Goal: Task Accomplishment & Management: Manage account settings

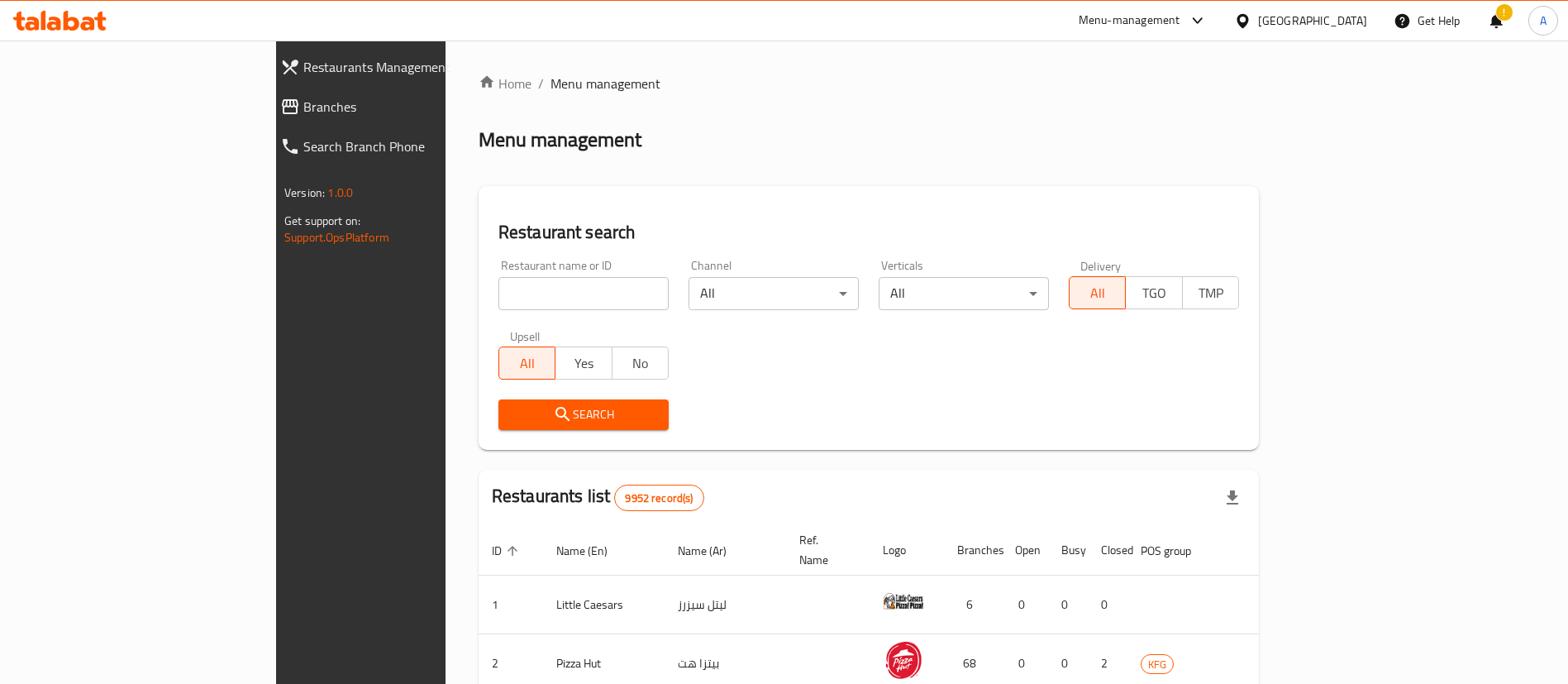
click at [499, 285] on input "search" at bounding box center [584, 293] width 170 height 33
type input "ruby"
click button "Search" at bounding box center [584, 415] width 170 height 31
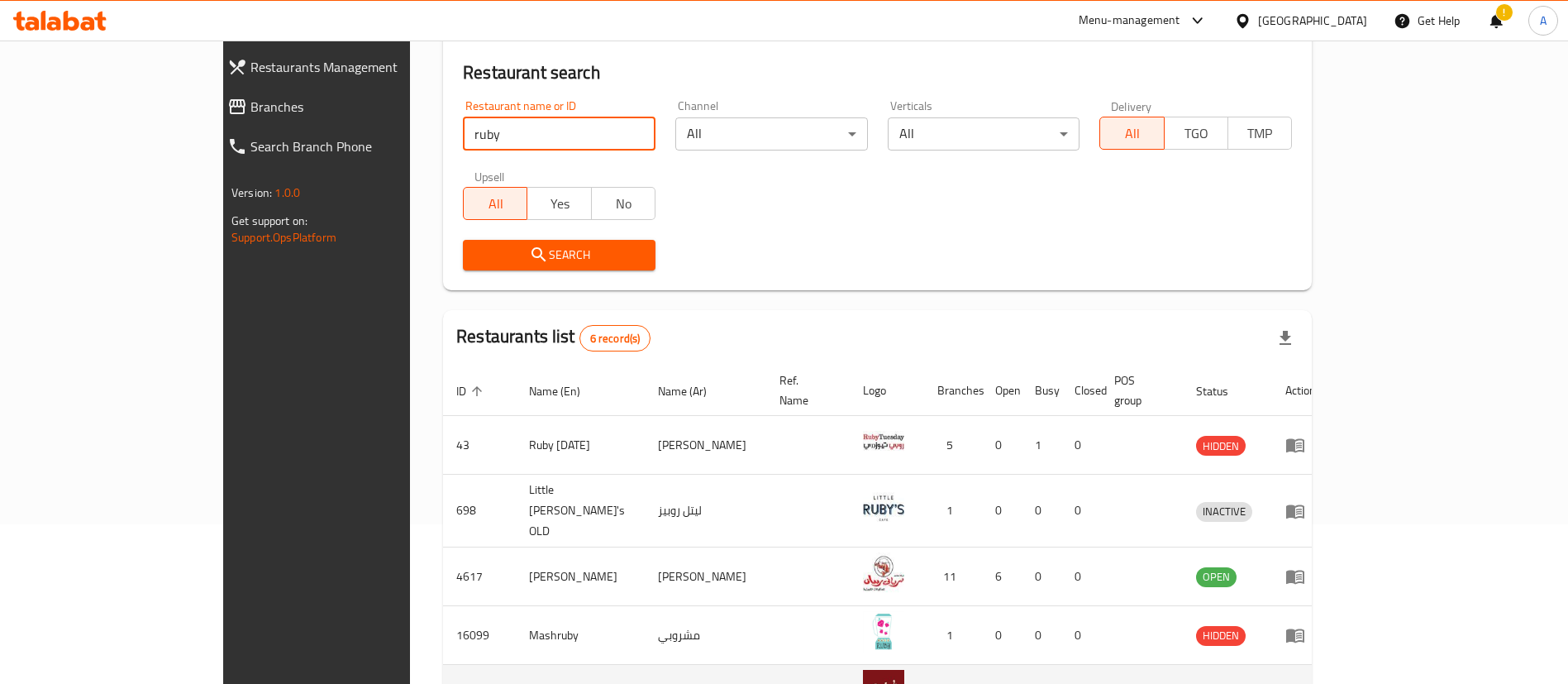
scroll to position [315, 0]
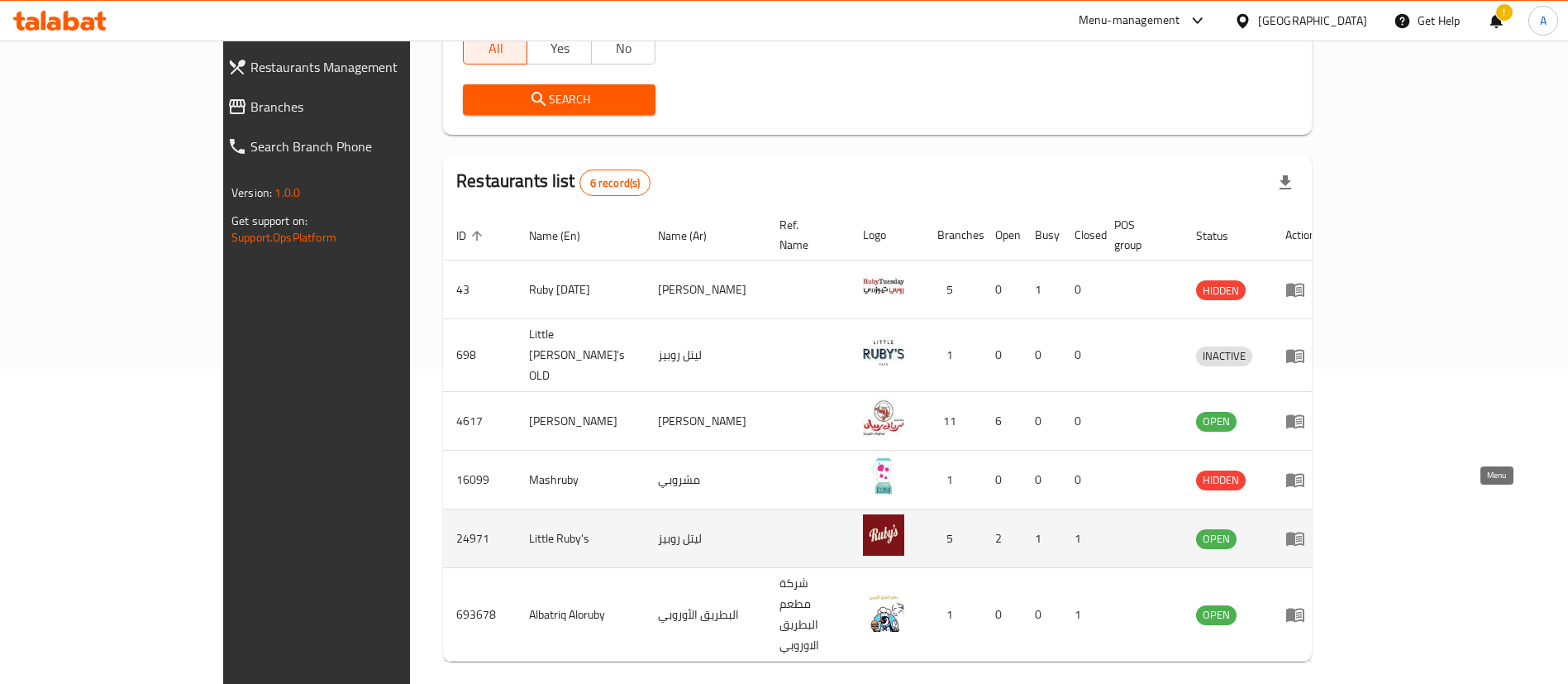
click at [1305, 528] on icon "enhanced table" at bounding box center [1295, 538] width 20 height 20
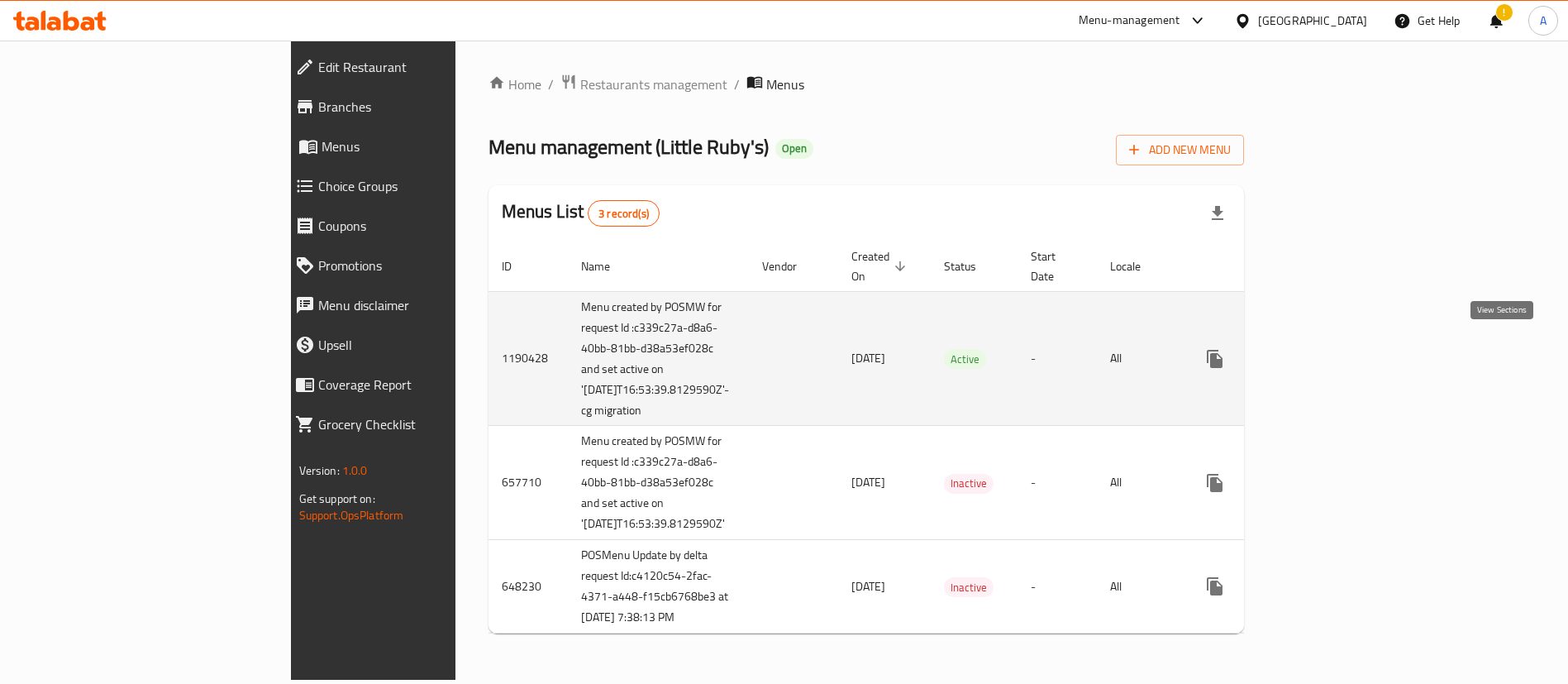
click at [1354, 339] on link "enhanced table" at bounding box center [1334, 359] width 40 height 40
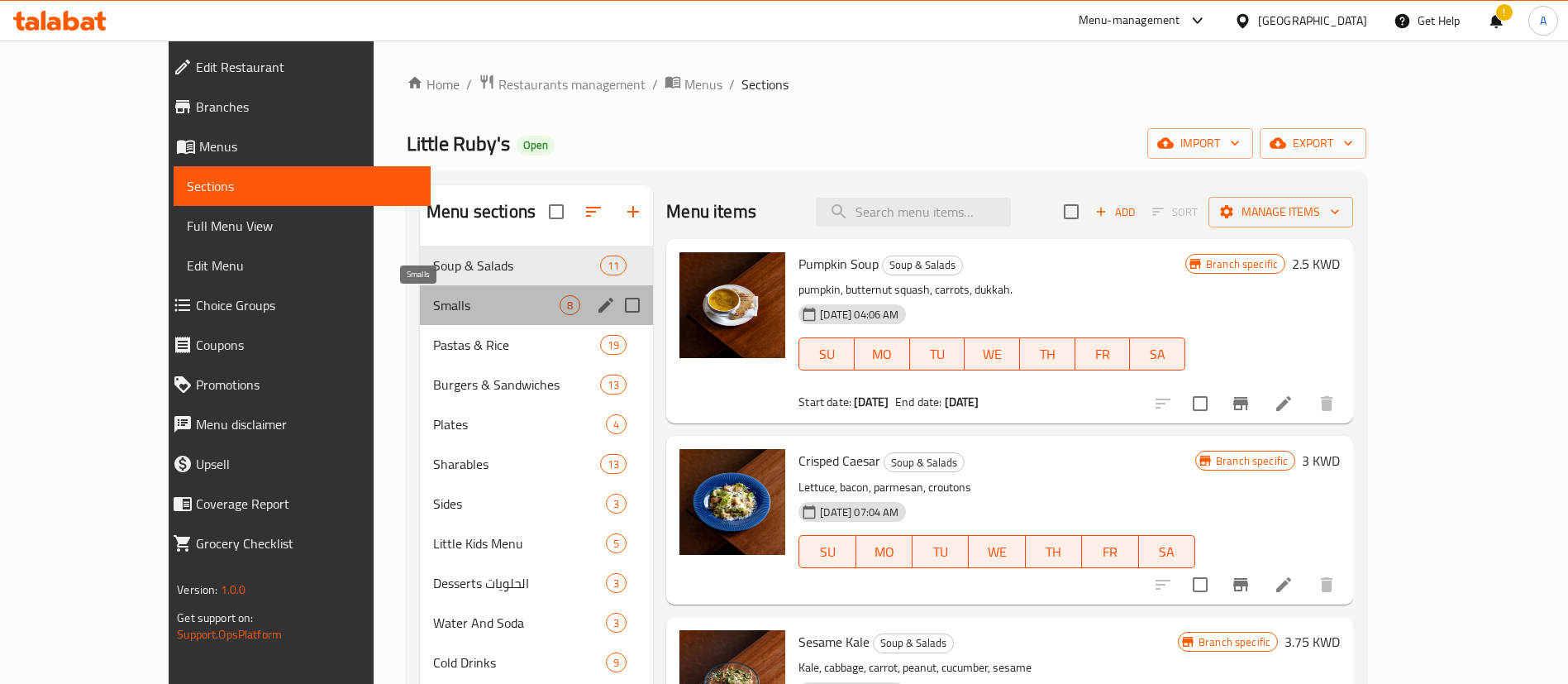
click at [469, 309] on span "Smalls" at bounding box center [496, 305] width 126 height 20
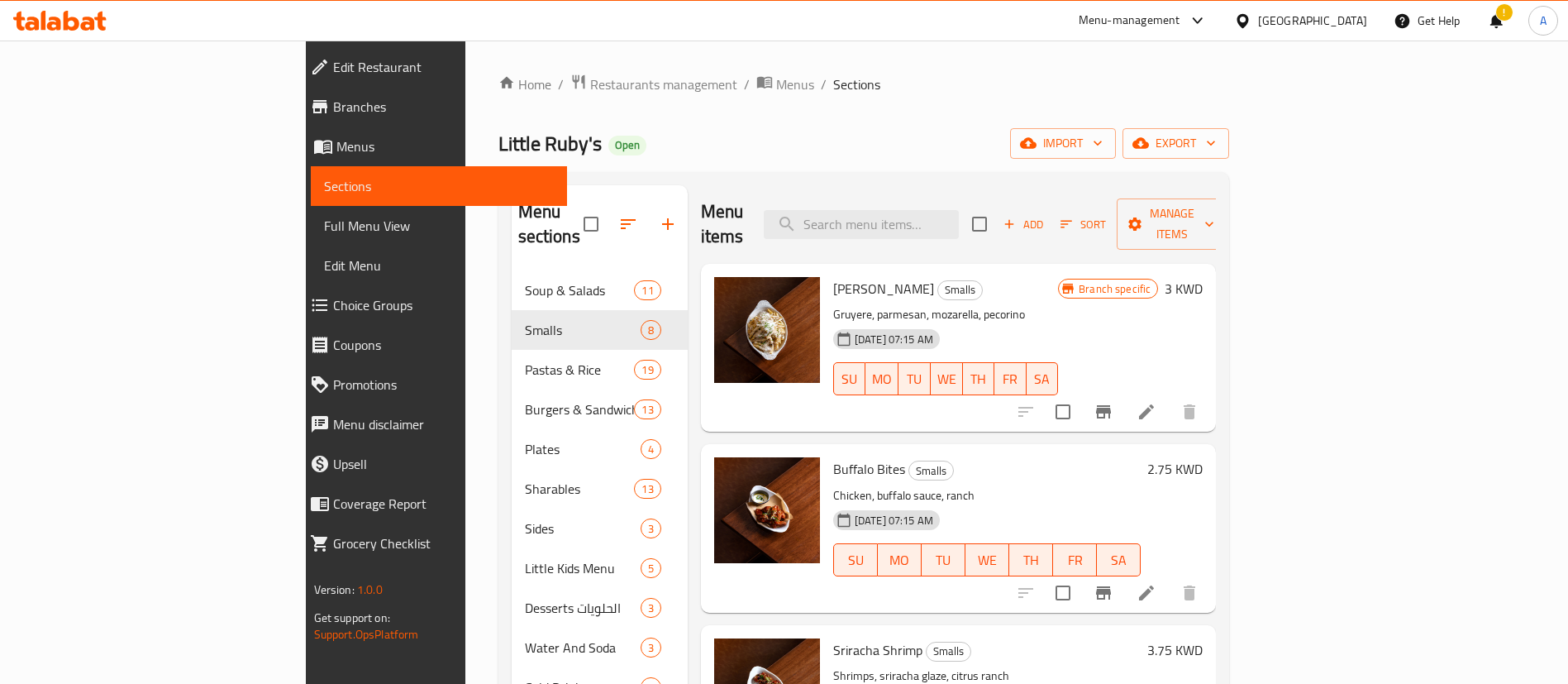
click at [1046, 215] on span "Add" at bounding box center [1023, 224] width 44 height 19
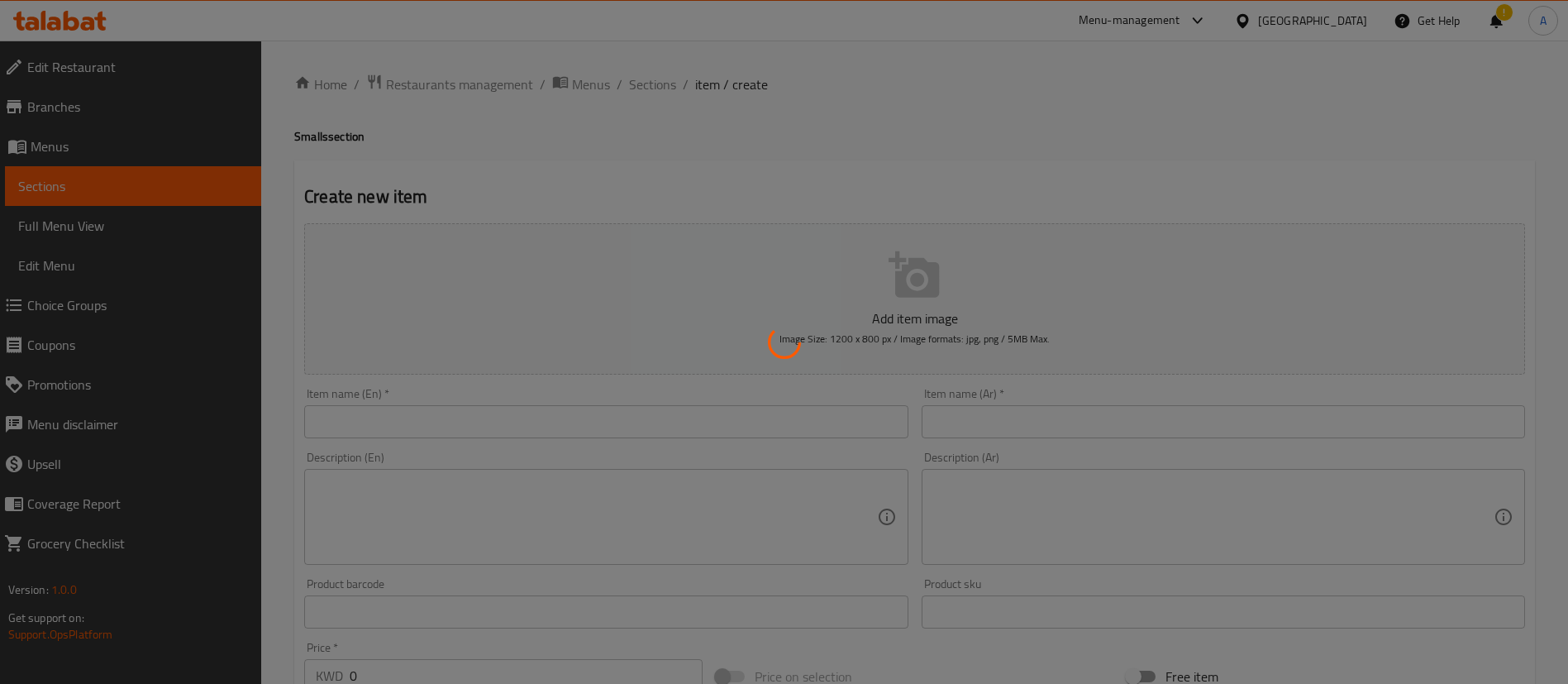
click at [720, 413] on div at bounding box center [784, 342] width 1568 height 684
click at [714, 423] on div at bounding box center [784, 342] width 1568 height 684
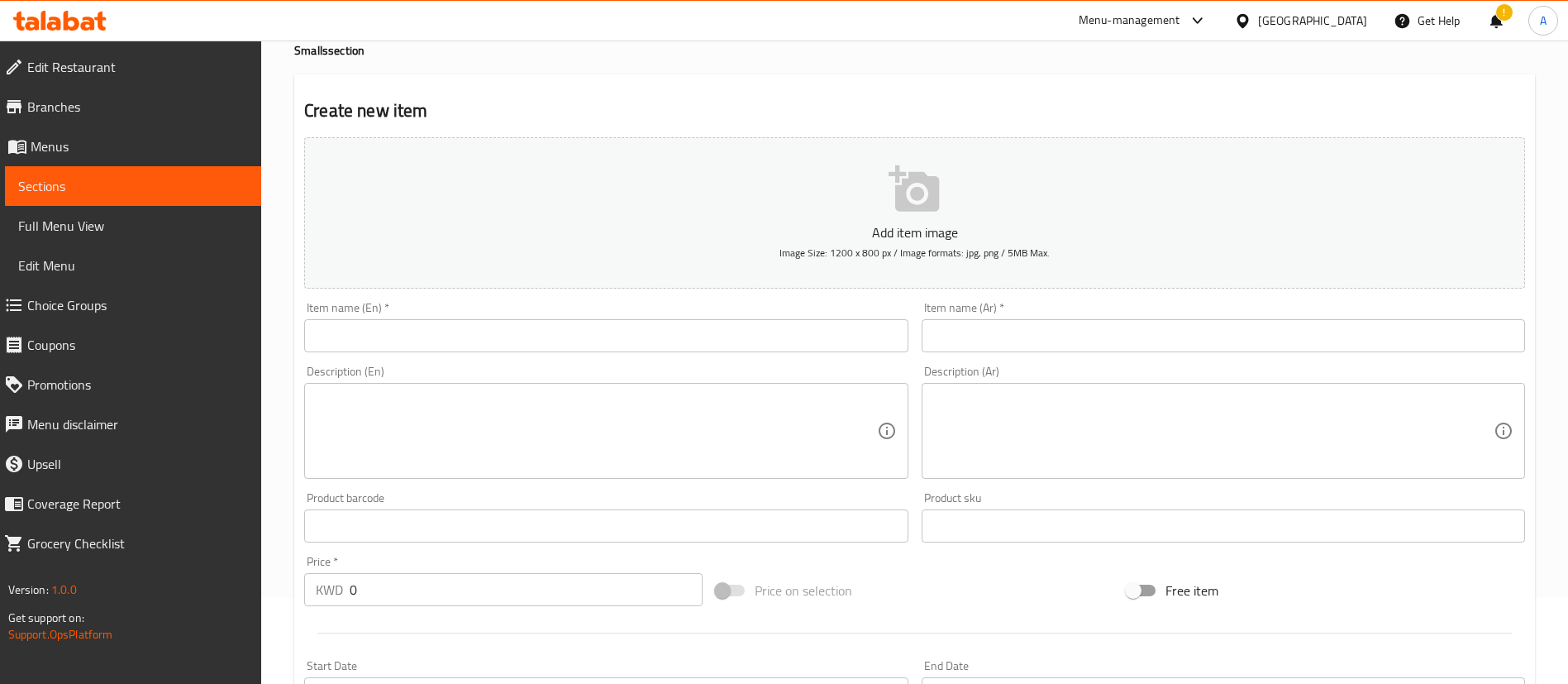
scroll to position [124, 0]
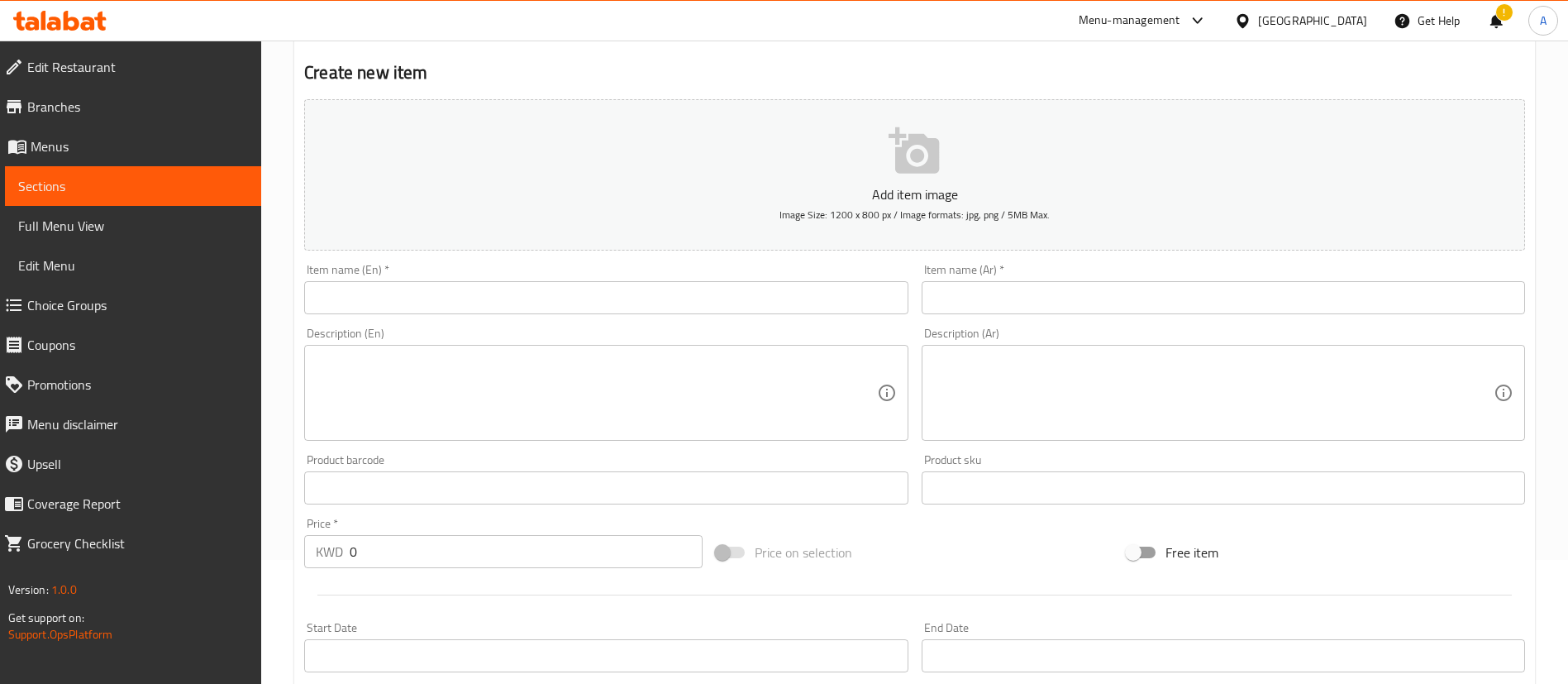
click at [667, 314] on div "Item name (En)   * Item name (En) *" at bounding box center [606, 288] width 617 height 64
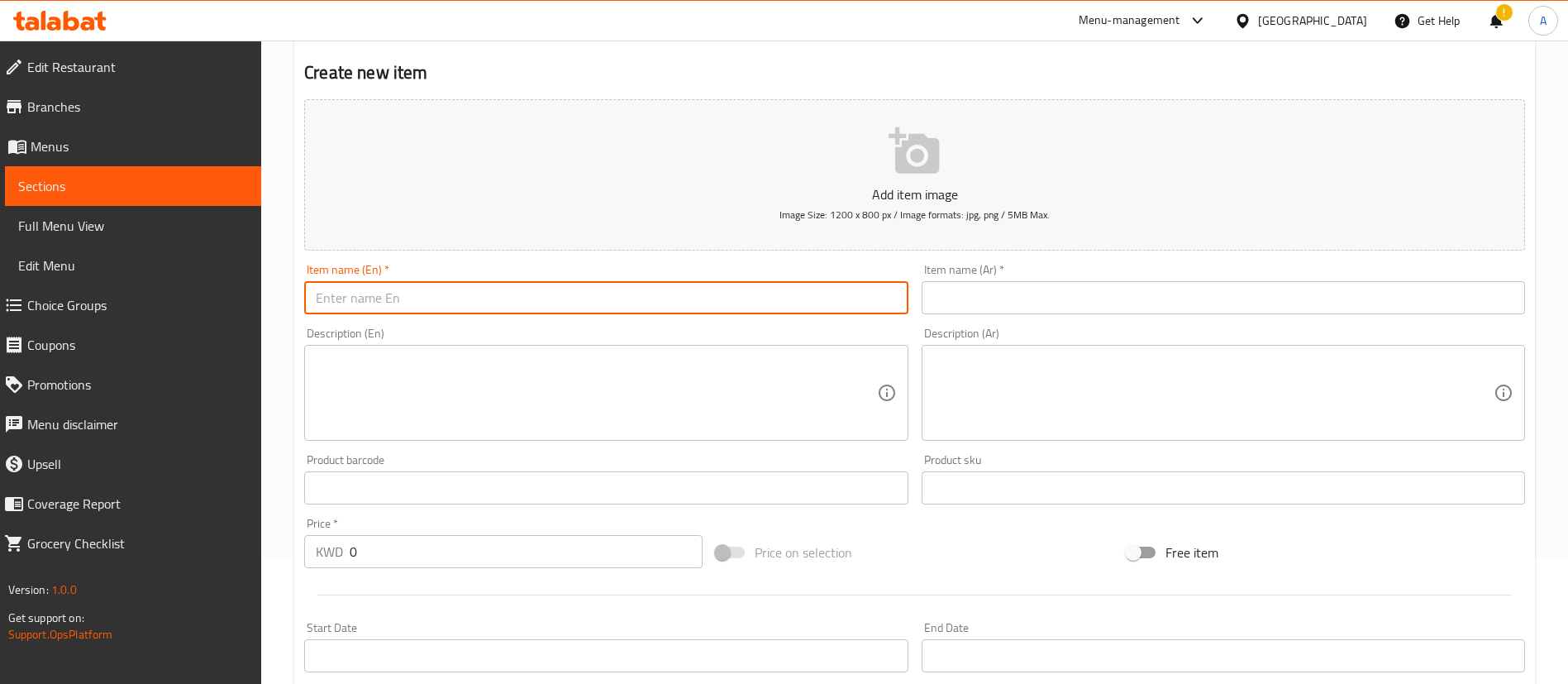
click at [667, 298] on input "text" at bounding box center [605, 298] width 603 height 33
paste input "Truffle Mac n' Cheese"
type input "Truffle Mac n' Cheese"
click at [648, 407] on textarea at bounding box center [596, 393] width 560 height 79
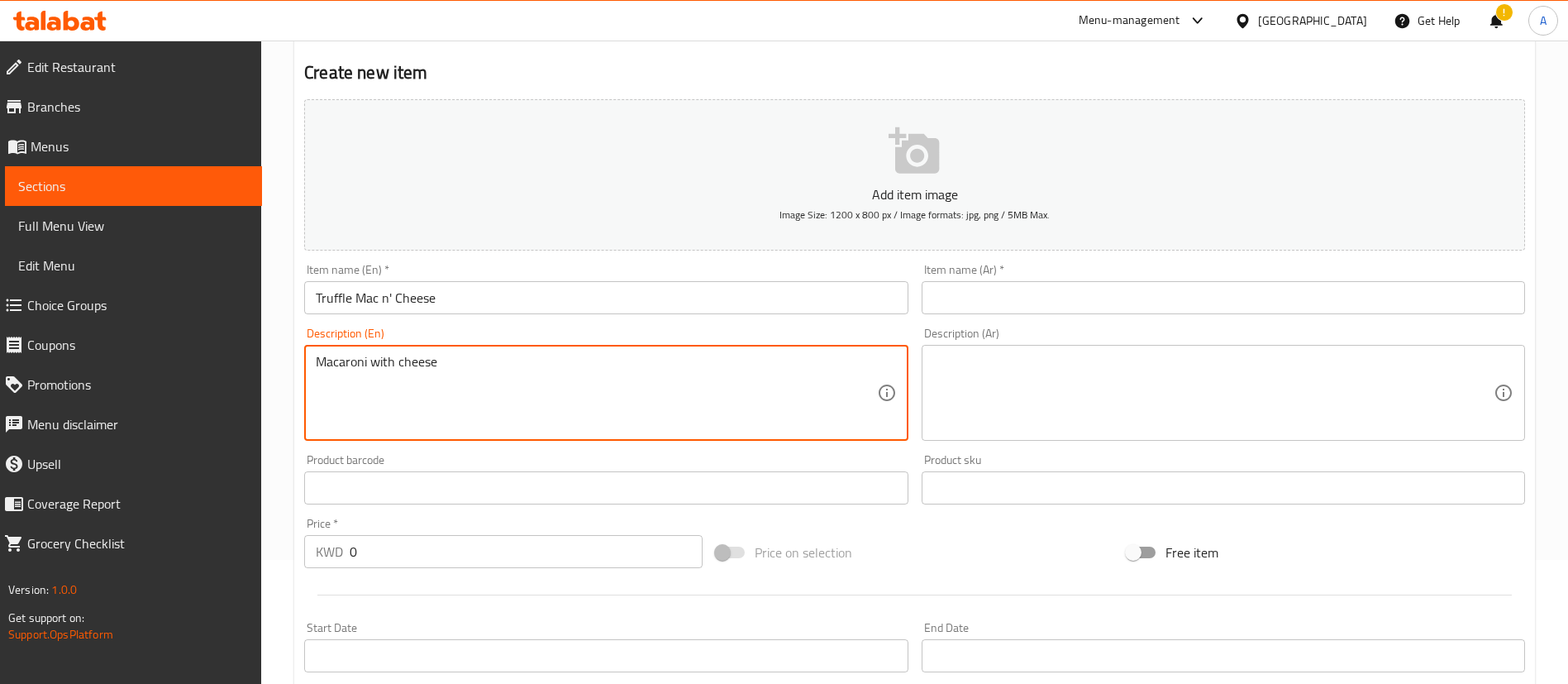
click at [386, 357] on textarea "Macaroni with cheese" at bounding box center [596, 393] width 560 height 79
type textarea "Macaroni and cheese"
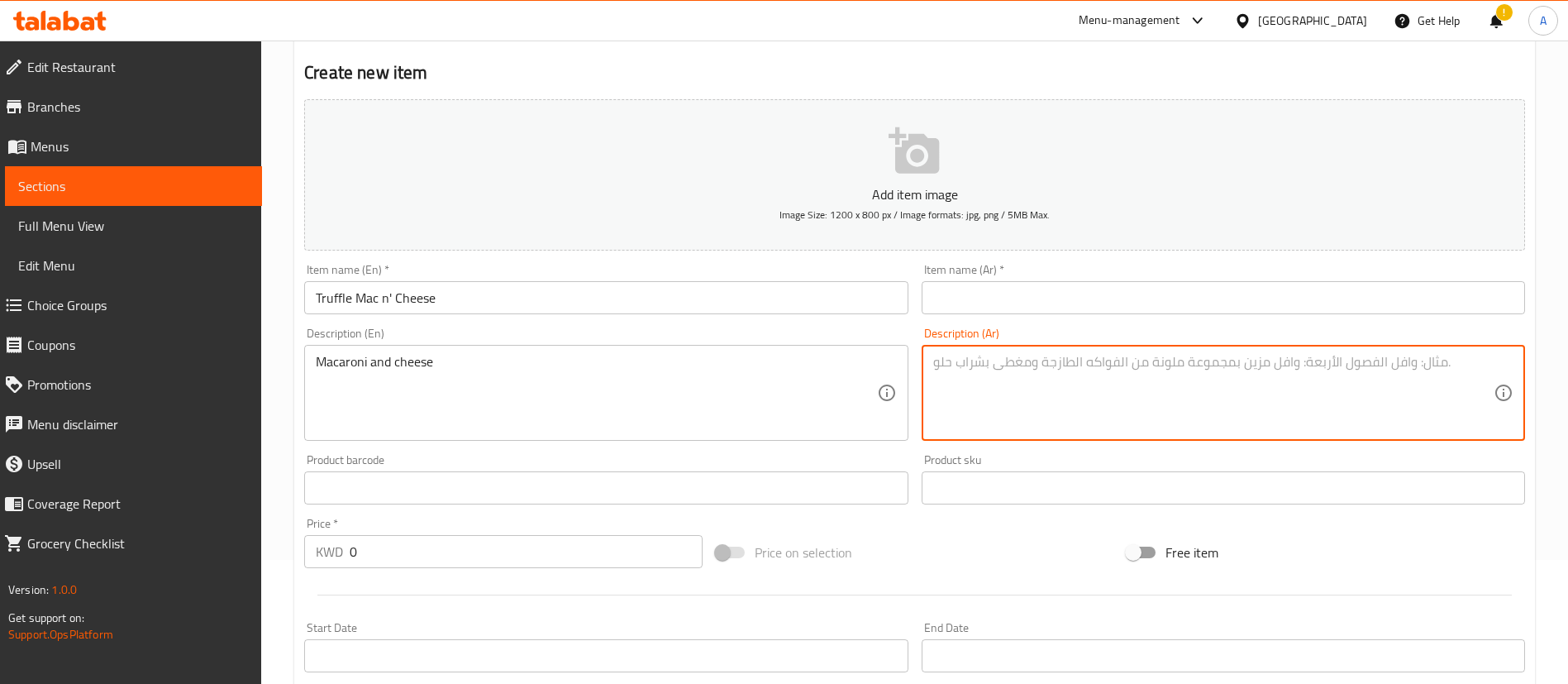
click at [1058, 372] on textarea at bounding box center [1213, 393] width 560 height 79
paste textarea "عكرونه بصوص الجبن، زيت الترافل، بيستو مقرمش"
type textarea "عكرونه بصوص الجبن، زيت الترافل، بيستو مقرمش"
click at [1007, 316] on div "Item name (Ar)   * Item name (Ar) *" at bounding box center [1223, 288] width 617 height 64
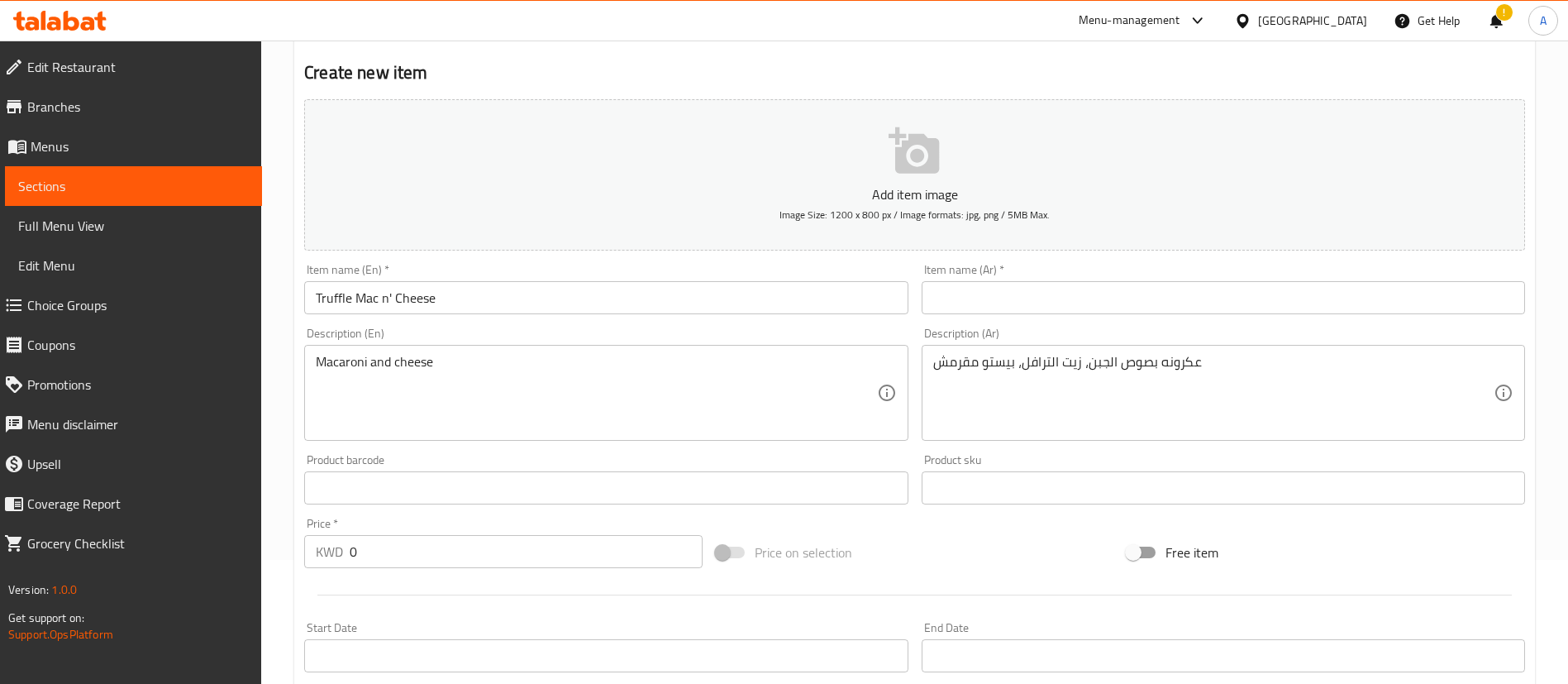
click at [1007, 293] on input "text" at bounding box center [1222, 298] width 603 height 33
paste input "رافل ماك اند تشيز"
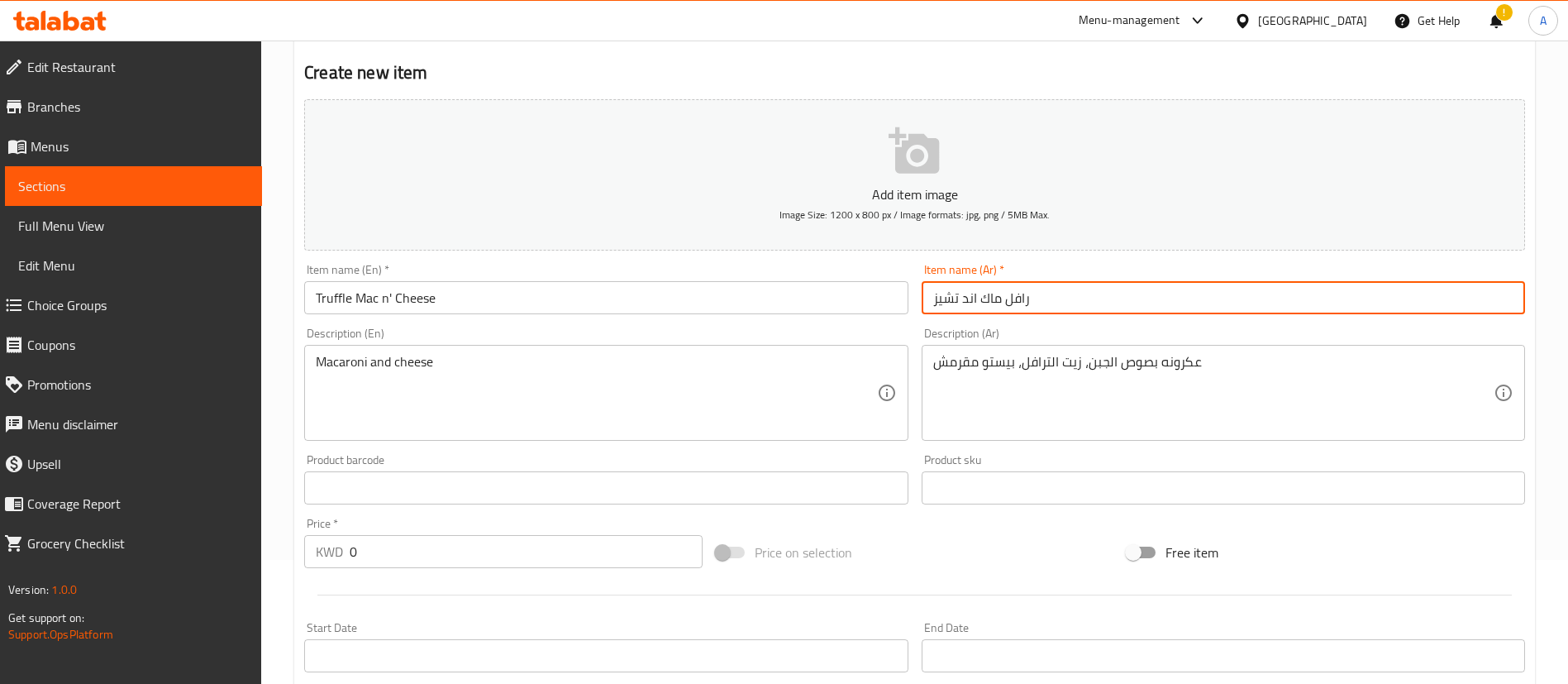
type input "رافل ماك اند تشيز"
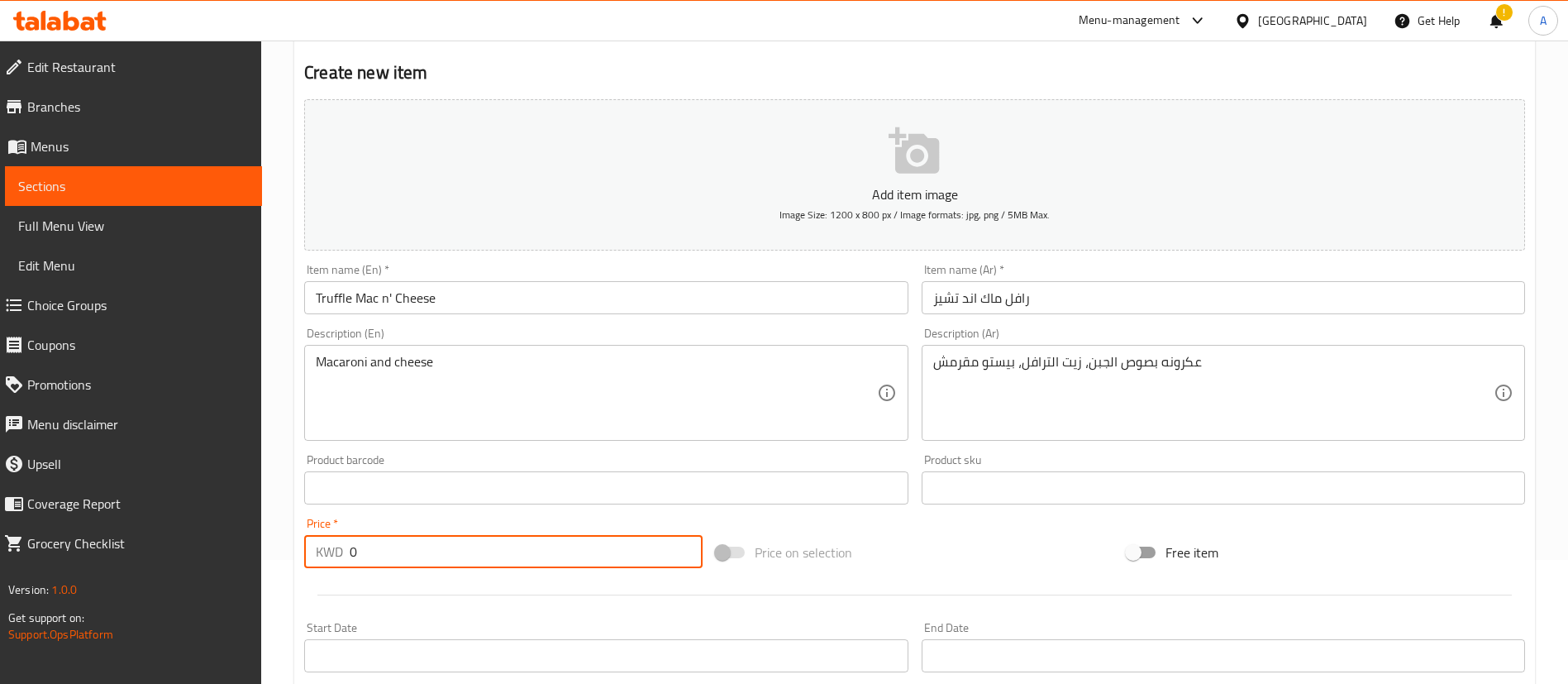
drag, startPoint x: 431, startPoint y: 525, endPoint x: 229, endPoint y: 541, distance: 202.6
click at [229, 541] on div "Edit Restaurant Branches Menus Sections Full Menu View Edit Menu Choice Groups …" at bounding box center [784, 480] width 1568 height 1128
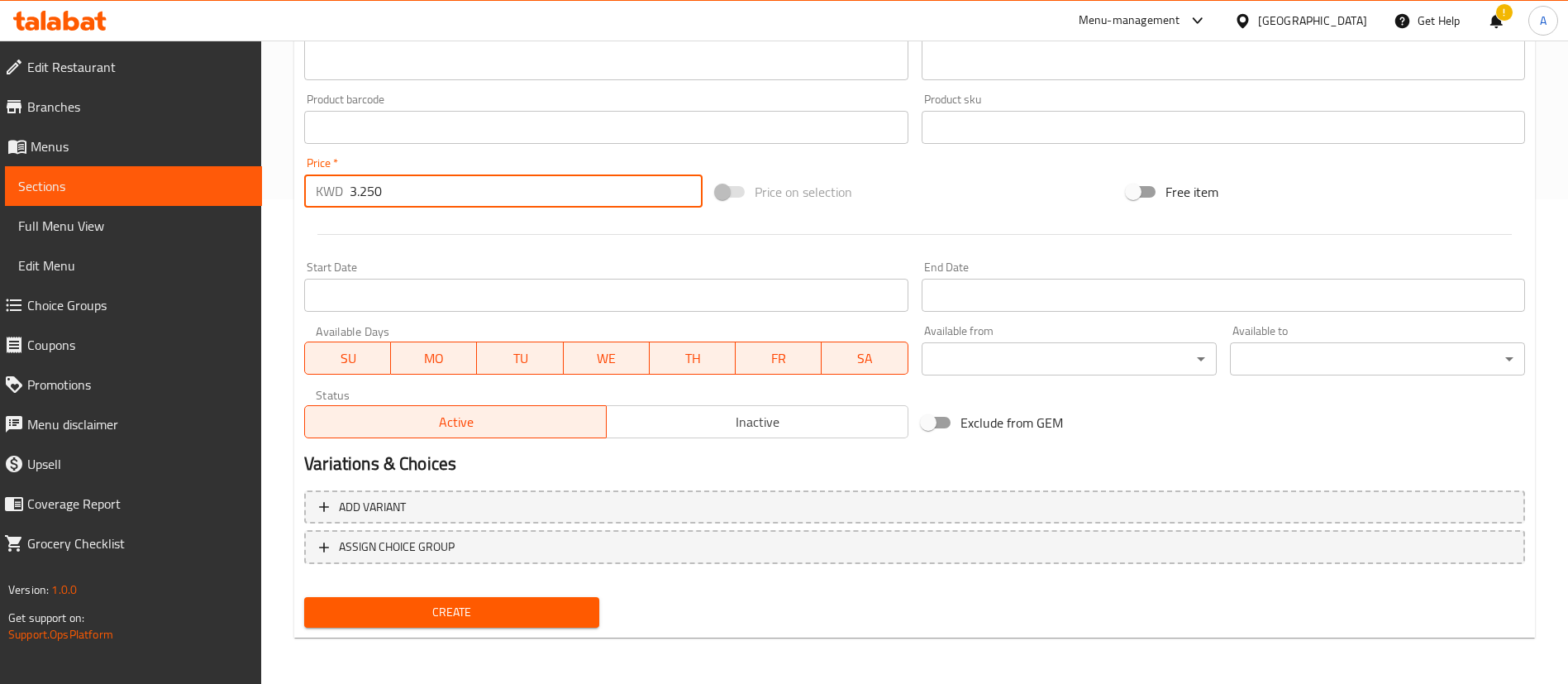
type input "3.250"
click at [411, 621] on span "Create" at bounding box center [452, 611] width 268 height 21
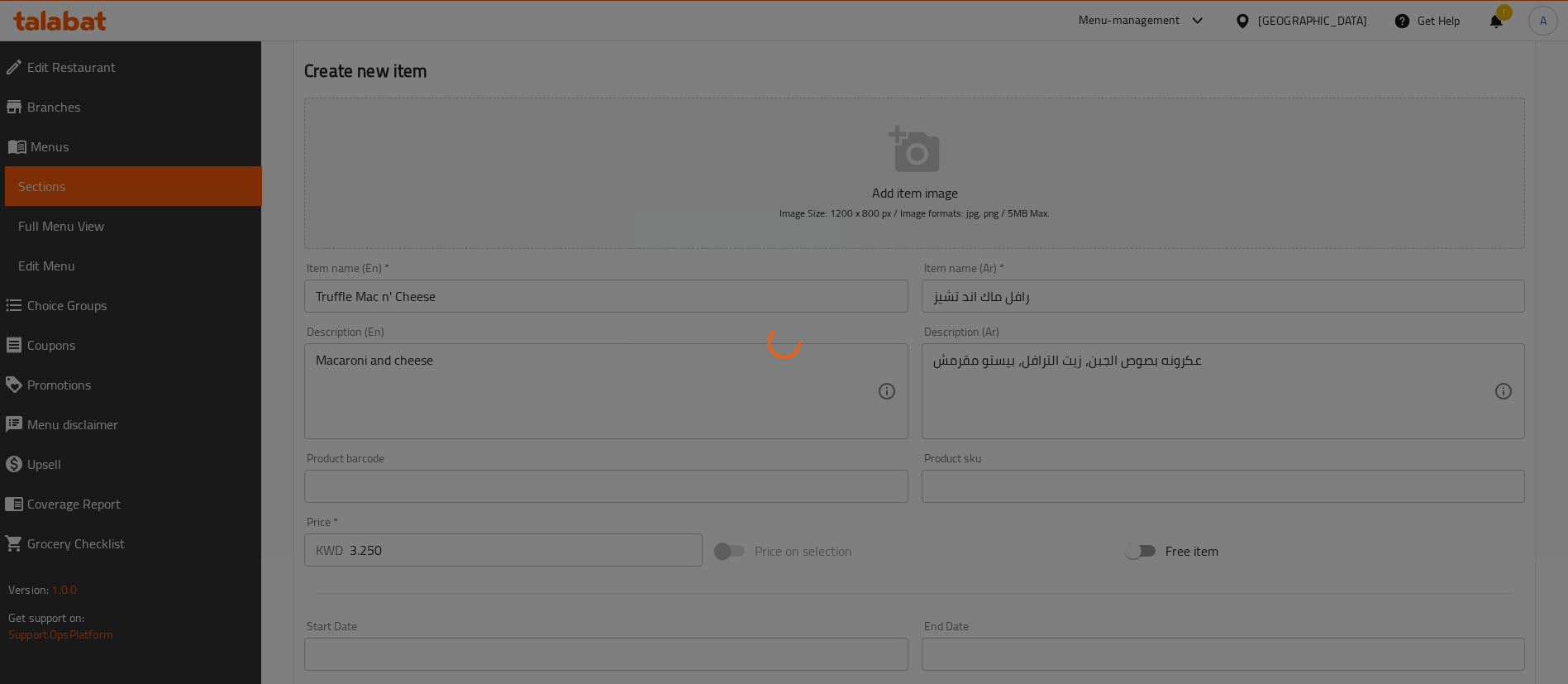
scroll to position [0, 0]
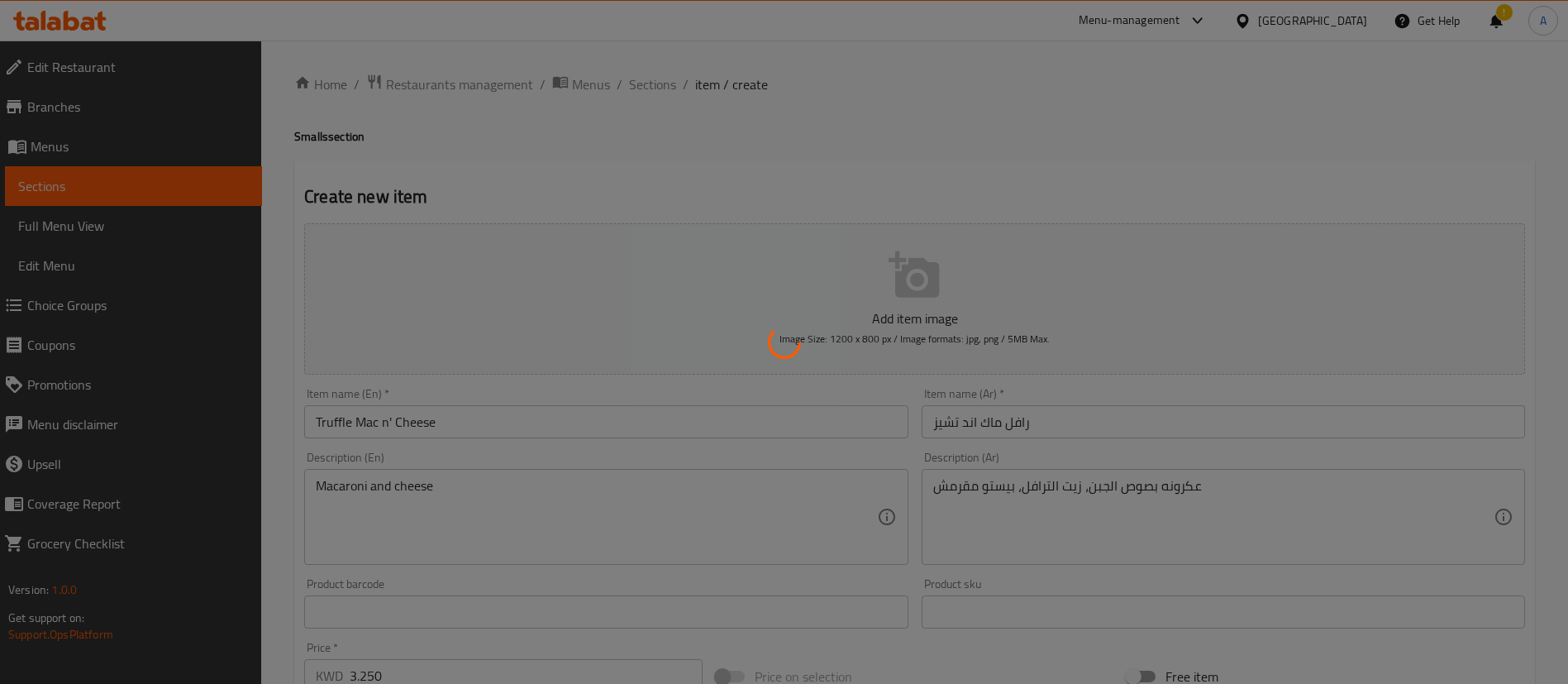
type input "0"
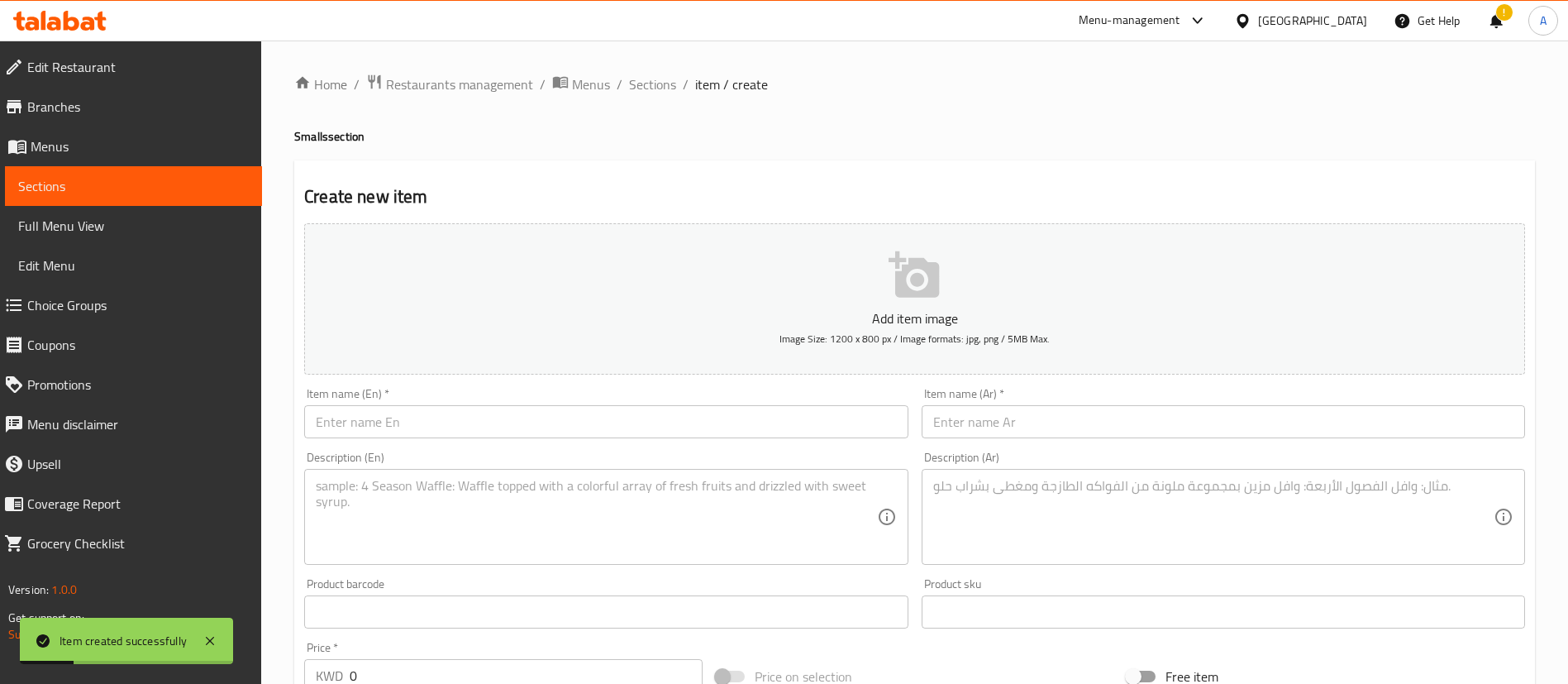
click at [605, 408] on input "text" at bounding box center [605, 422] width 603 height 33
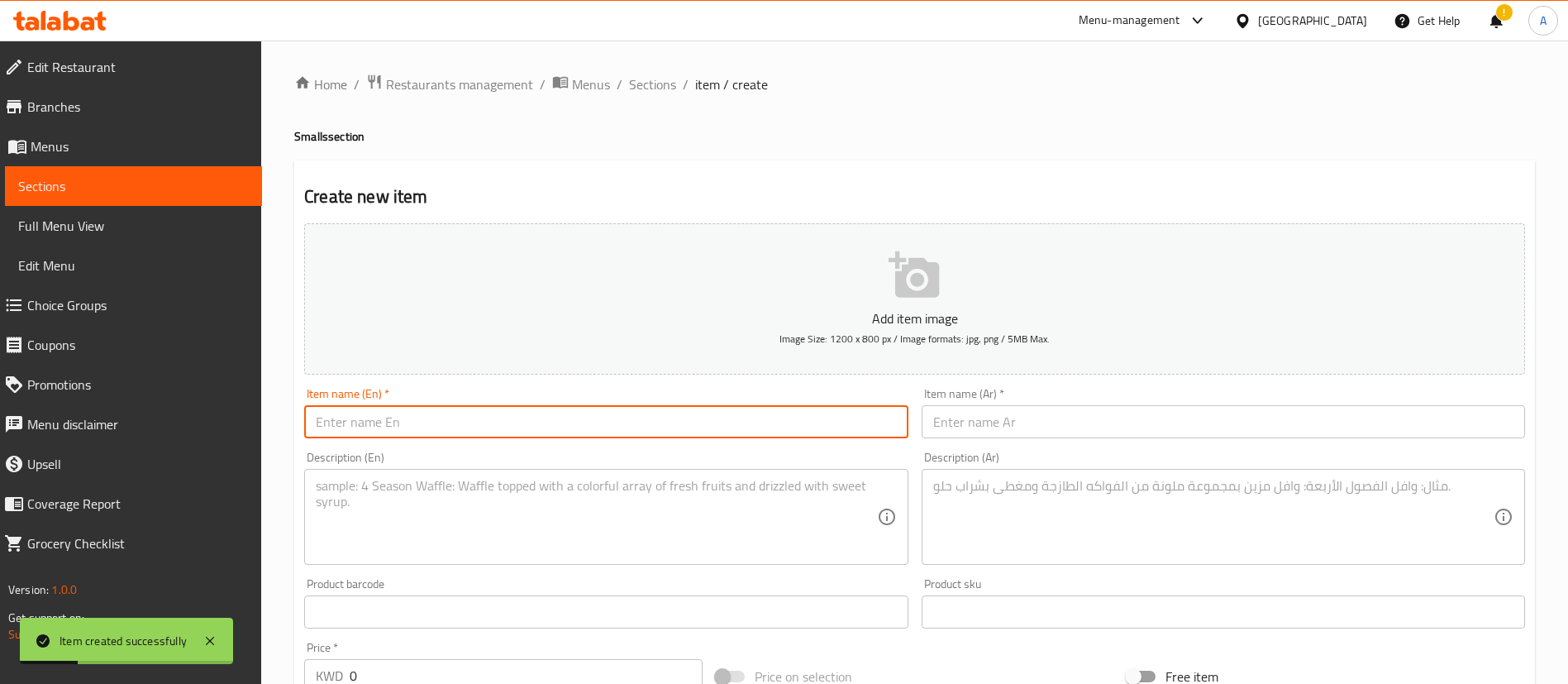
paste input "Disco Fries"
type input "Disco Fries"
click at [734, 545] on textarea at bounding box center [596, 517] width 560 height 79
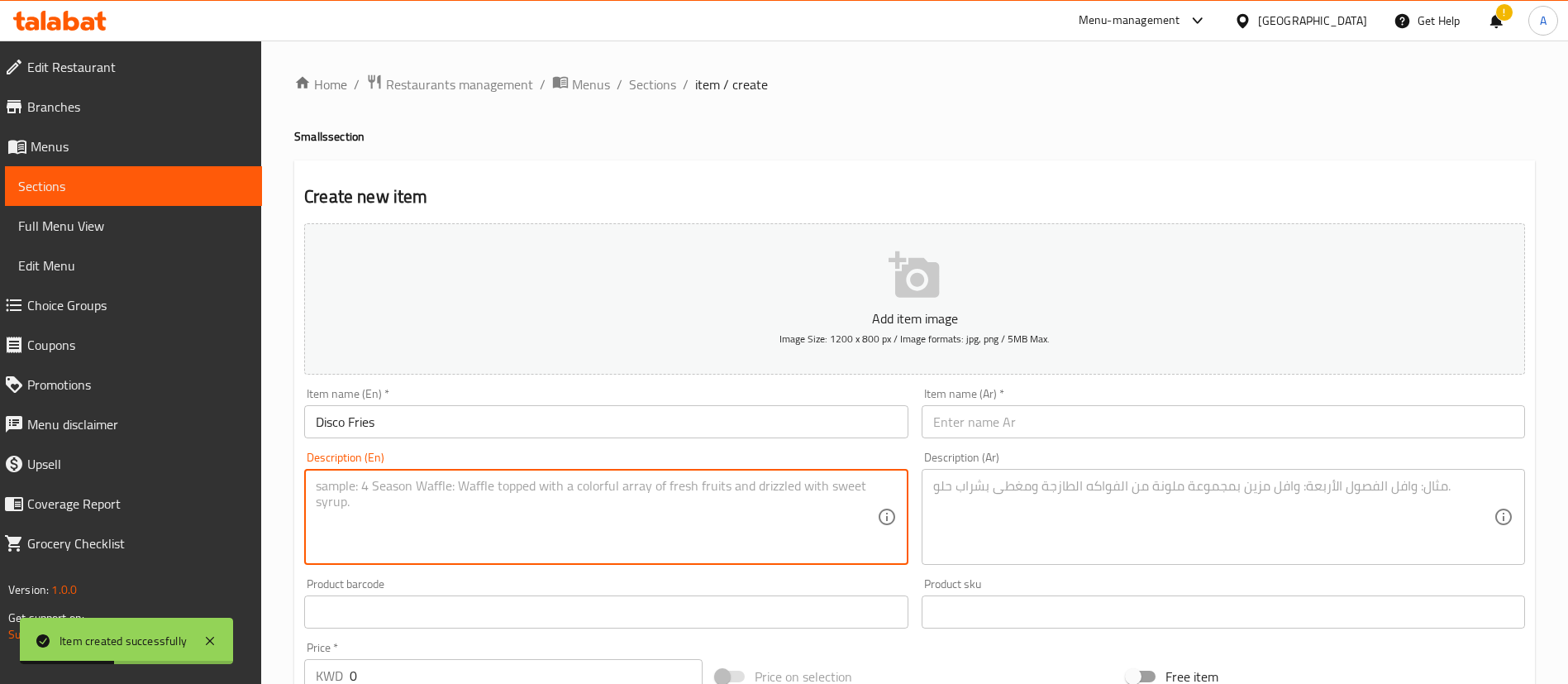
paste textarea "Fries, cheddar cheese, special sauce, chop jalapeno, grilled onions. Top with c…"
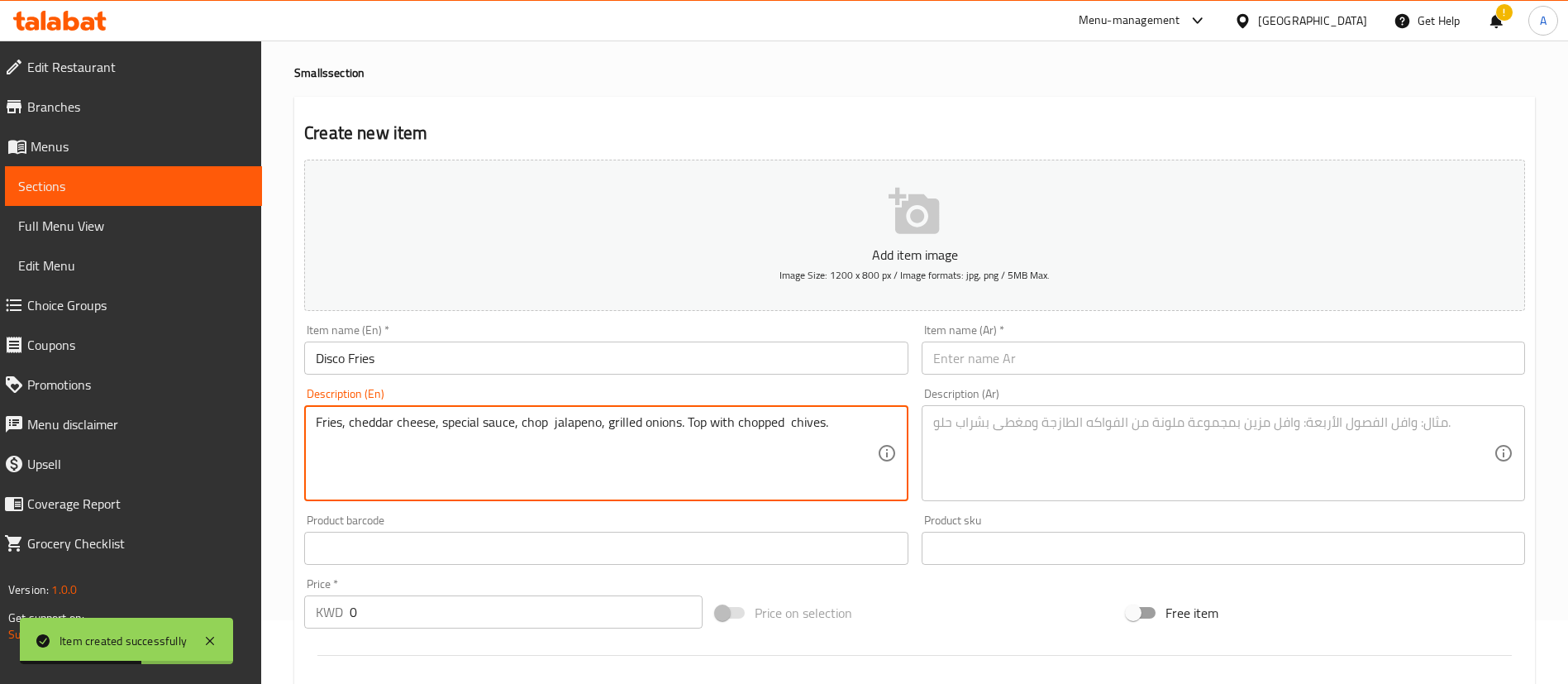
scroll to position [484, 0]
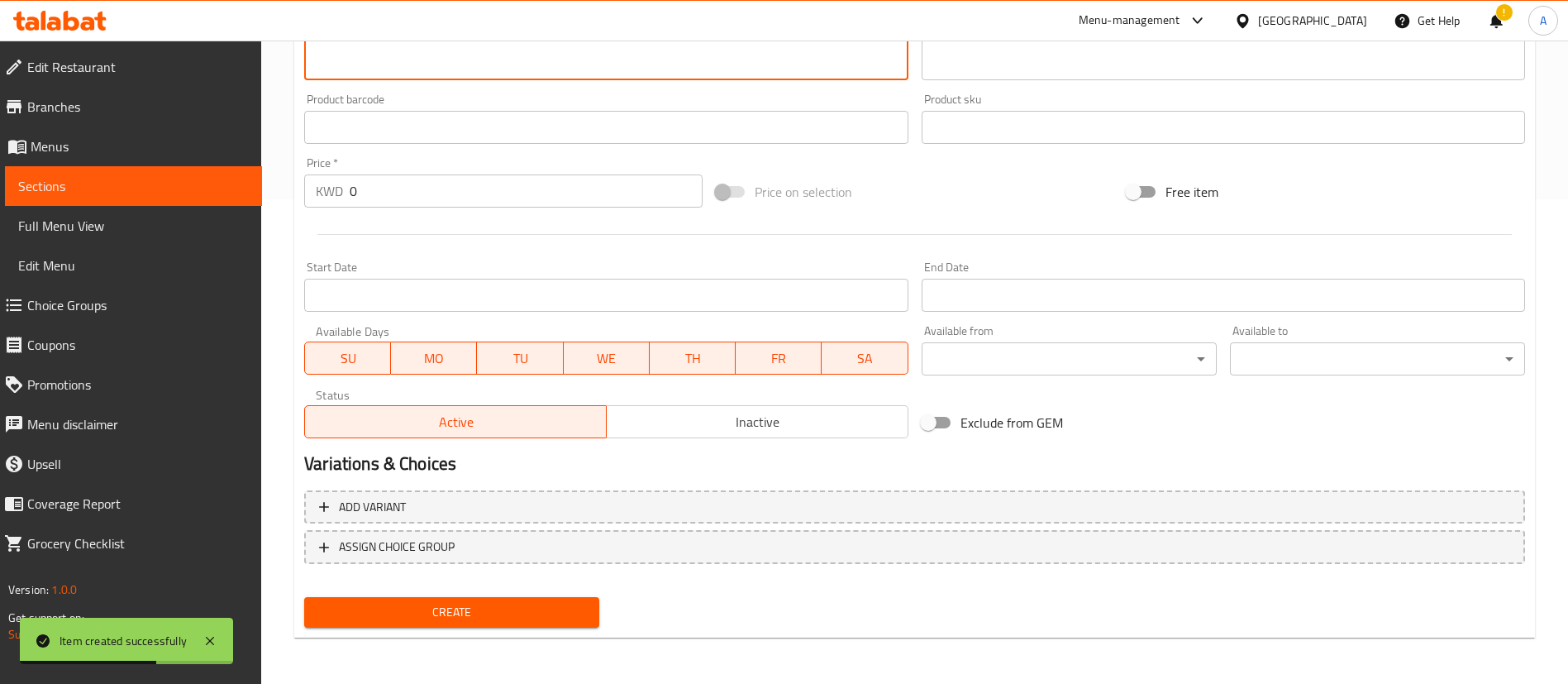
type textarea "Fries, cheddar cheese, special sauce, chop jalapeno, grilled onions. Top with c…"
click at [721, 418] on span "Inactive" at bounding box center [757, 422] width 288 height 24
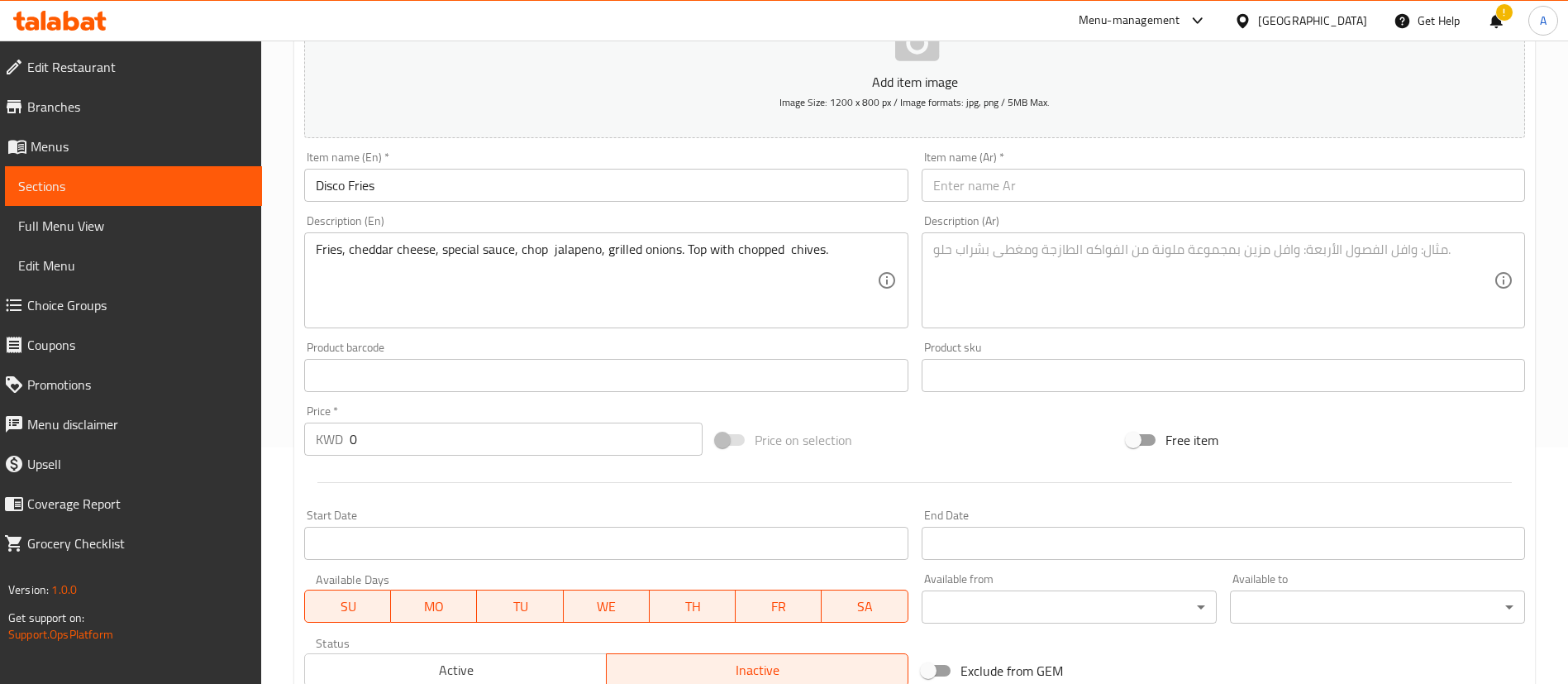
scroll to position [360, 0]
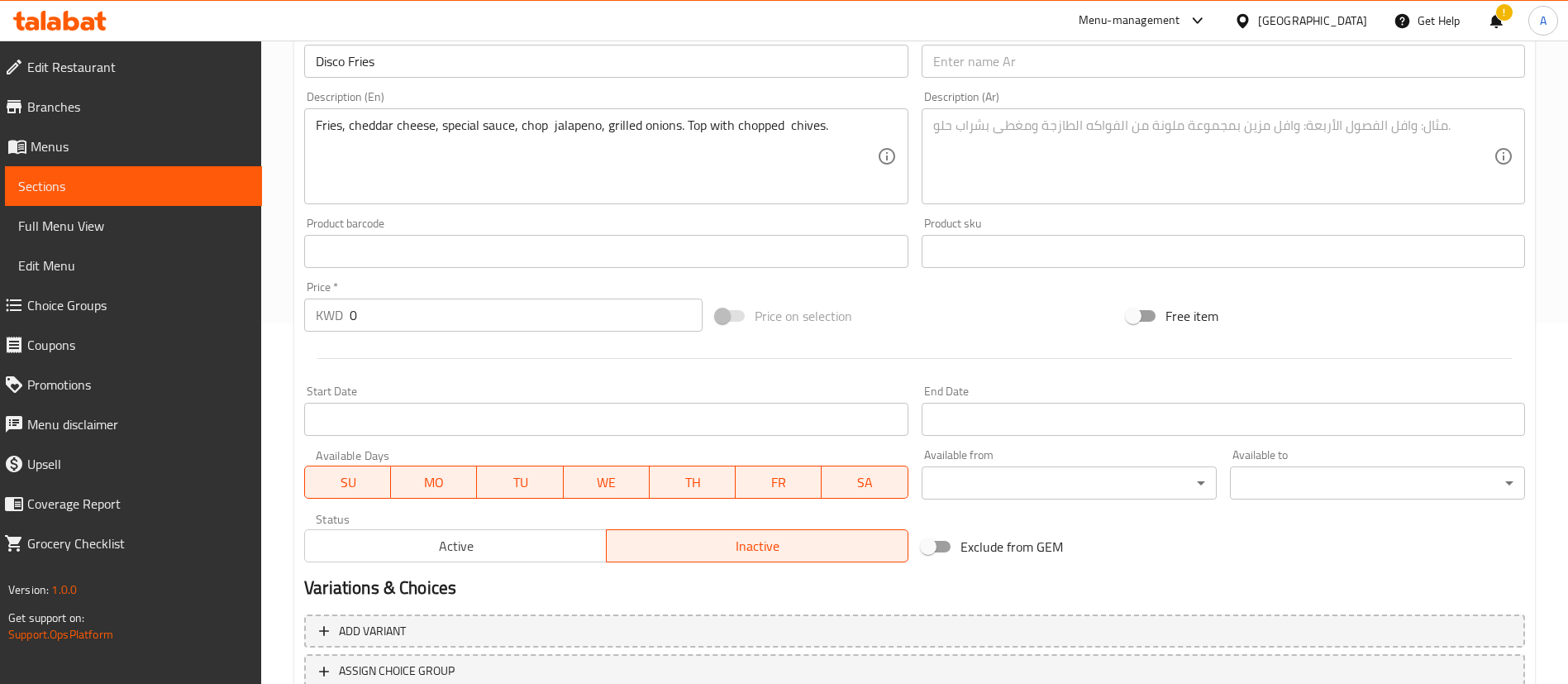
click at [450, 567] on div "Status Active Inactive" at bounding box center [606, 537] width 617 height 63
click at [454, 553] on span "Active" at bounding box center [456, 546] width 288 height 24
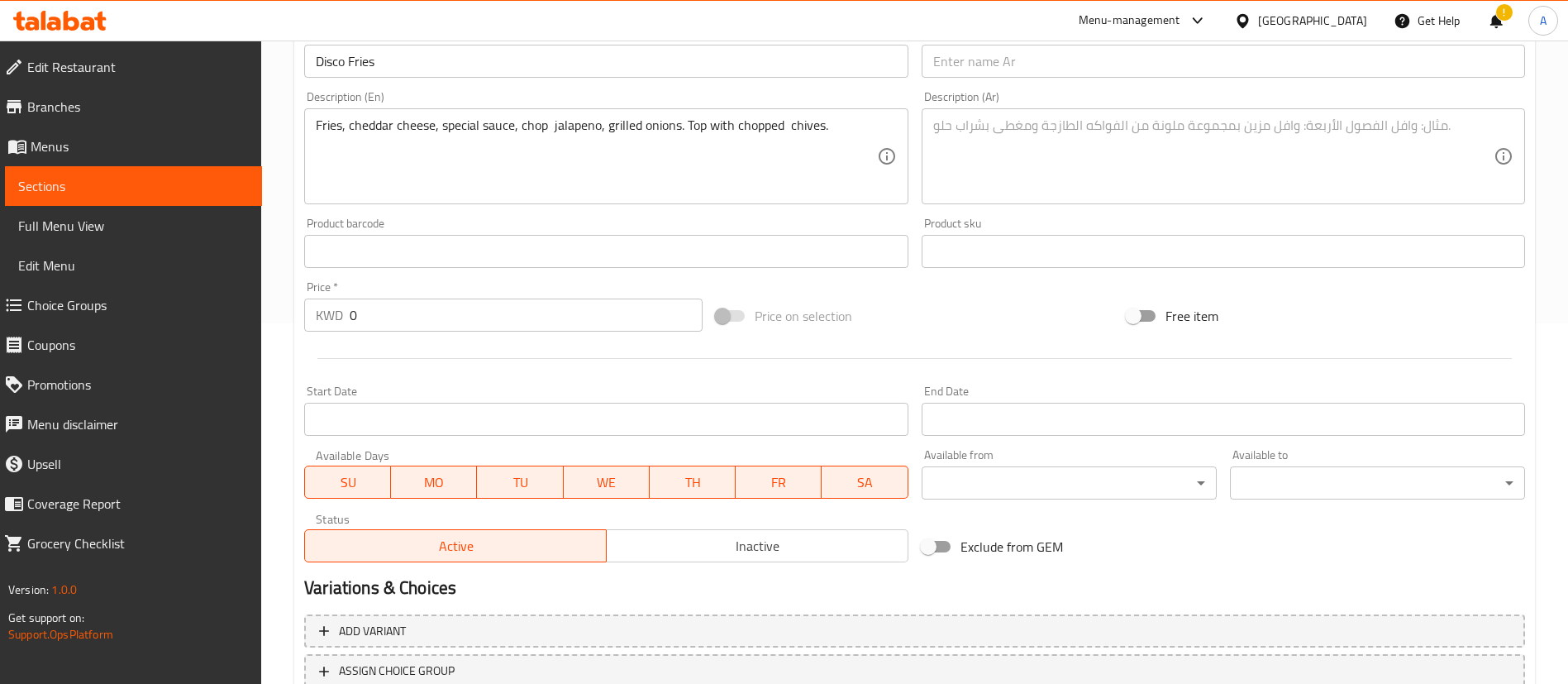
click at [863, 548] on span "Inactive" at bounding box center [757, 546] width 288 height 24
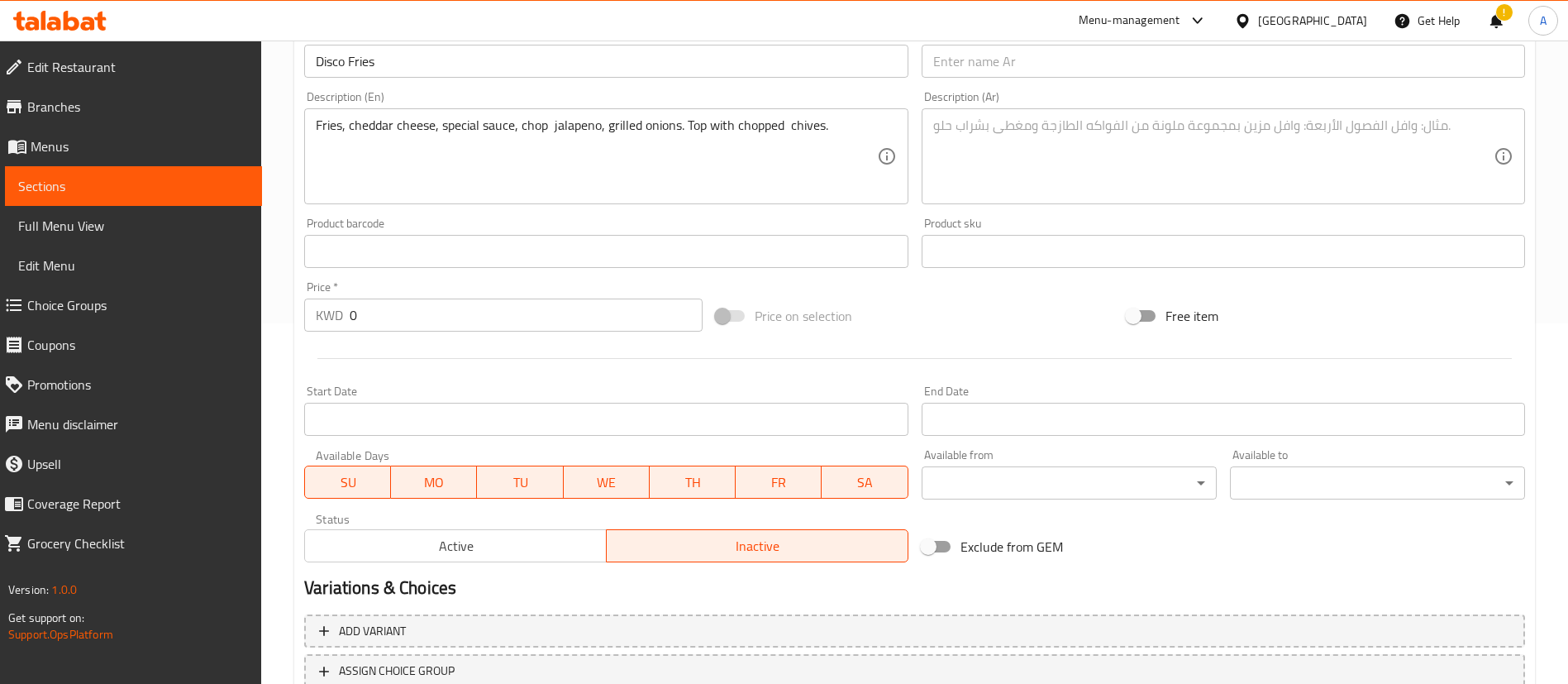
drag, startPoint x: 998, startPoint y: 74, endPoint x: 980, endPoint y: 53, distance: 27.7
click at [998, 74] on input "text" at bounding box center [1222, 61] width 603 height 33
paste input "[PERSON_NAME]"
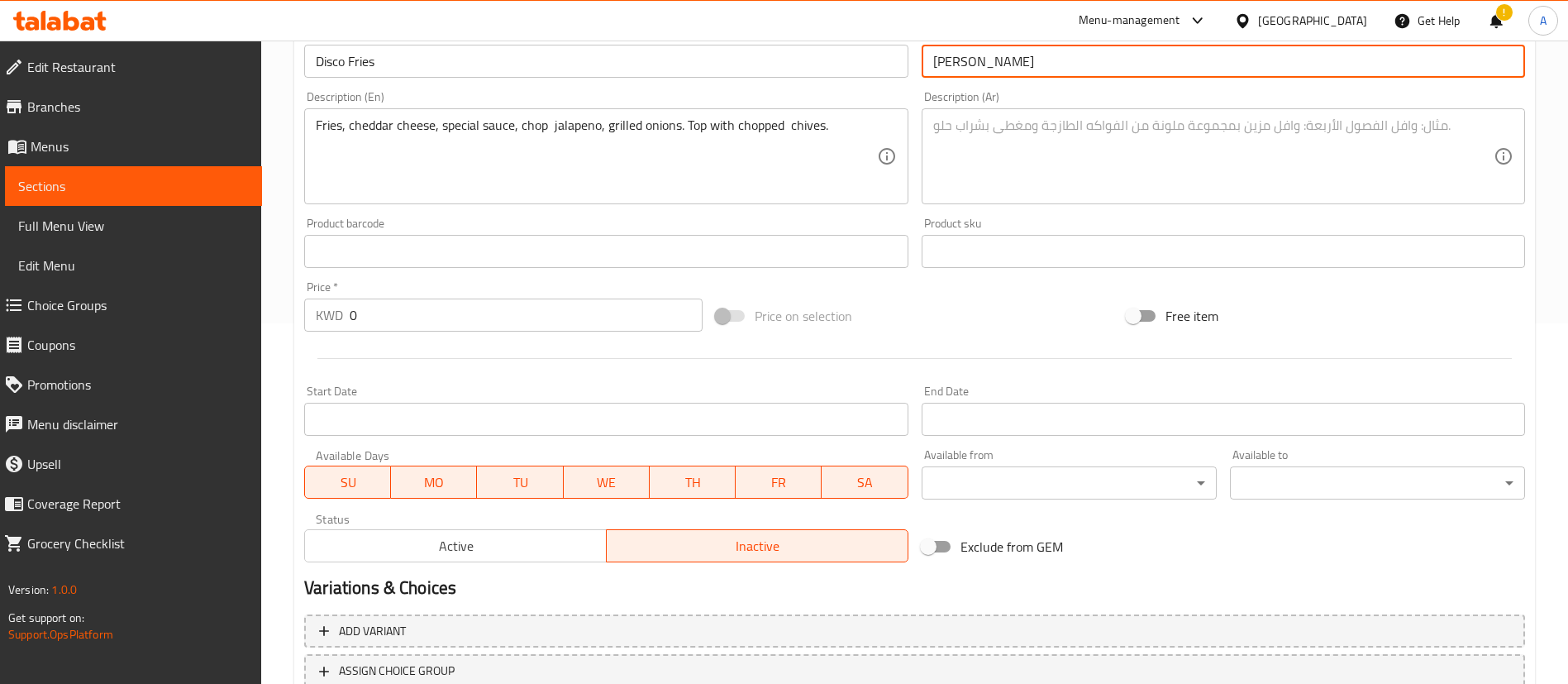
type input "[PERSON_NAME]"
click at [1039, 192] on textarea at bounding box center [1213, 156] width 560 height 79
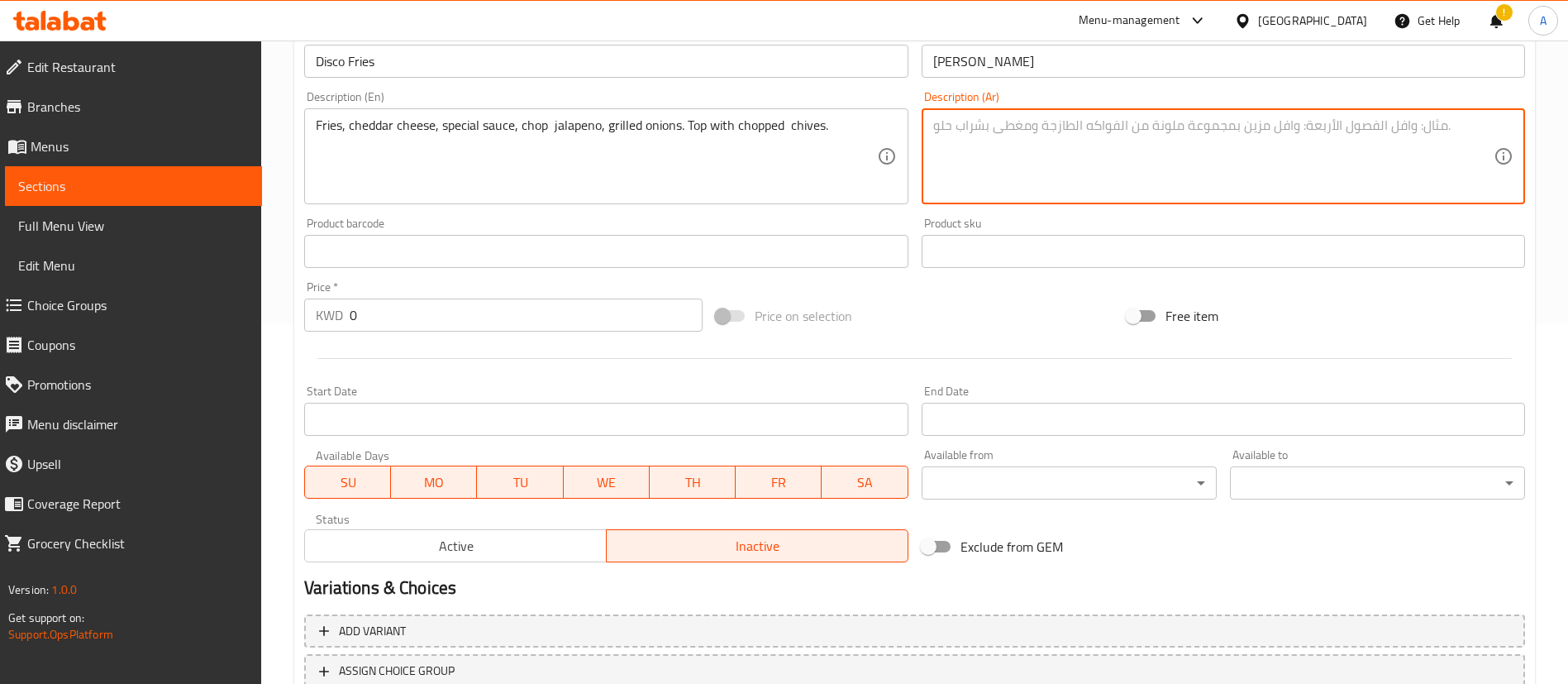
paste textarea "طاطا مقلية، جبنة شيدر، صلصة خاصة، قطع هالبينو، بصل مشوي. أعلى مع المفروم الثوم …"
type textarea "طاطا مقلية، جبنة شيدر، صلصة خاصة، قطع هالبينو، بصل مشوي. أعلى مع المفروم الثوم …"
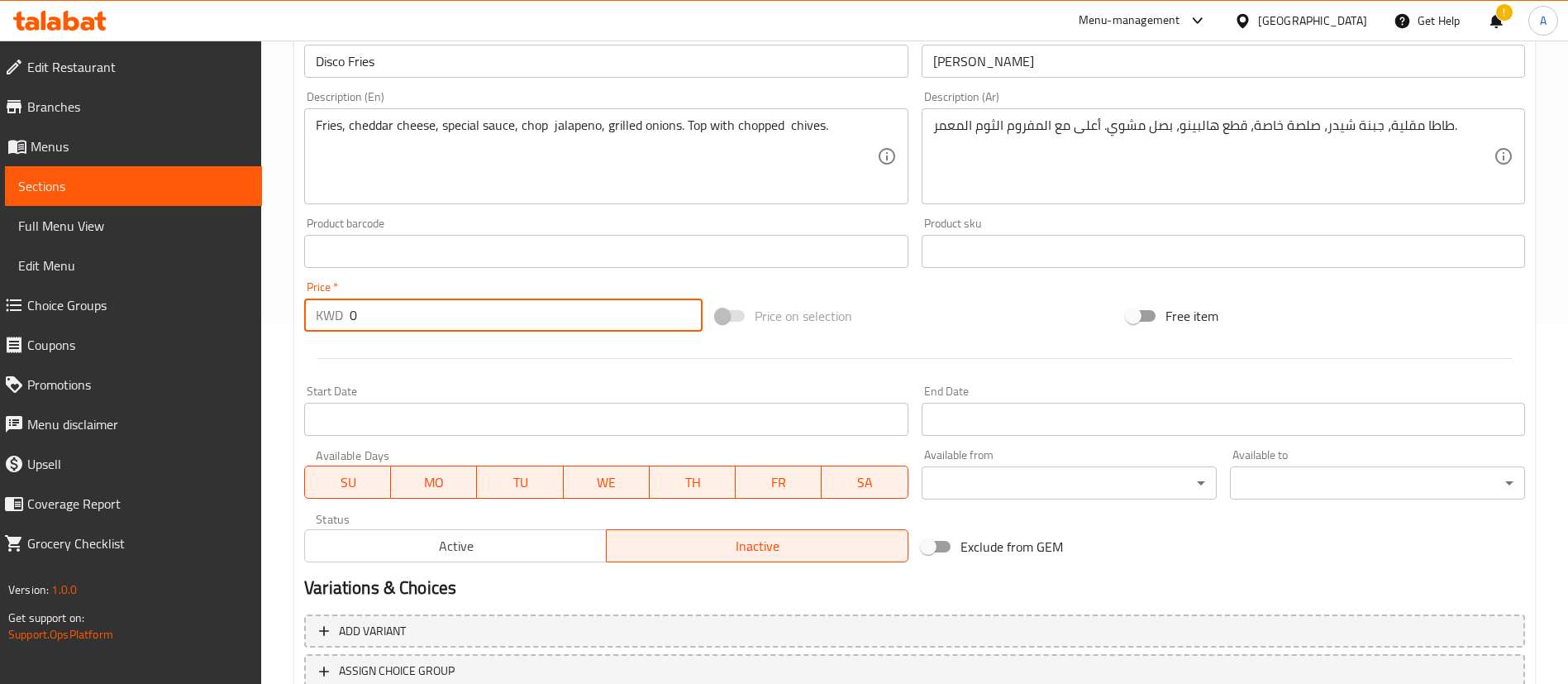
drag, startPoint x: 498, startPoint y: 330, endPoint x: 191, endPoint y: 308, distance: 307.8
click at [195, 310] on div "Edit Restaurant Branches Menus Sections Full Menu View Edit Menu Choice Groups …" at bounding box center [784, 243] width 1568 height 1128
type input "2"
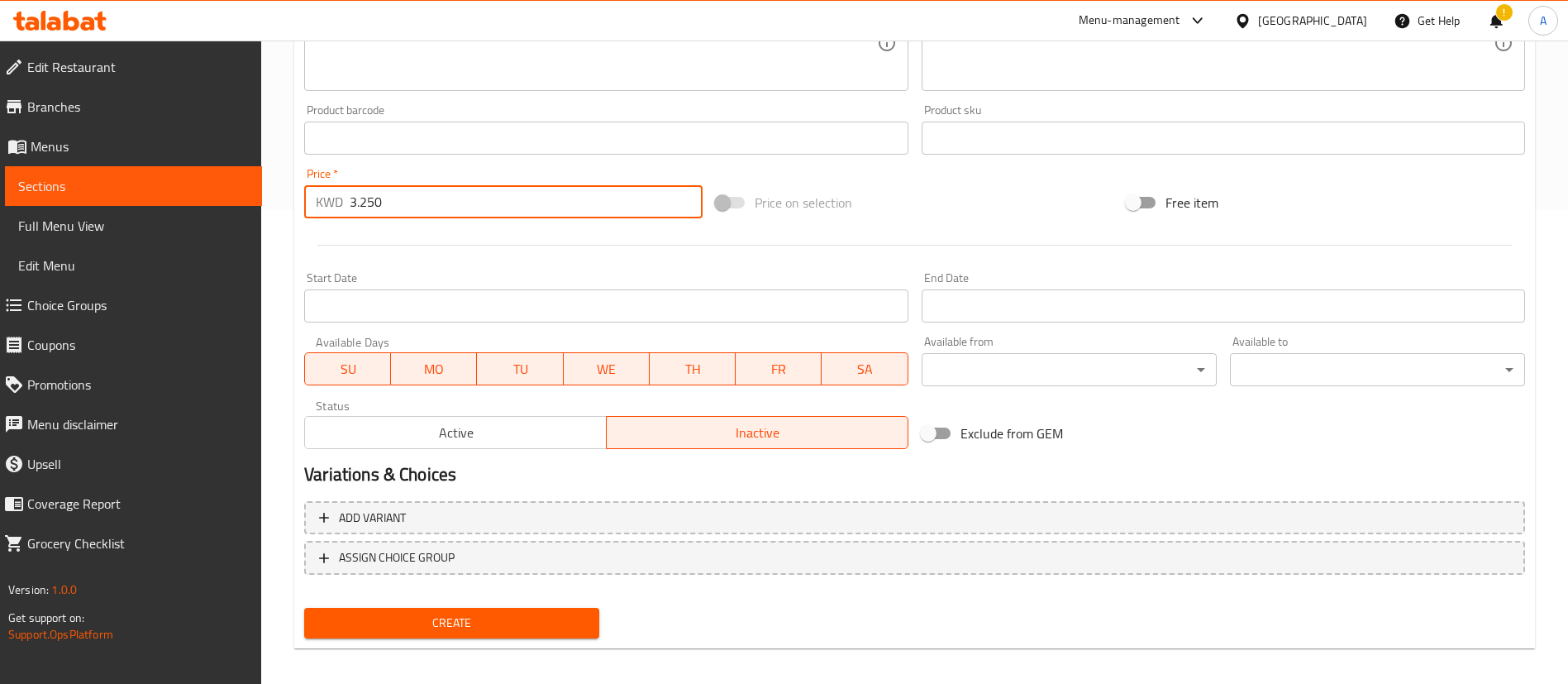
scroll to position [484, 0]
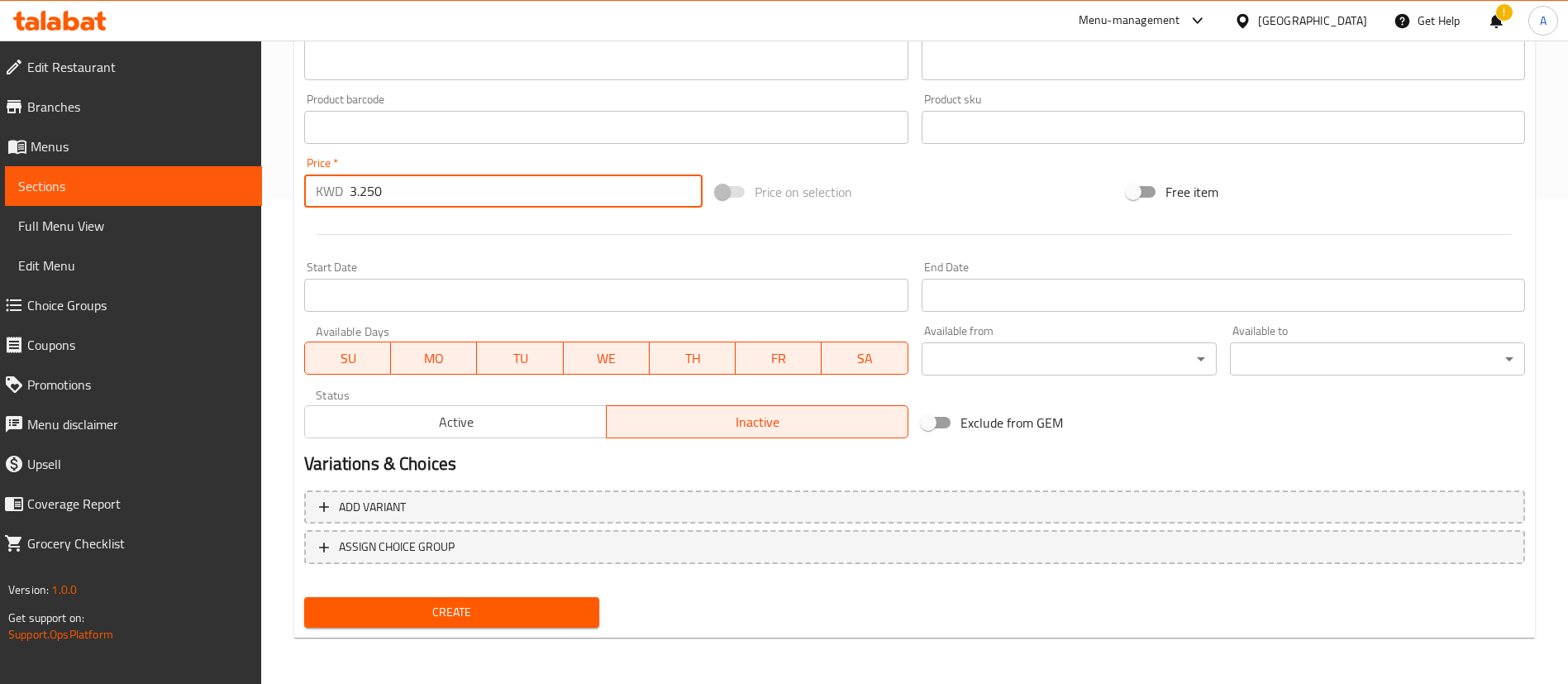
type input "3.250"
click at [478, 610] on span "Create" at bounding box center [452, 611] width 268 height 21
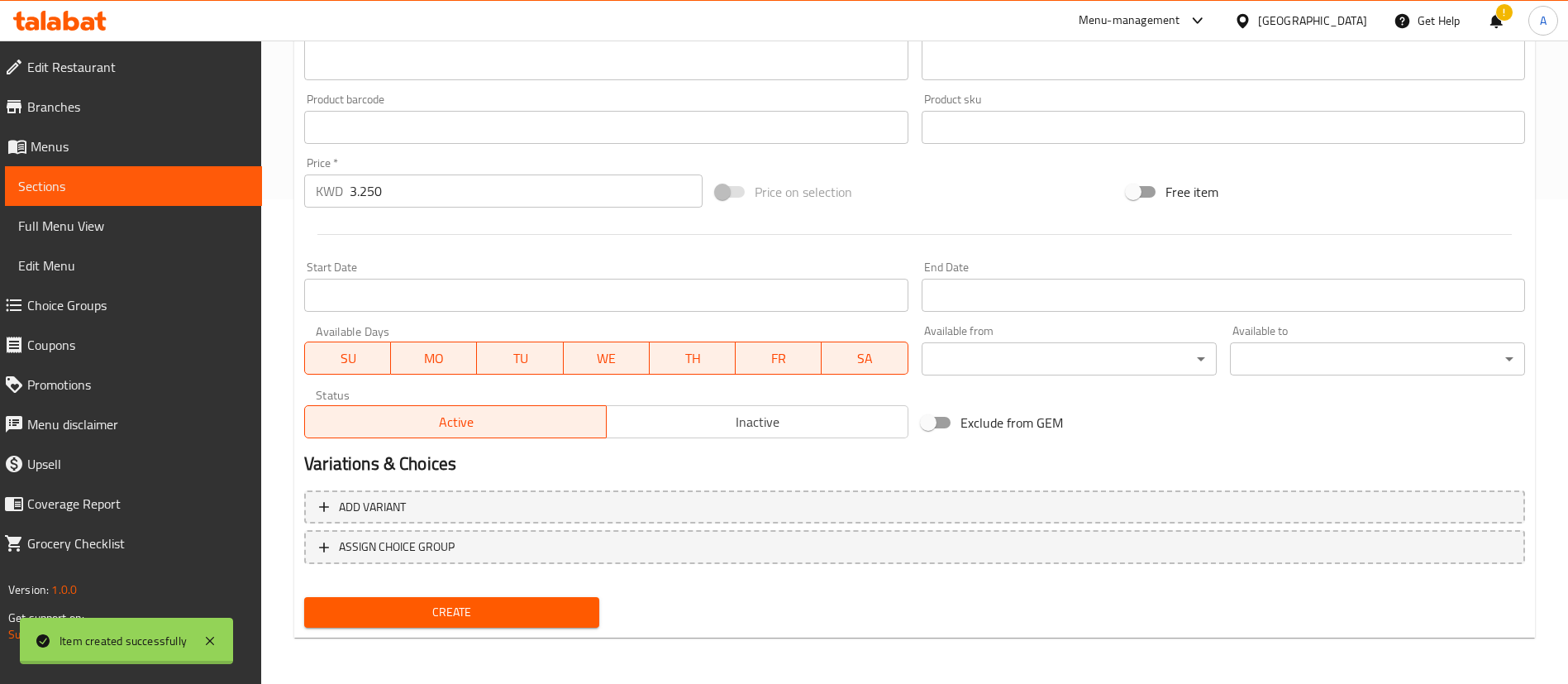
type input "0"
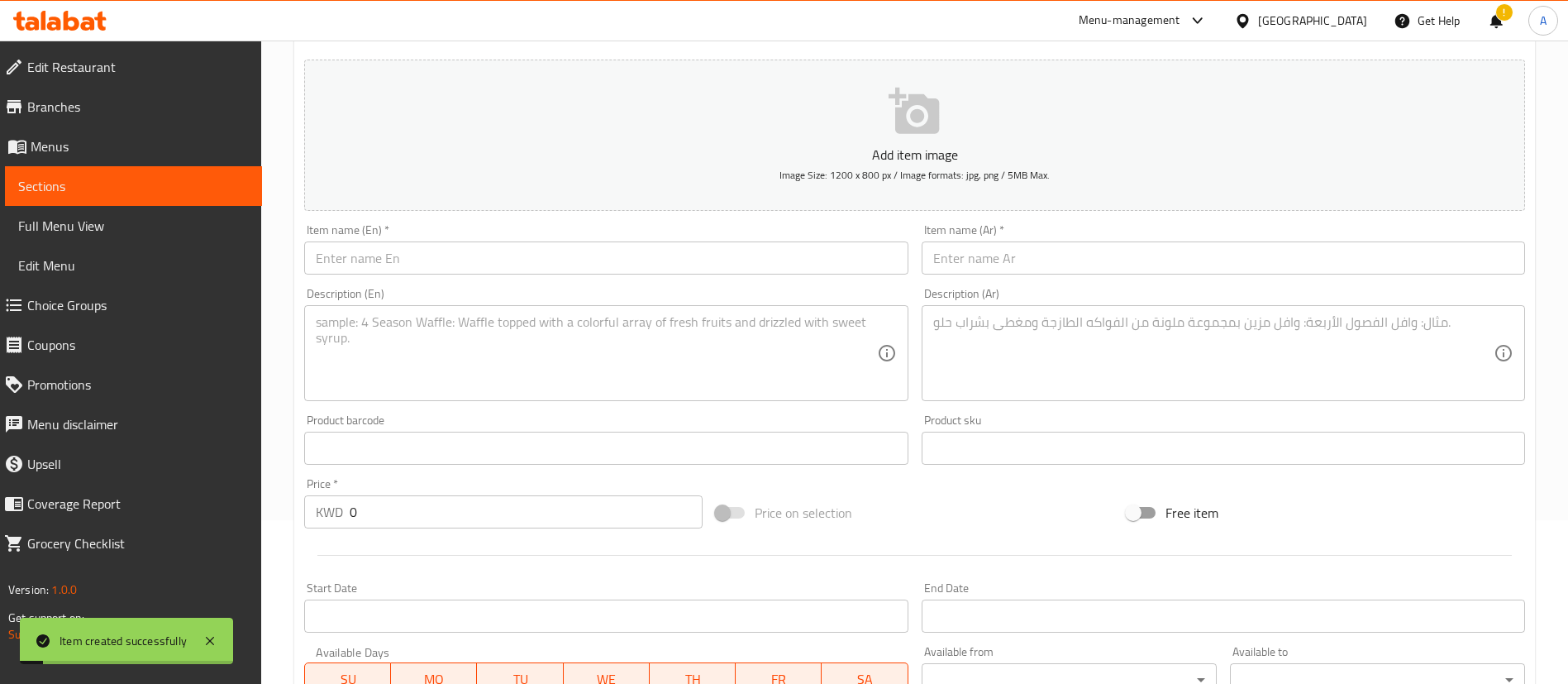
scroll to position [112, 0]
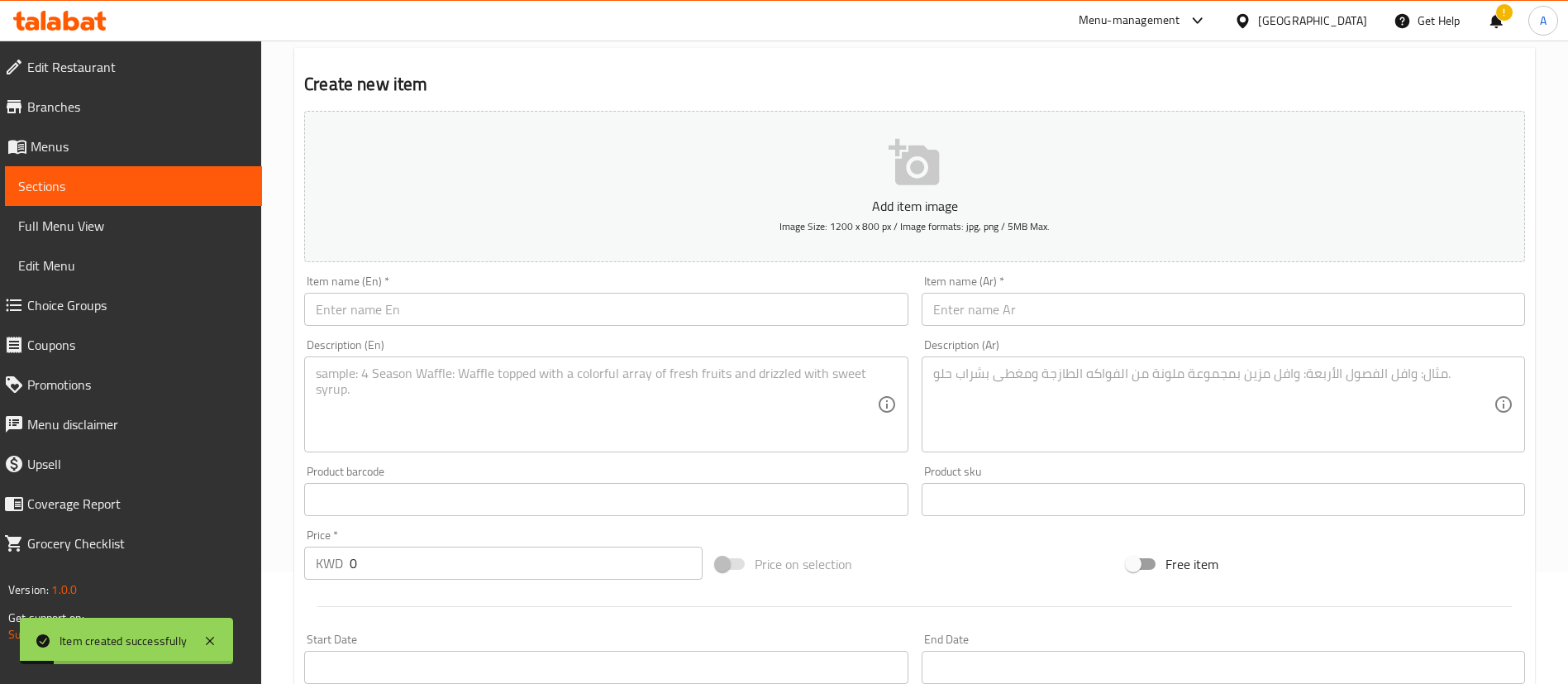
click at [641, 323] on input "text" at bounding box center [605, 309] width 603 height 33
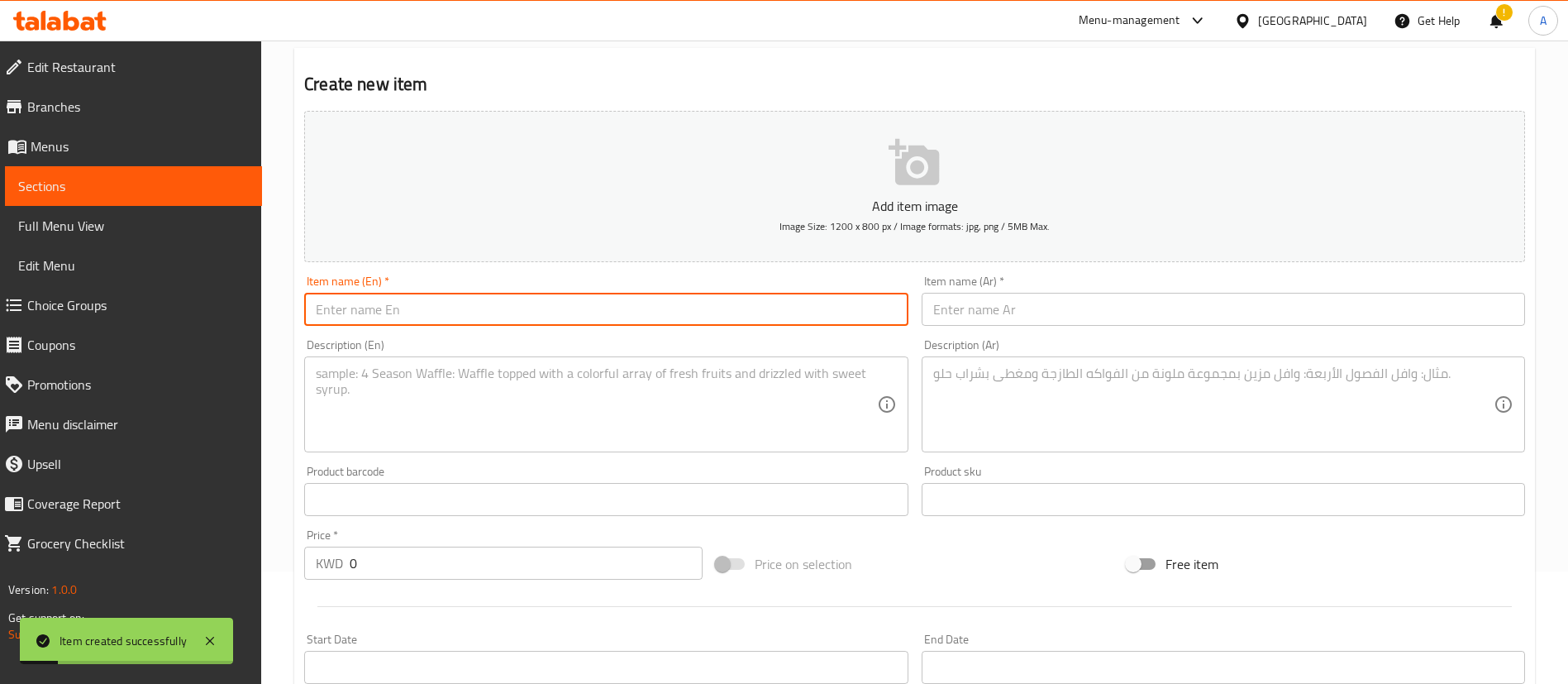
paste input "Buttermilk Chicken Sliders"
type input "Buttermilk Chicken Sliders"
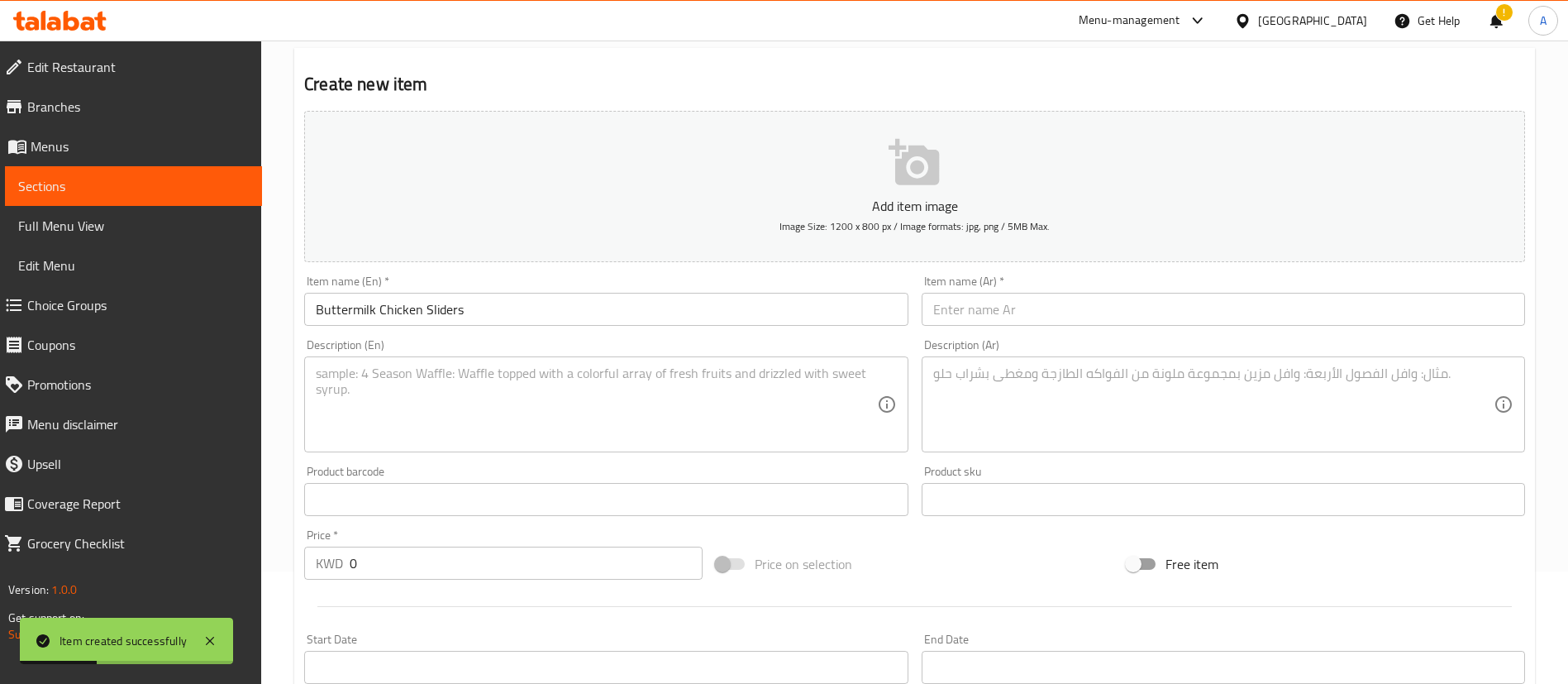
click at [735, 333] on div "Description (En) Description (En)" at bounding box center [606, 395] width 617 height 126
click at [727, 378] on textarea at bounding box center [596, 405] width 560 height 79
paste textarea "Rainbow slaw, spicy mayo"
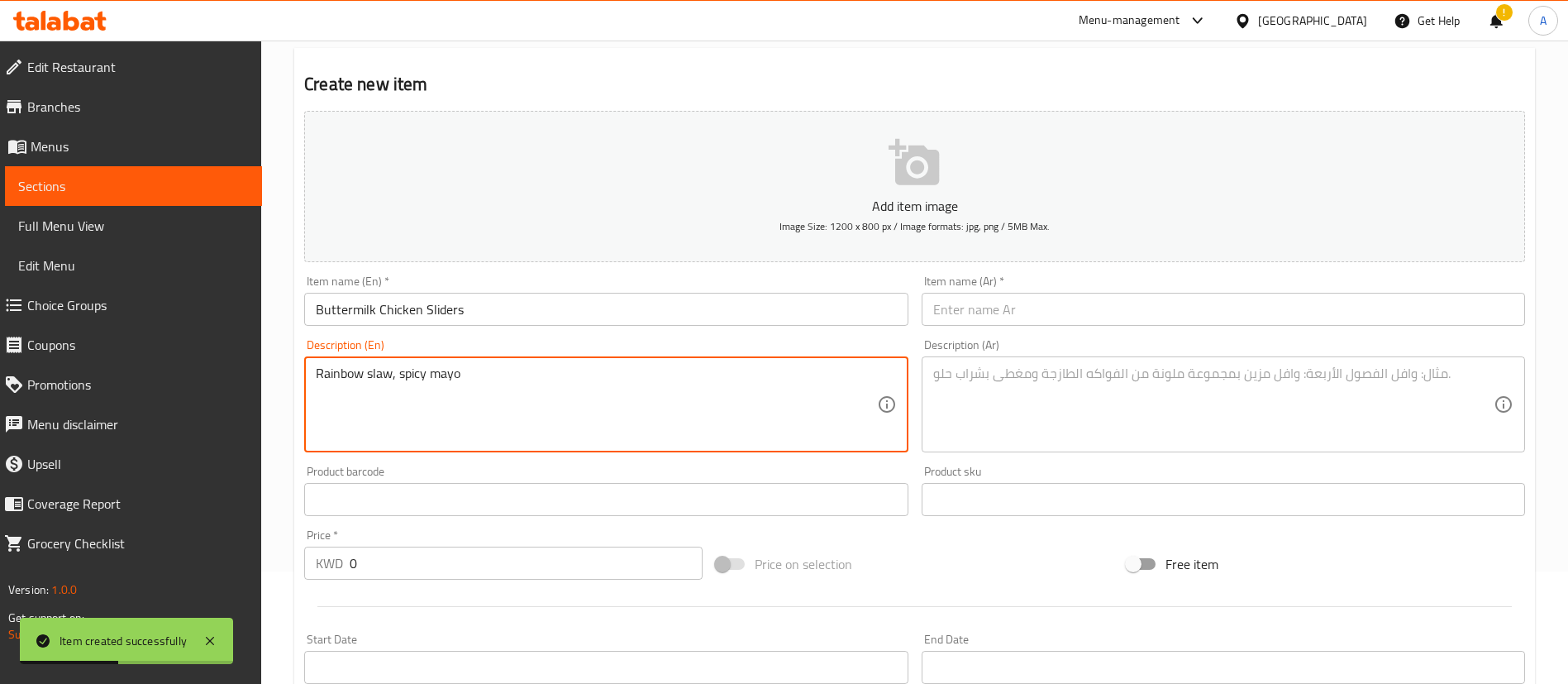
type textarea "Rainbow slaw, spicy mayo"
click at [1128, 309] on input "text" at bounding box center [1222, 309] width 603 height 33
paste input "لايدر دجاج باترميلك"
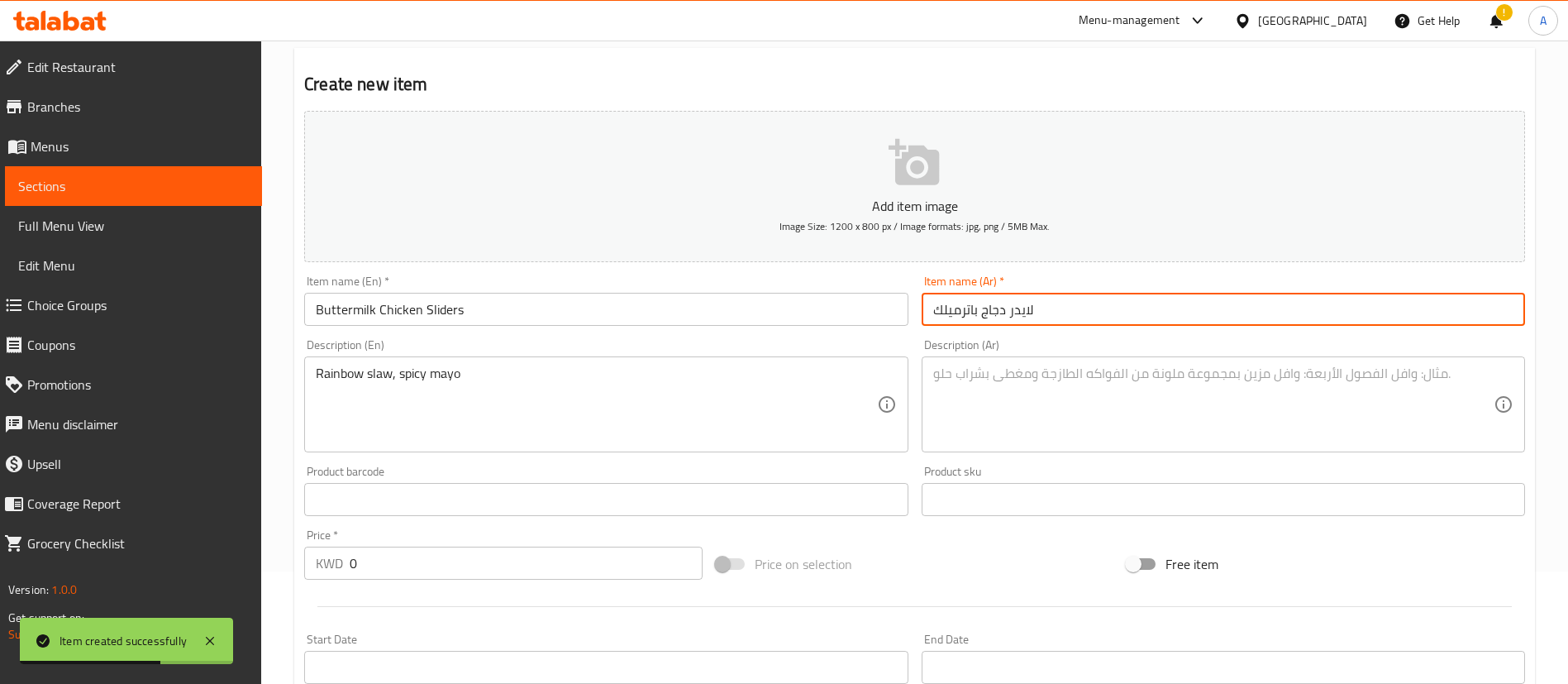
type input "لايدر دجاج باترميلك"
click at [1131, 374] on textarea at bounding box center [1213, 405] width 560 height 79
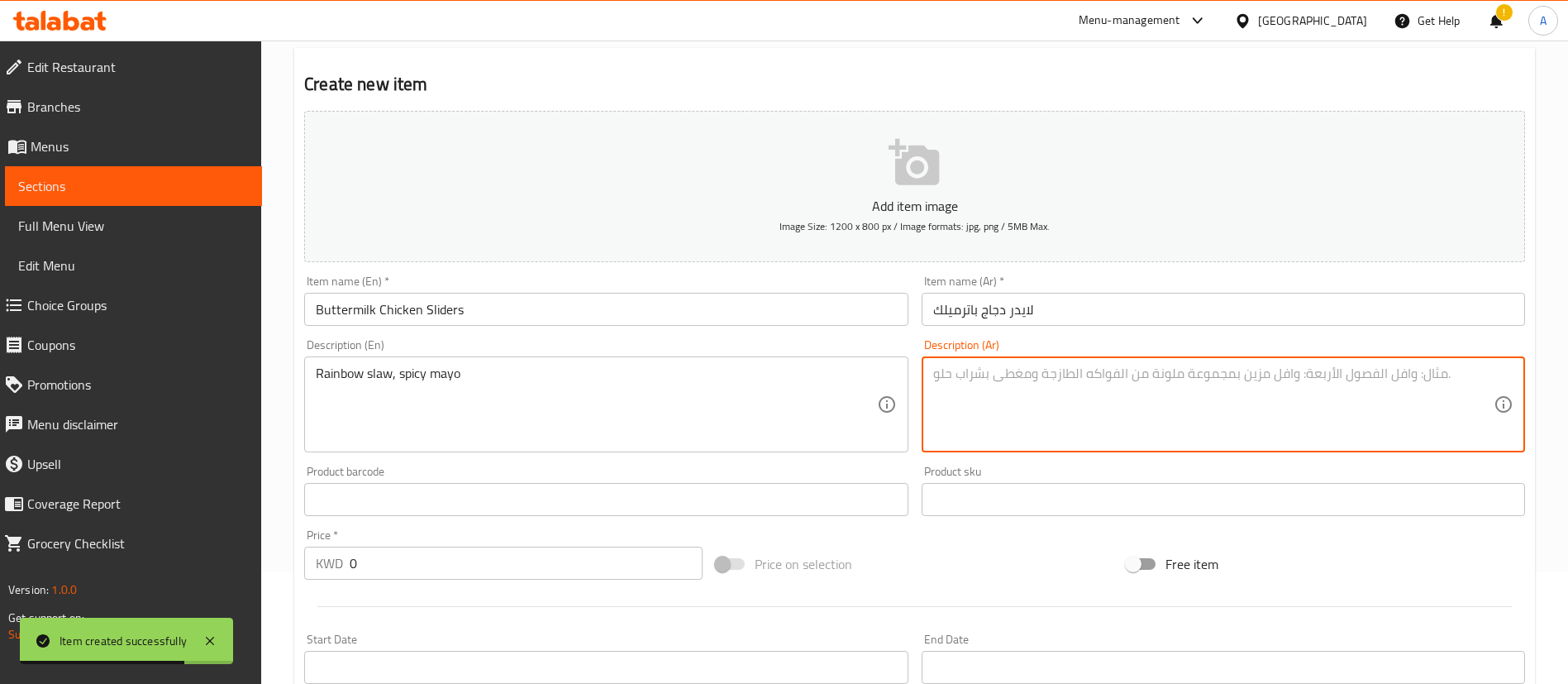
paste textarea "[PERSON_NAME] ، مايونيز حار"
type textarea "[PERSON_NAME] ، مايونيز حار"
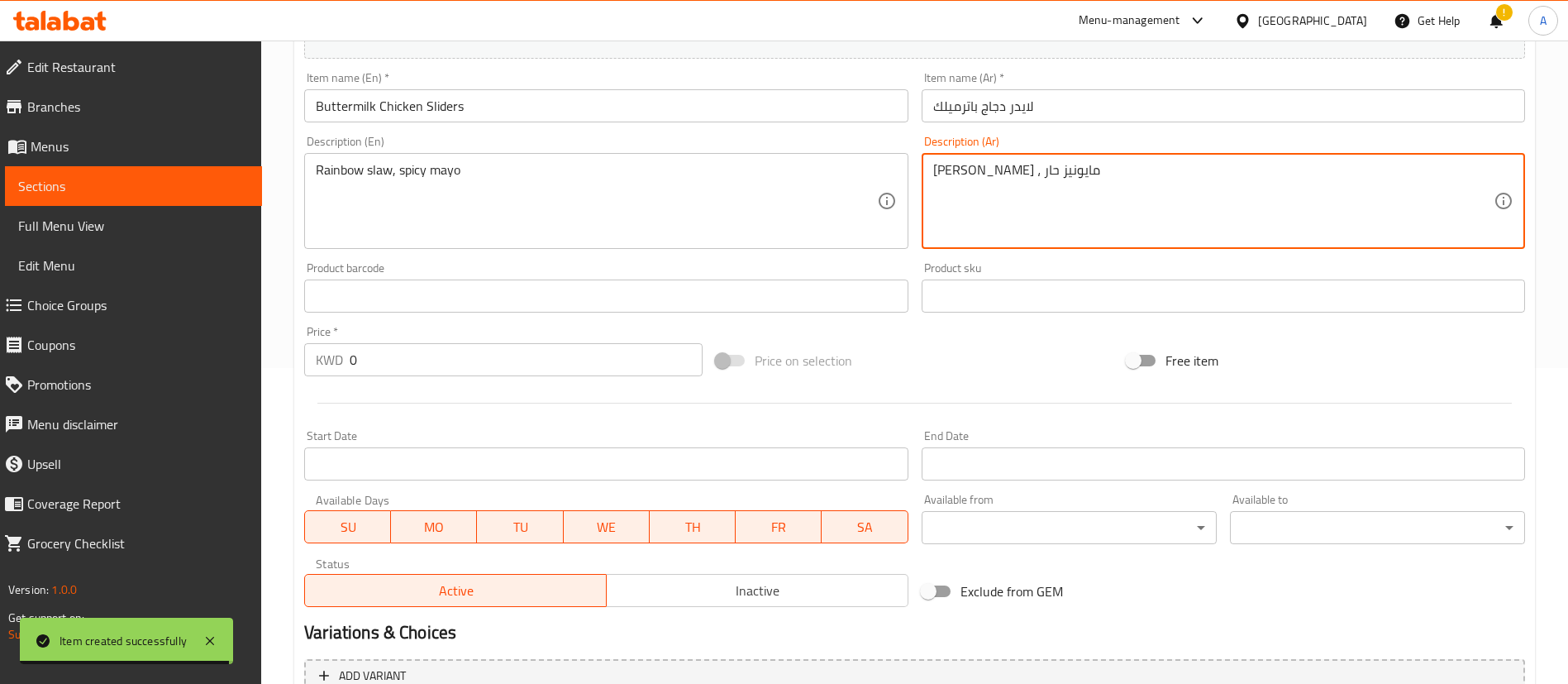
scroll to position [484, 0]
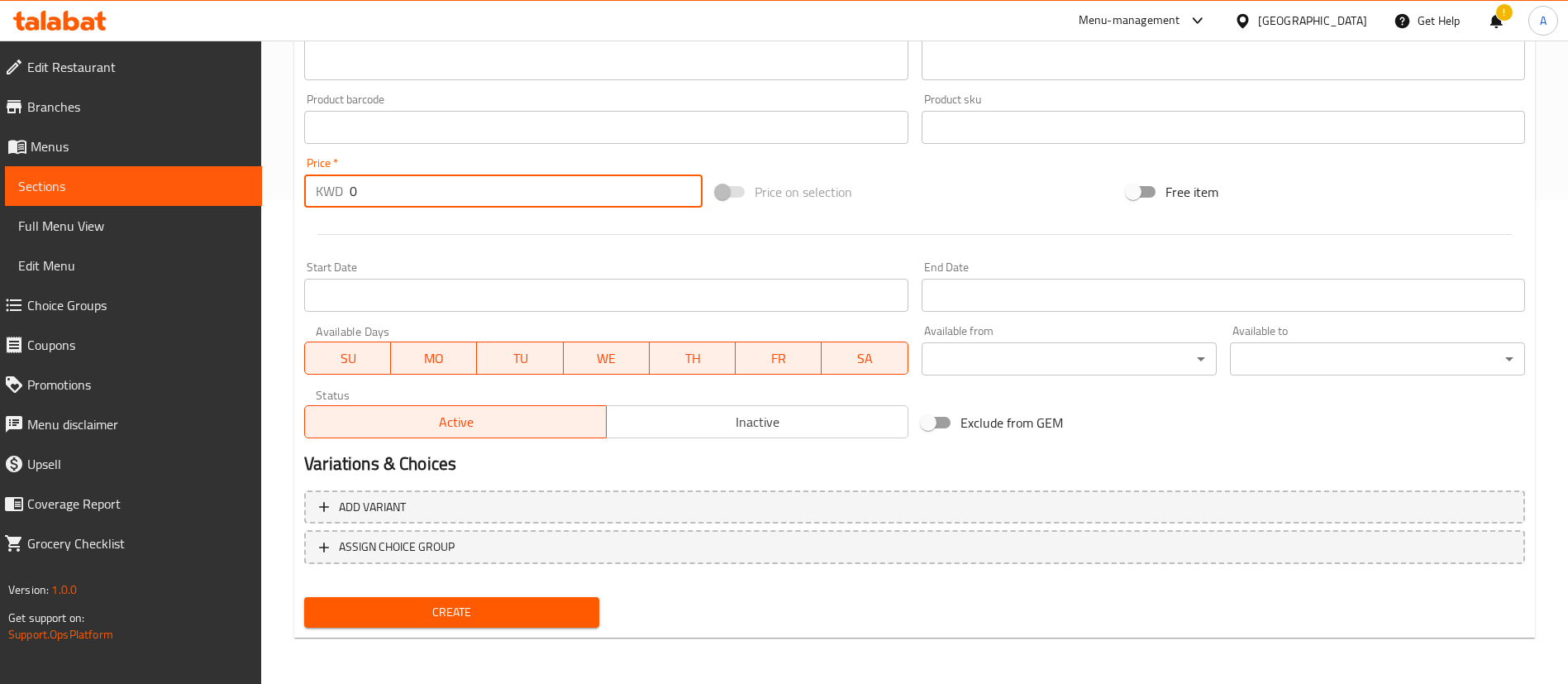
drag, startPoint x: 349, startPoint y: 184, endPoint x: 300, endPoint y: 193, distance: 49.8
click at [300, 193] on div "Price   * KWD 0 Price *" at bounding box center [503, 182] width 412 height 64
type input "4"
click at [527, 623] on button "Create" at bounding box center [451, 612] width 295 height 31
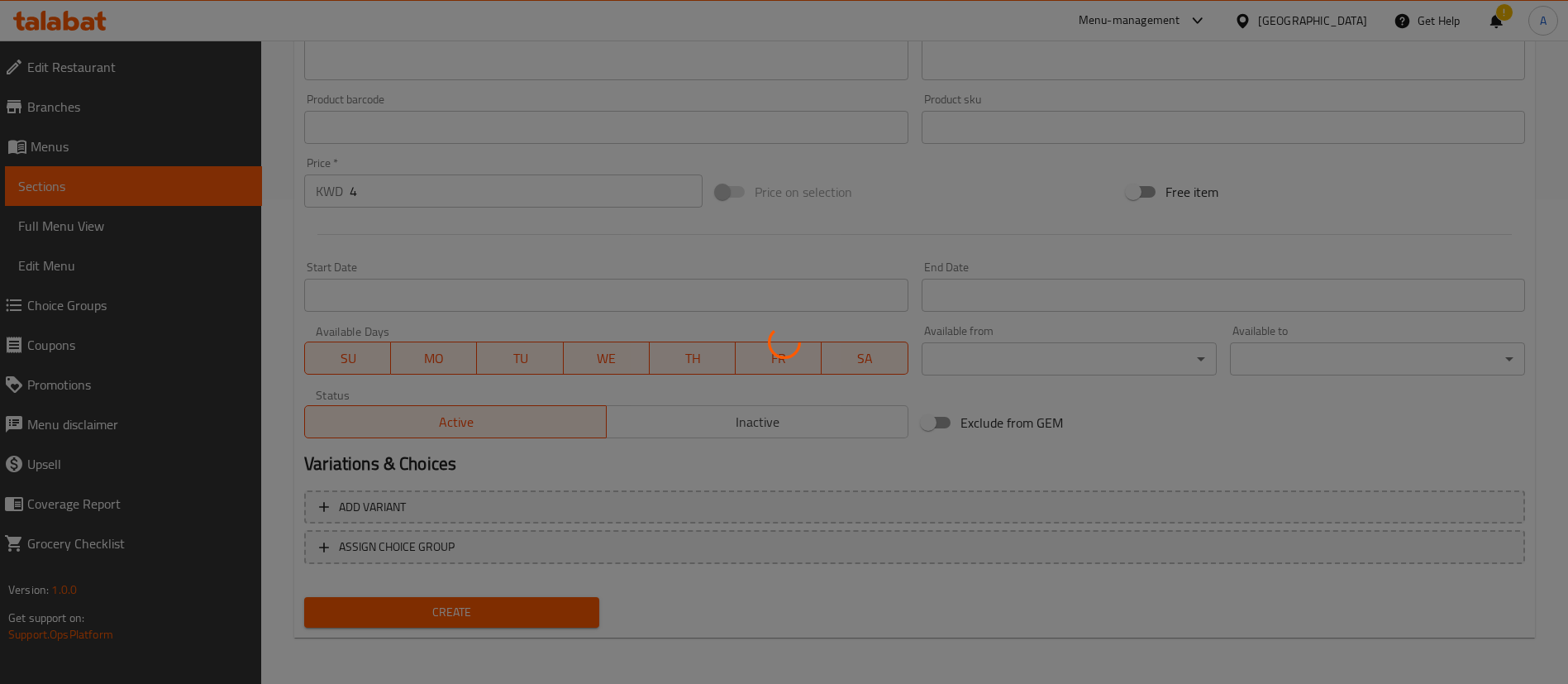
type input "0"
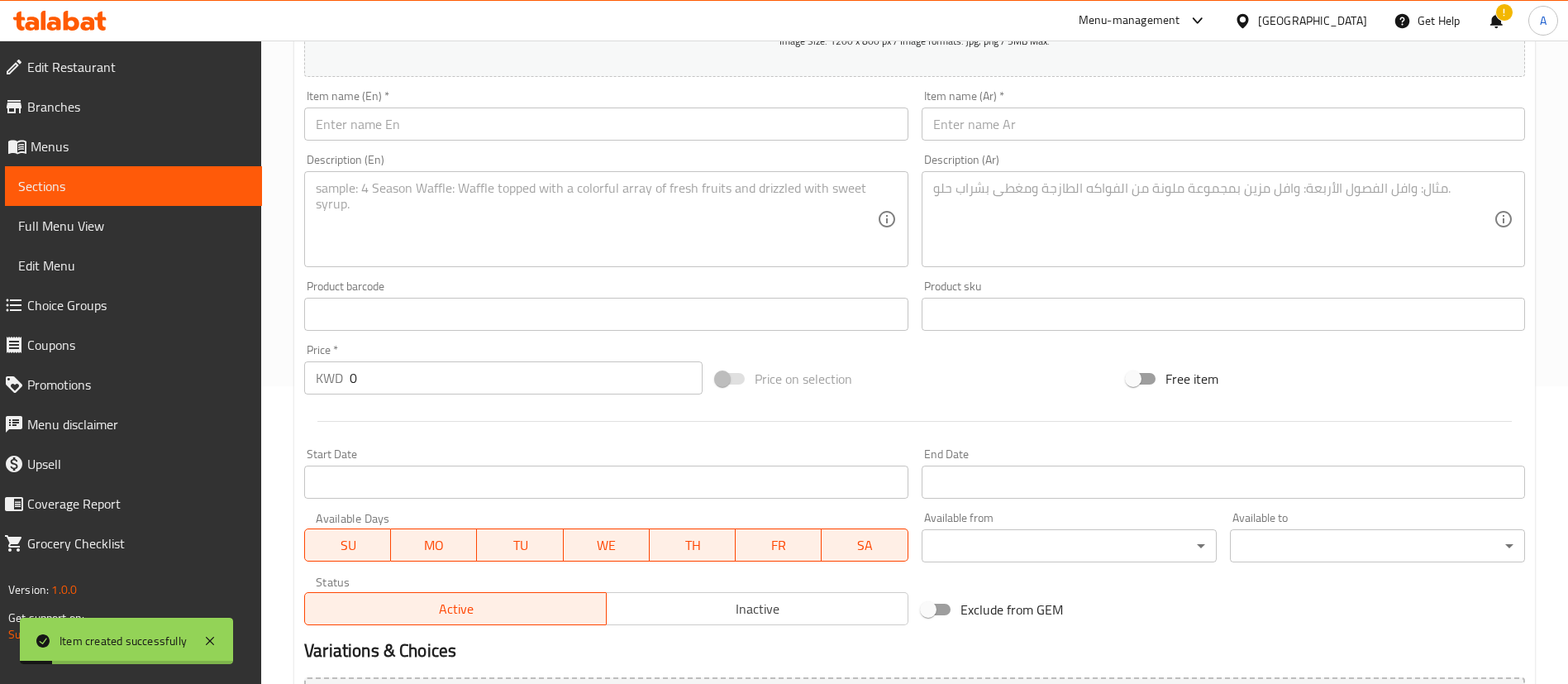
scroll to position [0, 0]
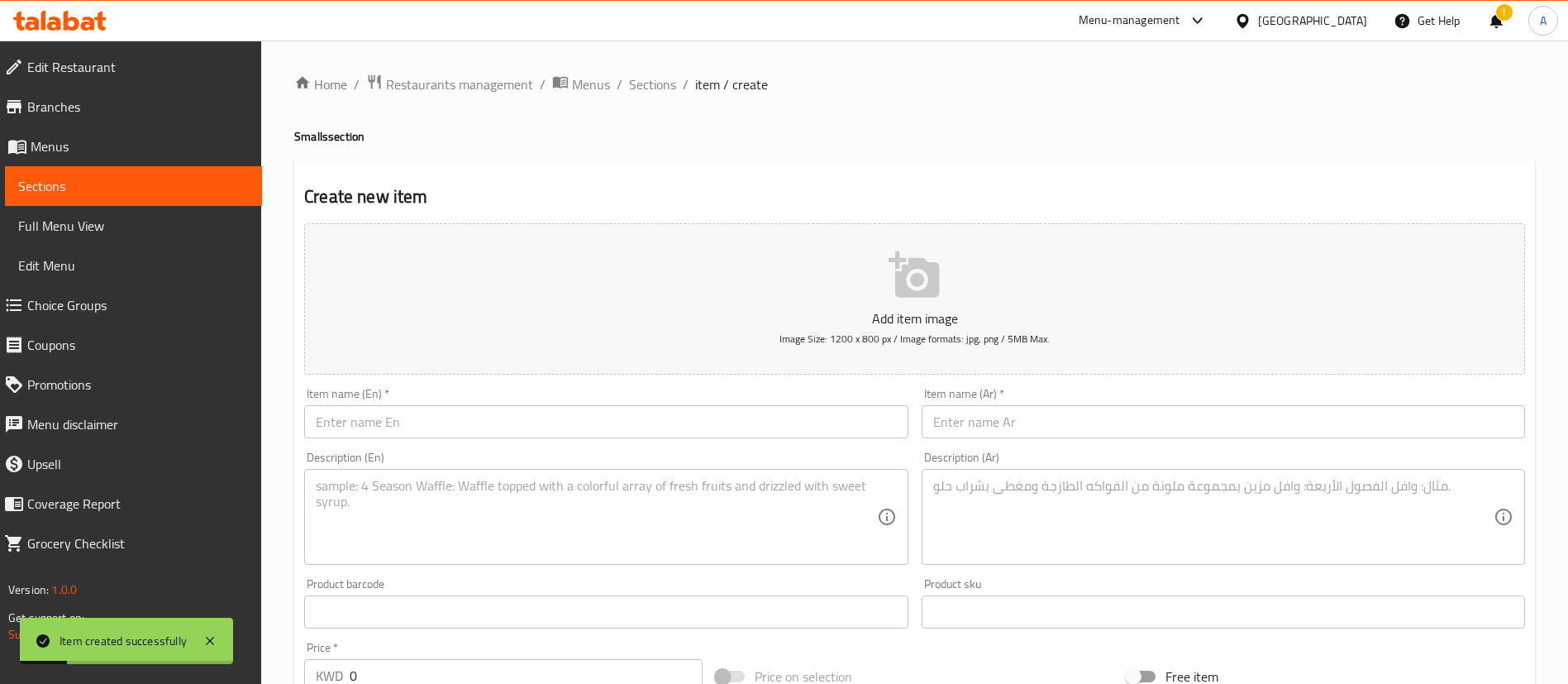
click at [620, 397] on div "Item name (En)   * Item name (En) *" at bounding box center [605, 413] width 603 height 51
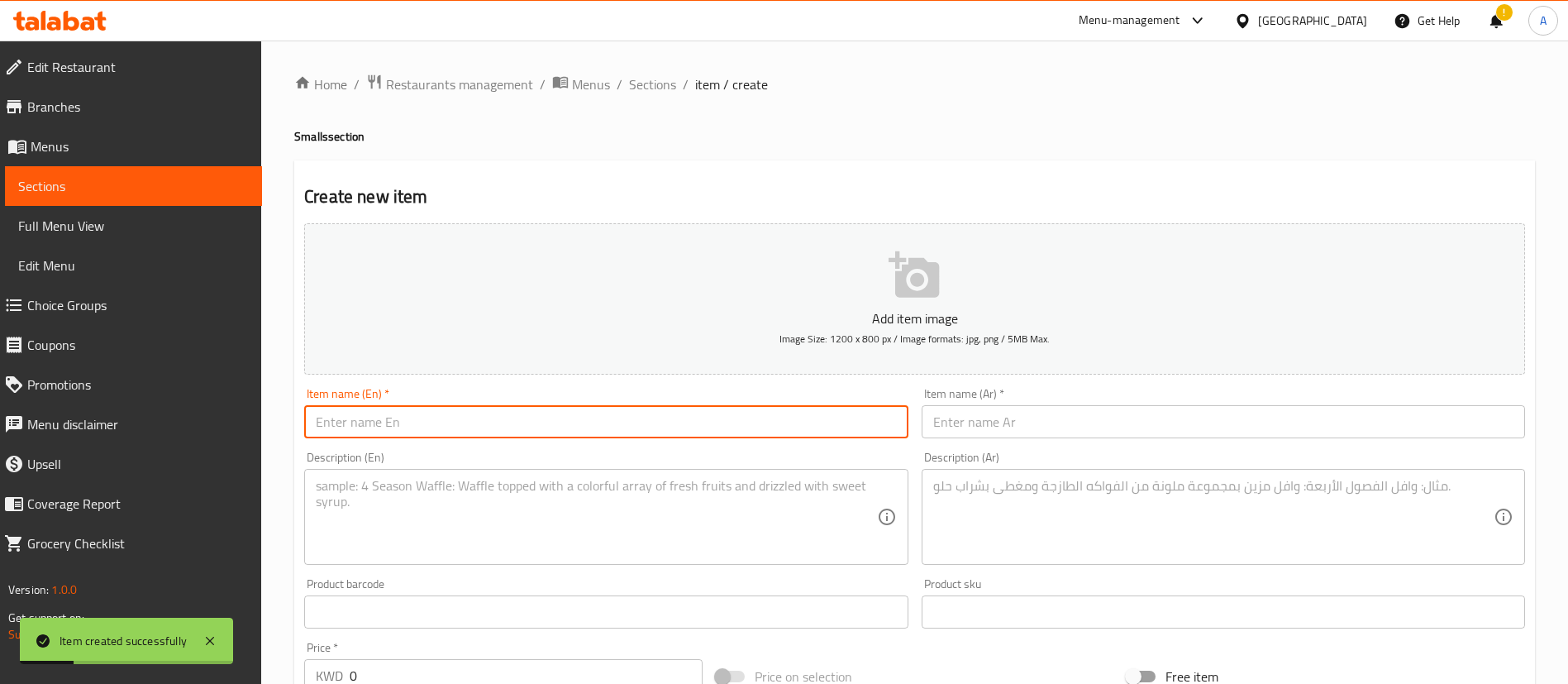
click at [620, 411] on input "text" at bounding box center [605, 422] width 603 height 33
paste input "Crispy Chicken Tenders"
type input "Crispy Chicken Tenders"
click at [723, 497] on textarea at bounding box center [596, 517] width 560 height 79
paste textarea "fried chicken strips, green apple-cabbage slaw, honey mustard."
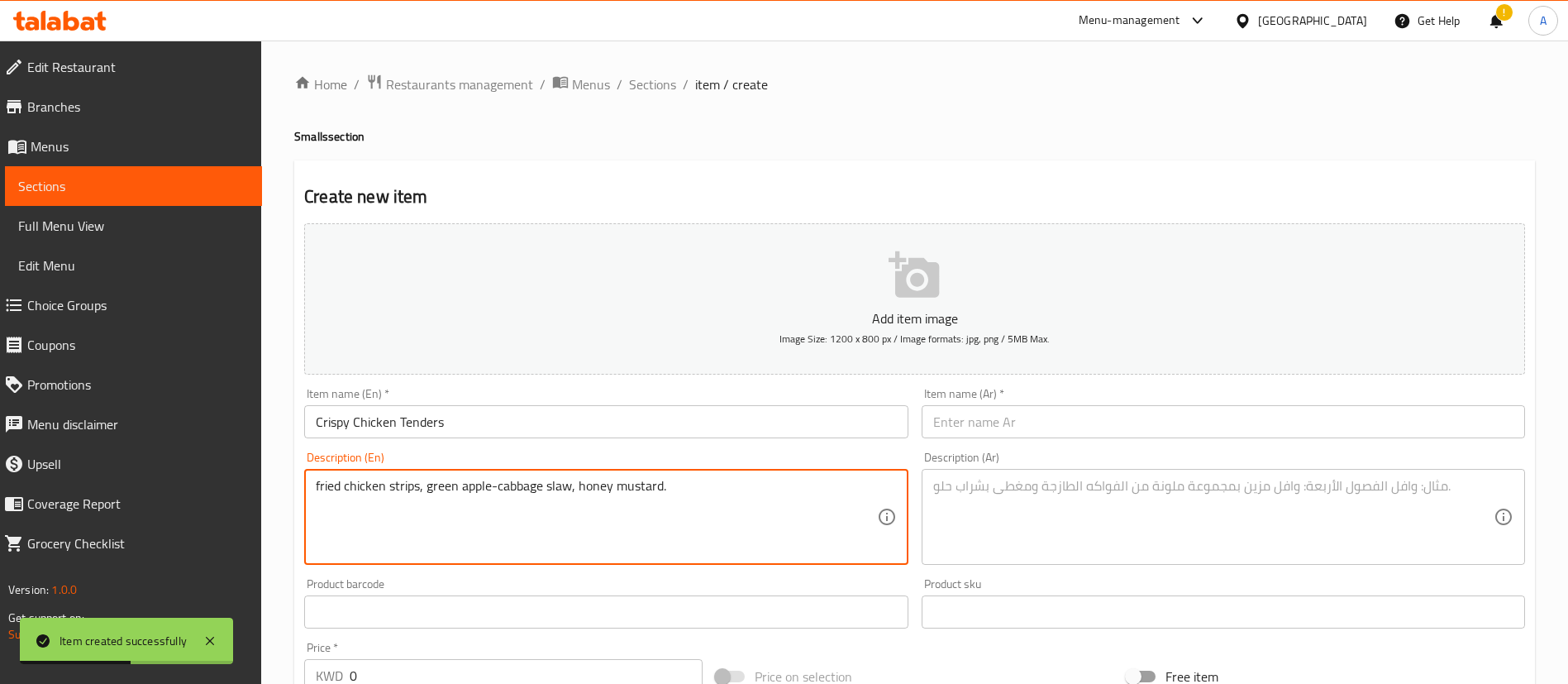
type textarea "fried chicken strips, green apple-cabbage slaw, honey mustard."
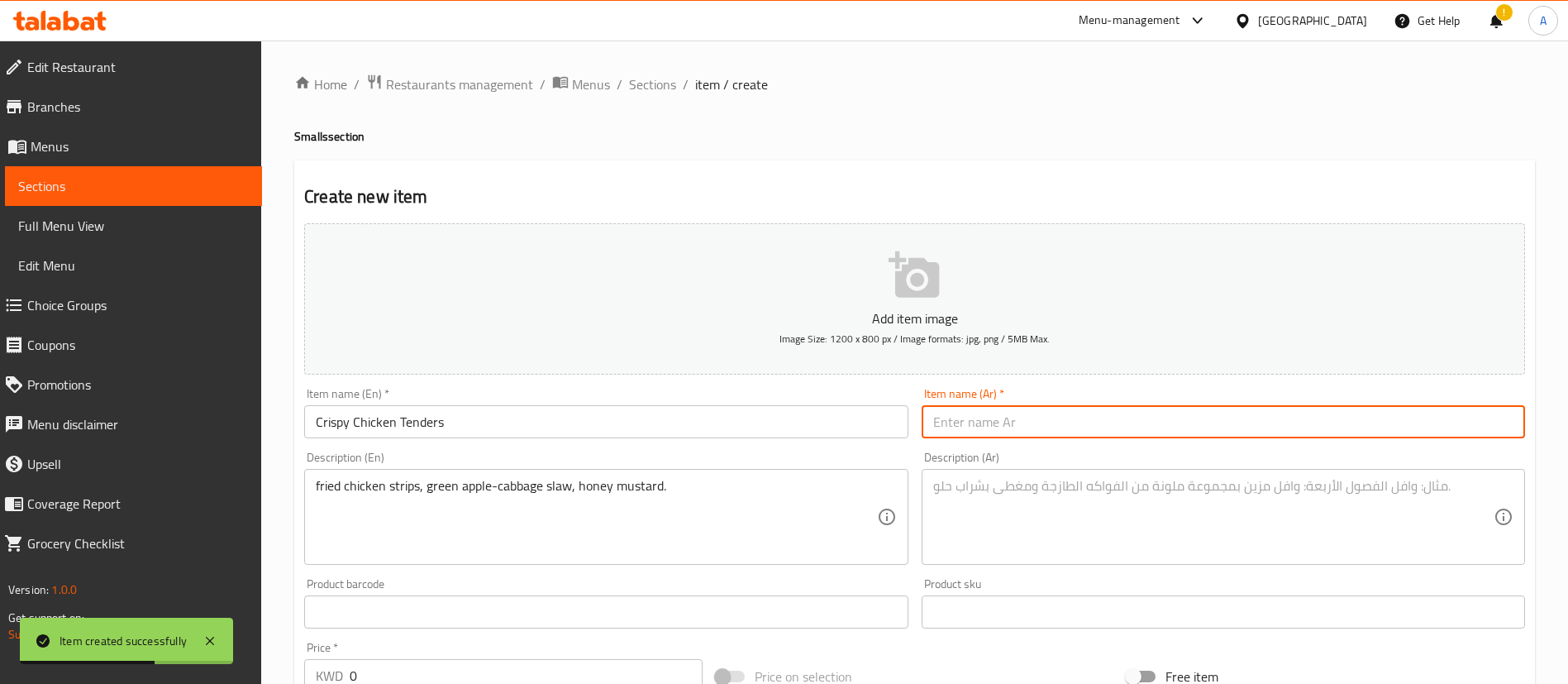
drag, startPoint x: 1015, startPoint y: 434, endPoint x: 1002, endPoint y: 411, distance: 26.4
click at [1015, 434] on input "text" at bounding box center [1222, 422] width 603 height 33
paste input "جاج التندرز المقرمش"
type input "جاج التندرز المقرمش"
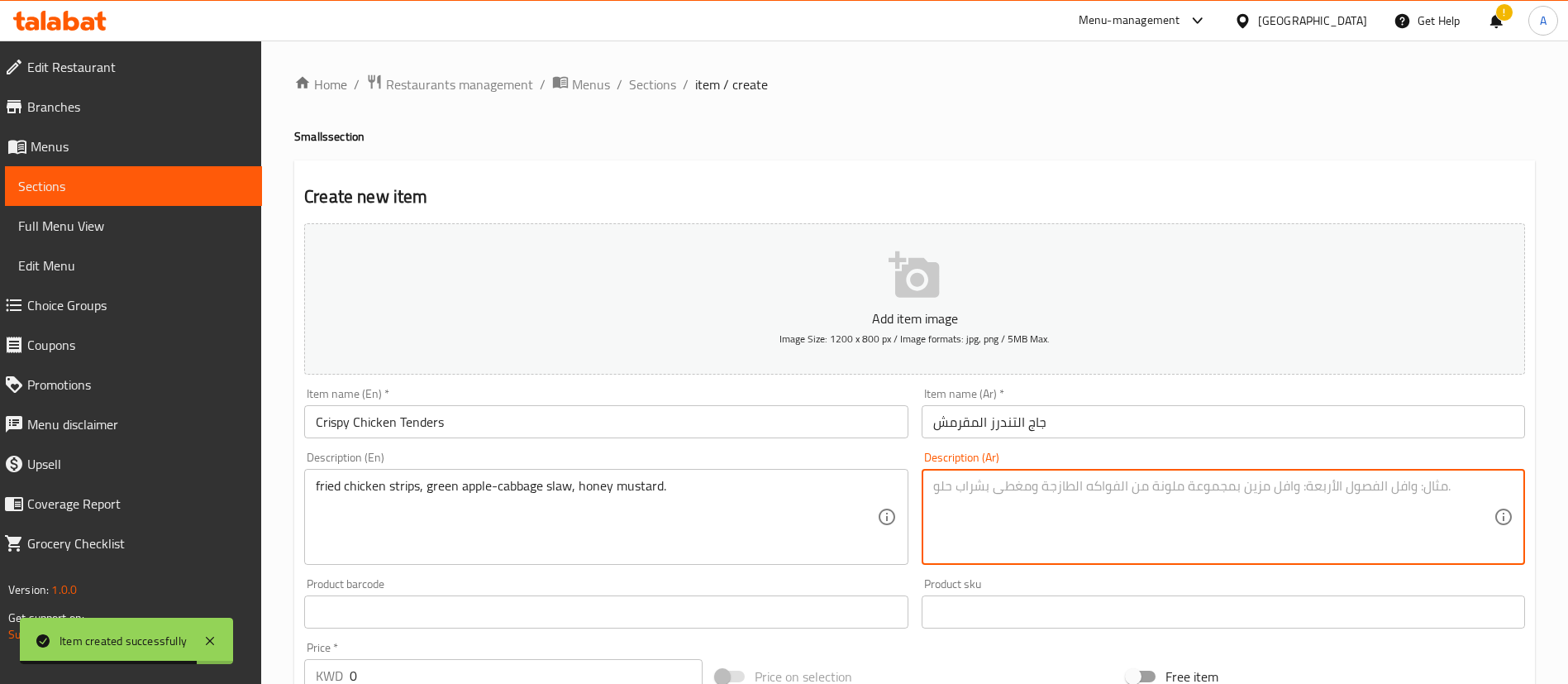
click at [993, 489] on textarea at bounding box center [1213, 517] width 560 height 79
paste textarea "رائح الدجاج المقرمشة، كول سلو التفاح، صوص هني مسترد"
type textarea "رائح الدجاج المقرمشة، كول سلو التفاح، صوص هني مسترد"
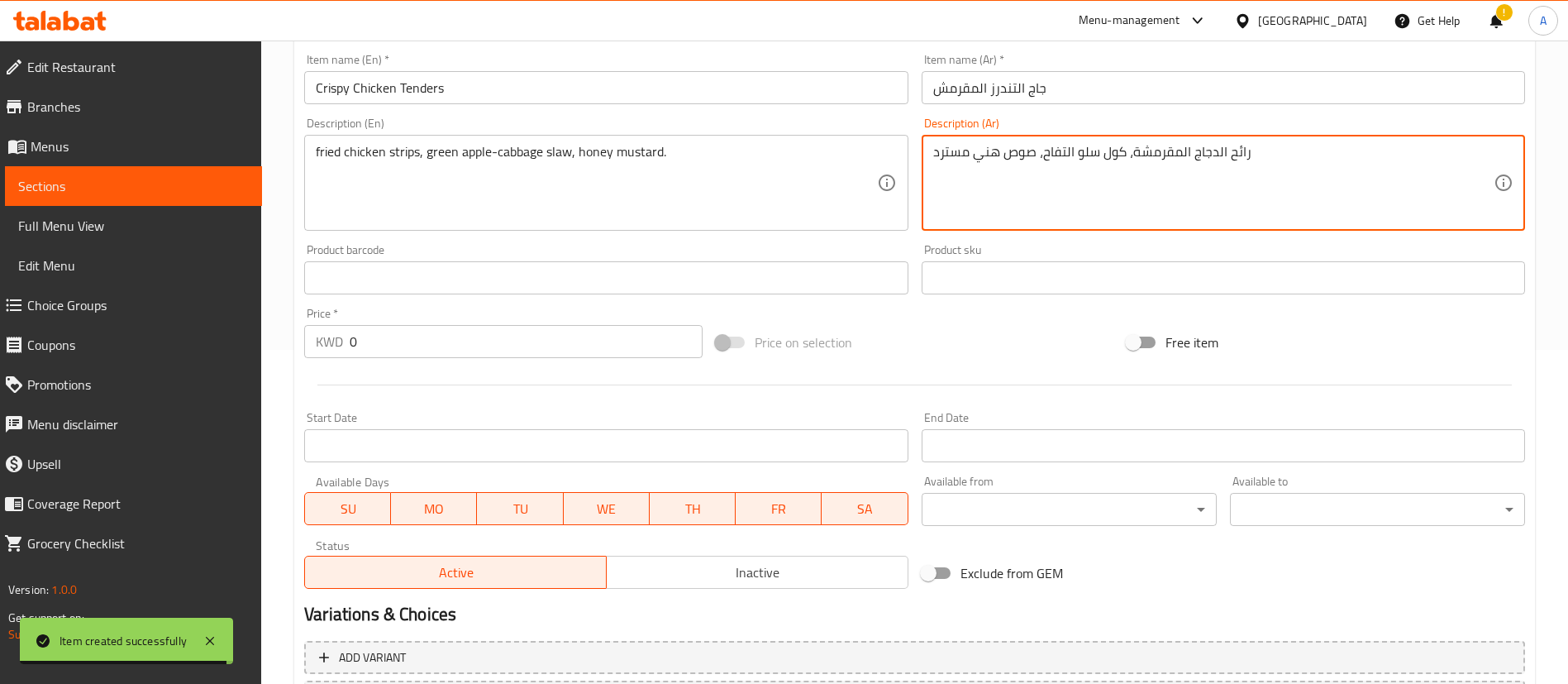
scroll to position [372, 0]
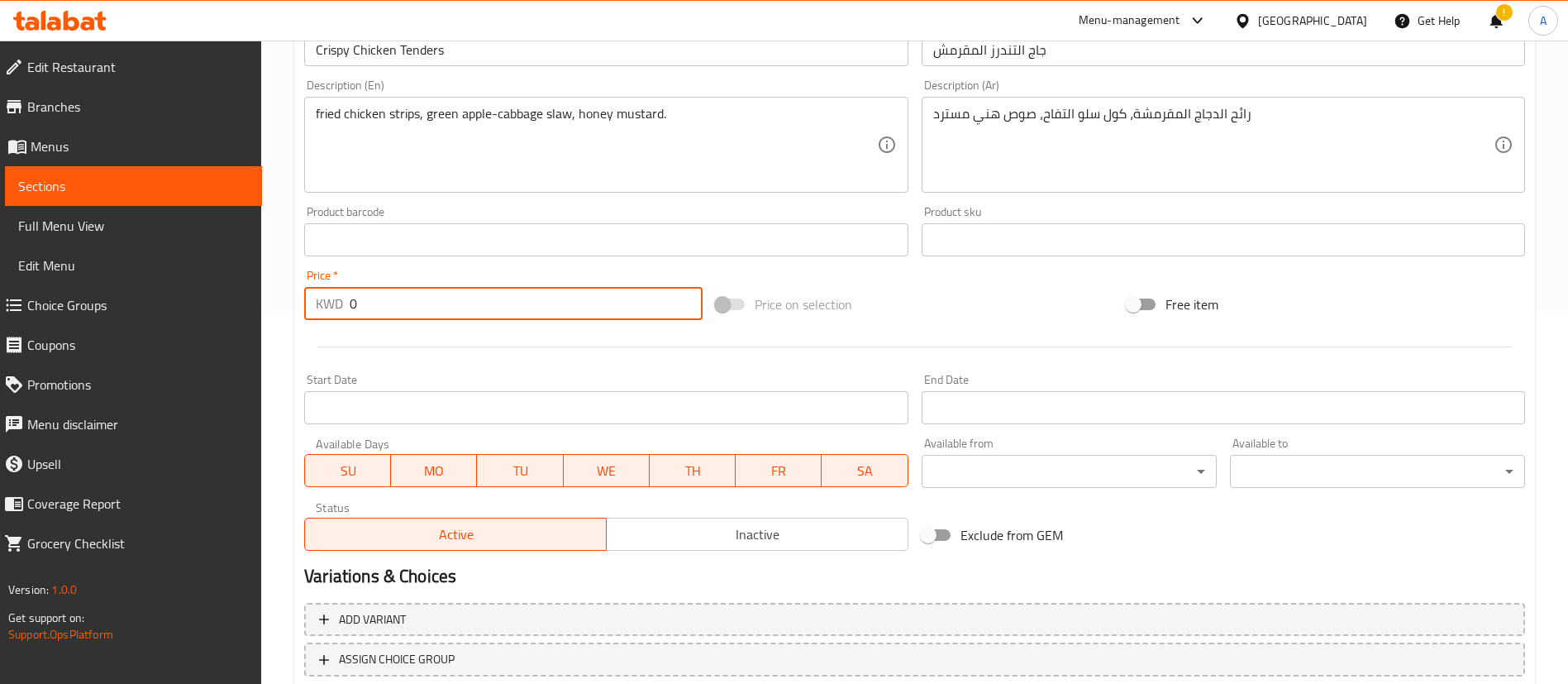
drag, startPoint x: 364, startPoint y: 308, endPoint x: 272, endPoint y: 302, distance: 92.2
click at [272, 302] on div "Home / Restaurants management / Menus / Sections / item / create Smalls section…" at bounding box center [914, 232] width 1307 height 1128
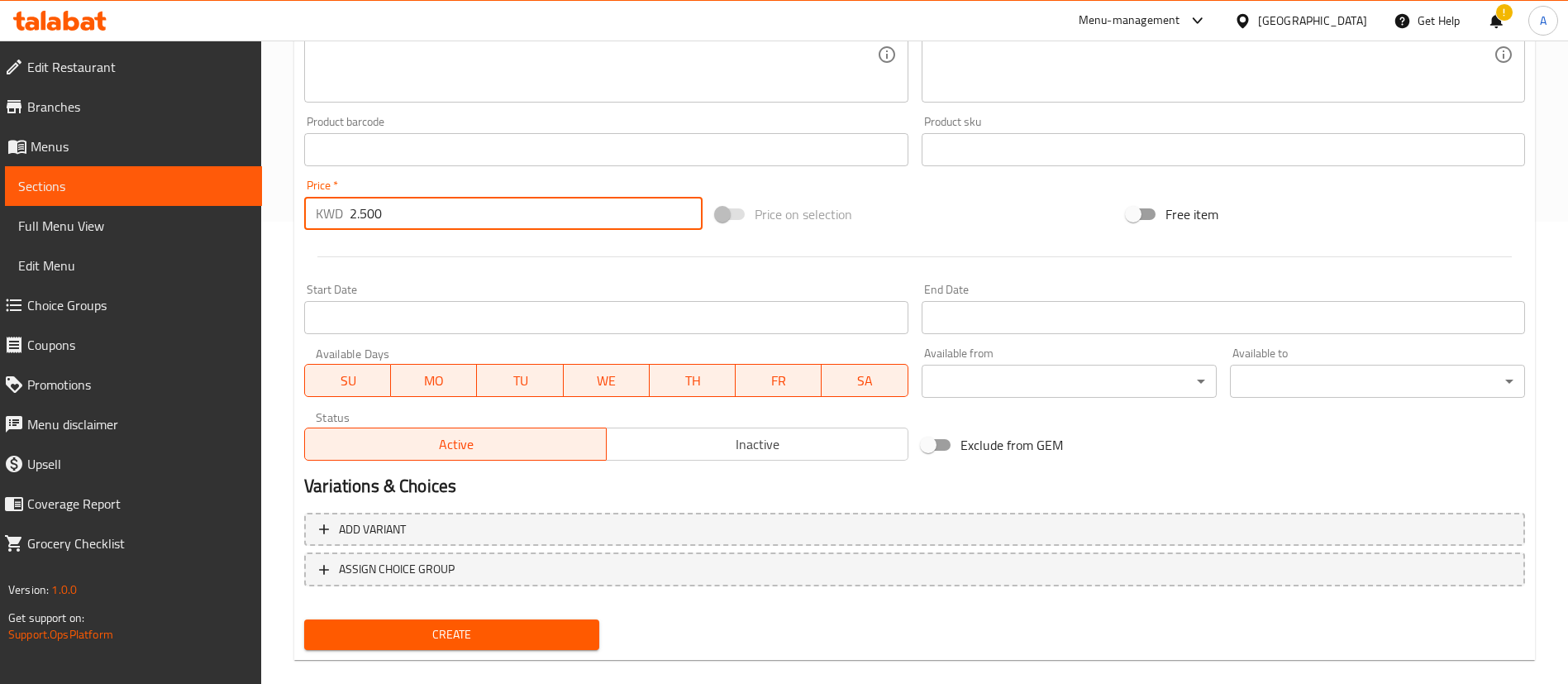
scroll to position [484, 0]
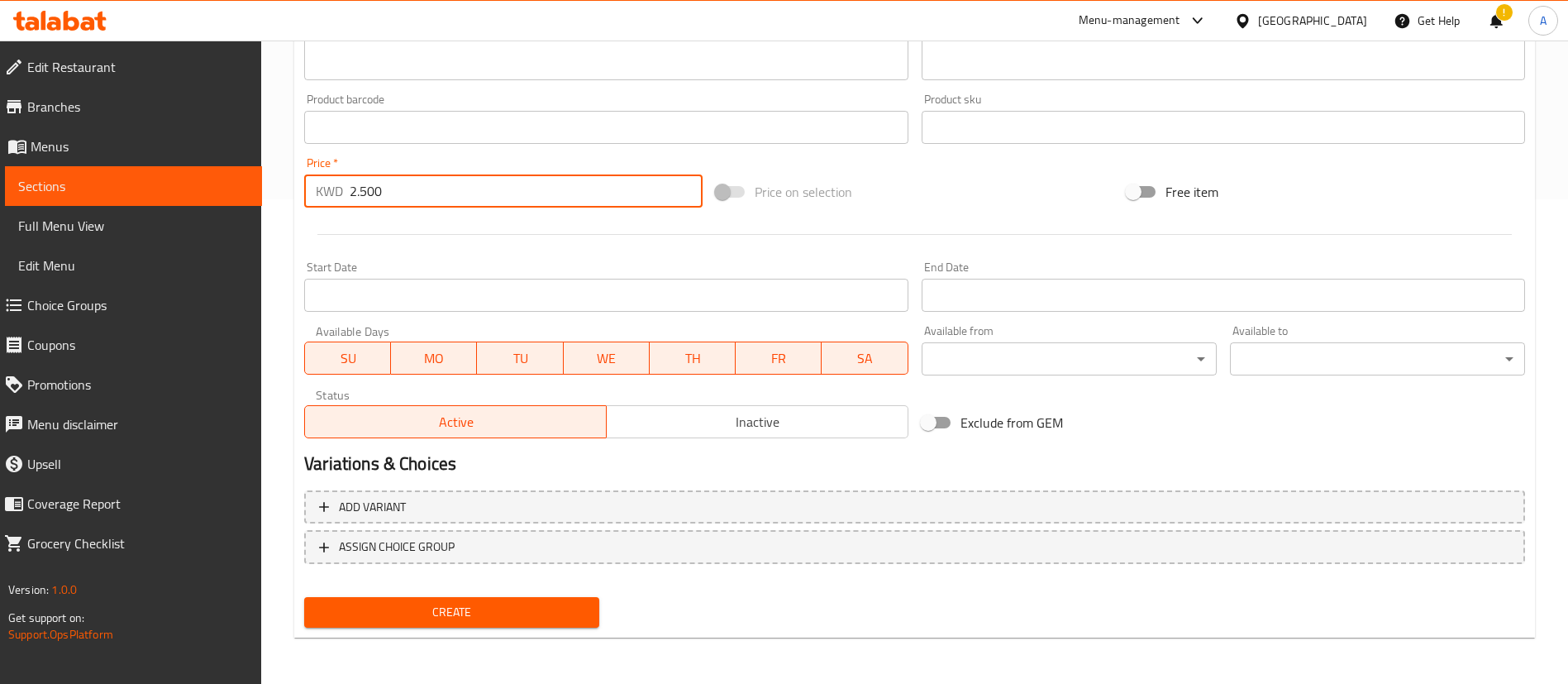
type input "2.500"
click at [502, 601] on span "Create" at bounding box center [452, 611] width 268 height 21
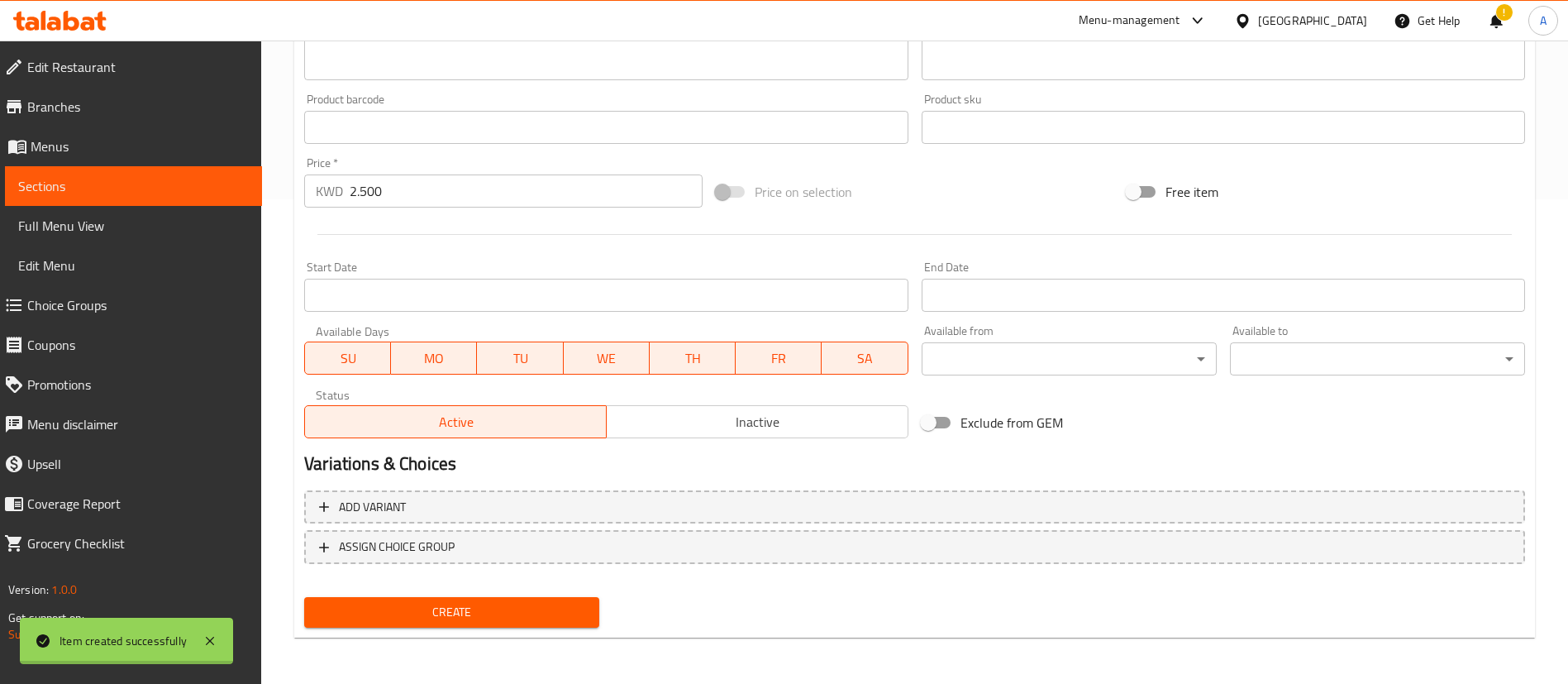
type input "0"
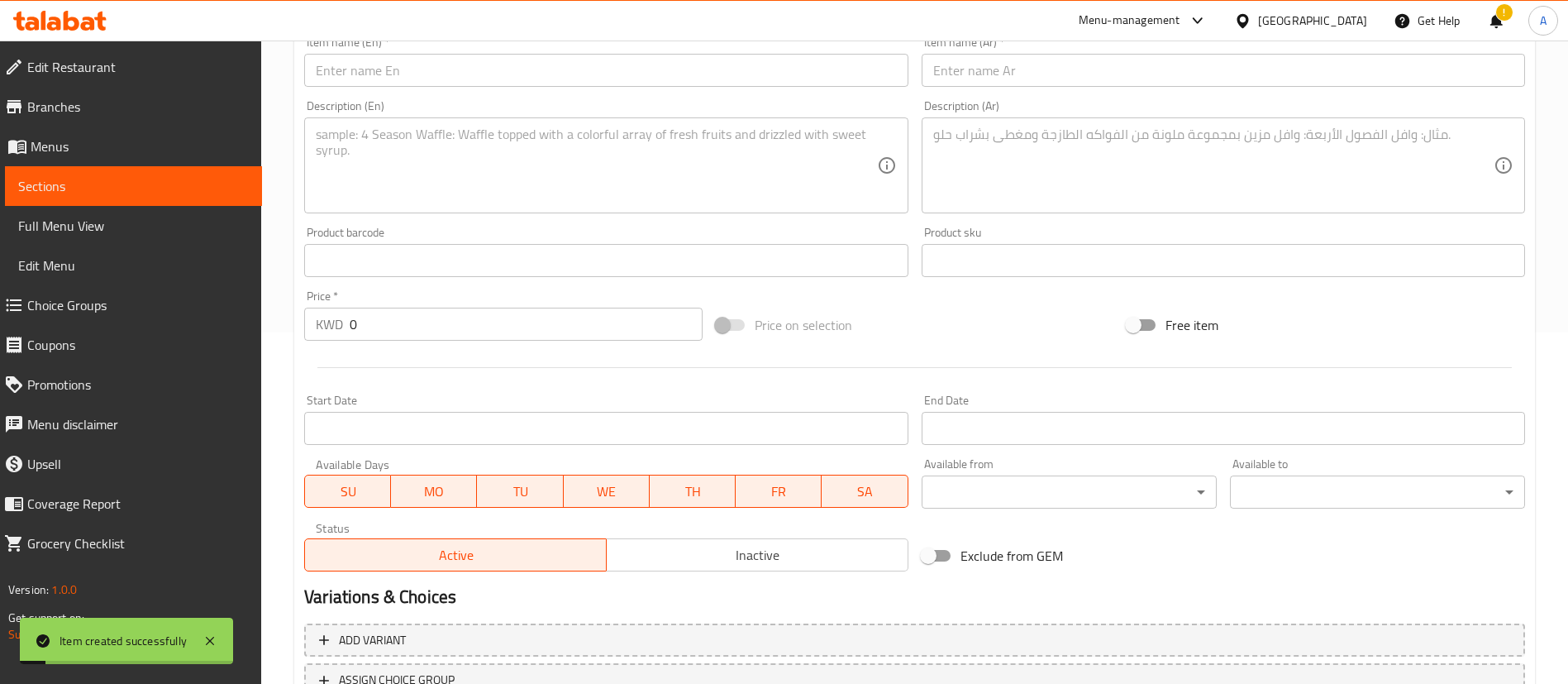
scroll to position [0, 0]
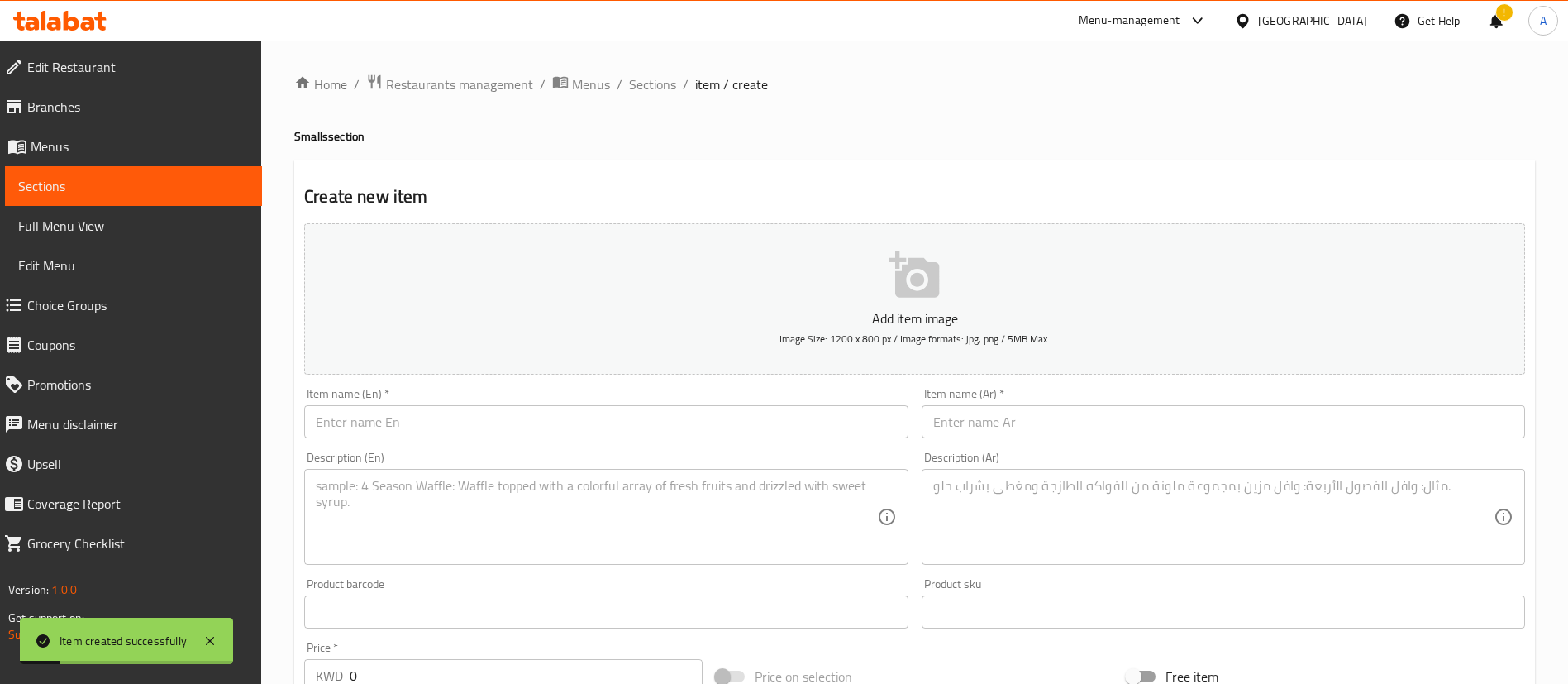
click at [676, 79] on ol "Home / Restaurants management / Menus / Sections / item / create" at bounding box center [914, 84] width 1241 height 22
click at [667, 82] on span "Sections" at bounding box center [653, 84] width 47 height 20
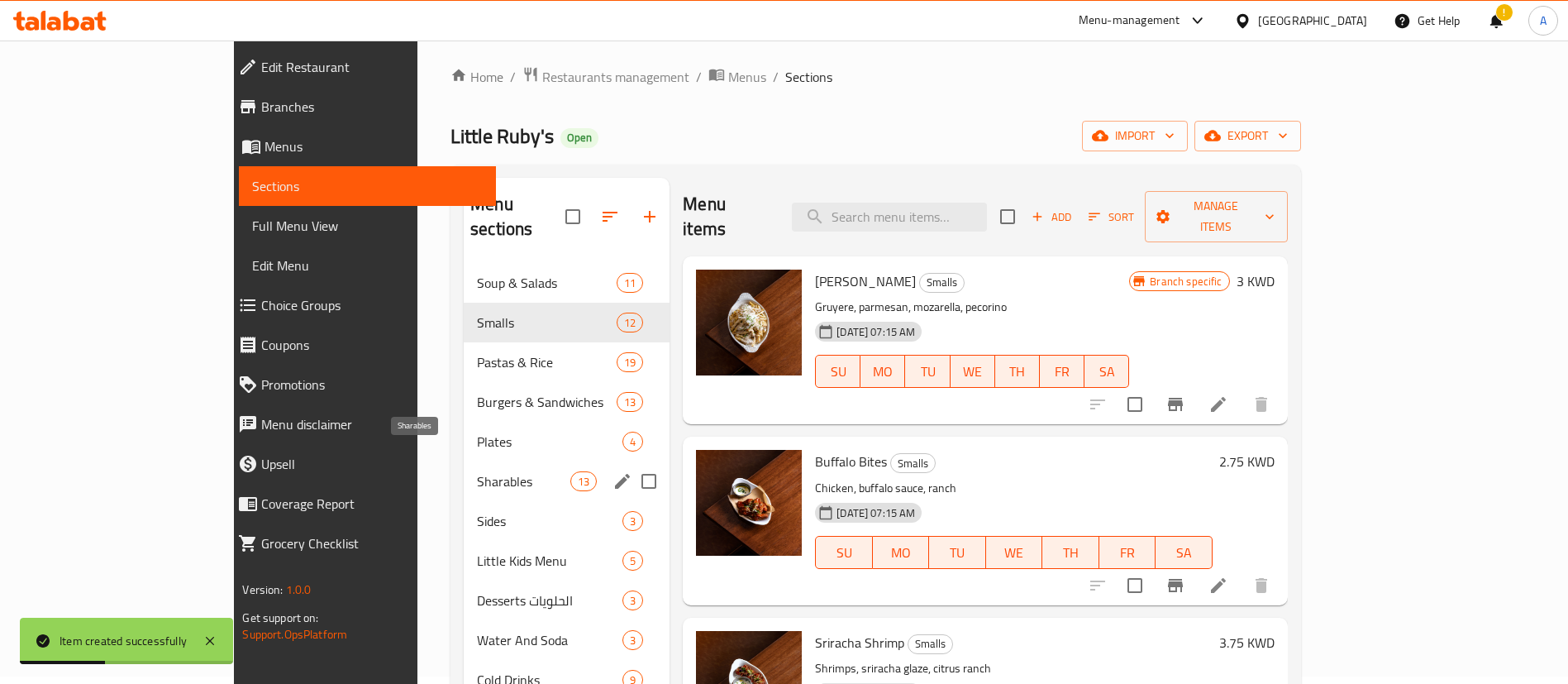
scroll to position [124, 0]
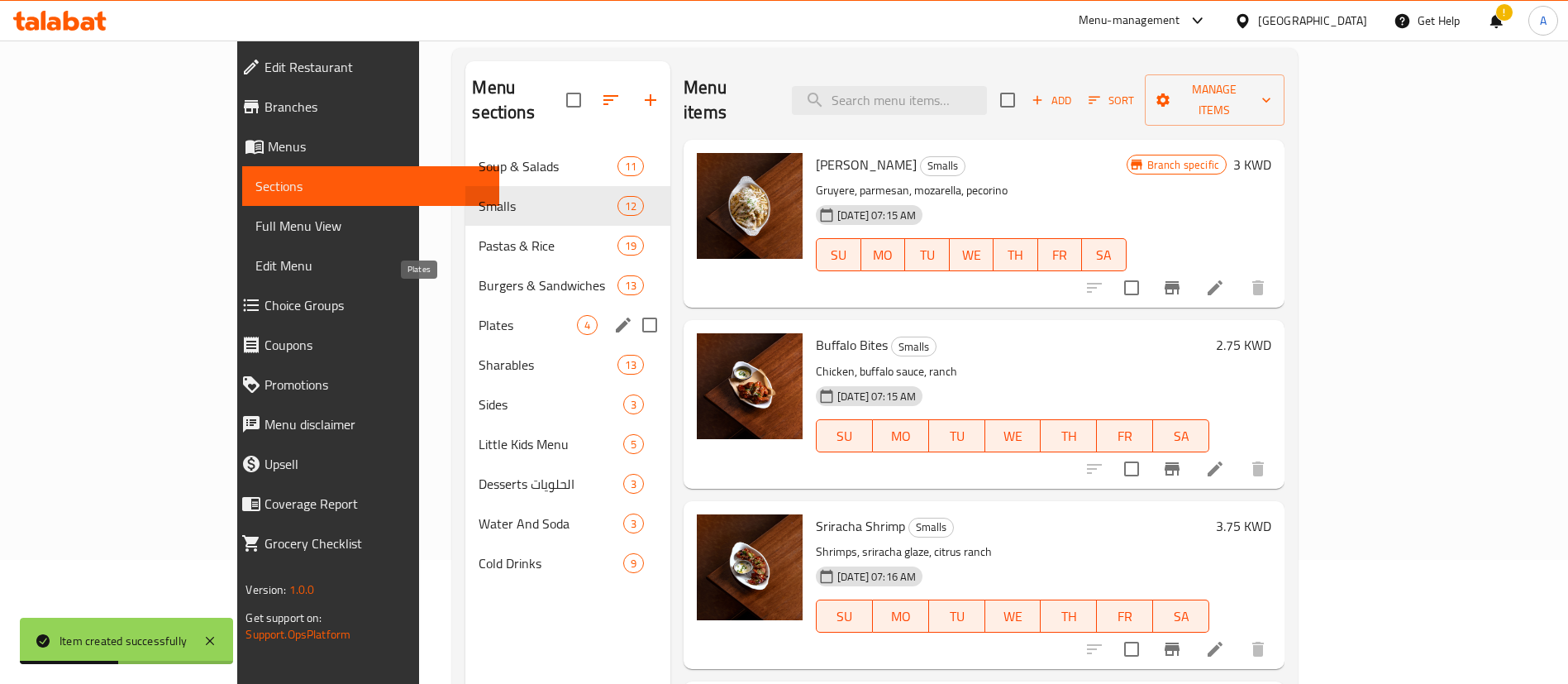
click at [479, 315] on span "Plates" at bounding box center [528, 325] width 98 height 20
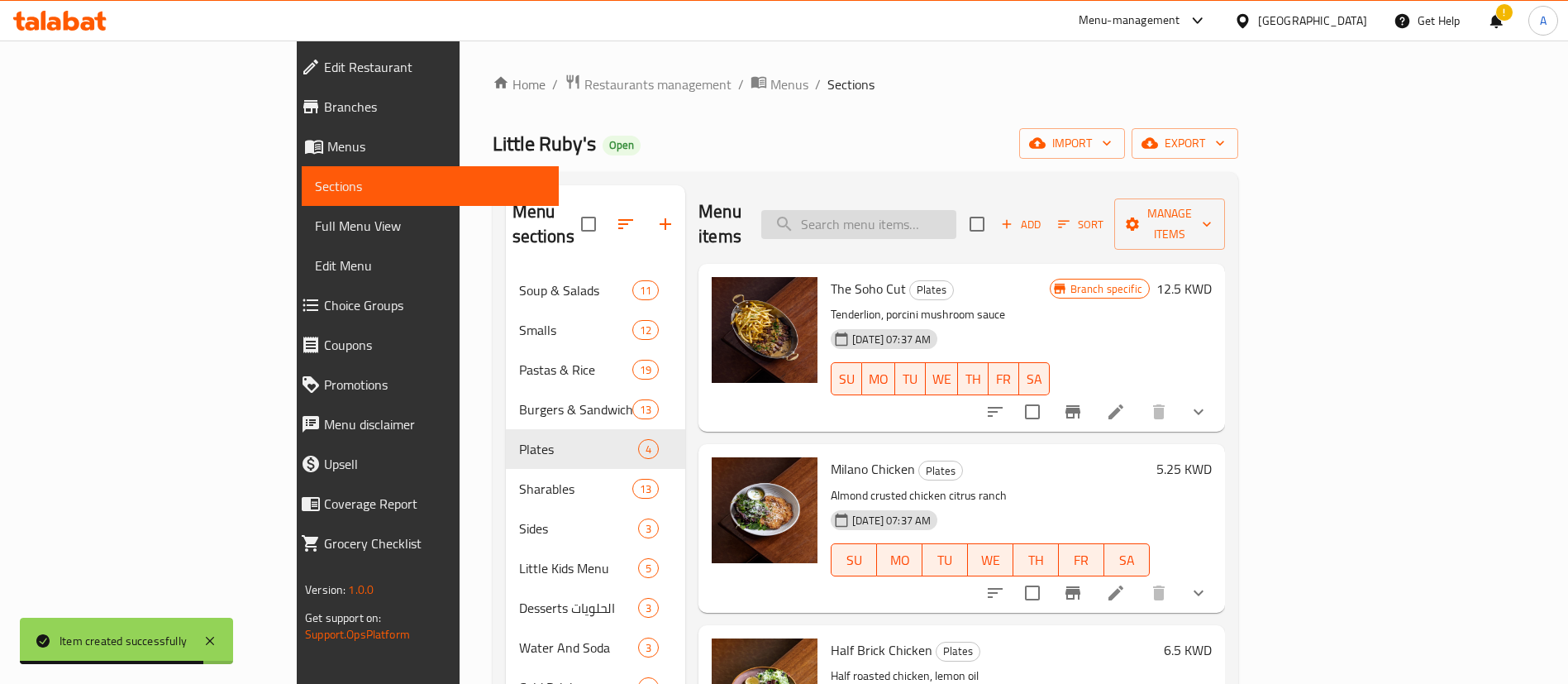
click at [956, 210] on input "search" at bounding box center [858, 224] width 195 height 29
paste input "Chicken Parmigiana"
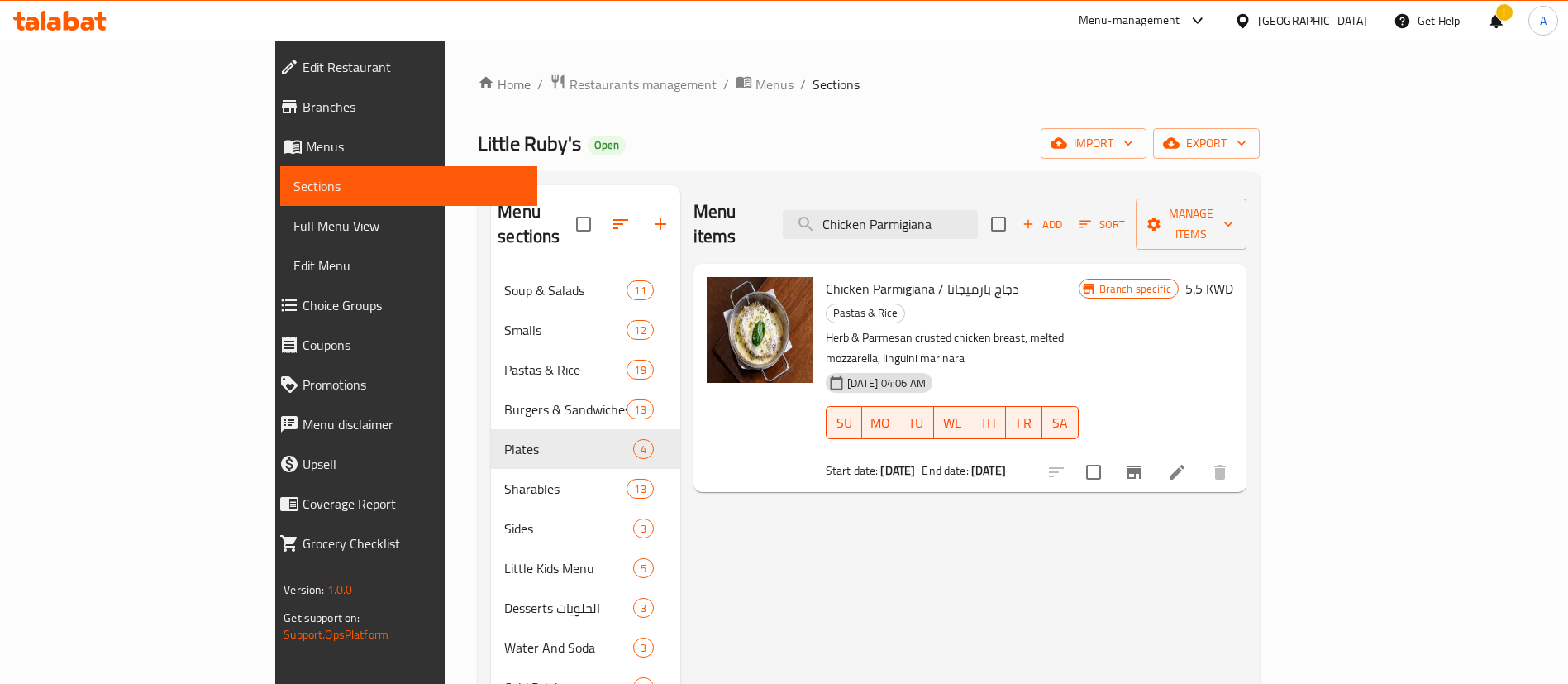
type input "Chicken Parmigiana"
click at [1200, 457] on li at bounding box center [1176, 472] width 46 height 30
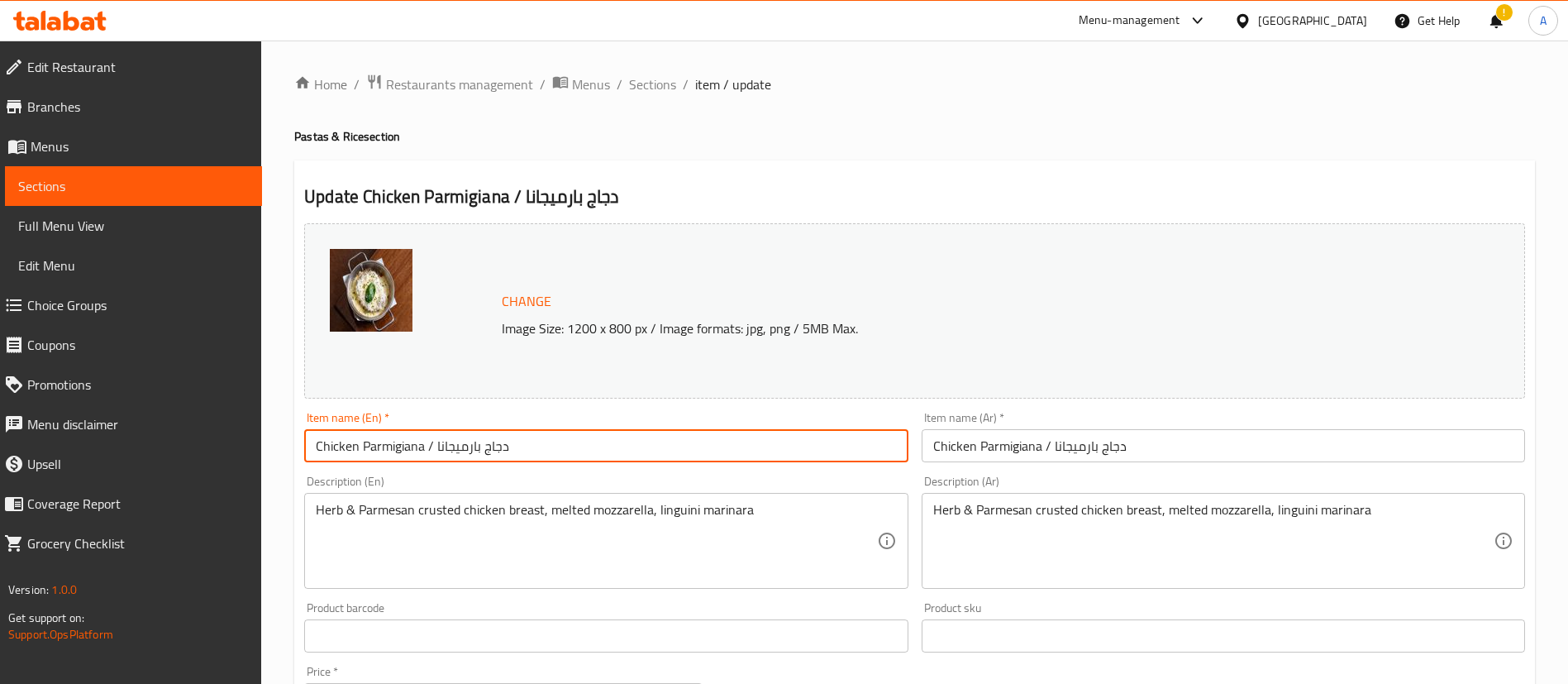
drag, startPoint x: 532, startPoint y: 433, endPoint x: 429, endPoint y: 442, distance: 103.4
click at [429, 442] on input "Chicken Parmigiana / دجاج بارميجانا" at bounding box center [605, 445] width 603 height 33
type input "Chicken Parmigiana"
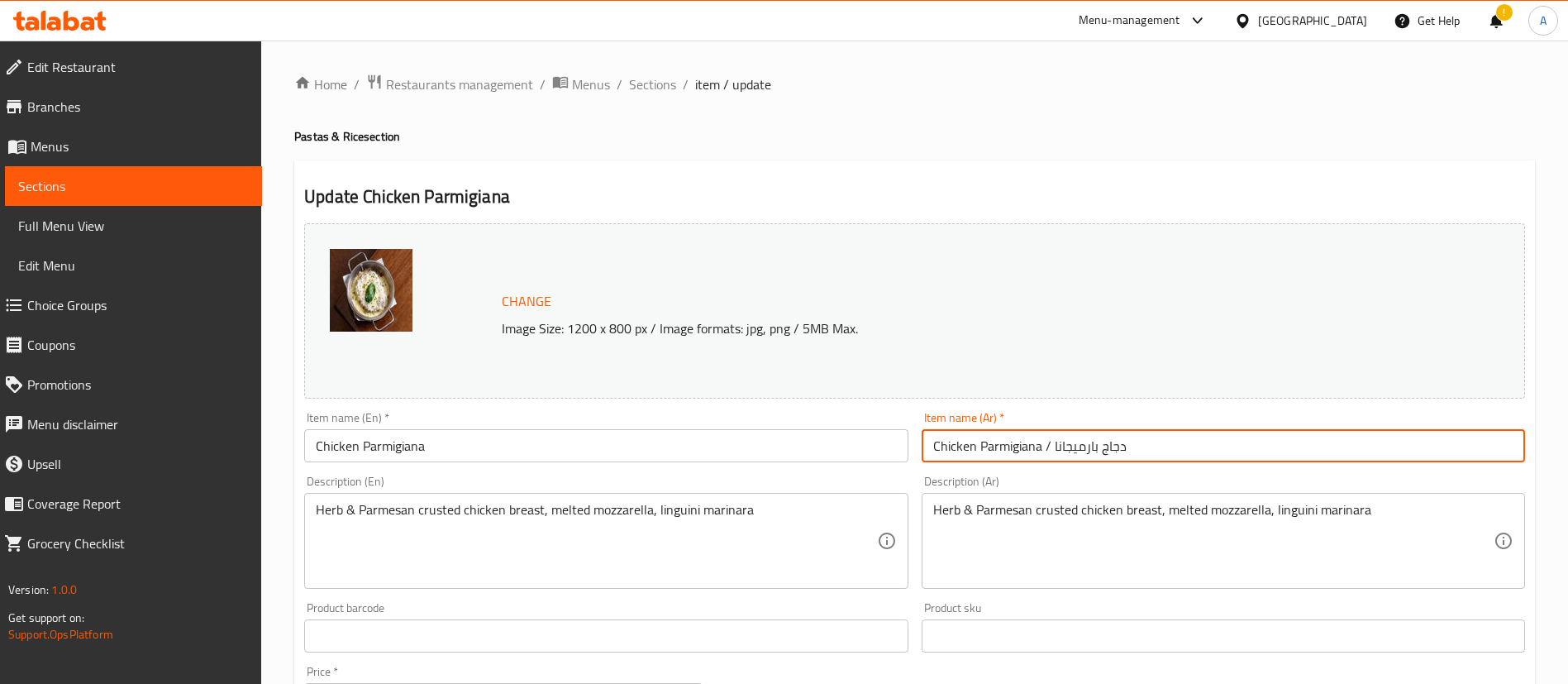
drag, startPoint x: 1051, startPoint y: 445, endPoint x: 869, endPoint y: 439, distance: 182.1
click at [867, 445] on div "Change Image Size: 1200 x 800 px / Image formats: jpg, png / 5MB Max. Item name…" at bounding box center [914, 594] width 1234 height 755
type input "دجاج بارميجانا"
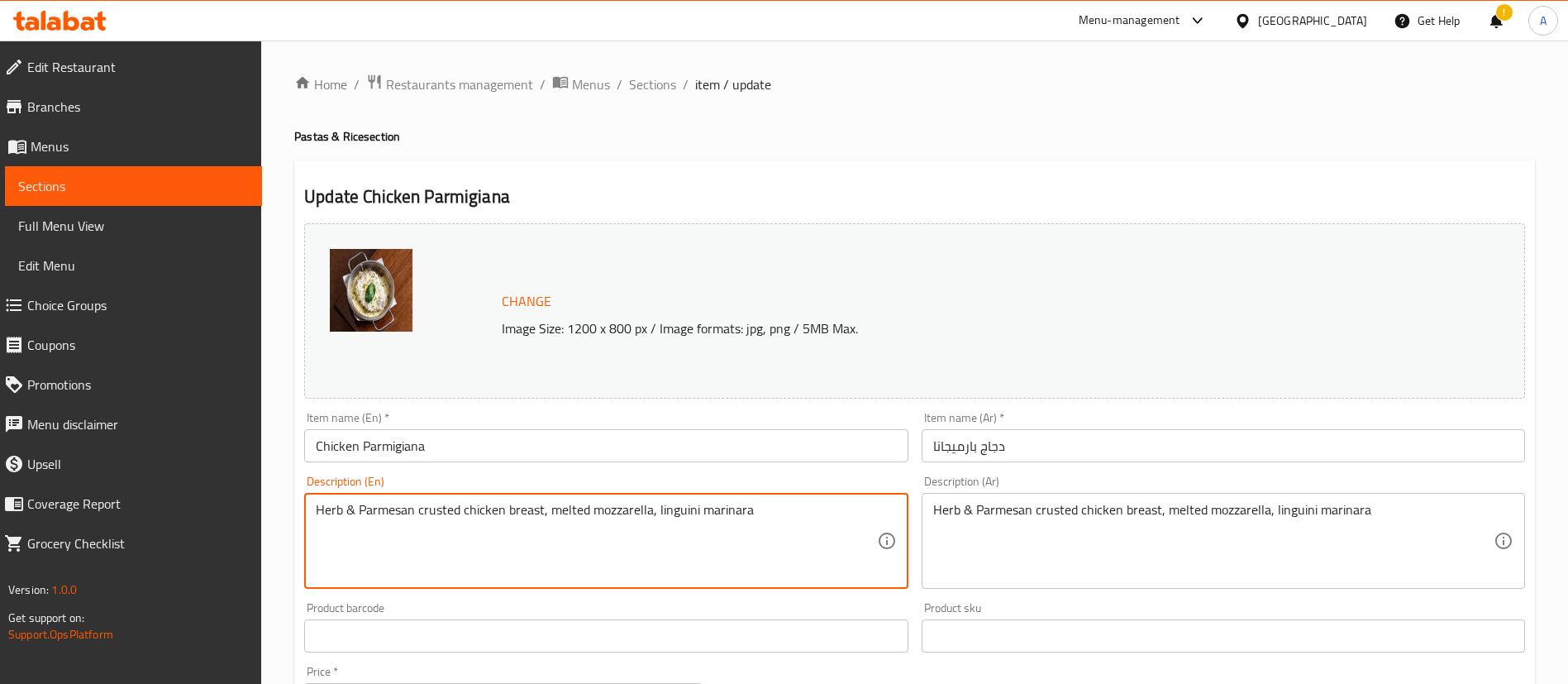
click at [712, 502] on textarea "Herb & Parmesan crusted chicken breast, melted mozzarella, linguini marinara" at bounding box center [596, 541] width 560 height 79
paste textarea "parmesan crusted chicken breast, melted mozzarella."
type textarea "Herb & parmesan crusted chicken breast, melted mozzarella."
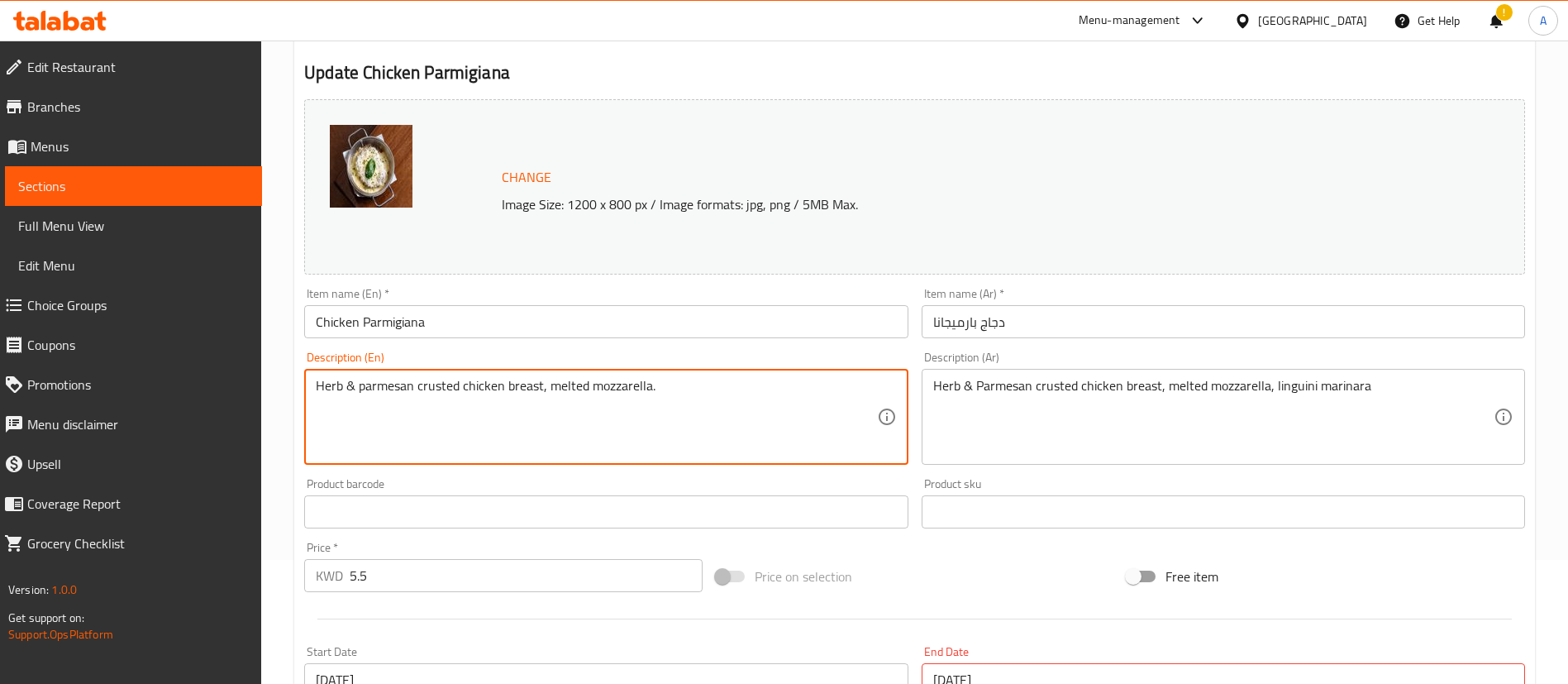
click at [1040, 411] on textarea "Herb & Parmesan crusted chicken breast, melted mozzarella, linguini marinara" at bounding box center [1213, 416] width 560 height 79
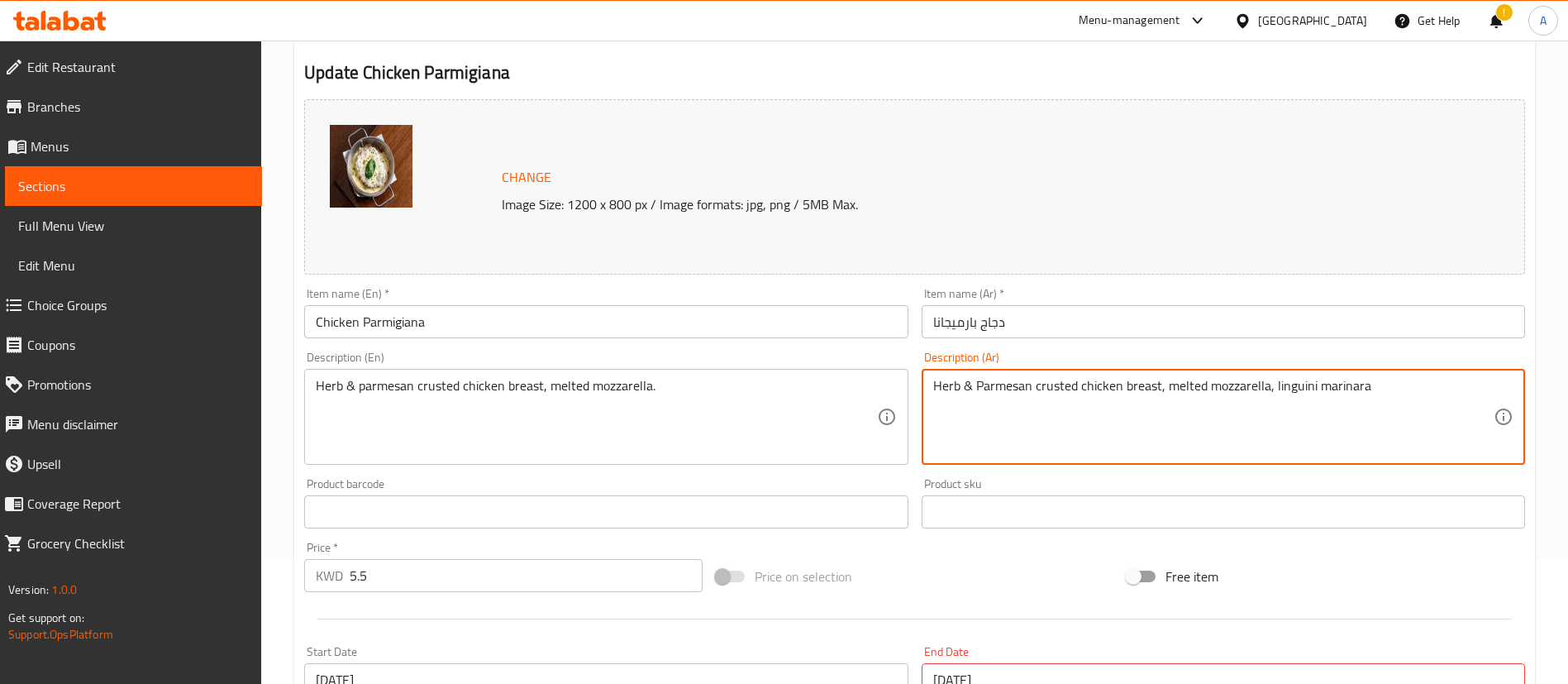
paste textarea "سكالوب دجاج متبل بالأعشاب، ، باستا بصوص الطماطم، جبنة موزارلا و بارميزان"
type textarea "سكالوب دجاج متبل بالأعشاب، ، باستا بصوص الطماطم، جبنة موزارلا و بارميزان"
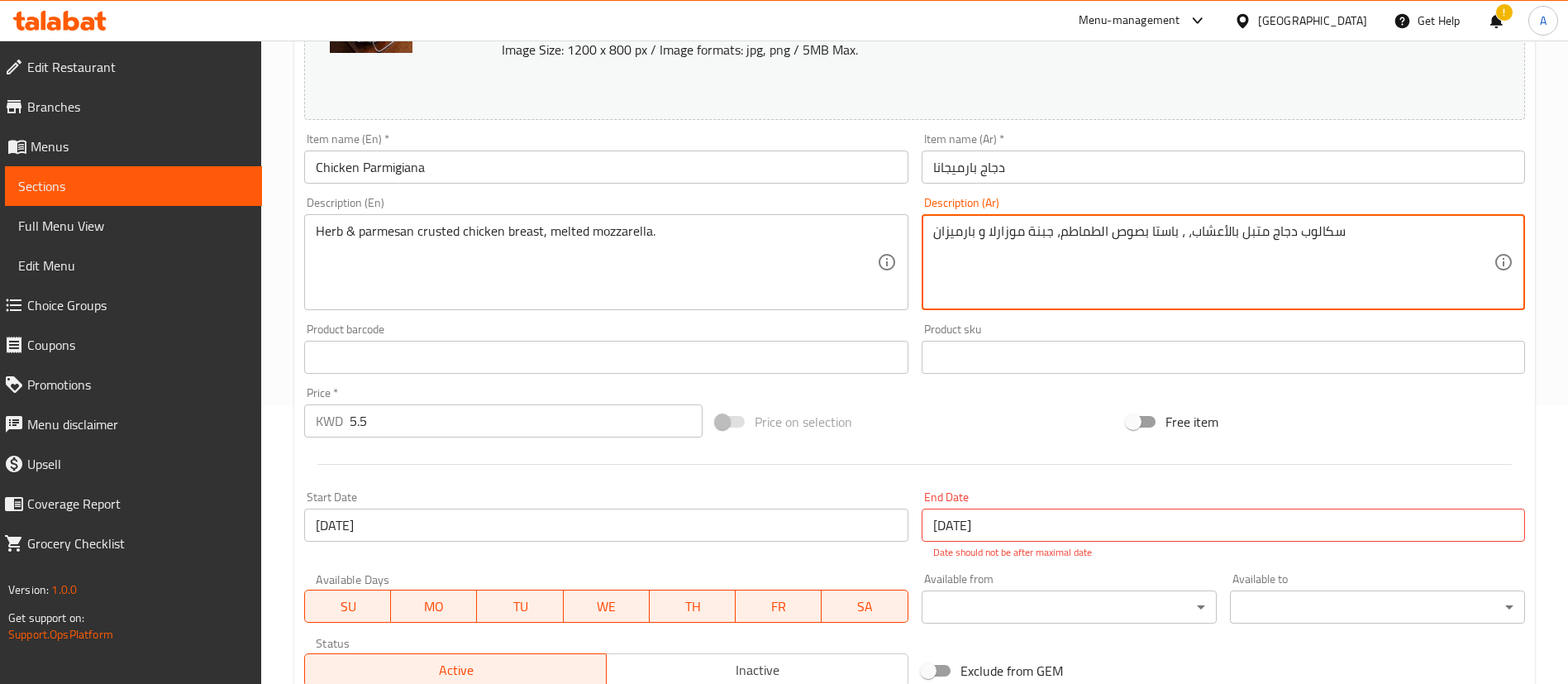
scroll to position [527, 0]
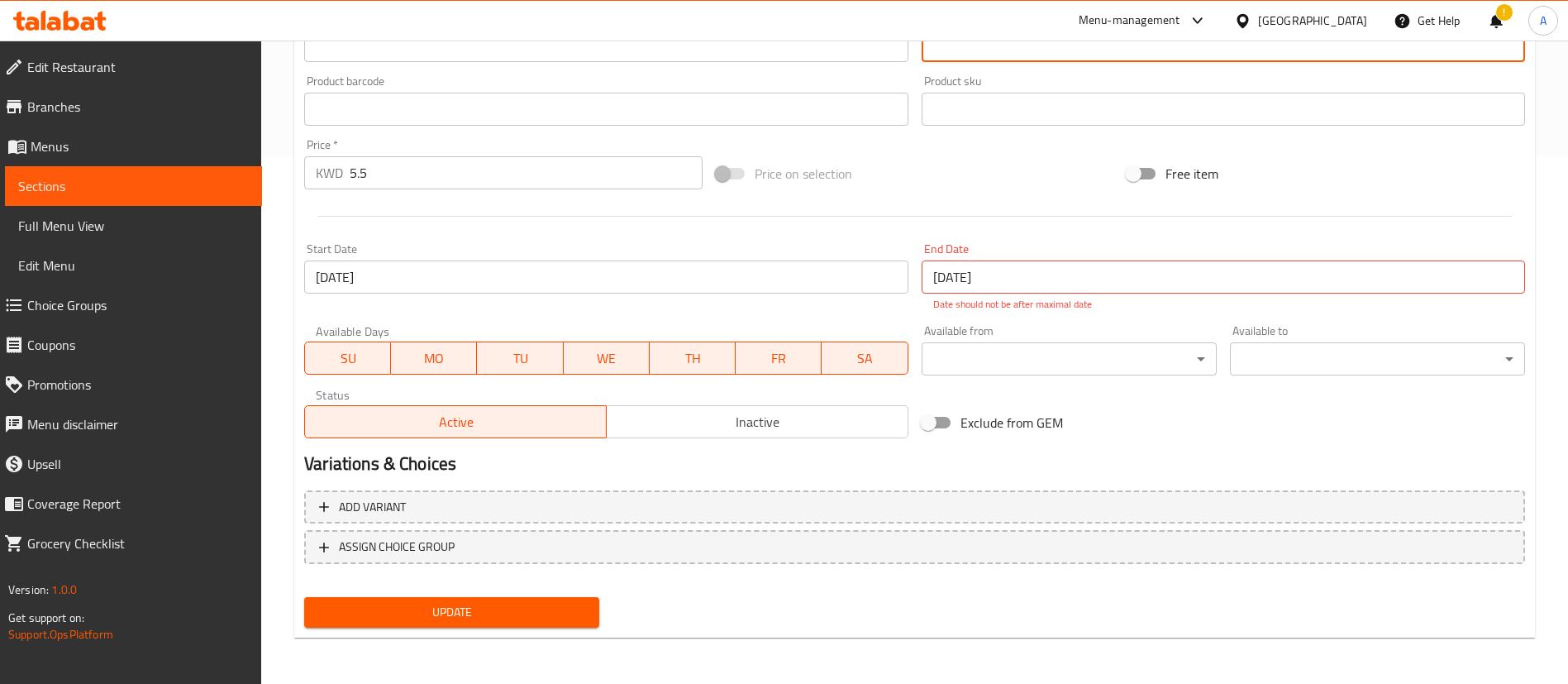
click at [451, 615] on span "Update" at bounding box center [452, 611] width 268 height 21
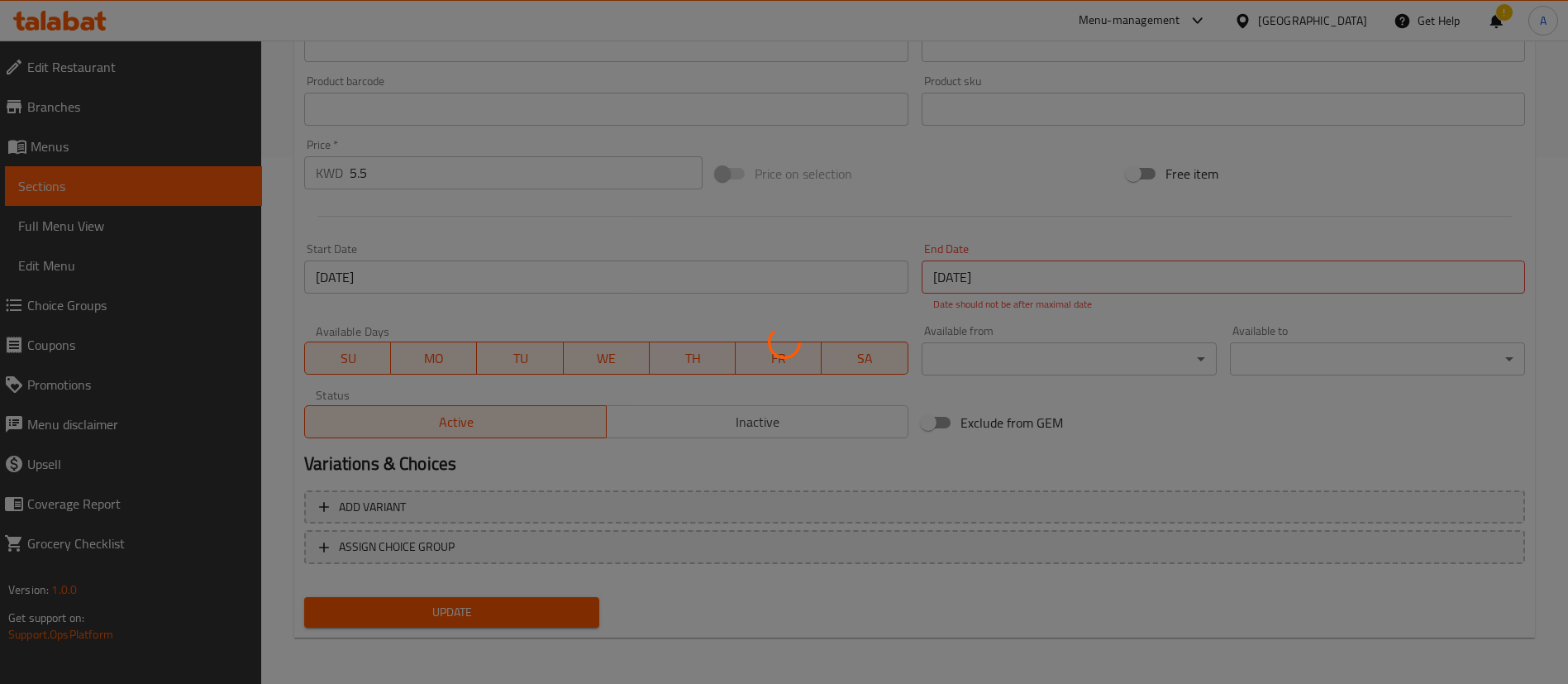
scroll to position [31, 0]
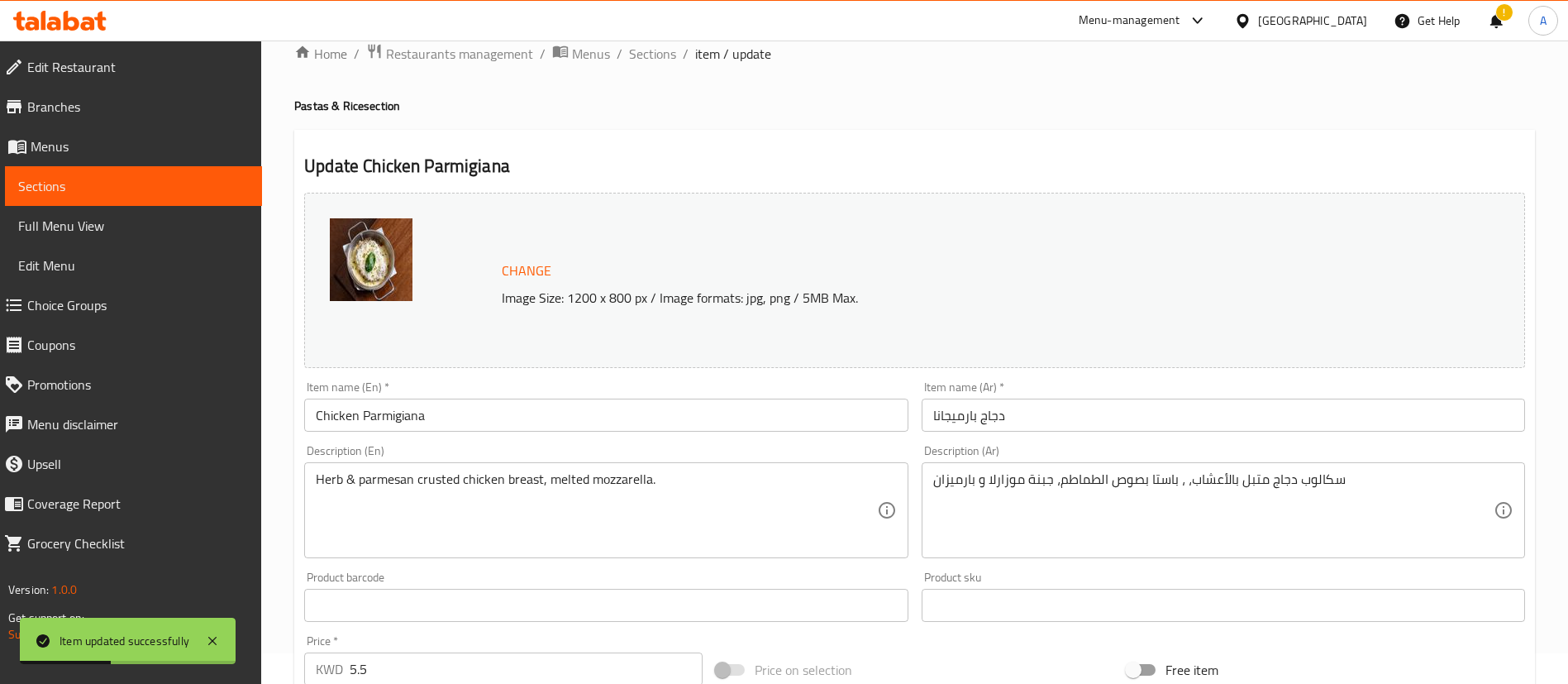
click at [676, 43] on ol "Home / Restaurants management / Menus / Sections / item / update" at bounding box center [914, 54] width 1241 height 22
click at [667, 64] on span "Sections" at bounding box center [653, 54] width 47 height 20
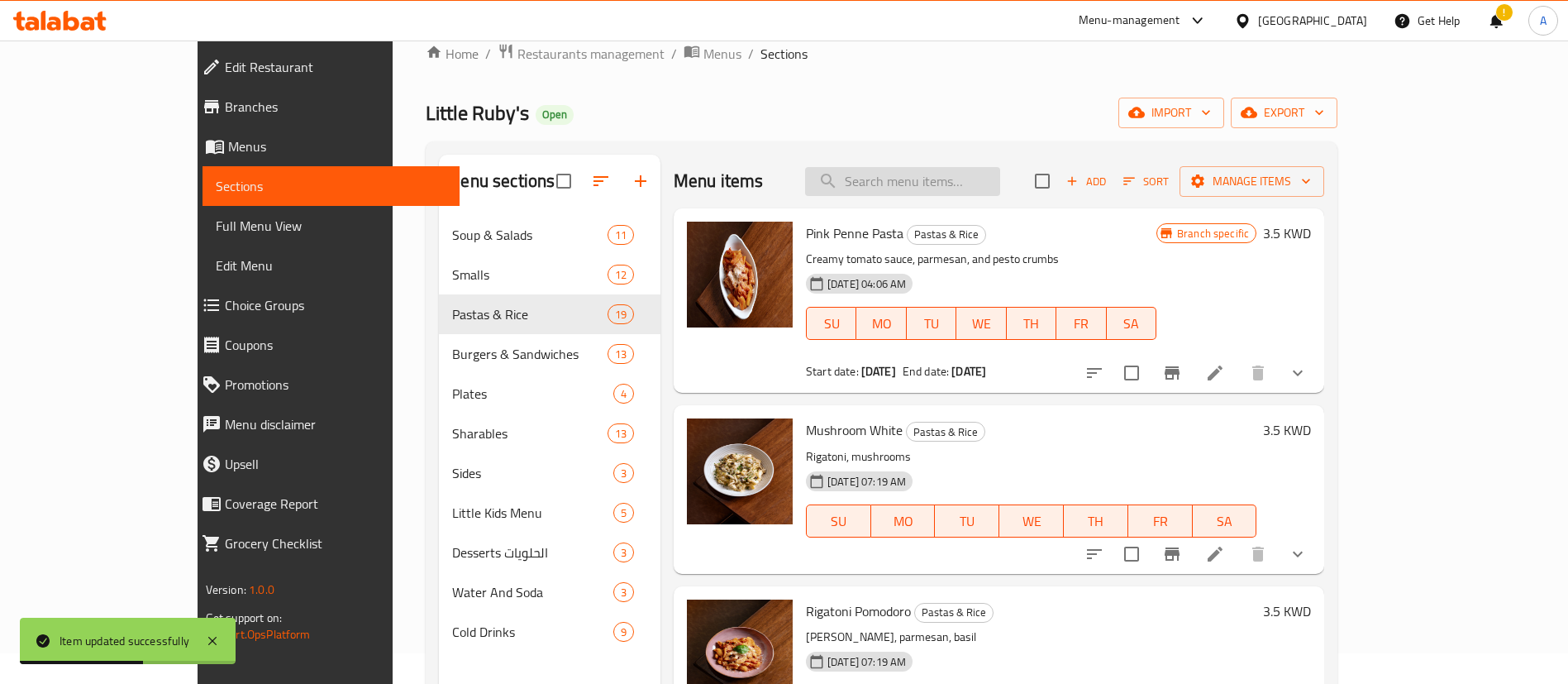
click at [919, 176] on input "search" at bounding box center [902, 181] width 195 height 29
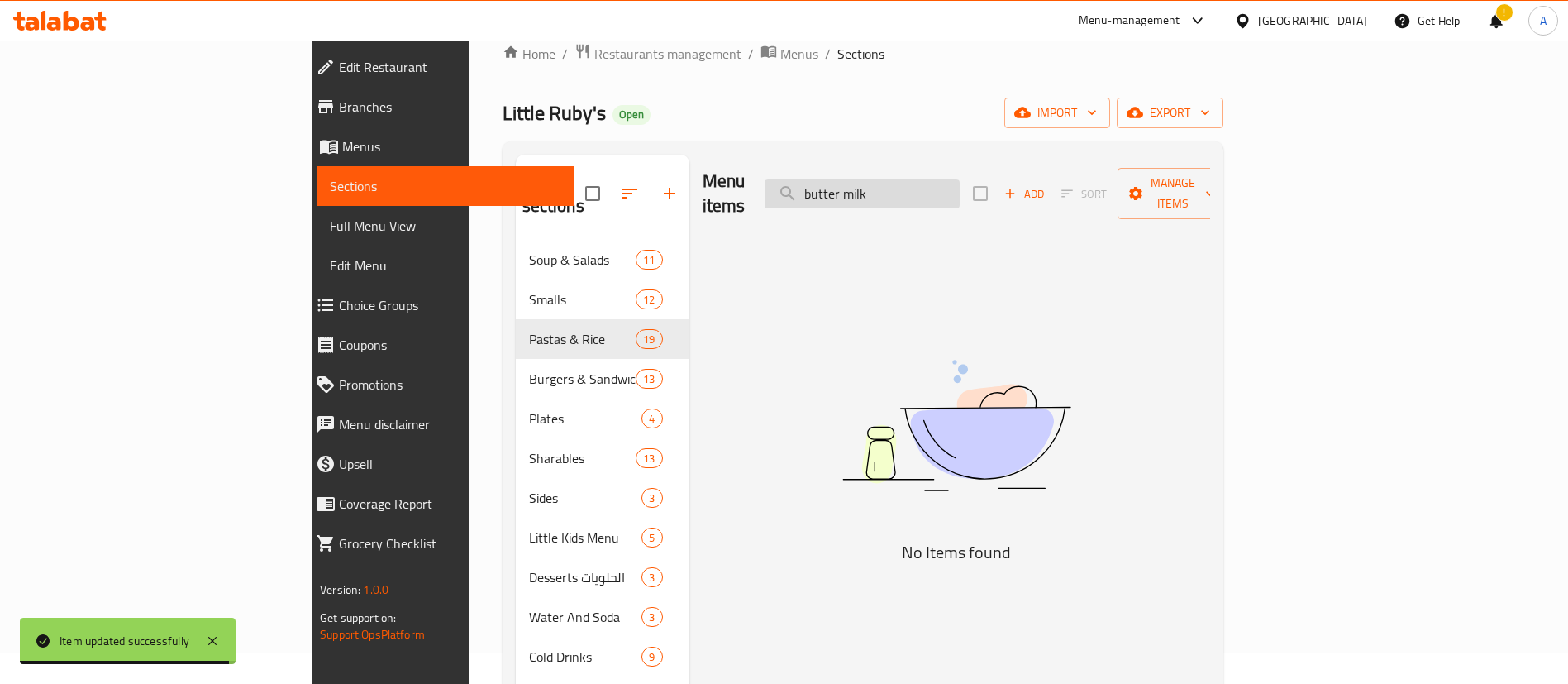
click at [949, 181] on input "butter milk" at bounding box center [862, 194] width 195 height 29
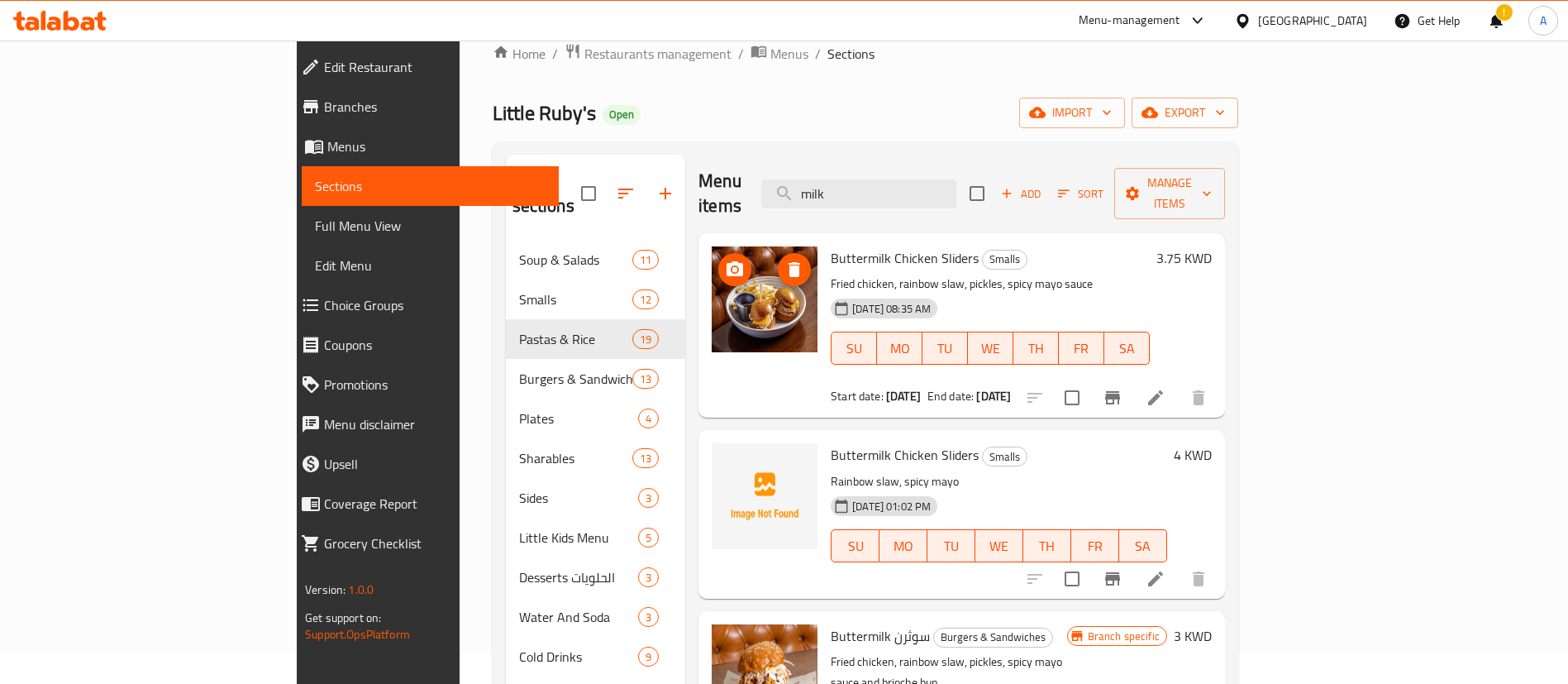
type input "milk"
drag, startPoint x: 814, startPoint y: 434, endPoint x: 989, endPoint y: 459, distance: 176.8
click at [831, 443] on span "Buttermilk Chicken Sliders" at bounding box center [904, 454] width 148 height 24
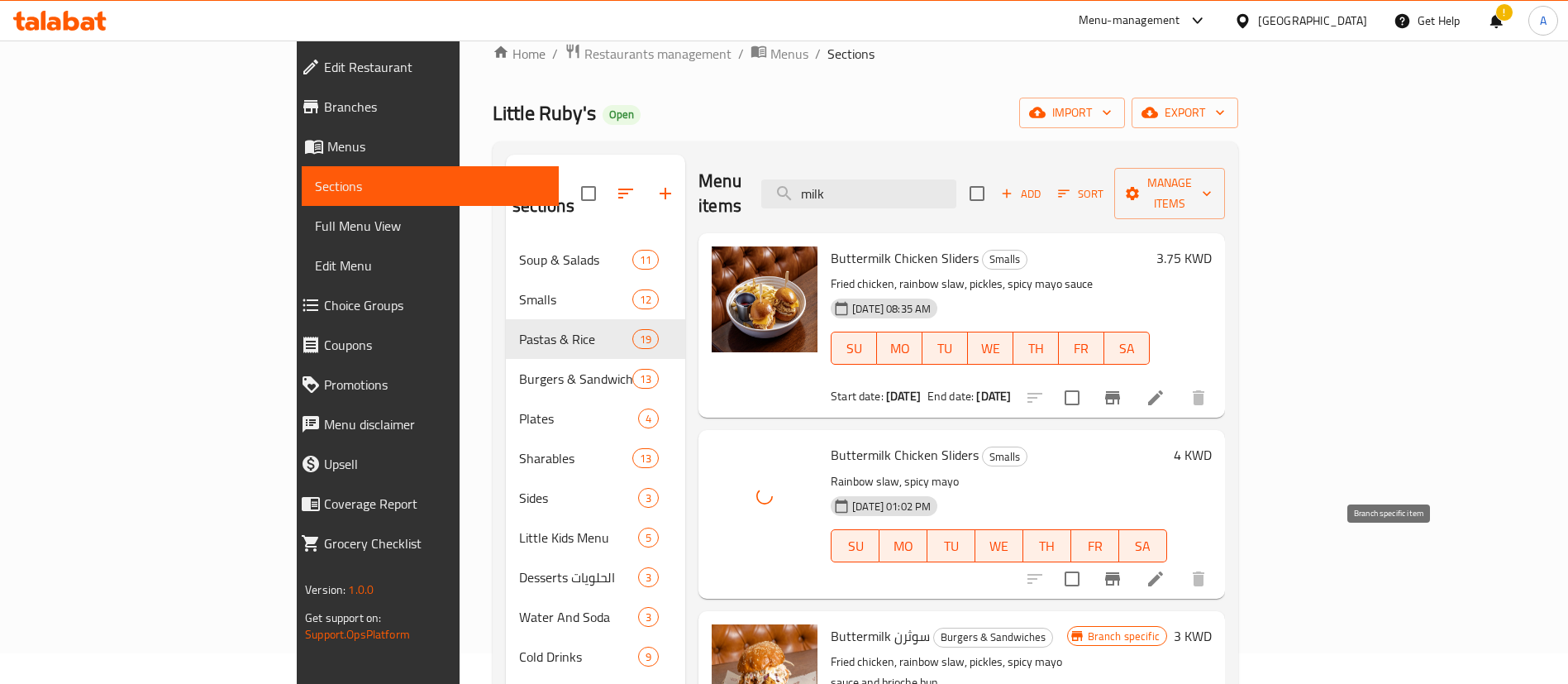
click at [1123, 569] on icon "Branch-specific-item" at bounding box center [1113, 579] width 20 height 20
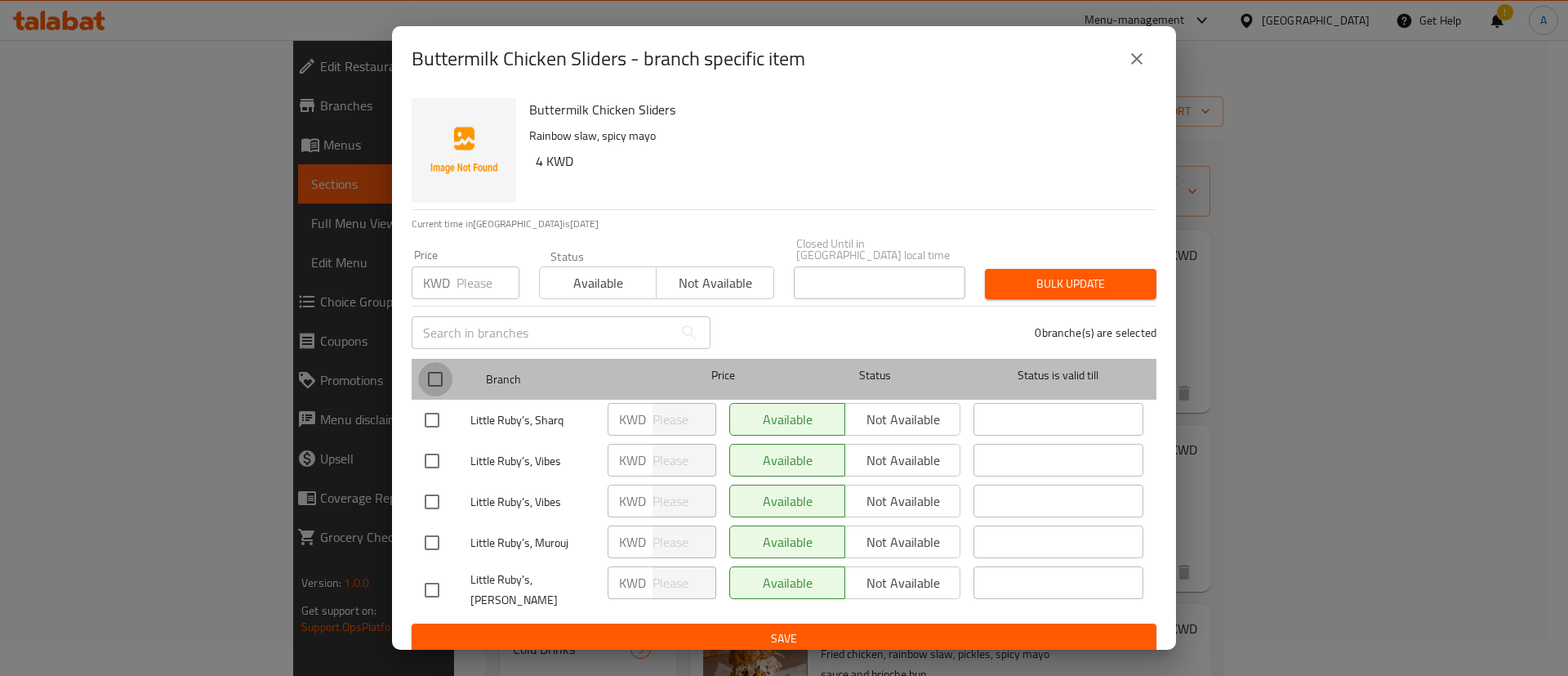
click at [449, 377] on input "checkbox" at bounding box center [435, 379] width 34 height 34
checkbox input "true"
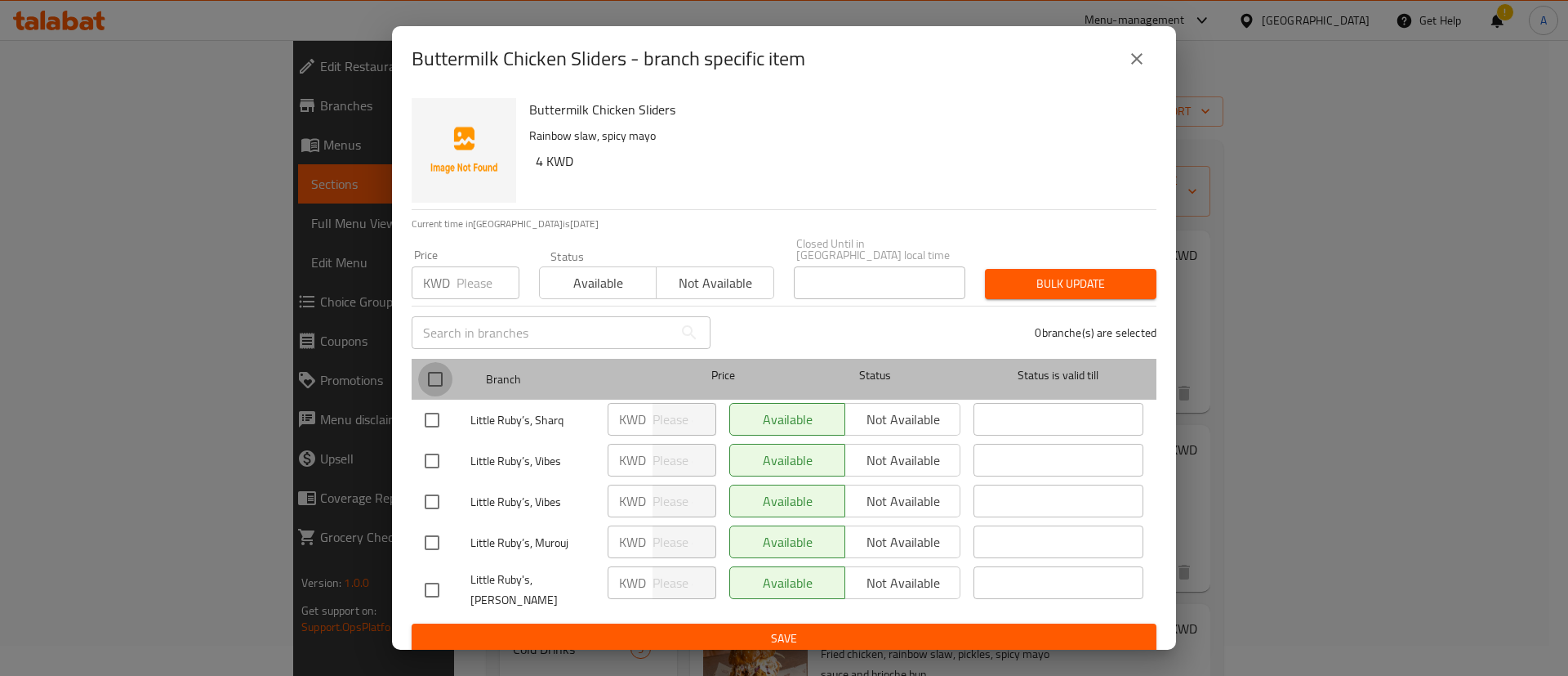
checkbox input "true"
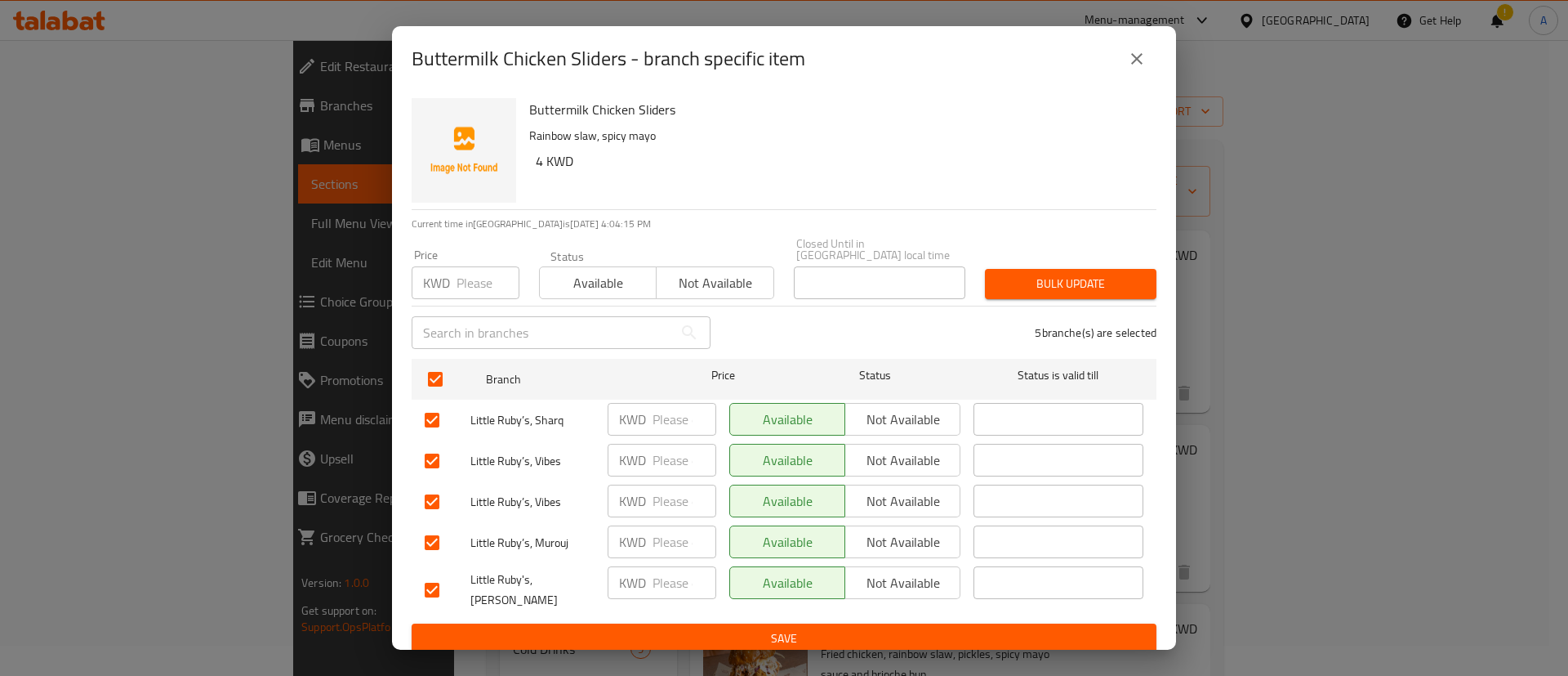
click at [692, 289] on span "Not available" at bounding box center [715, 283] width 104 height 23
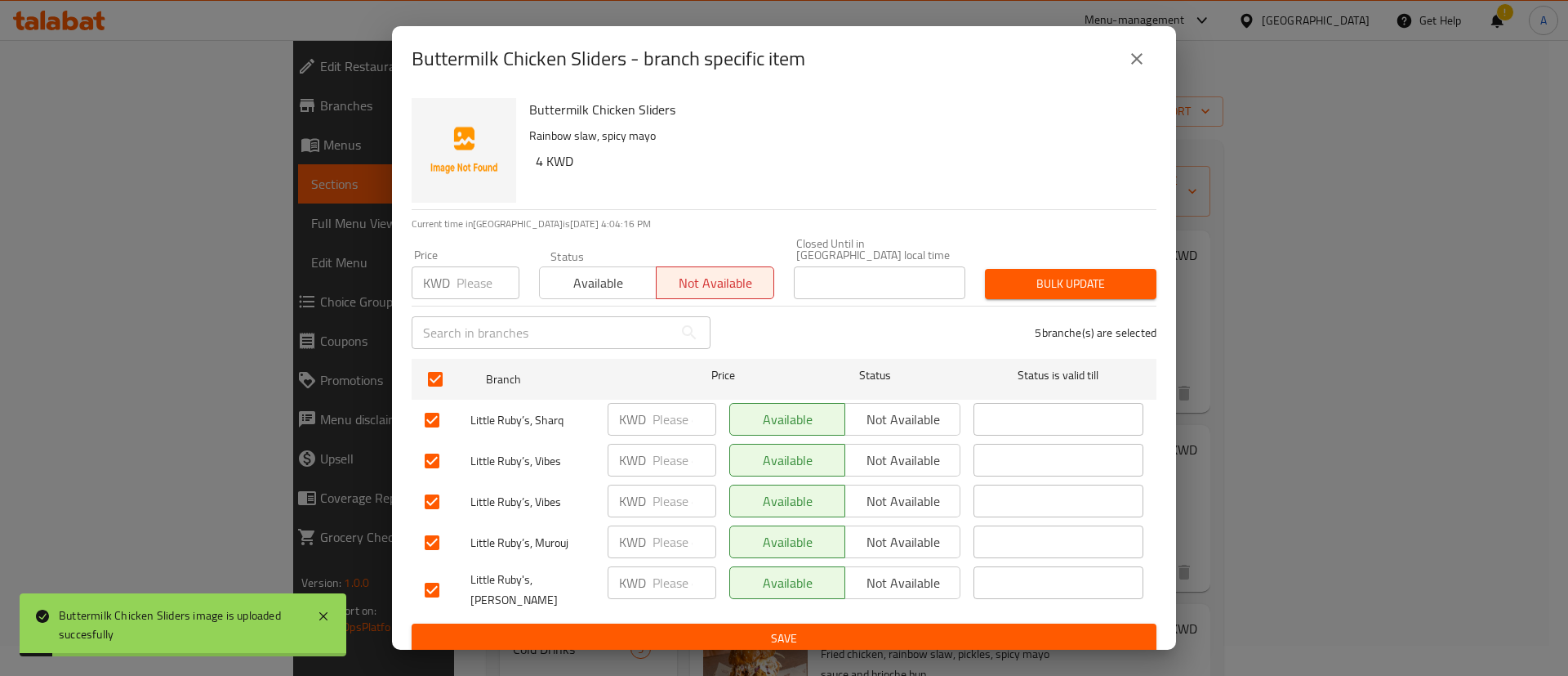
click at [975, 628] on span "Save" at bounding box center [784, 638] width 719 height 21
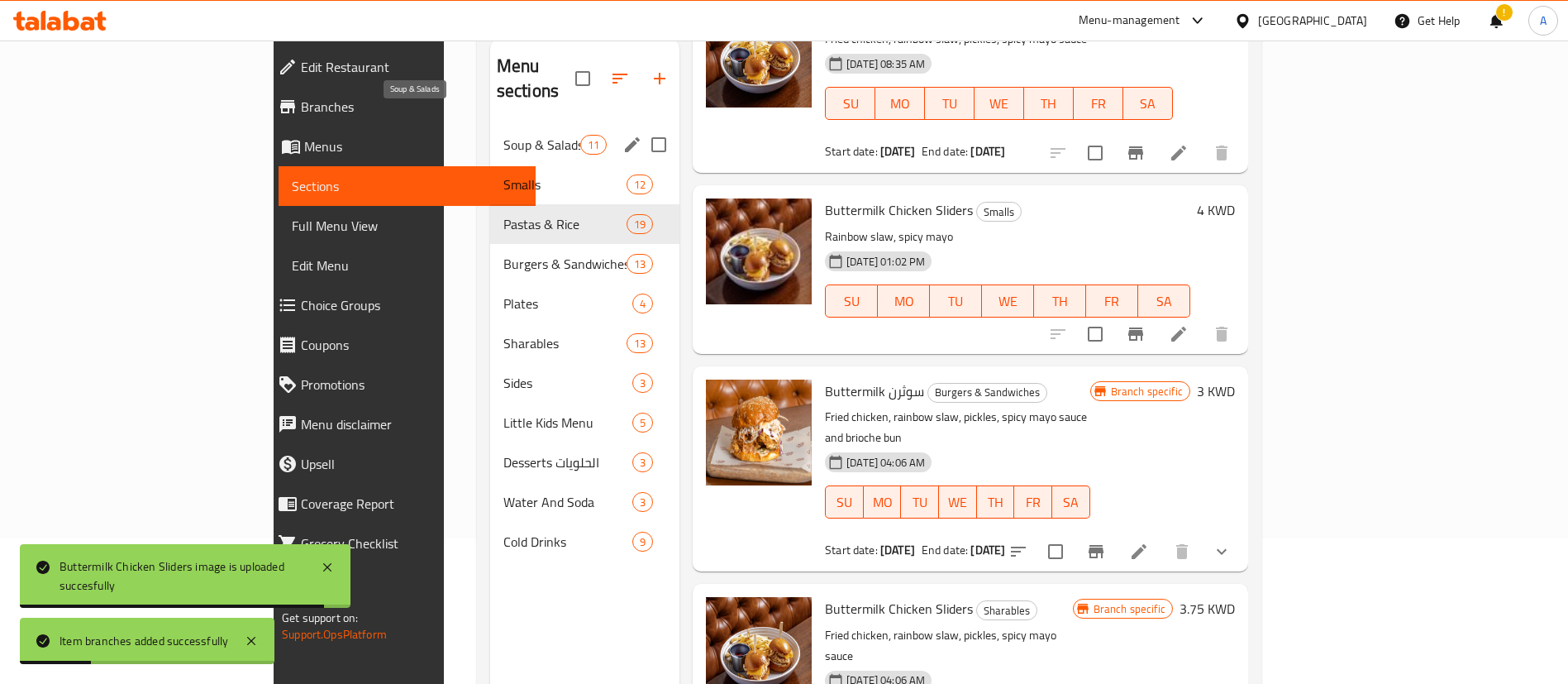
scroll to position [107, 0]
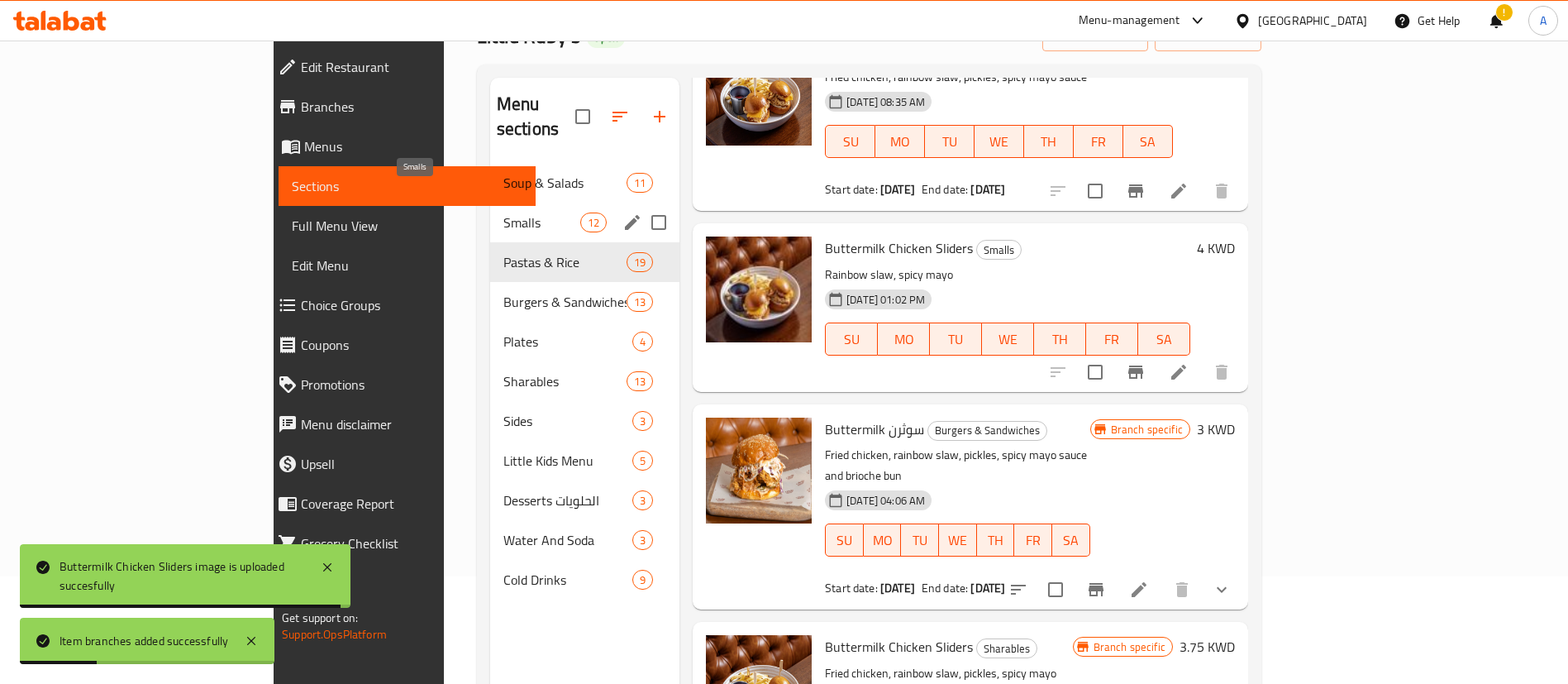
click at [503, 212] on span "Smalls" at bounding box center [541, 222] width 77 height 20
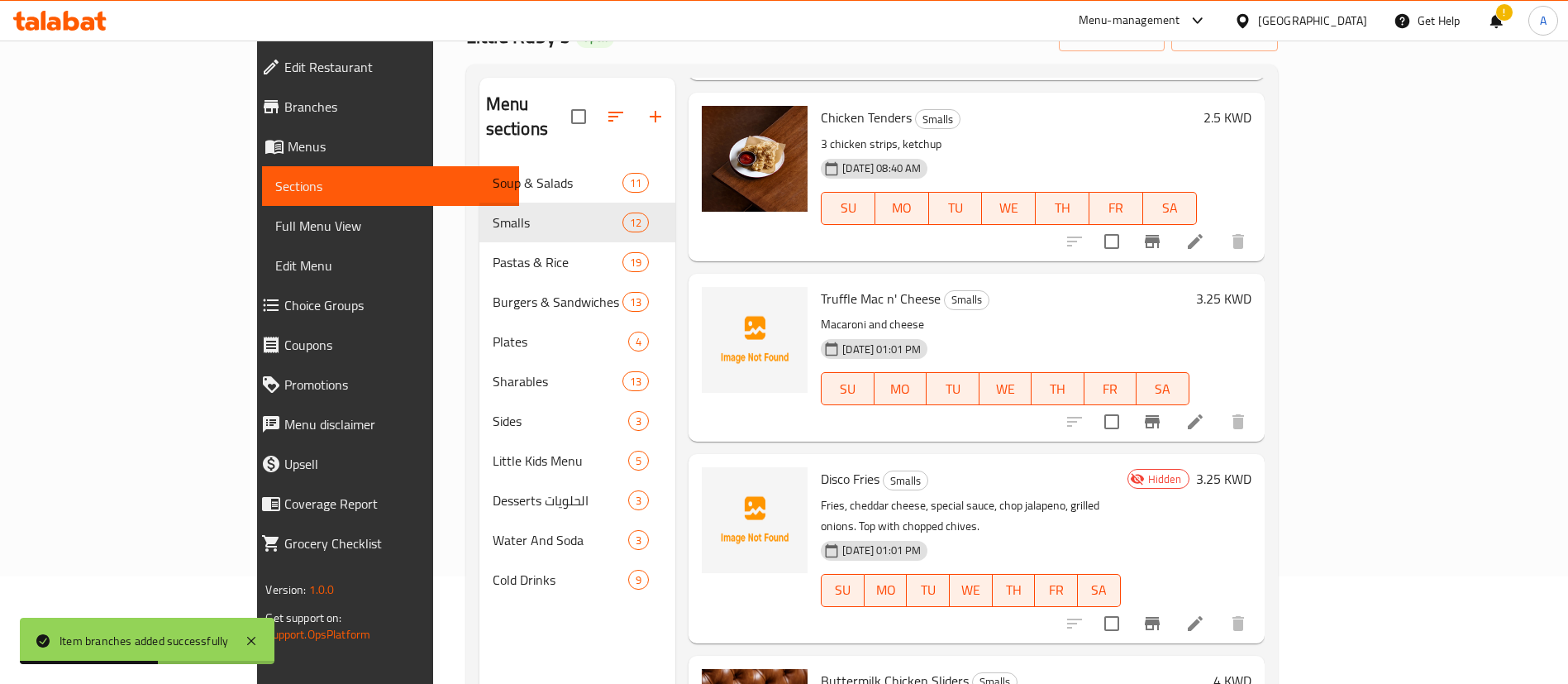
scroll to position [1364, 0]
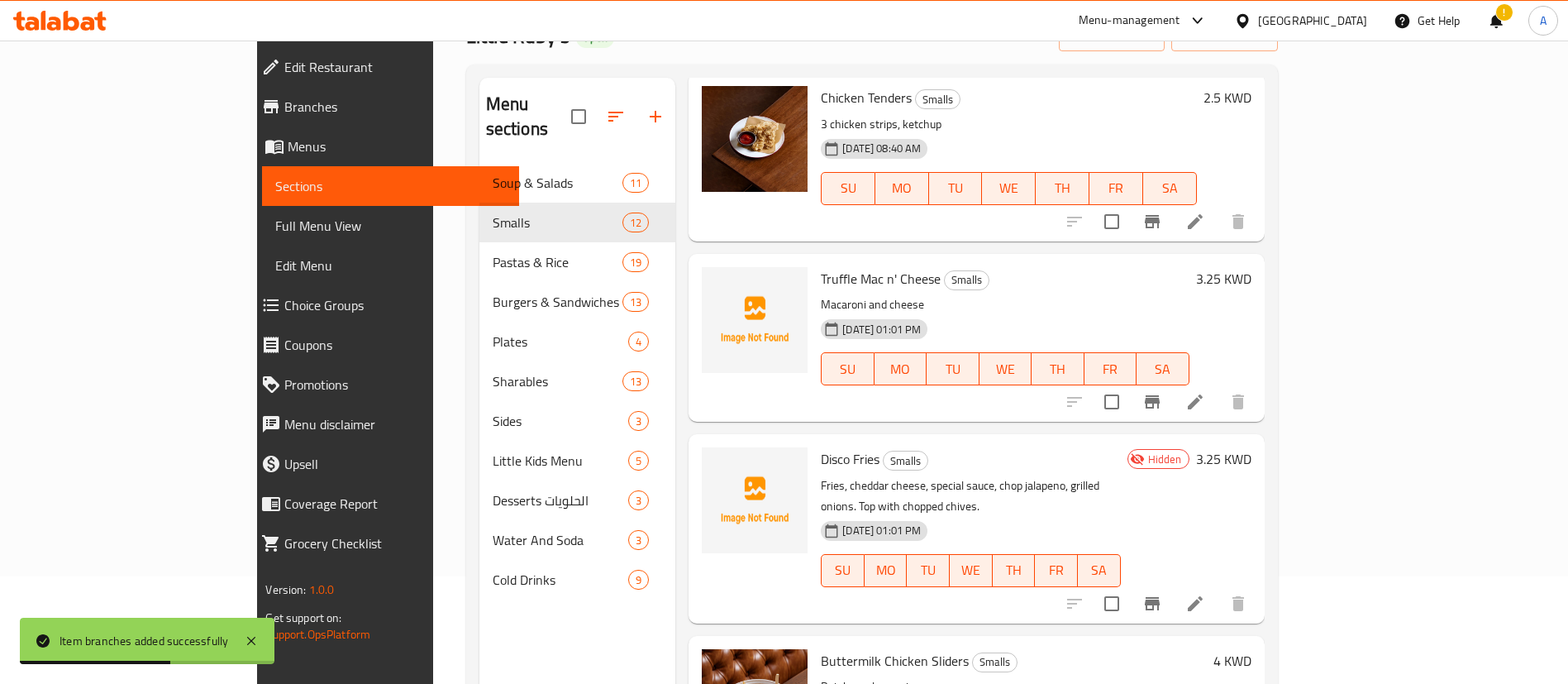
click at [1160, 396] on icon "Branch-specific-item" at bounding box center [1152, 402] width 15 height 14
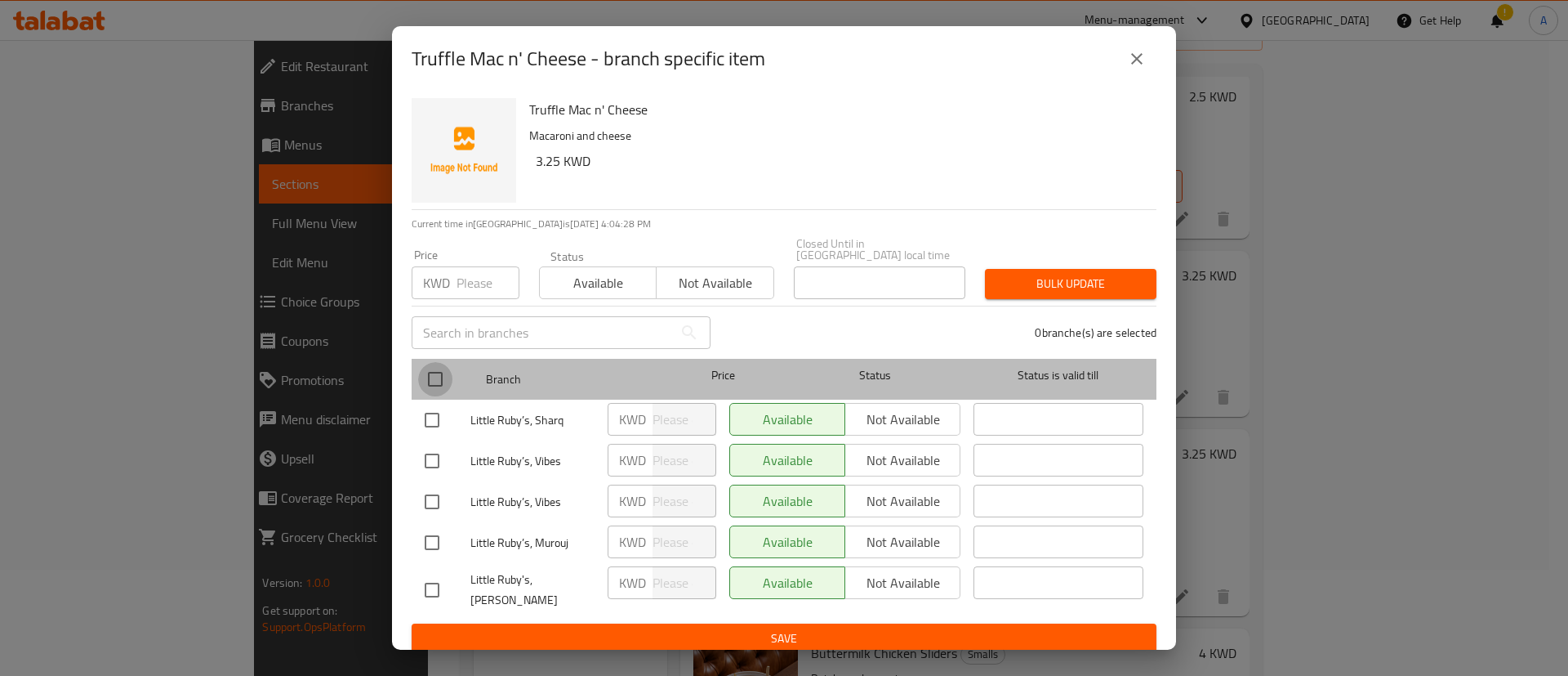
click at [435, 366] on input "checkbox" at bounding box center [435, 379] width 34 height 34
checkbox input "true"
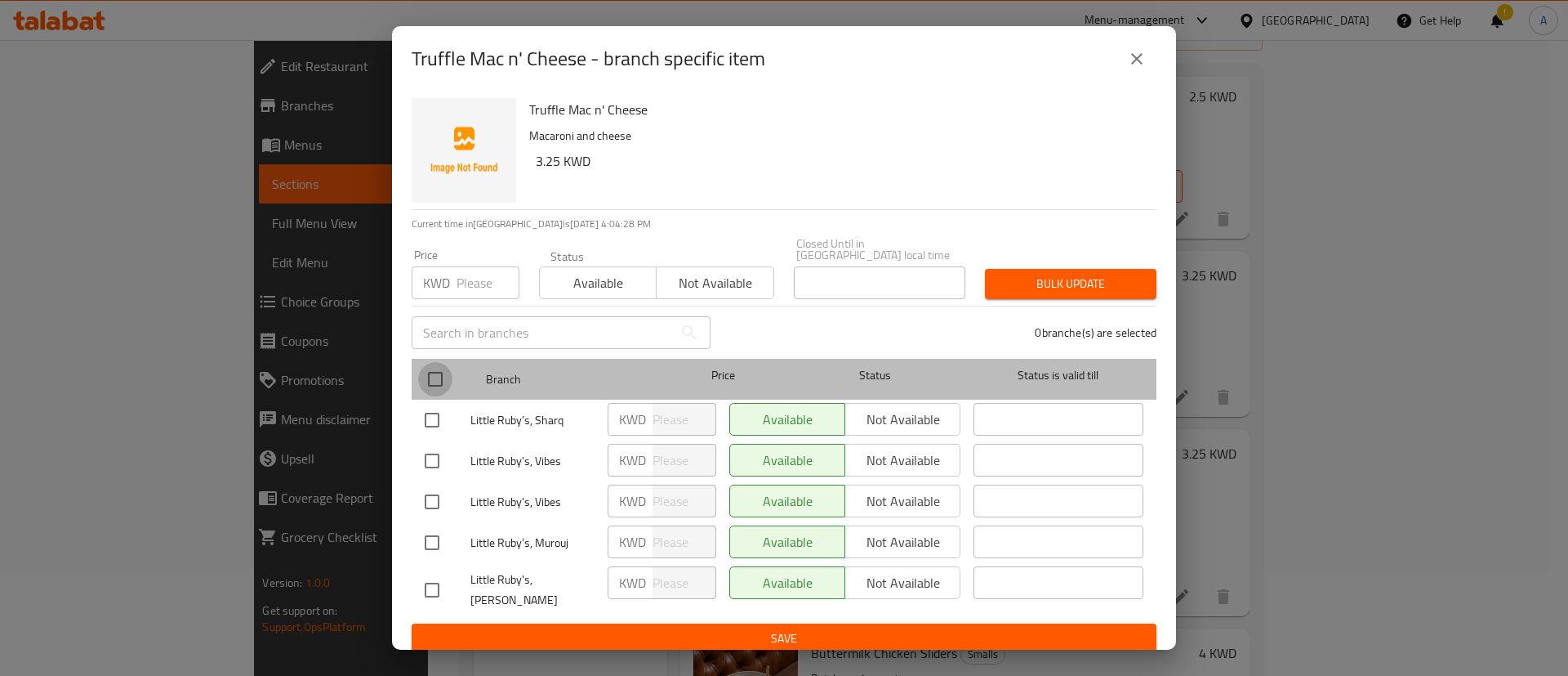
checkbox input "true"
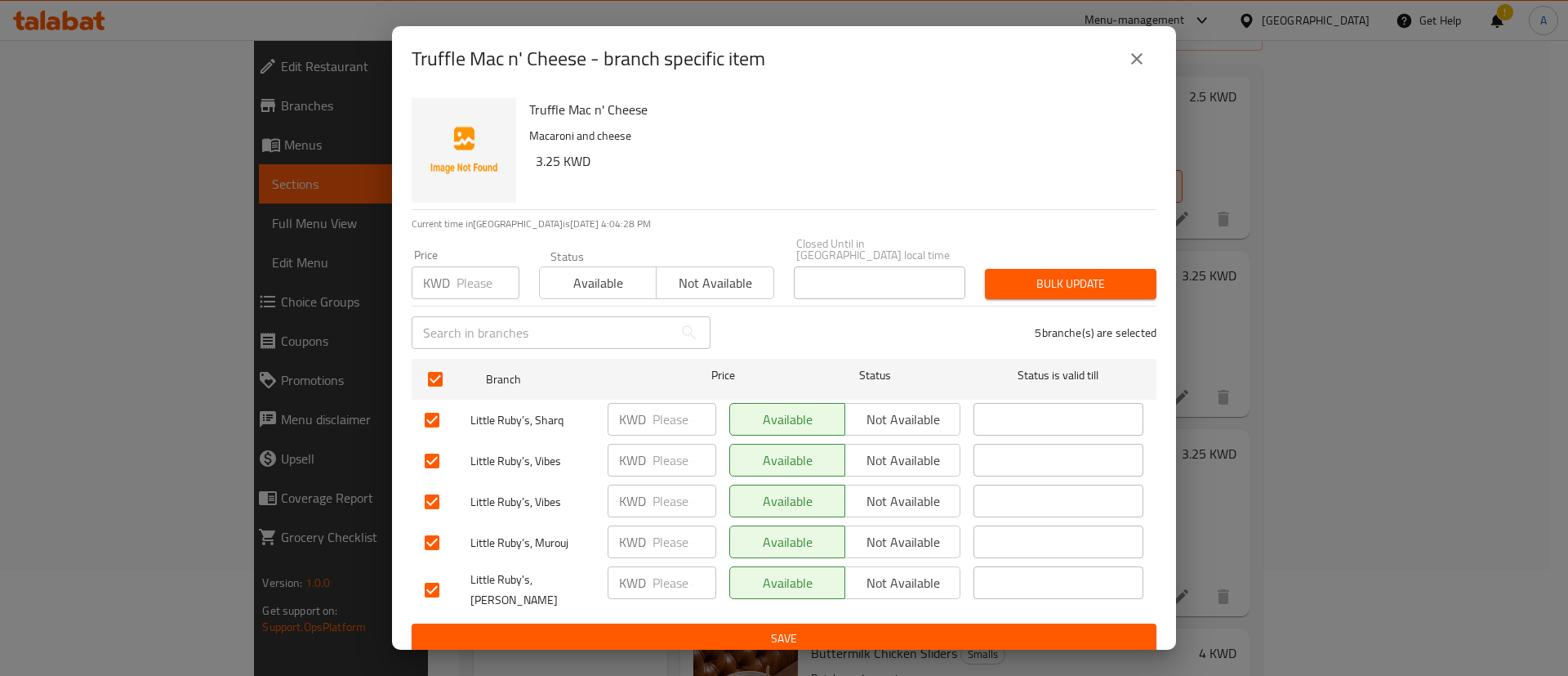
click at [702, 272] on span "Not available" at bounding box center [715, 283] width 104 height 23
click at [897, 634] on button "Save" at bounding box center [783, 638] width 745 height 30
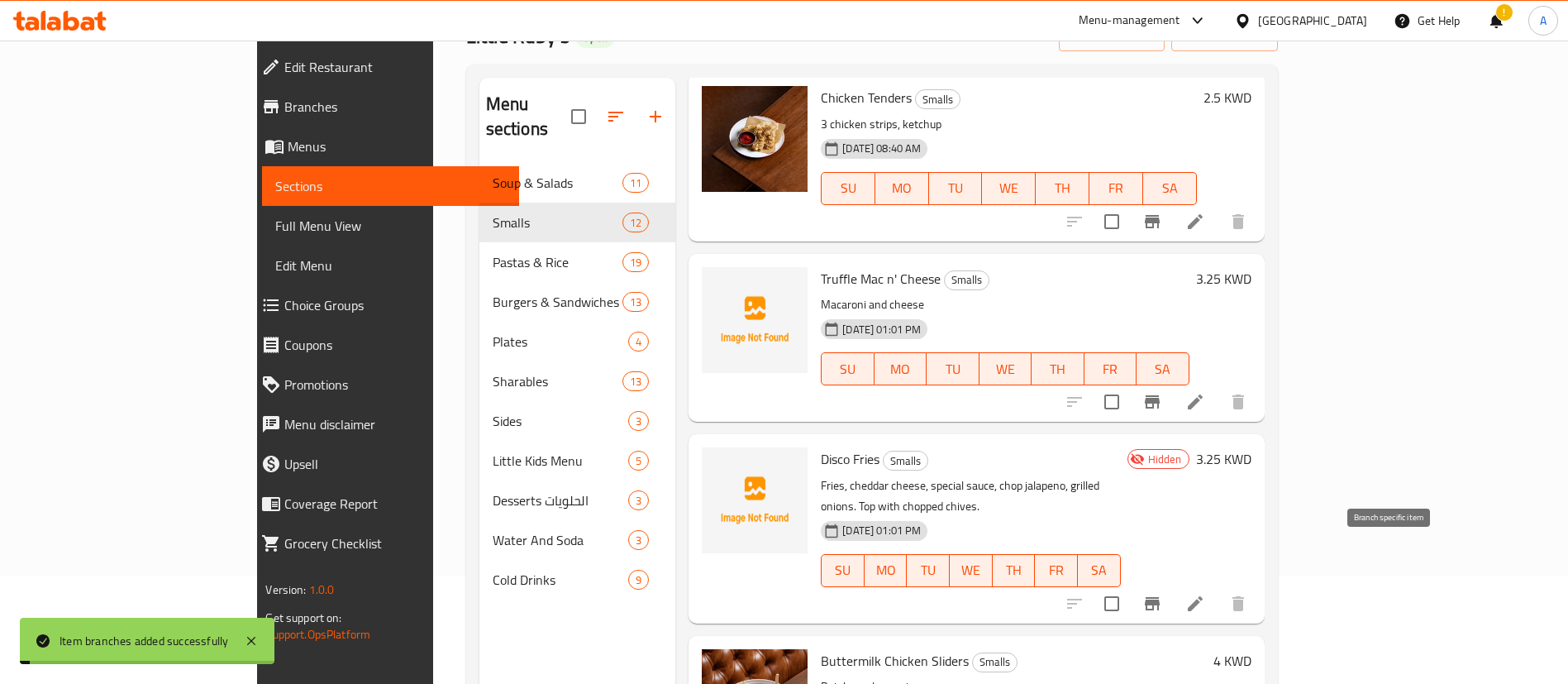
click at [1203, 596] on icon at bounding box center [1195, 603] width 15 height 15
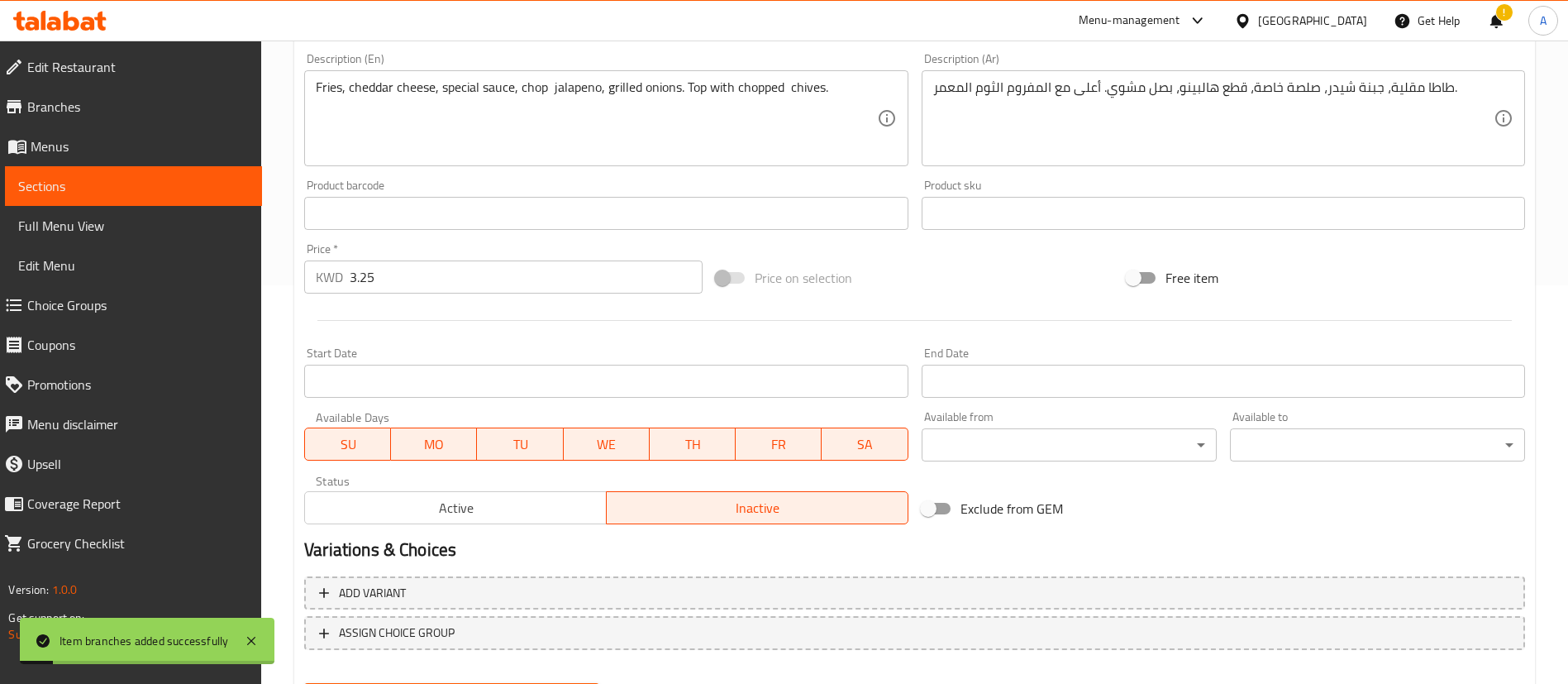
scroll to position [484, 0]
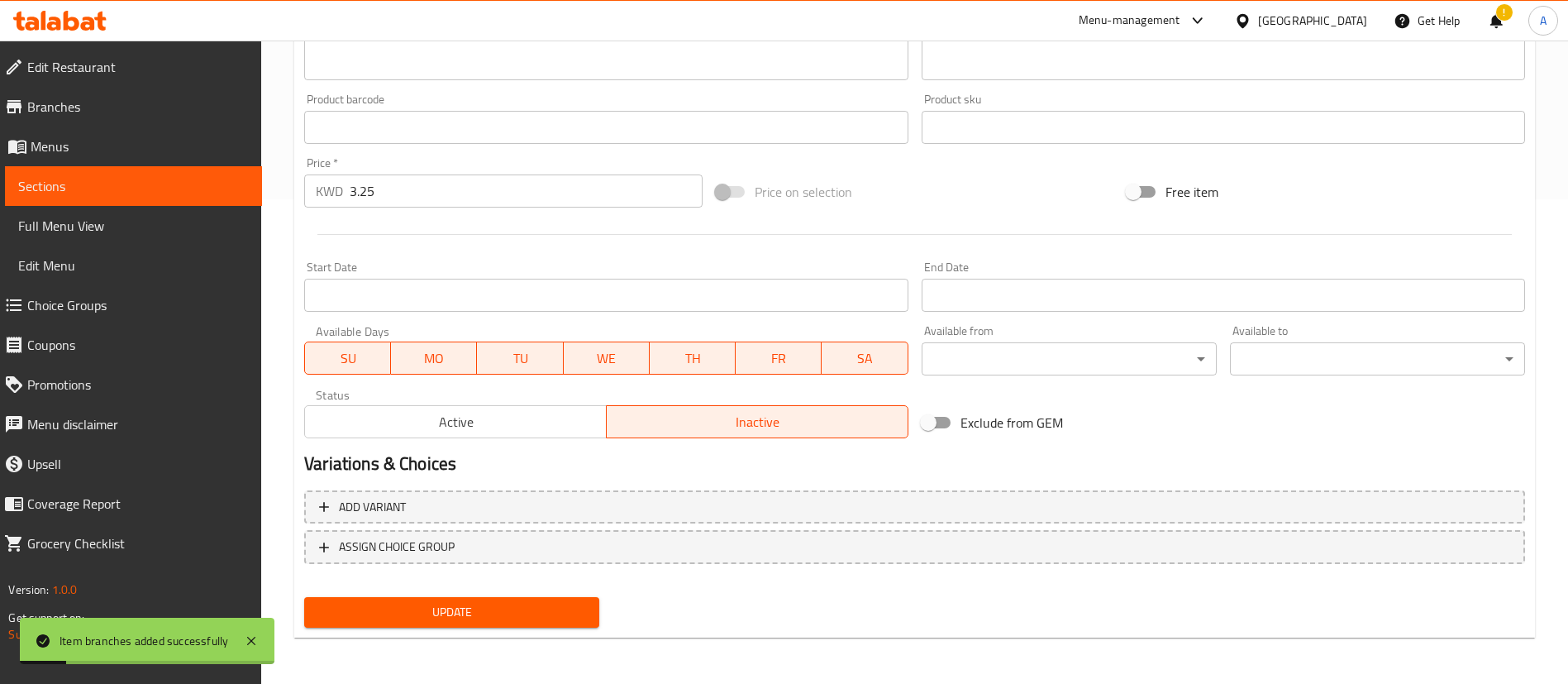
click at [508, 420] on span "Active" at bounding box center [456, 422] width 288 height 24
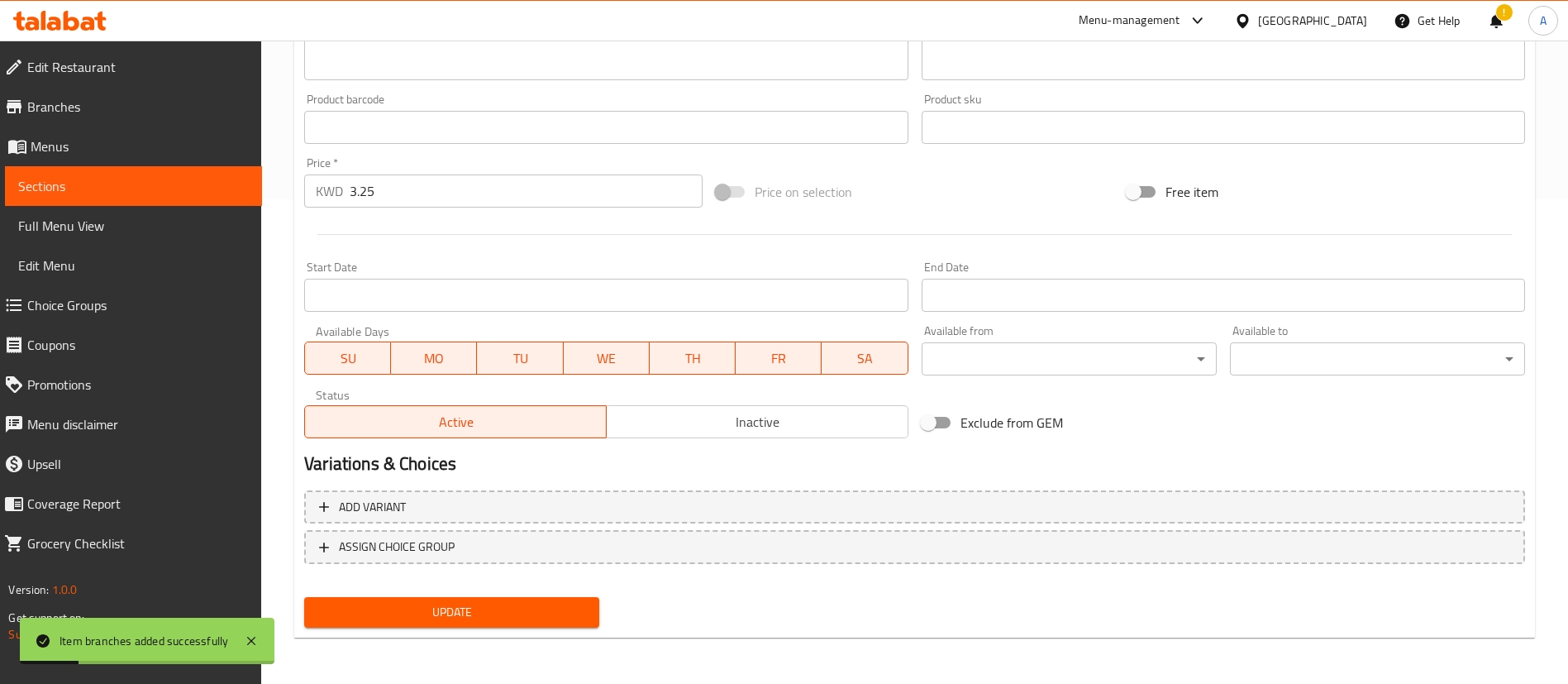
click at [474, 620] on span "Update" at bounding box center [452, 611] width 268 height 21
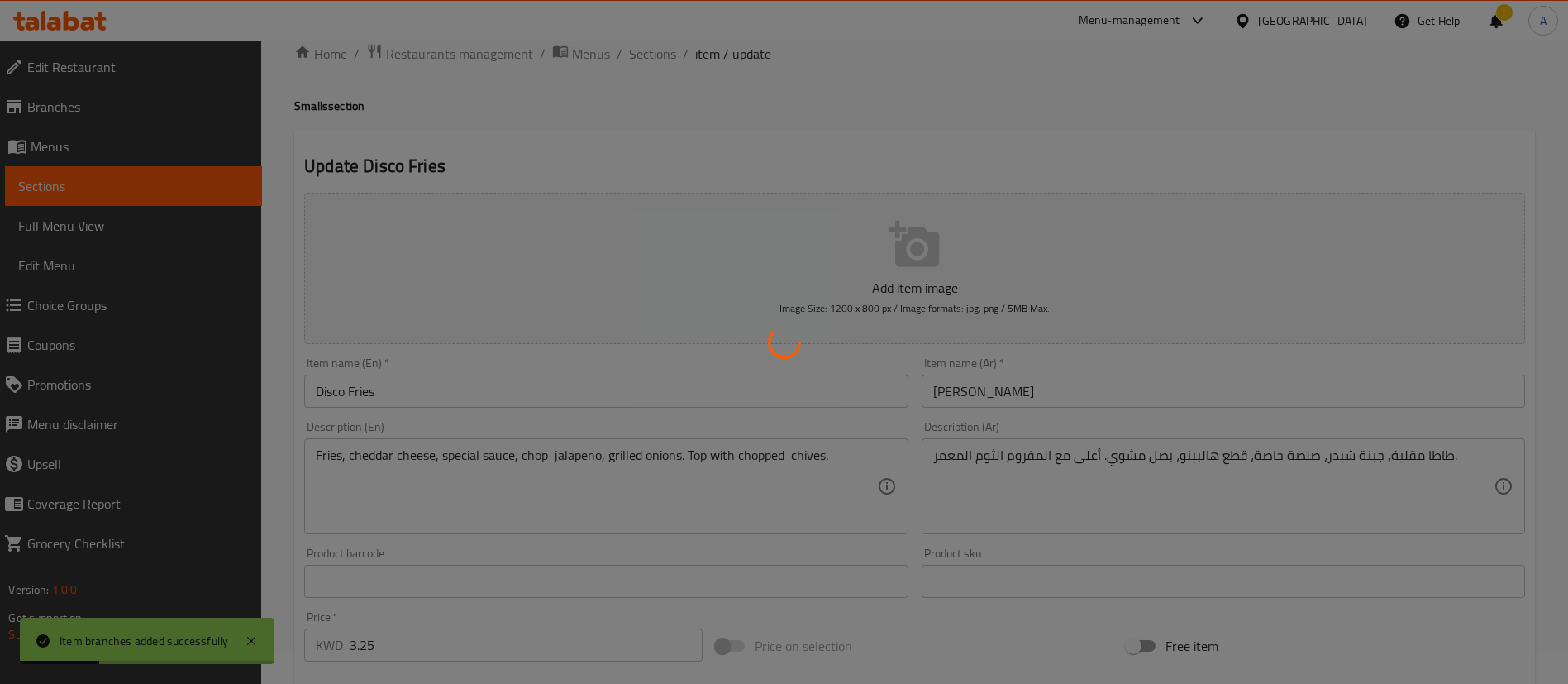
scroll to position [0, 0]
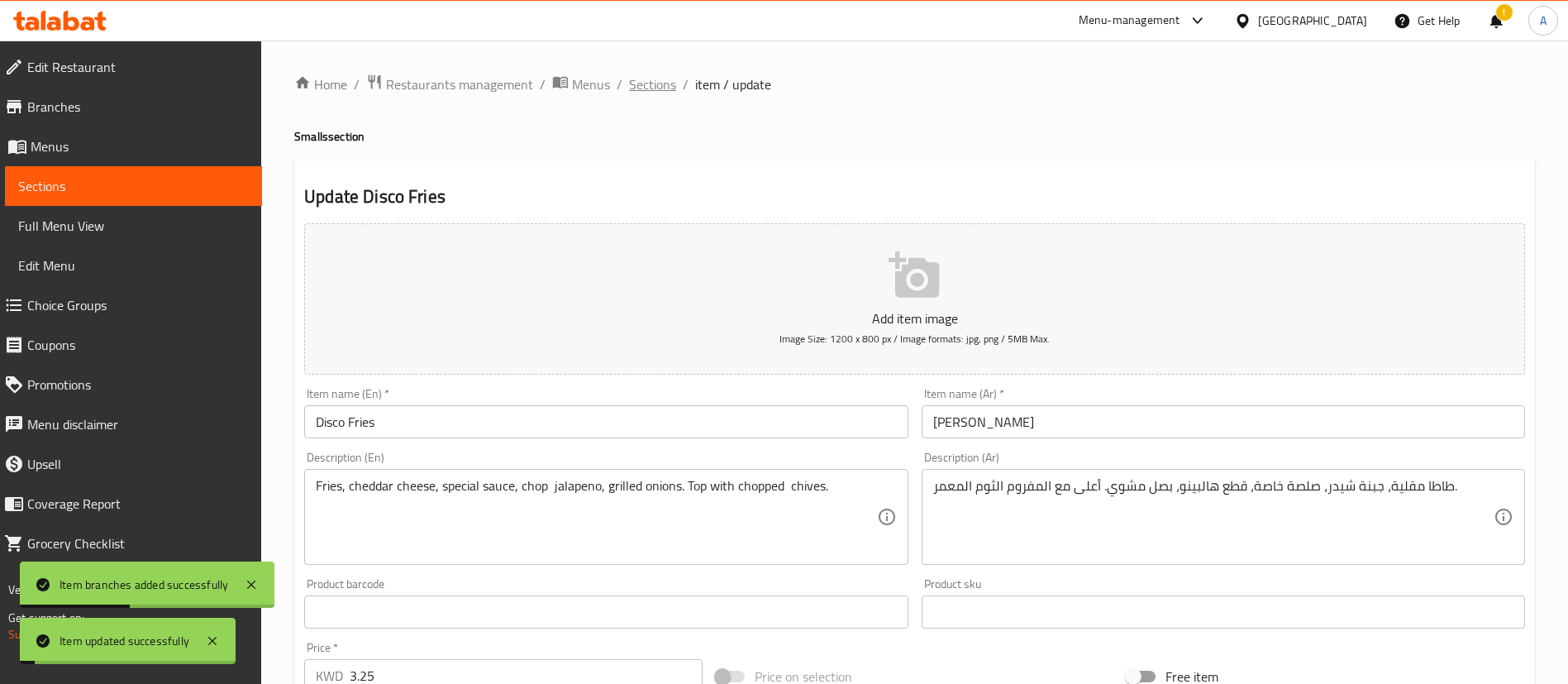
click at [658, 74] on span "Sections" at bounding box center [653, 84] width 47 height 20
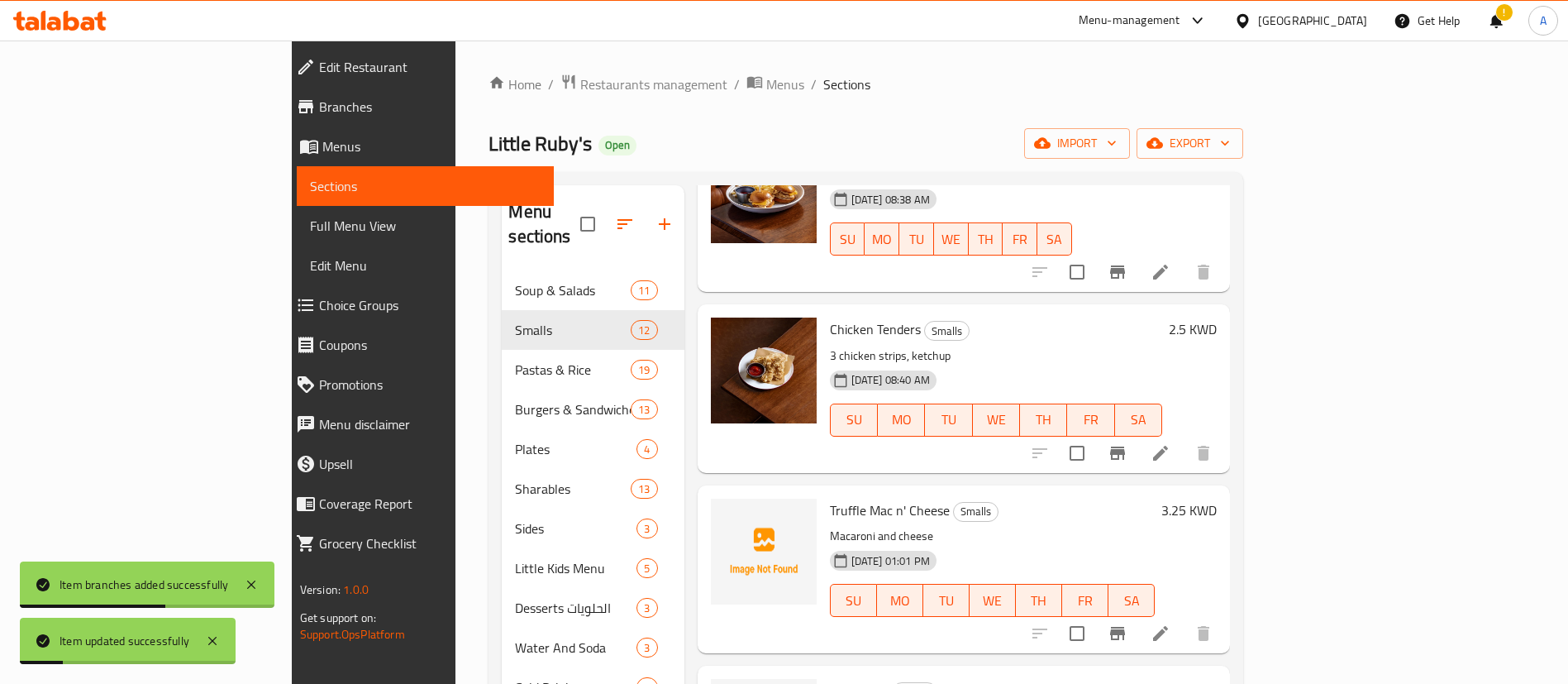
scroll to position [1488, 0]
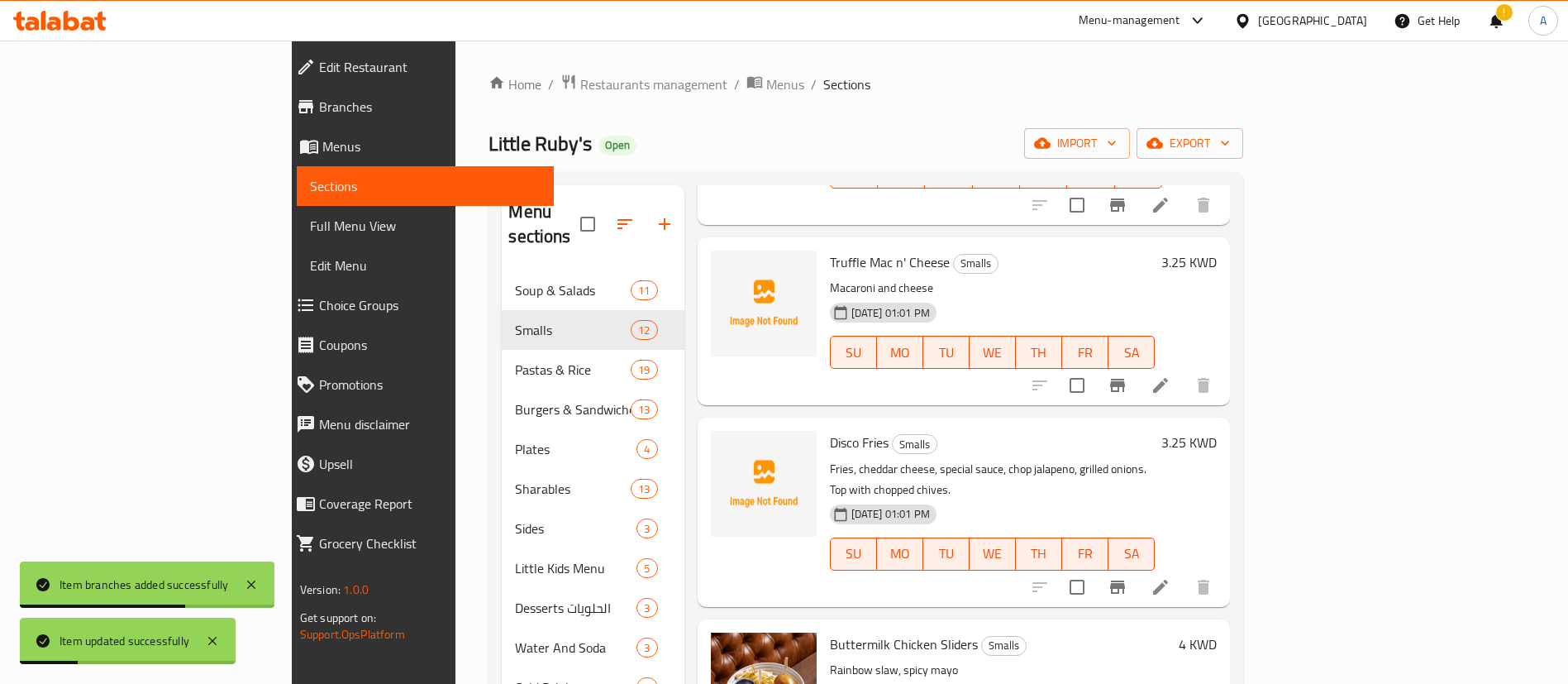
click at [1127, 577] on icon "Branch-specific-item" at bounding box center [1117, 587] width 20 height 20
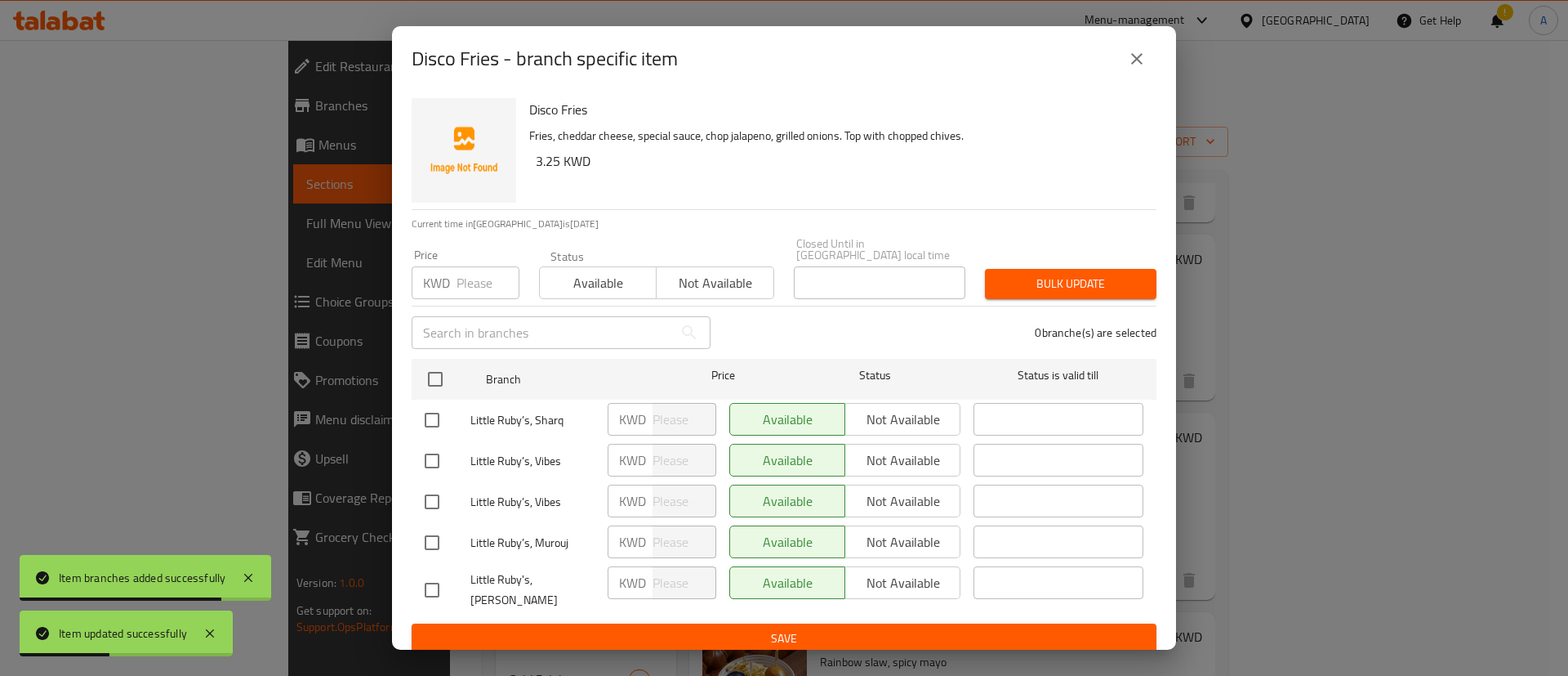
click at [435, 403] on input "checkbox" at bounding box center [432, 420] width 34 height 34
checkbox input "true"
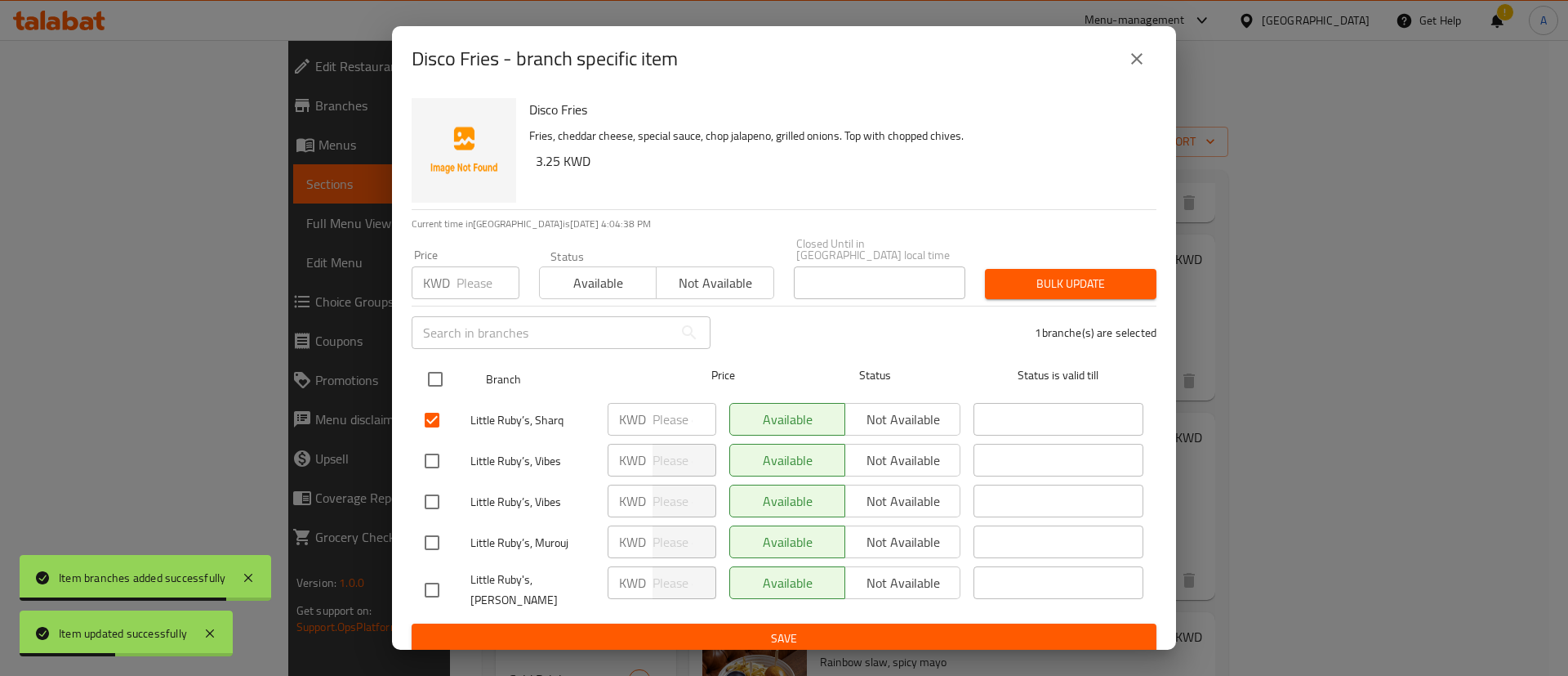
click at [430, 383] on input "checkbox" at bounding box center [435, 379] width 34 height 34
checkbox input "true"
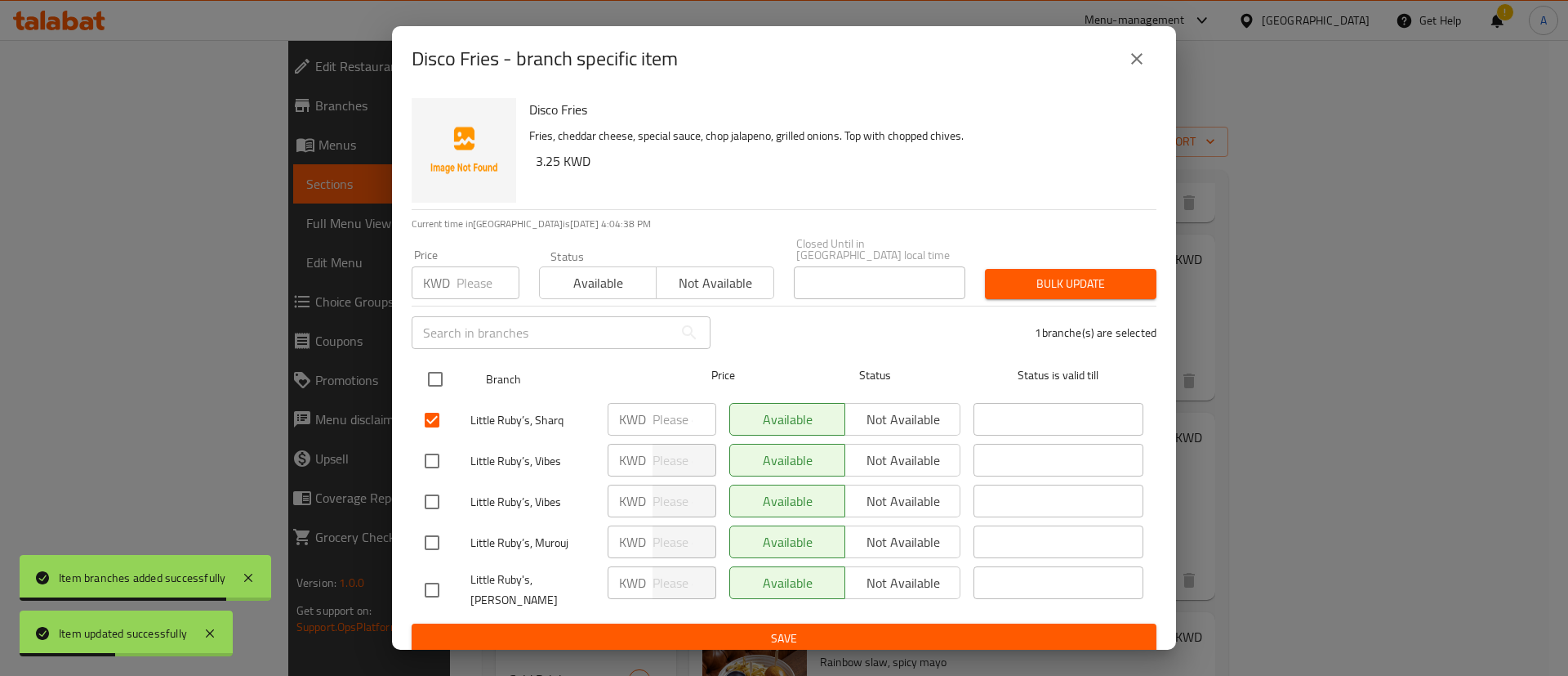
checkbox input "true"
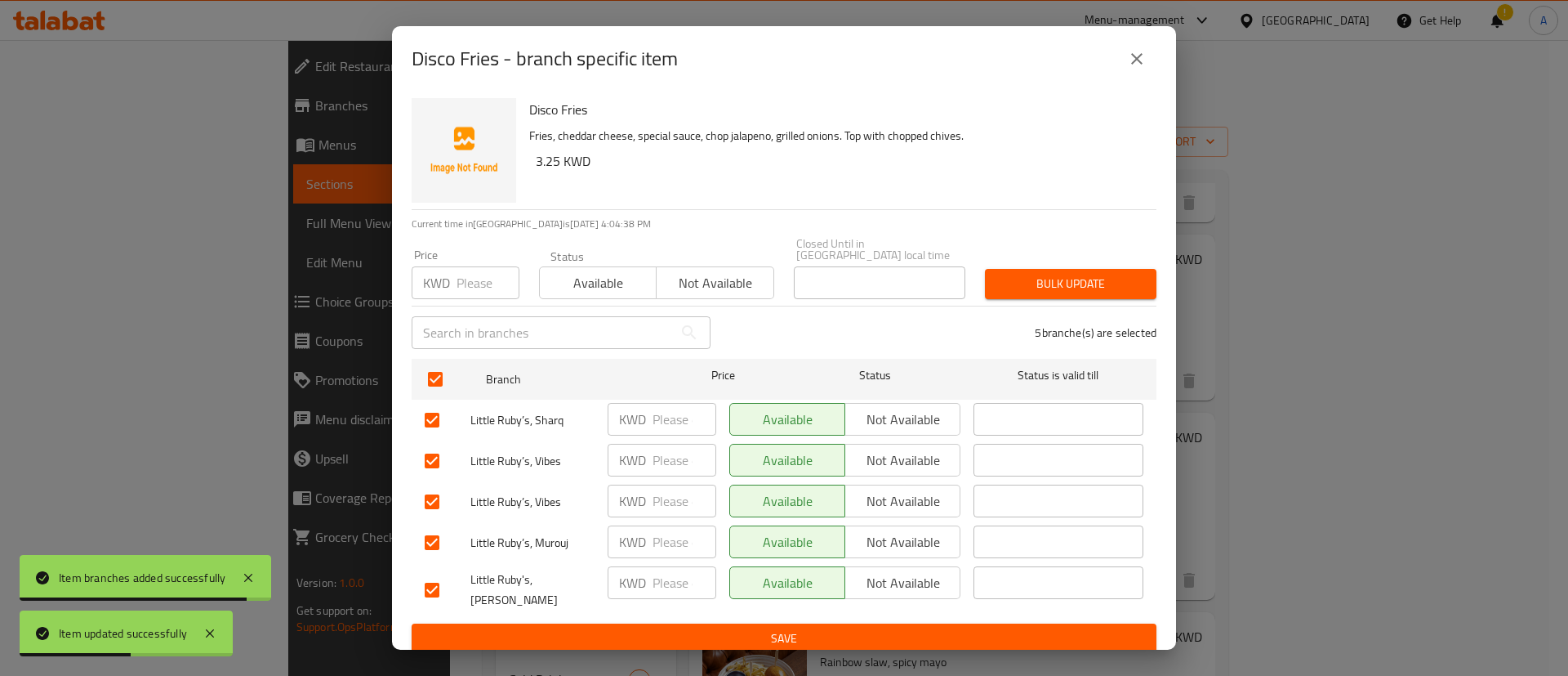
click at [703, 296] on div "Status Available Not available" at bounding box center [657, 274] width 254 height 69
click at [709, 287] on span "Not available" at bounding box center [715, 283] width 104 height 23
click at [780, 628] on span "Save" at bounding box center [784, 638] width 719 height 21
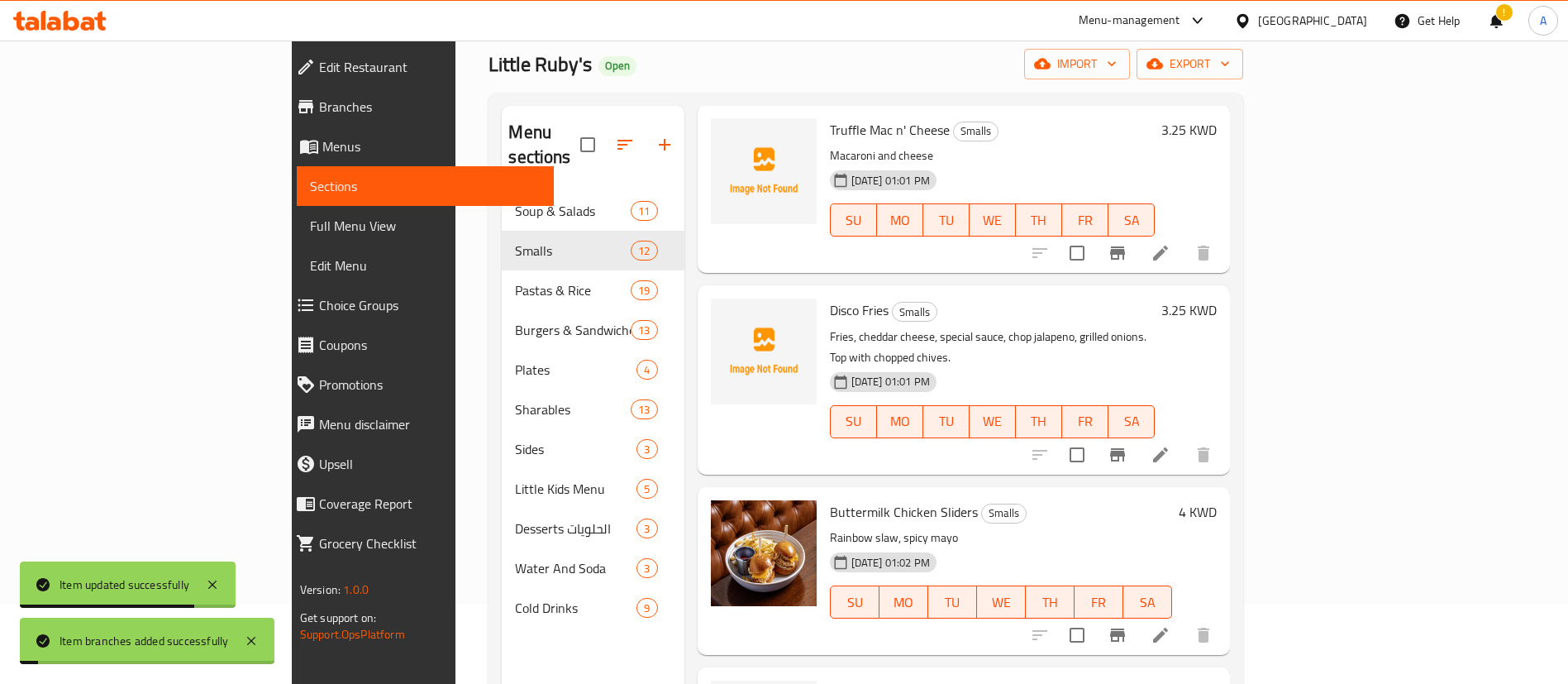
scroll to position [231, 0]
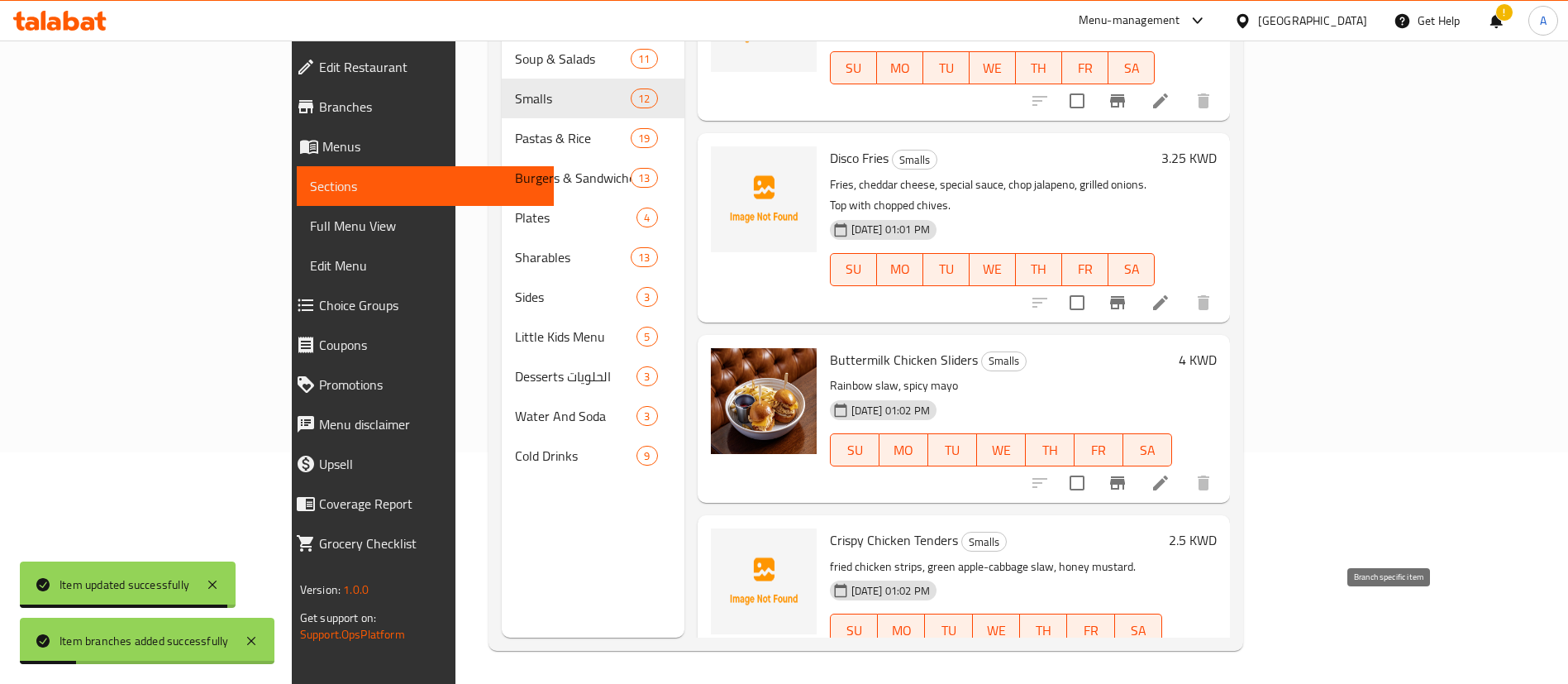
click at [1125, 657] on icon "Branch-specific-item" at bounding box center [1117, 663] width 15 height 14
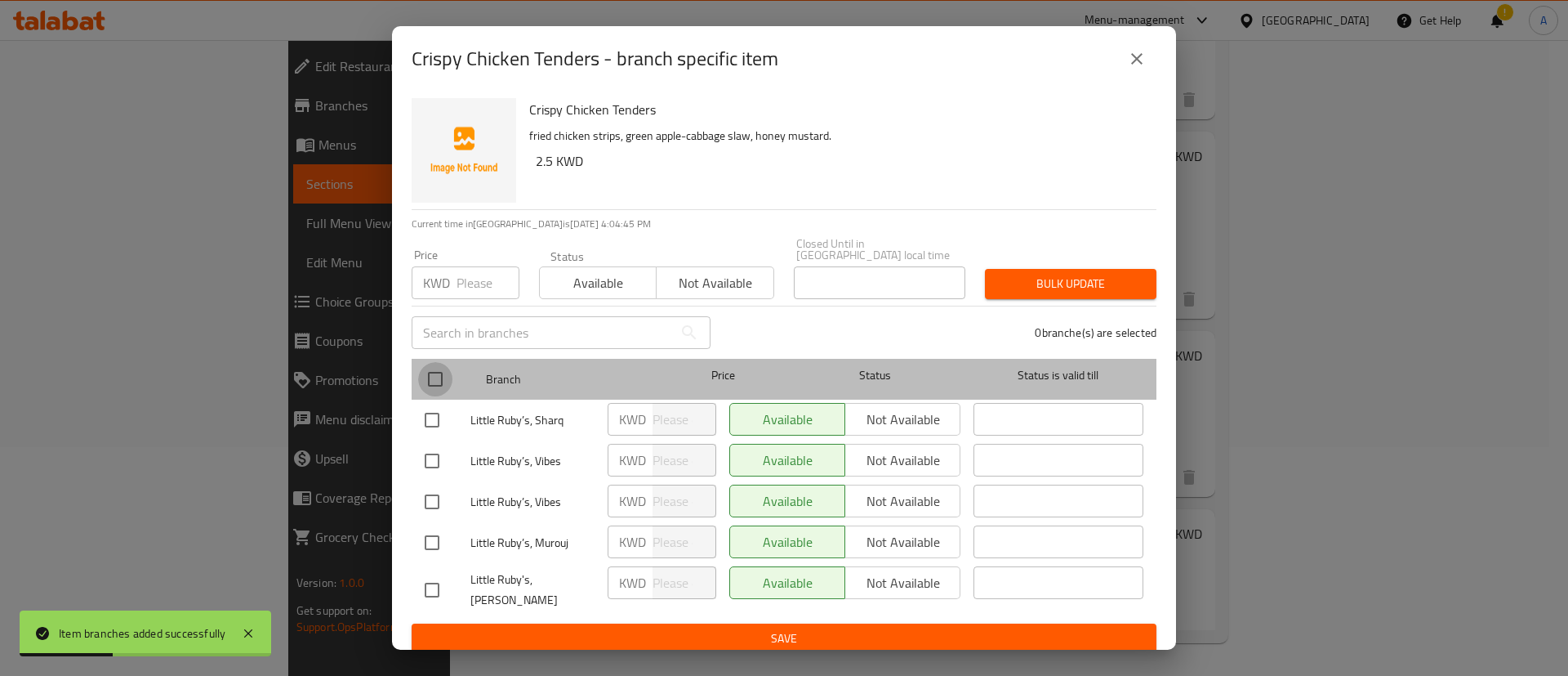
click at [430, 371] on input "checkbox" at bounding box center [435, 379] width 34 height 34
checkbox input "true"
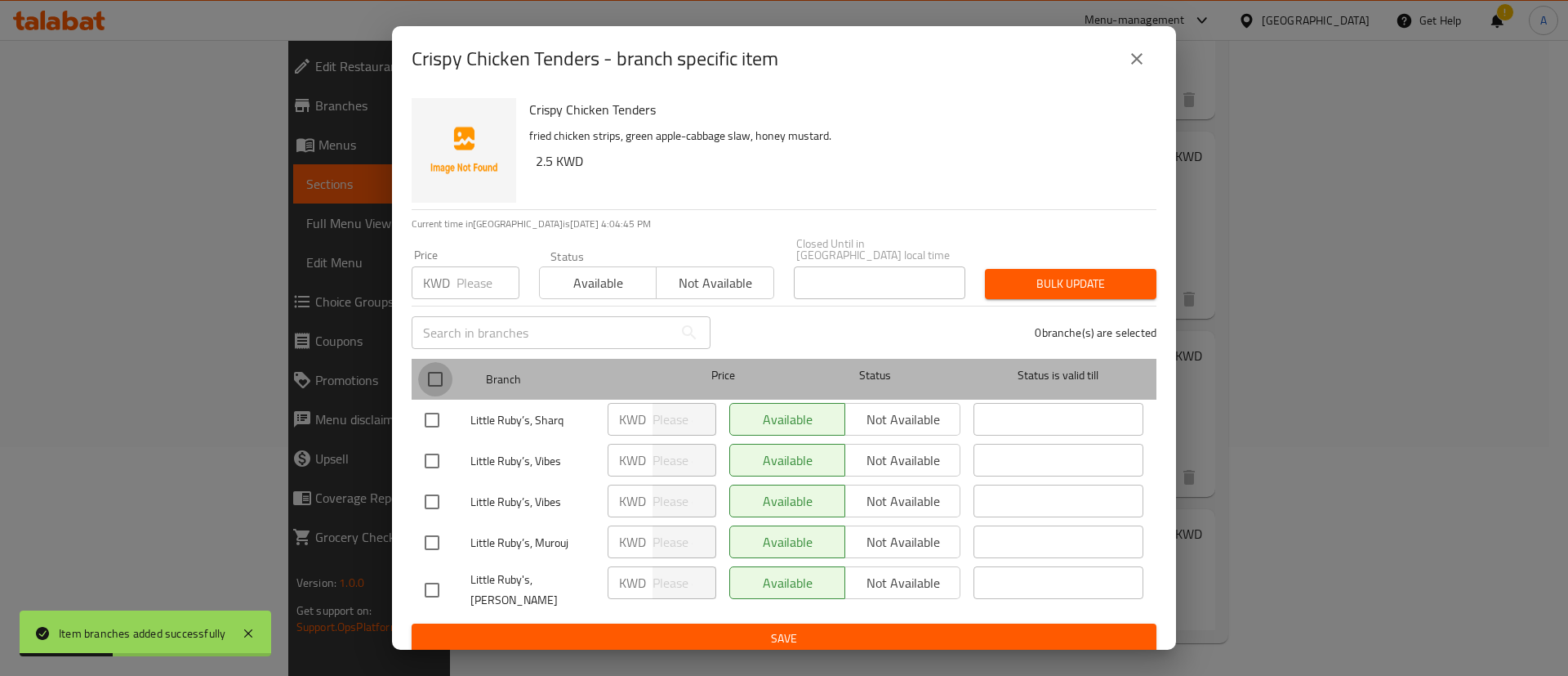
checkbox input "true"
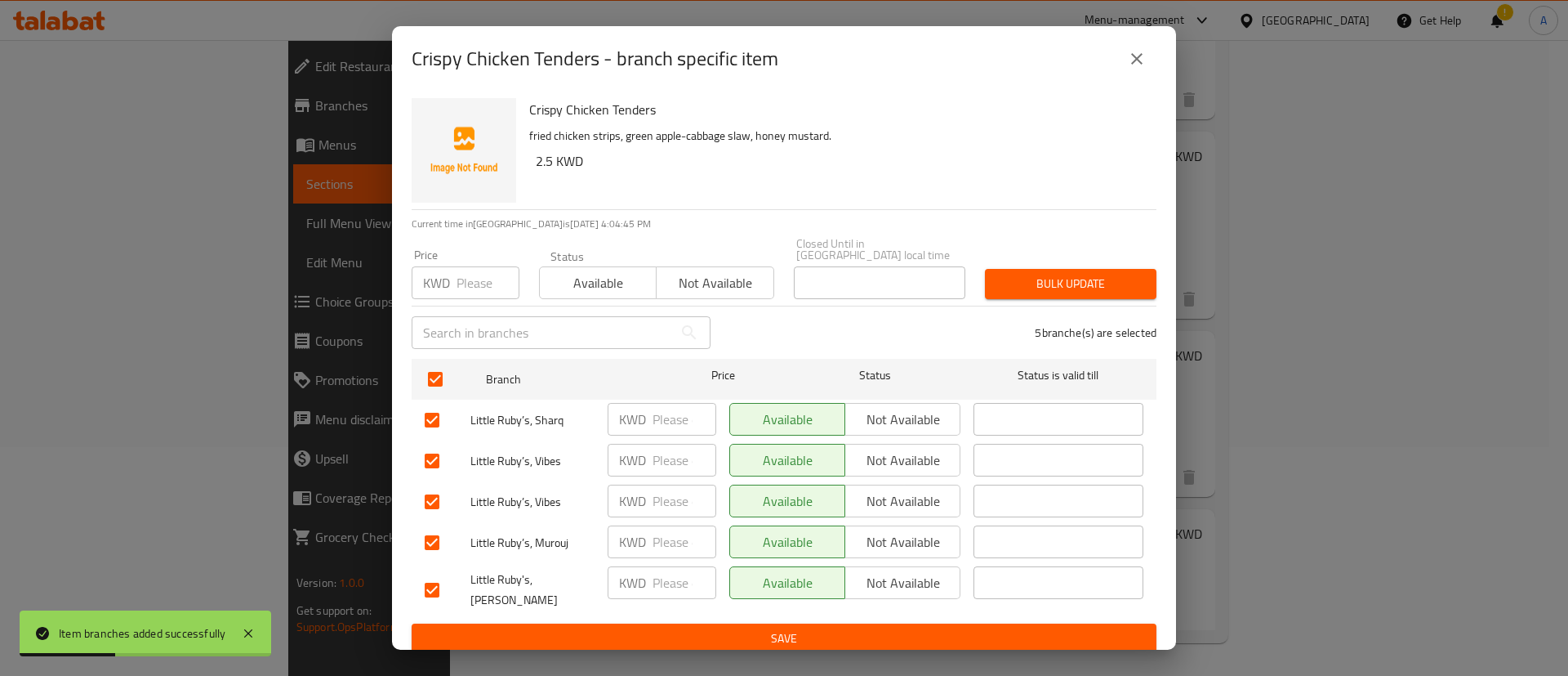
click at [735, 256] on div "Available Not available" at bounding box center [656, 274] width 235 height 49
click at [735, 266] on button "Not available" at bounding box center [714, 282] width 117 height 32
click at [782, 628] on span "Save" at bounding box center [784, 638] width 719 height 21
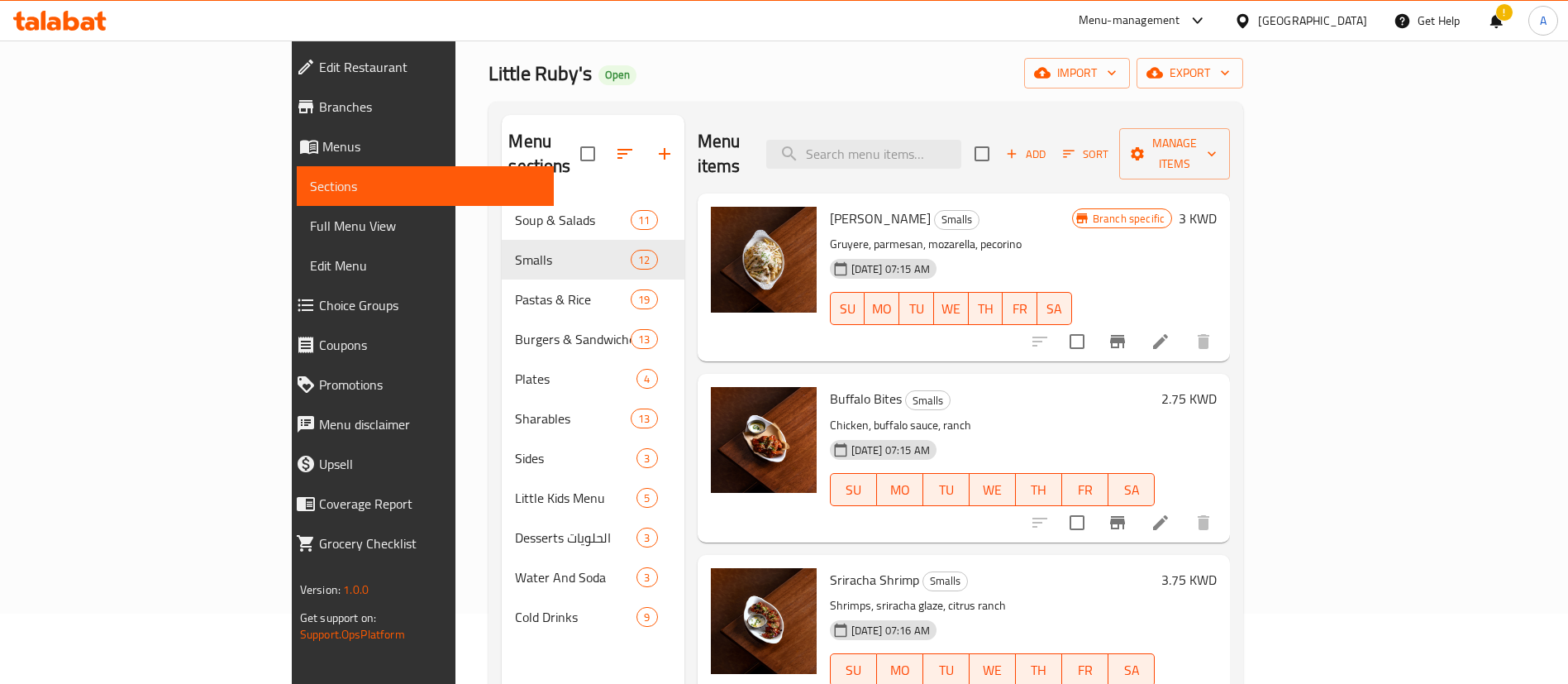
scroll to position [0, 0]
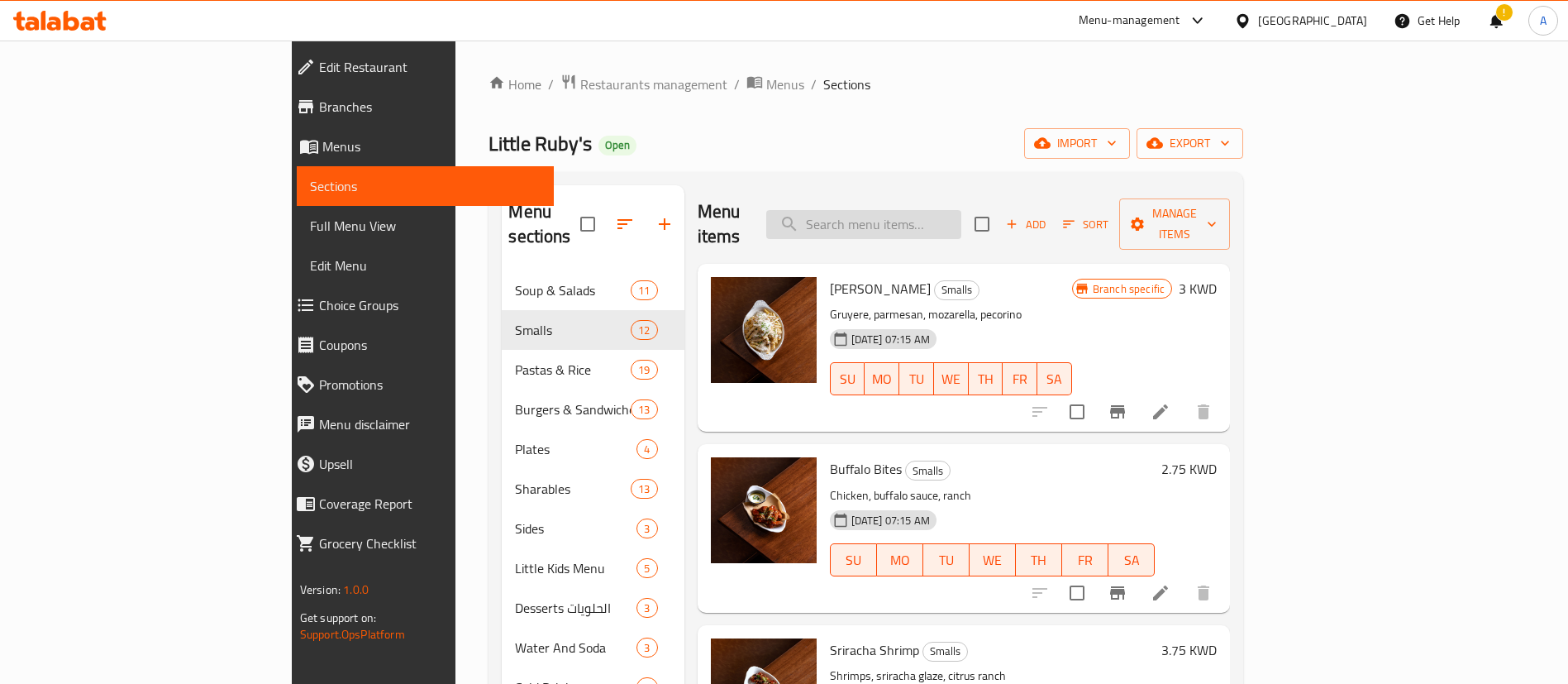
click at [961, 216] on input "search" at bounding box center [863, 224] width 195 height 29
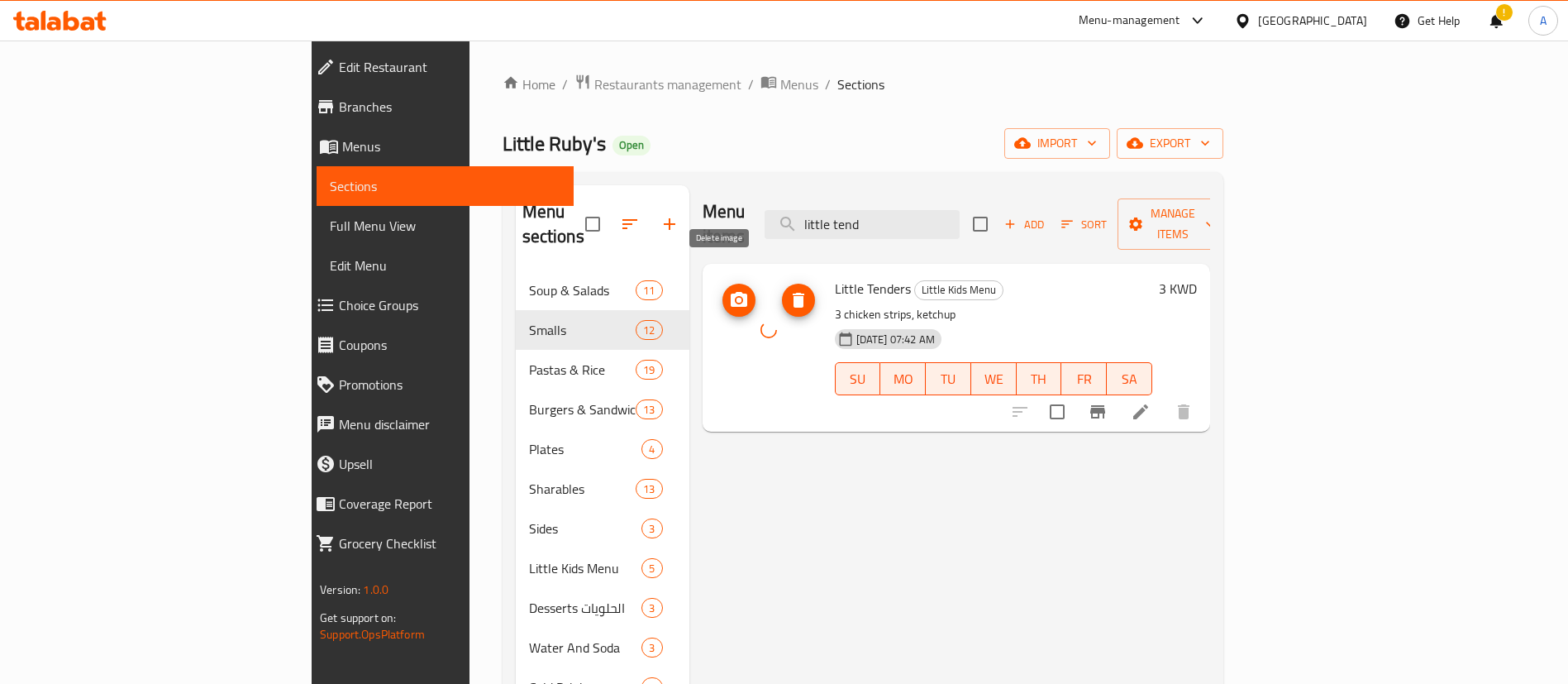
click at [788, 290] on icon "delete image" at bounding box center [798, 300] width 20 height 20
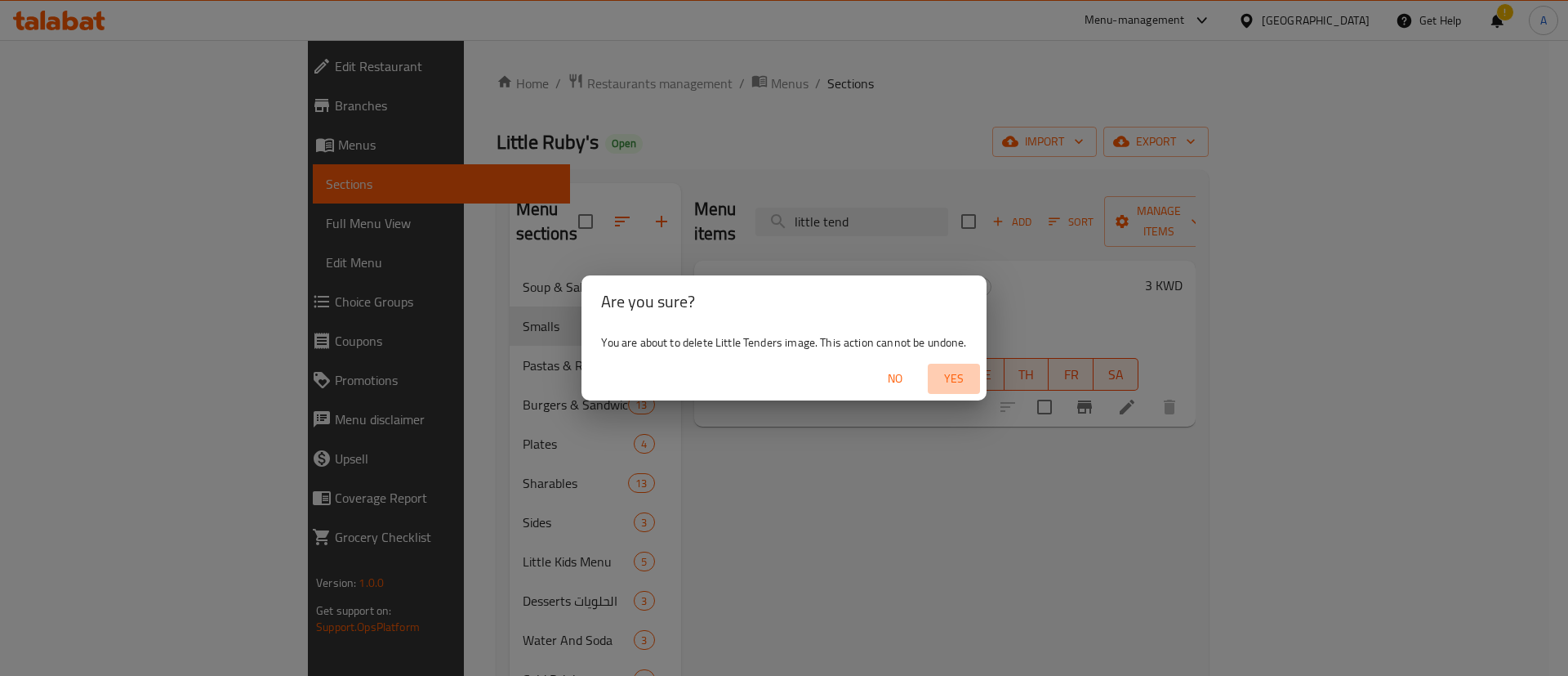
click at [953, 377] on span "Yes" at bounding box center [954, 378] width 39 height 21
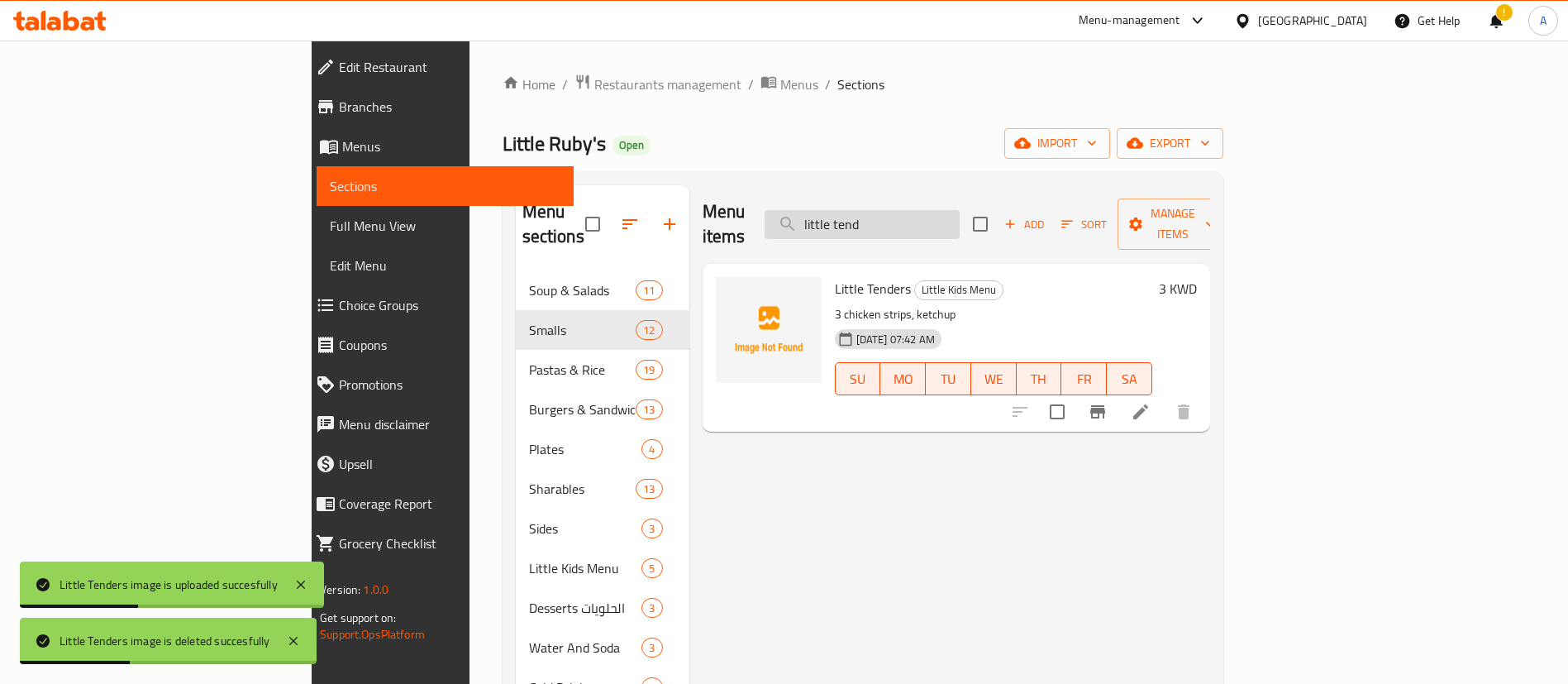
click at [959, 211] on input "little tend" at bounding box center [862, 224] width 195 height 29
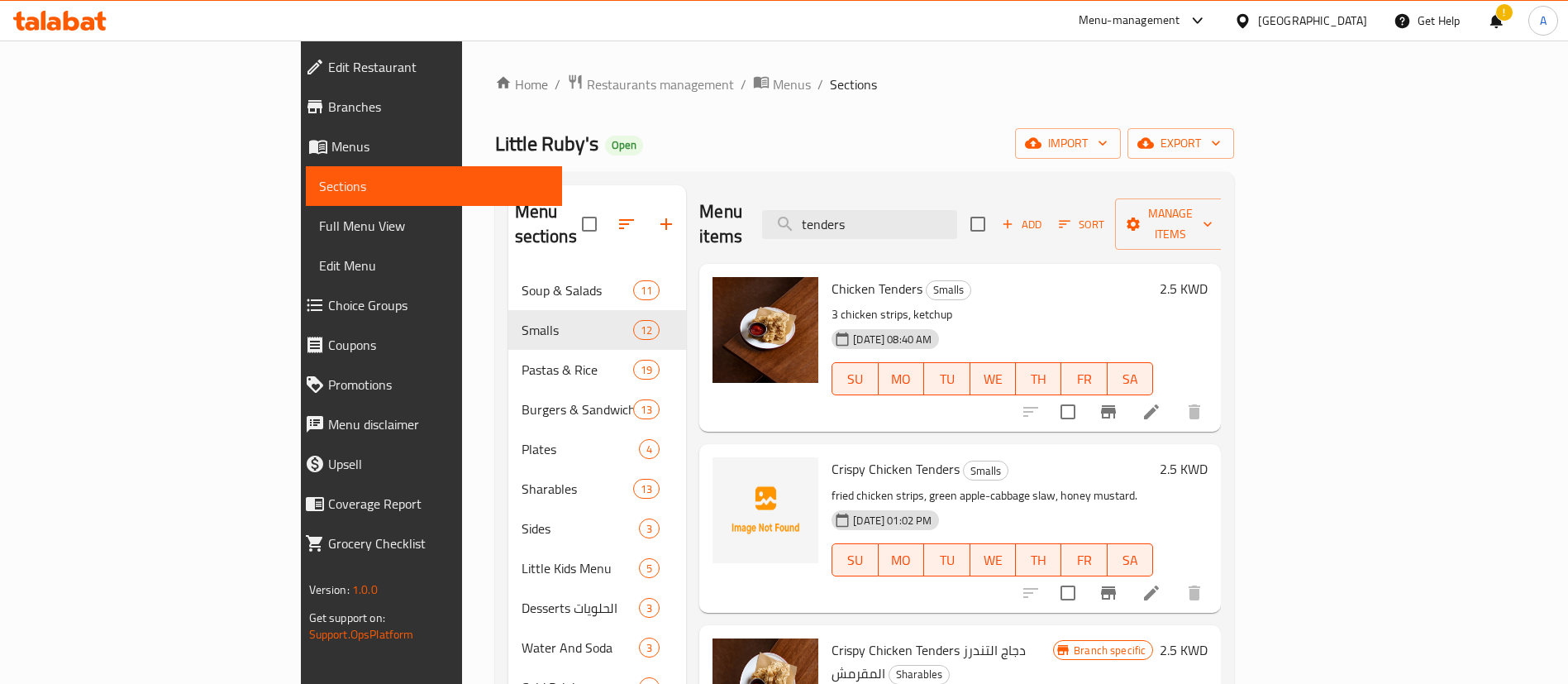
drag, startPoint x: 957, startPoint y: 206, endPoint x: 765, endPoint y: 198, distance: 192.2
click at [765, 198] on div "Menu items tenders Add Sort Manage items" at bounding box center [959, 224] width 521 height 79
type input "tenders"
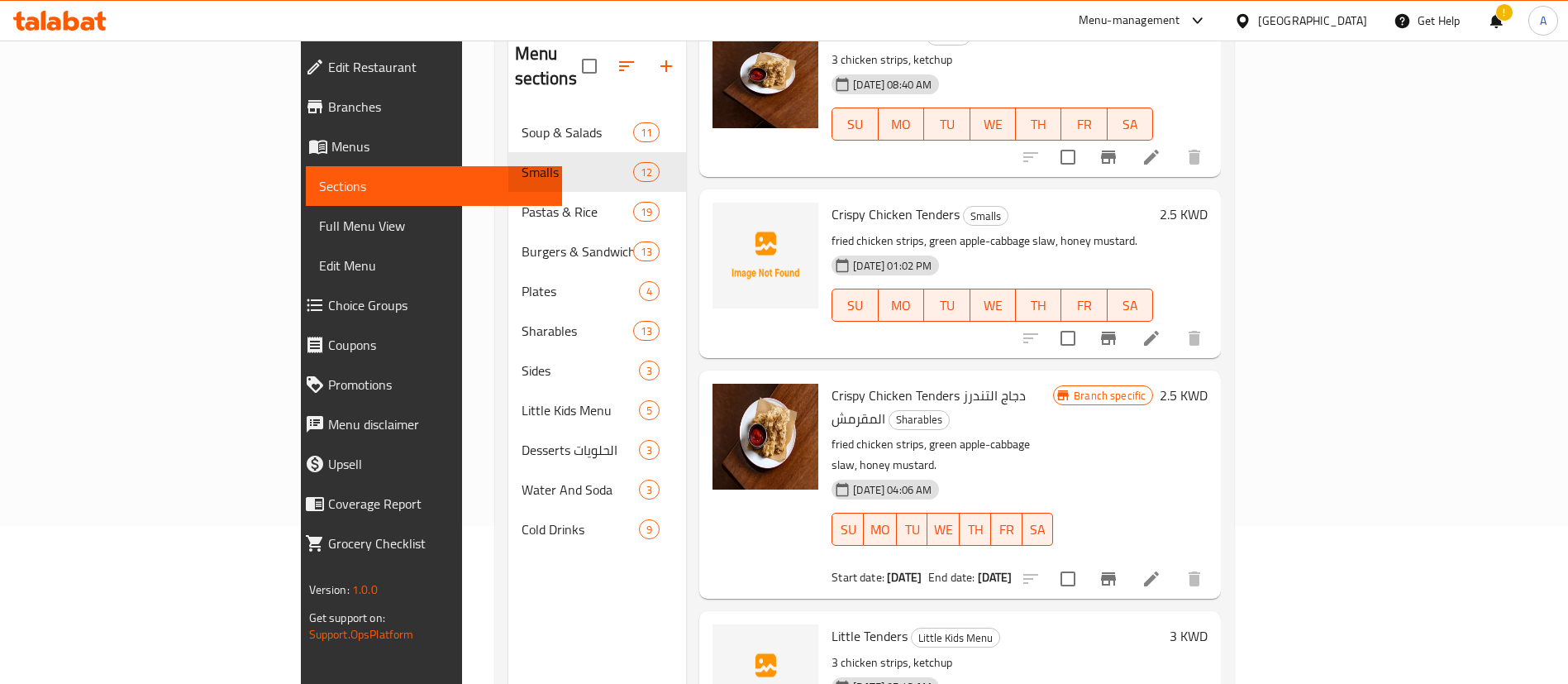
scroll to position [231, 0]
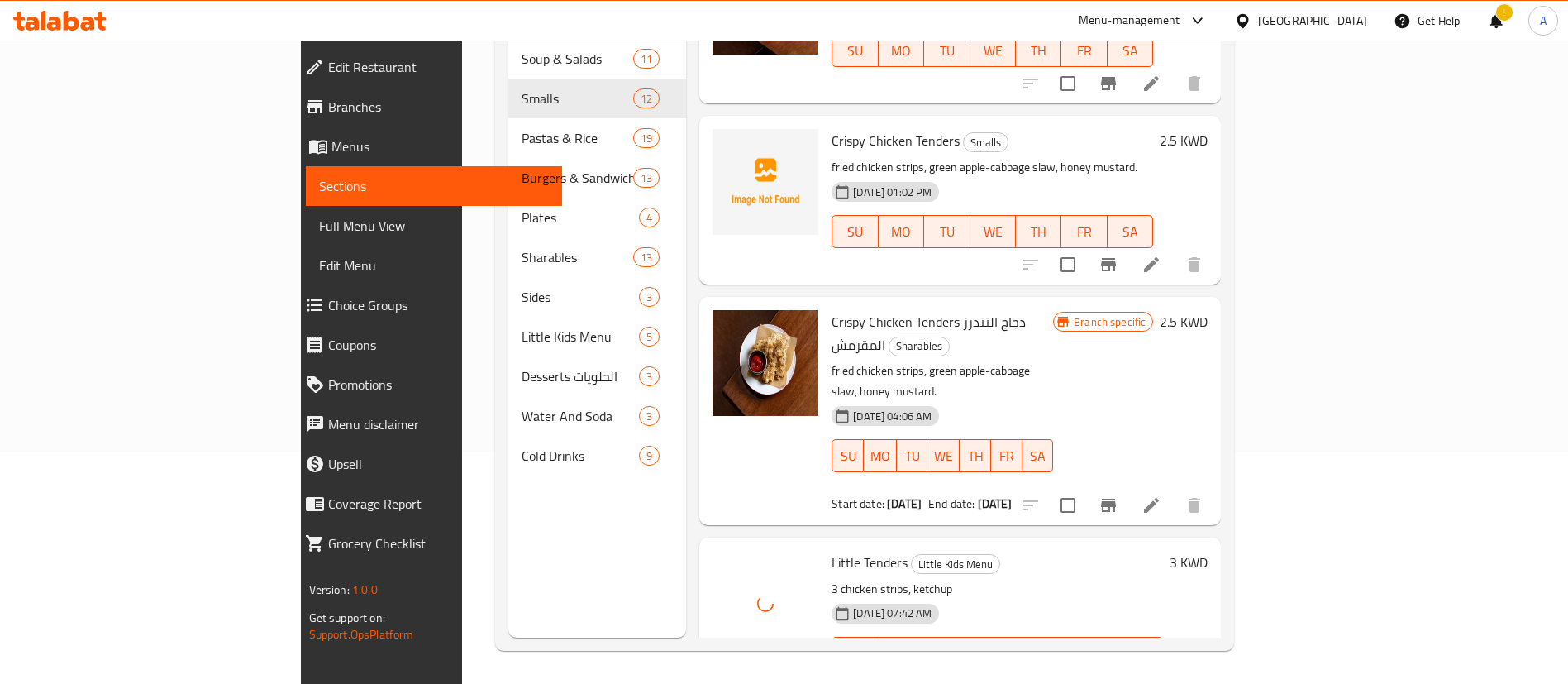
click at [919, 544] on div "Little Tenders Little Kids Menu 3 chicken strips, ketchup [DATE] 07:42 AM SU MO…" at bounding box center [998, 621] width 345 height 154
click at [1161, 676] on icon at bounding box center [1152, 686] width 20 height 20
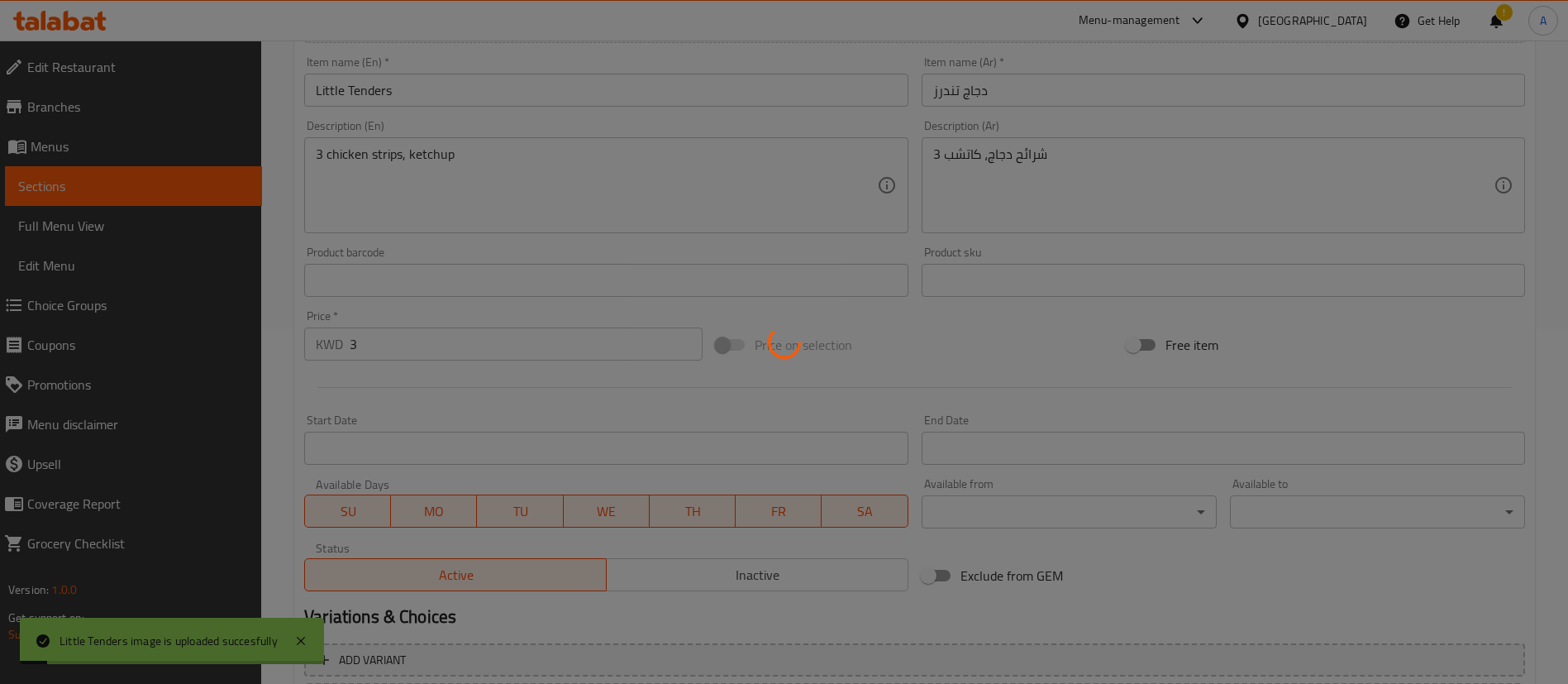
scroll to position [372, 0]
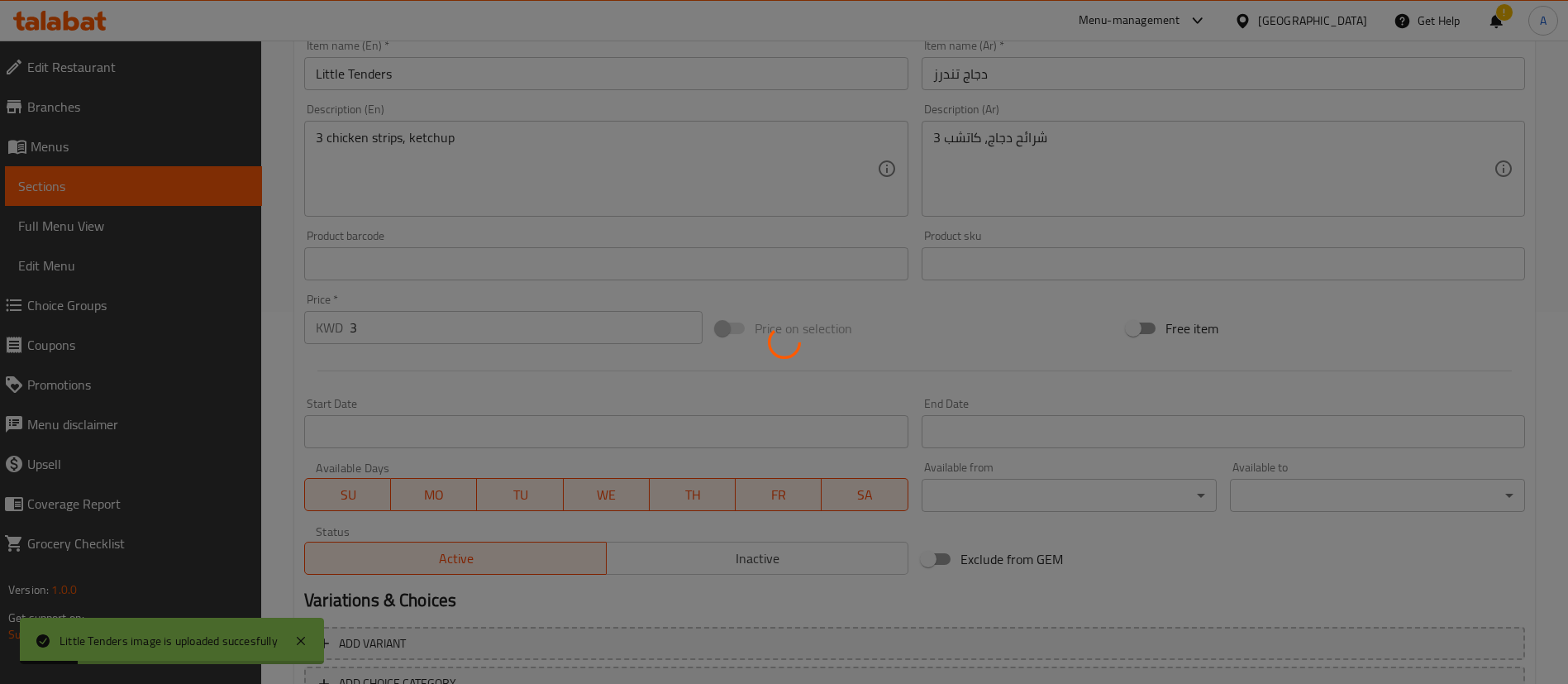
click at [543, 186] on div at bounding box center [784, 342] width 1568 height 684
click at [532, 132] on div at bounding box center [784, 342] width 1568 height 684
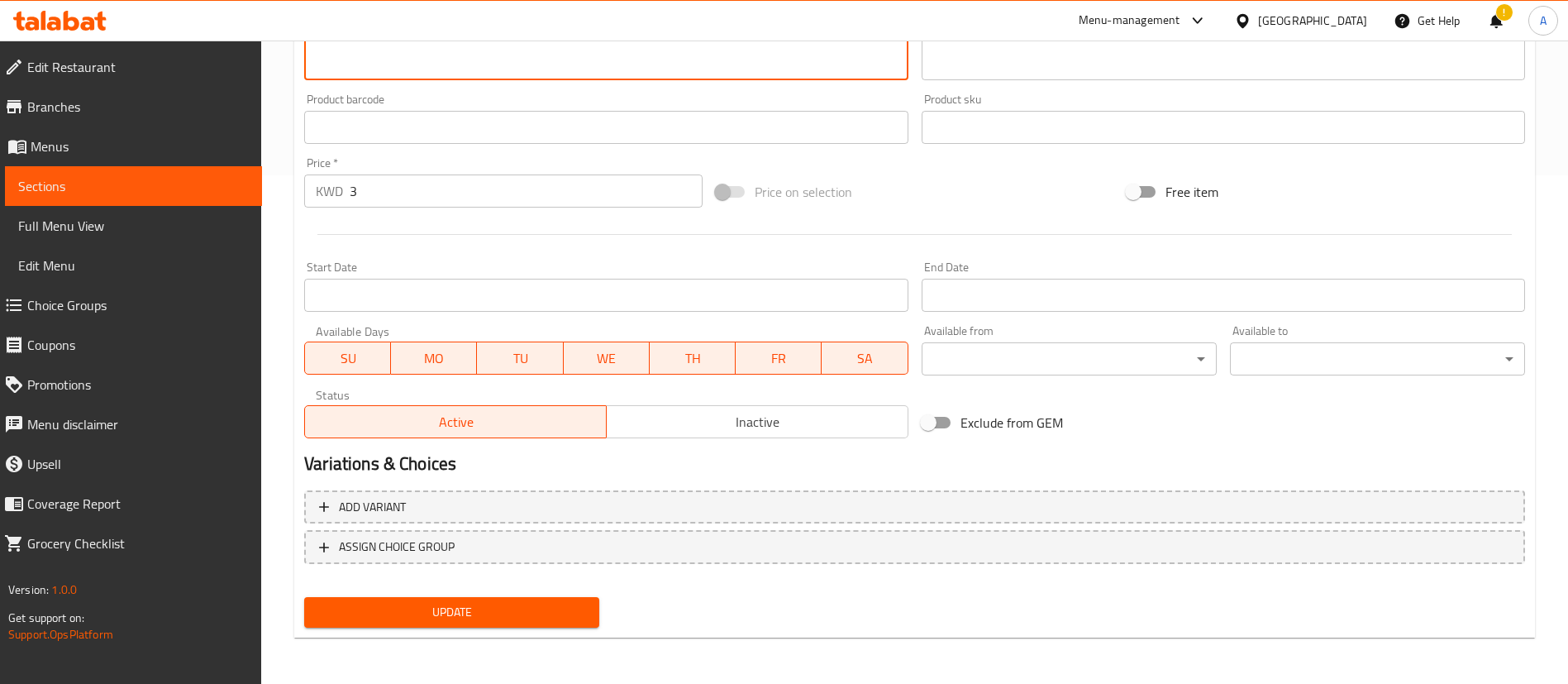
type textarea "3 chicken strips with fries and ketchup"
click at [398, 603] on span "Update" at bounding box center [452, 611] width 268 height 21
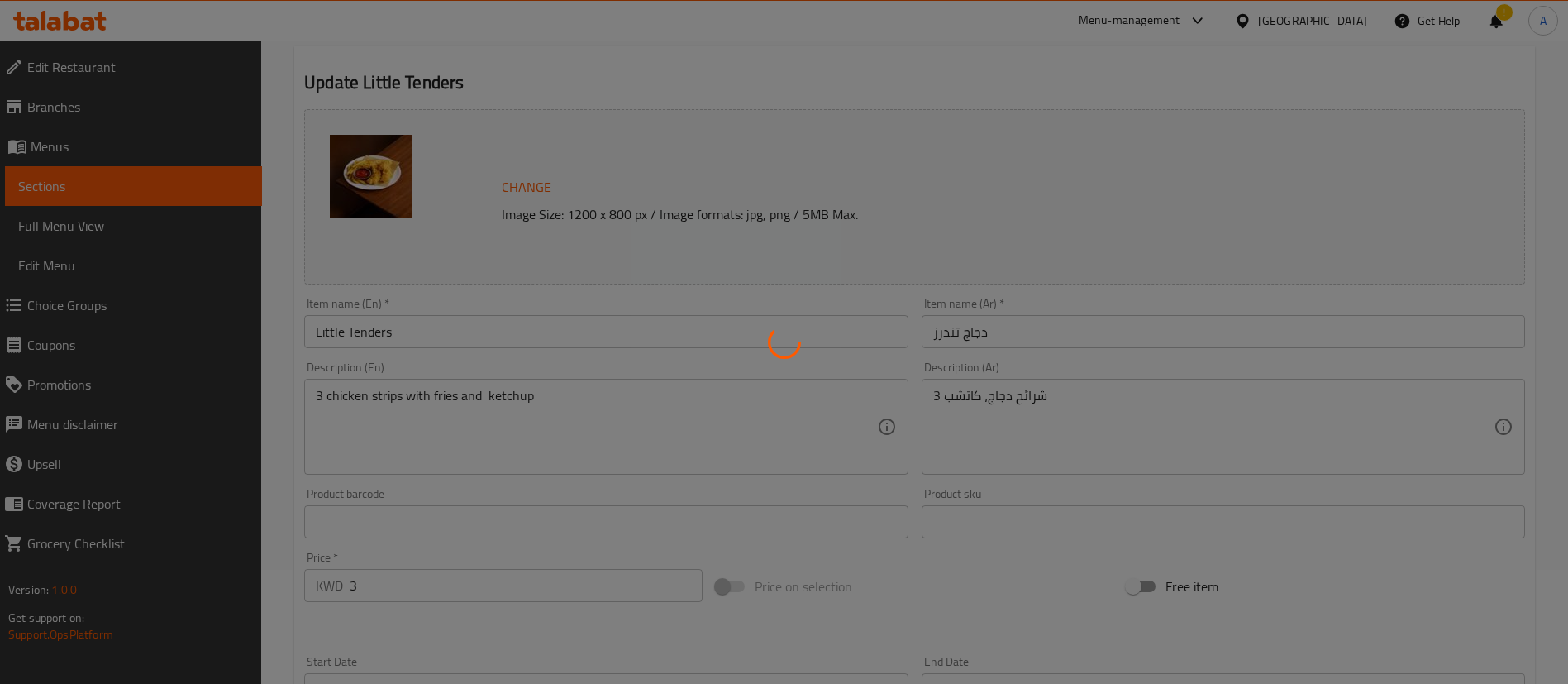
scroll to position [0, 0]
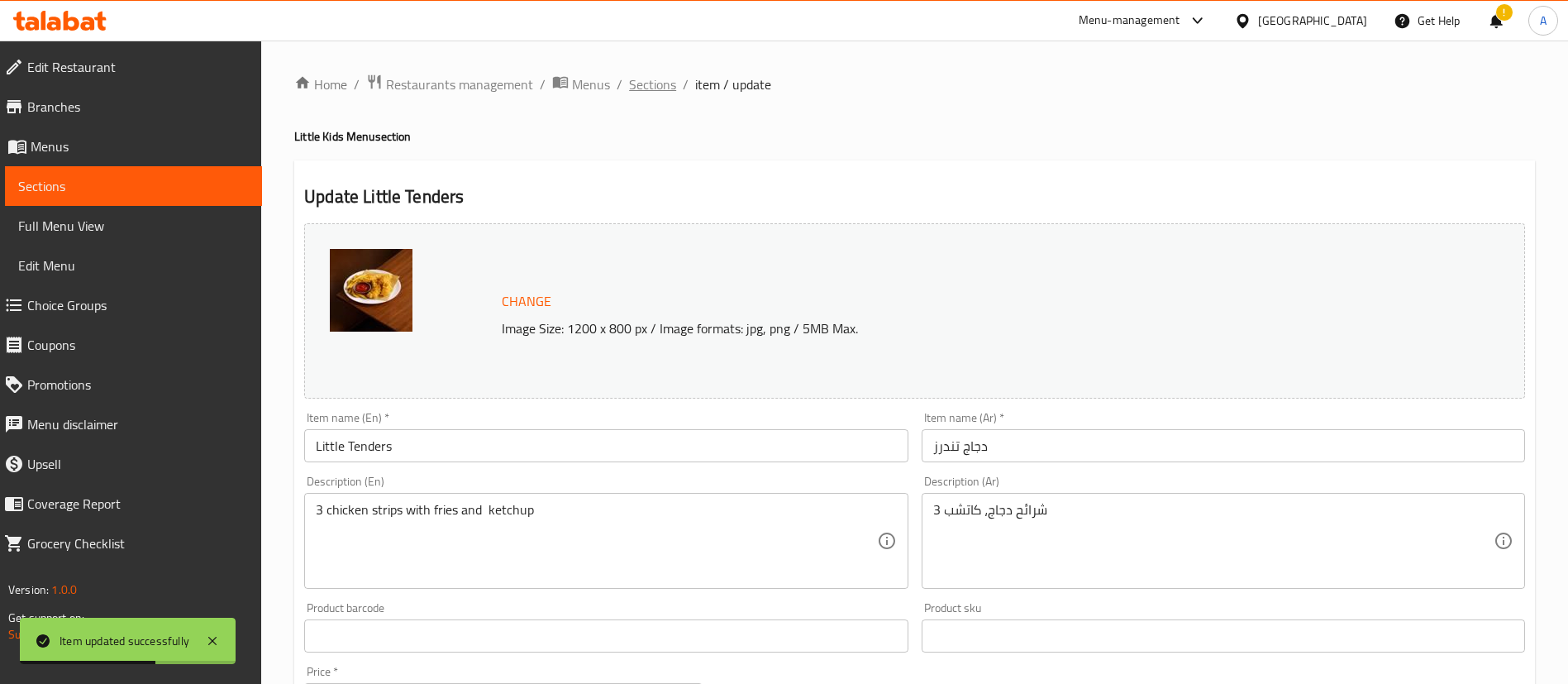
click at [643, 90] on span "Sections" at bounding box center [653, 84] width 47 height 20
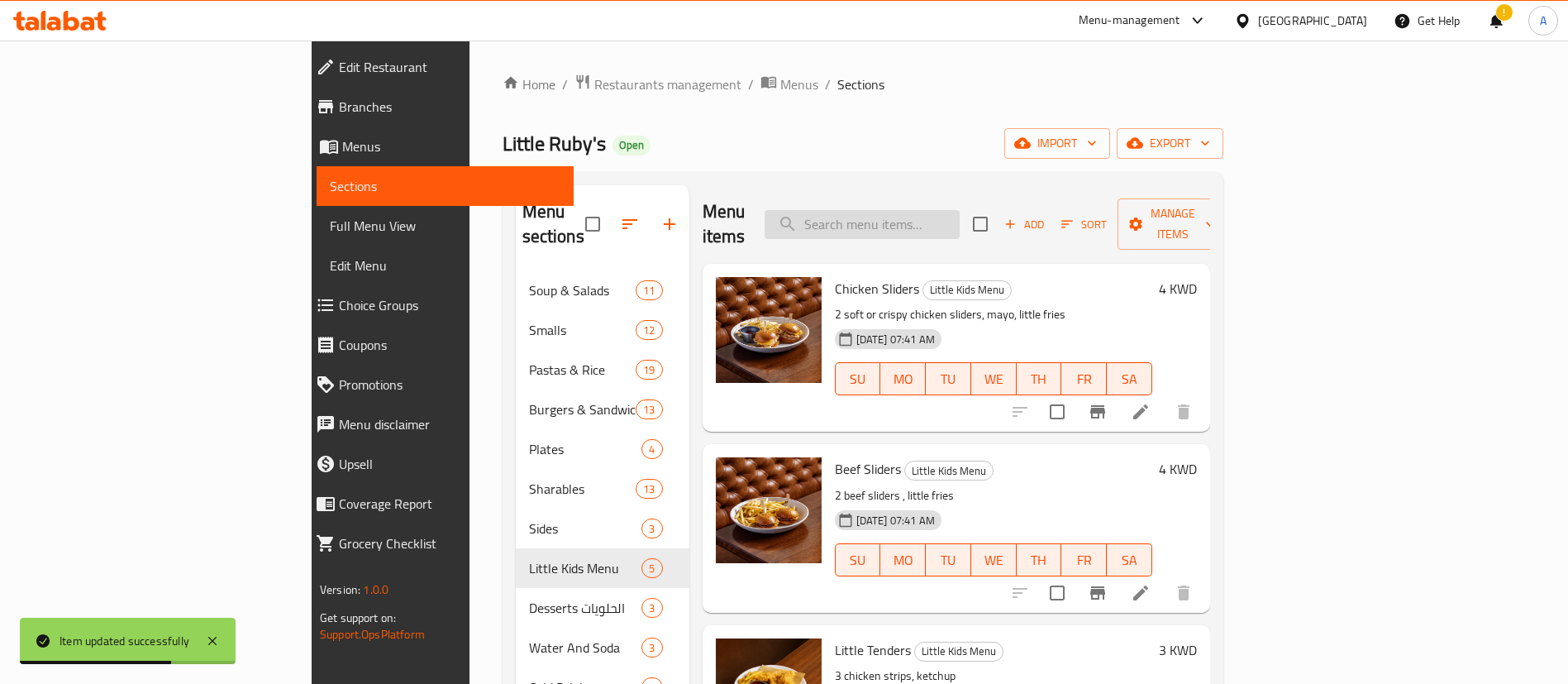
click at [945, 210] on input "search" at bounding box center [862, 224] width 195 height 29
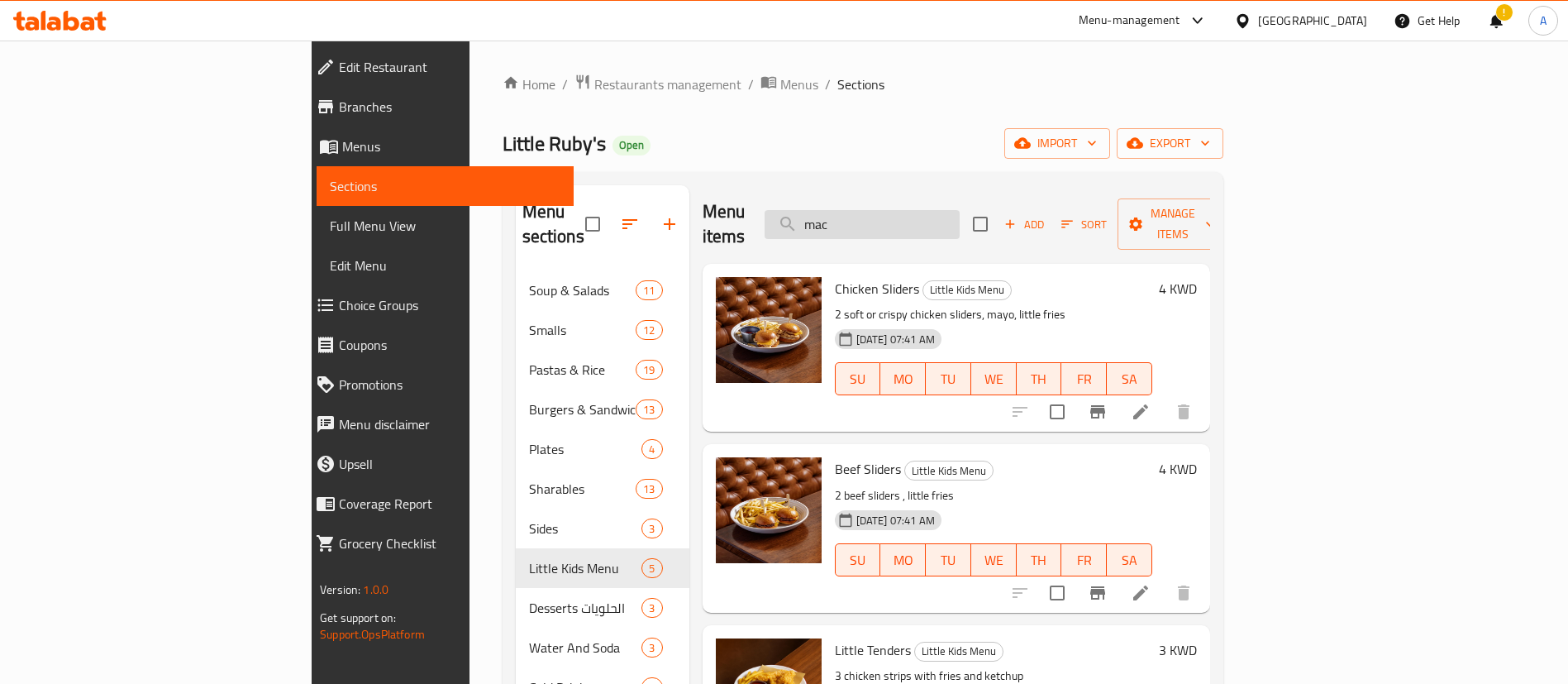
drag, startPoint x: 939, startPoint y: 201, endPoint x: 881, endPoint y: 200, distance: 58.0
click at [884, 210] on input "mac" at bounding box center [862, 224] width 195 height 29
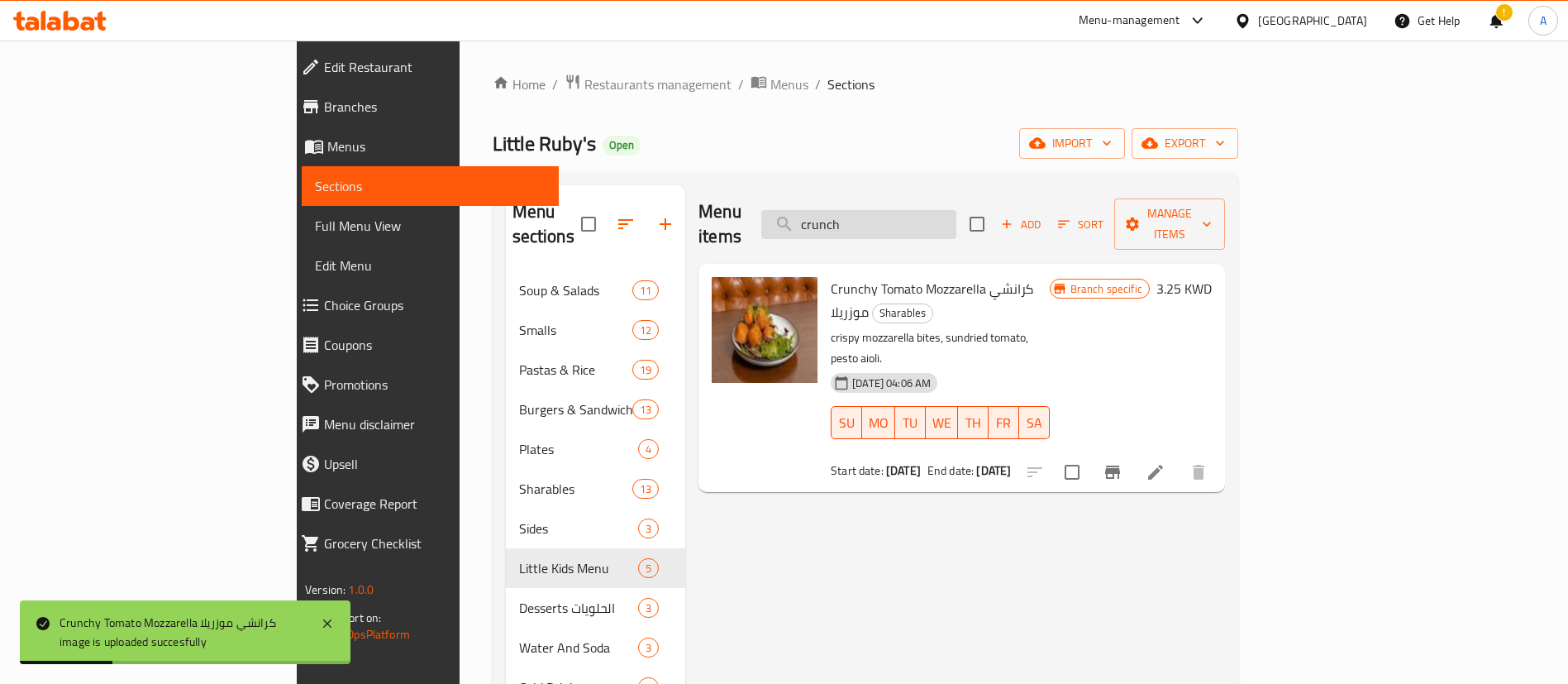
click at [939, 210] on input "crunch" at bounding box center [858, 224] width 195 height 29
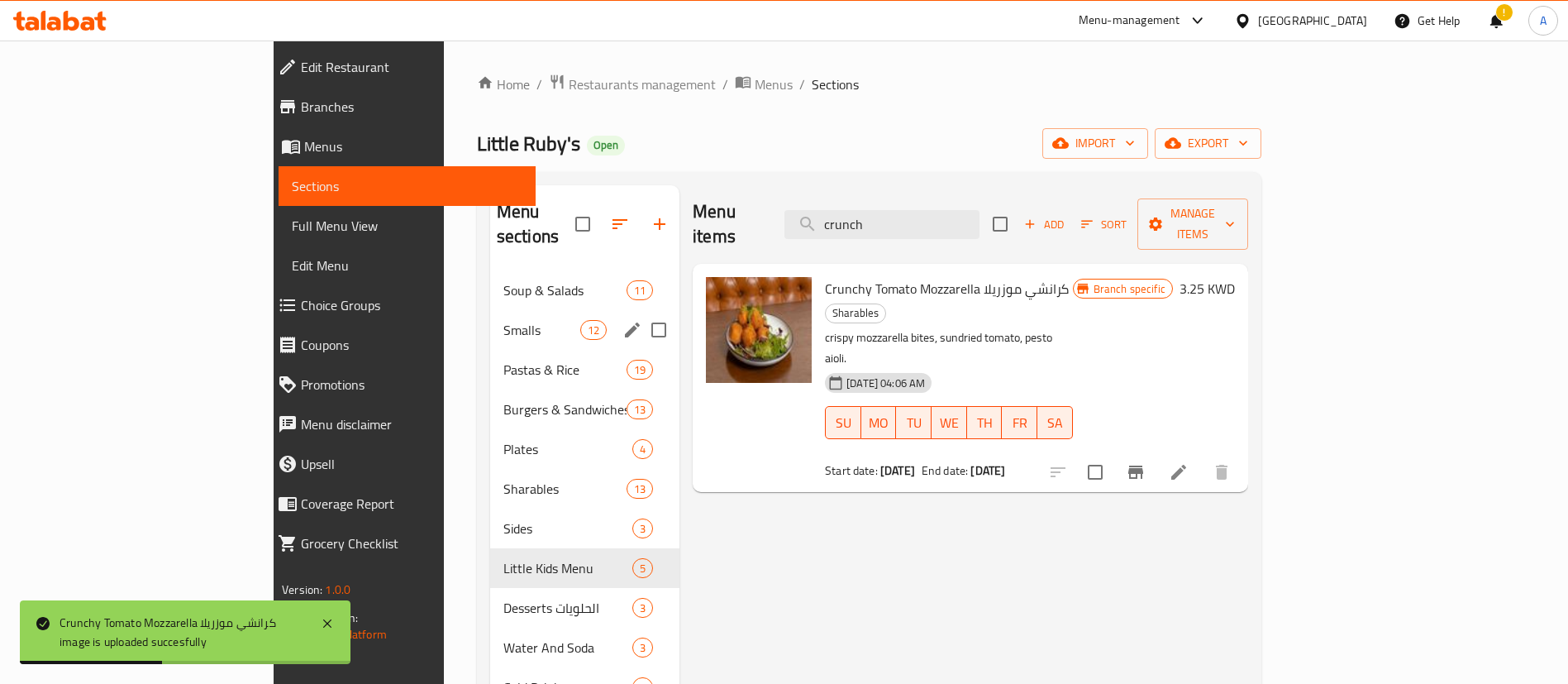
click at [503, 320] on span "Smalls" at bounding box center [541, 330] width 77 height 20
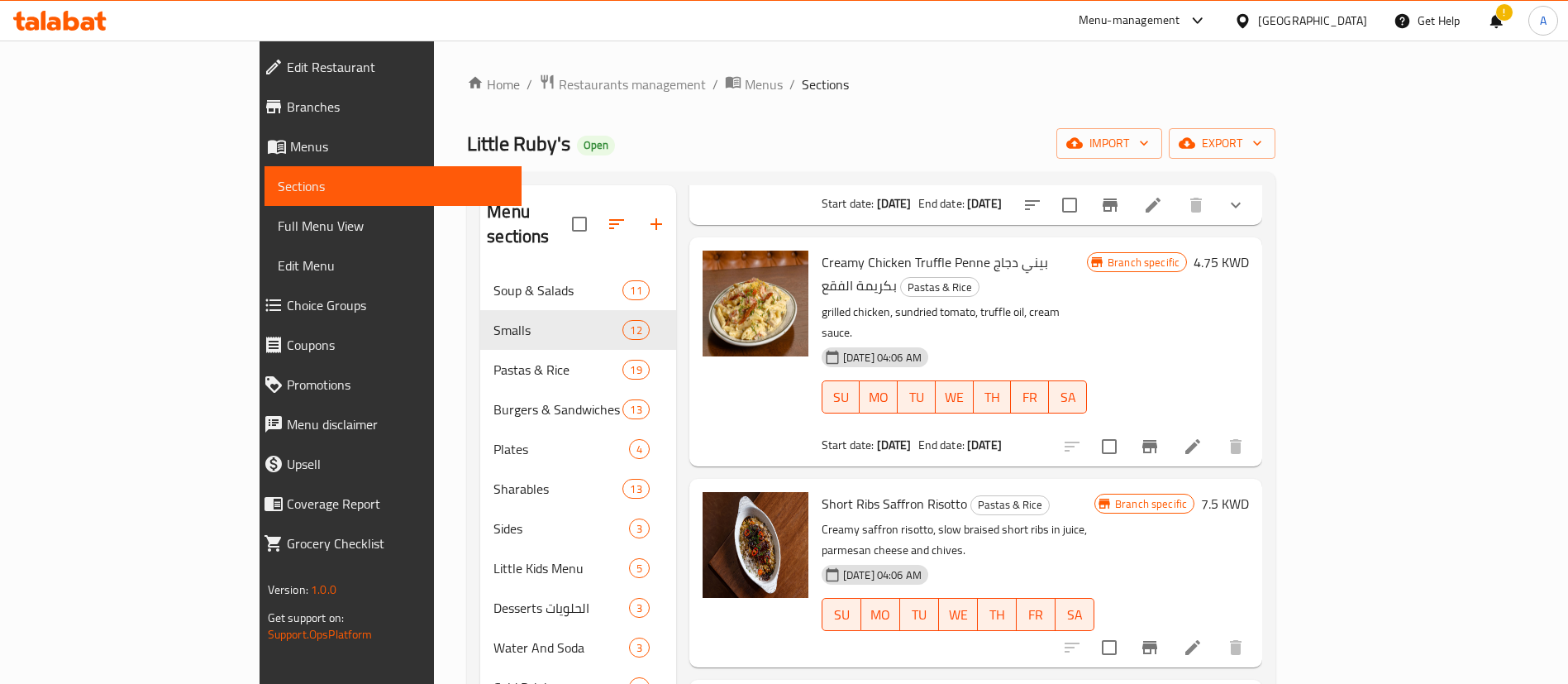
scroll to position [202, 0]
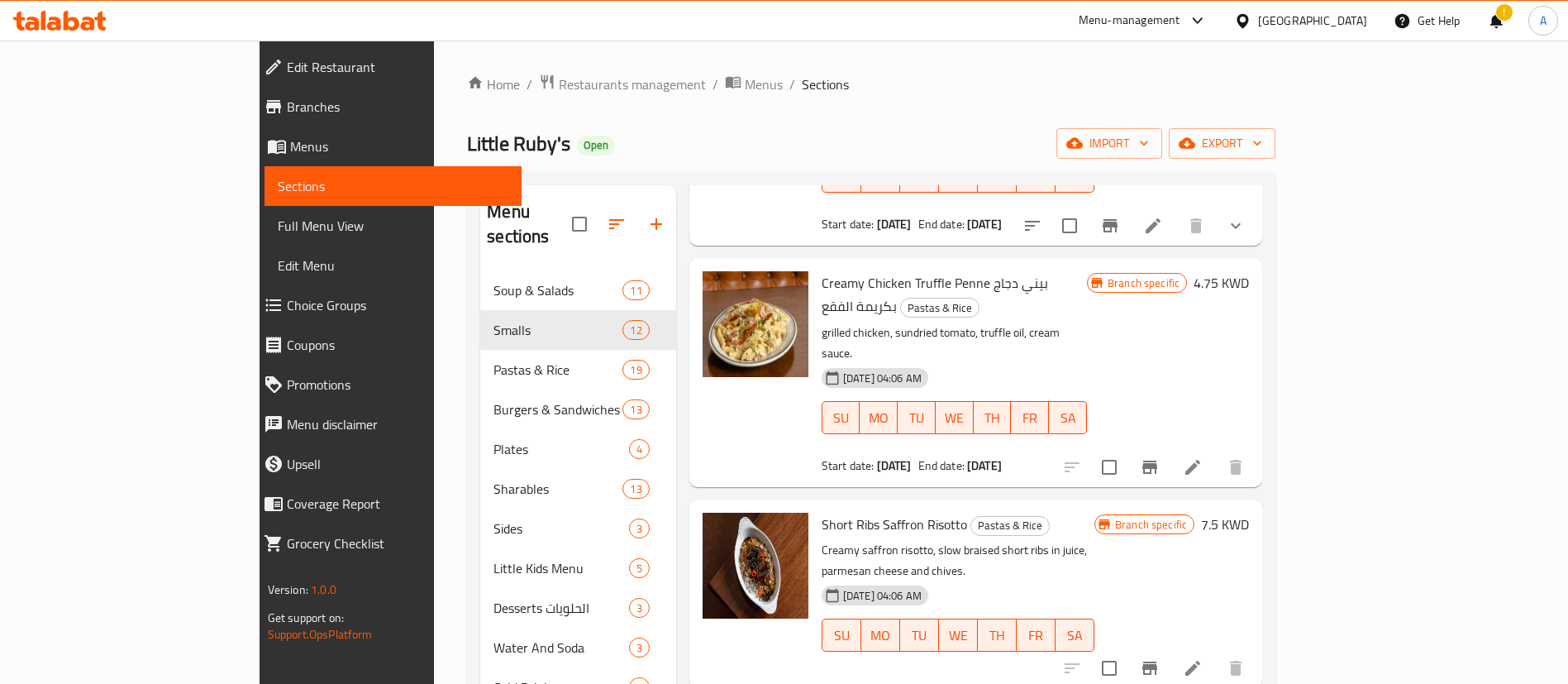
type input "creamy"
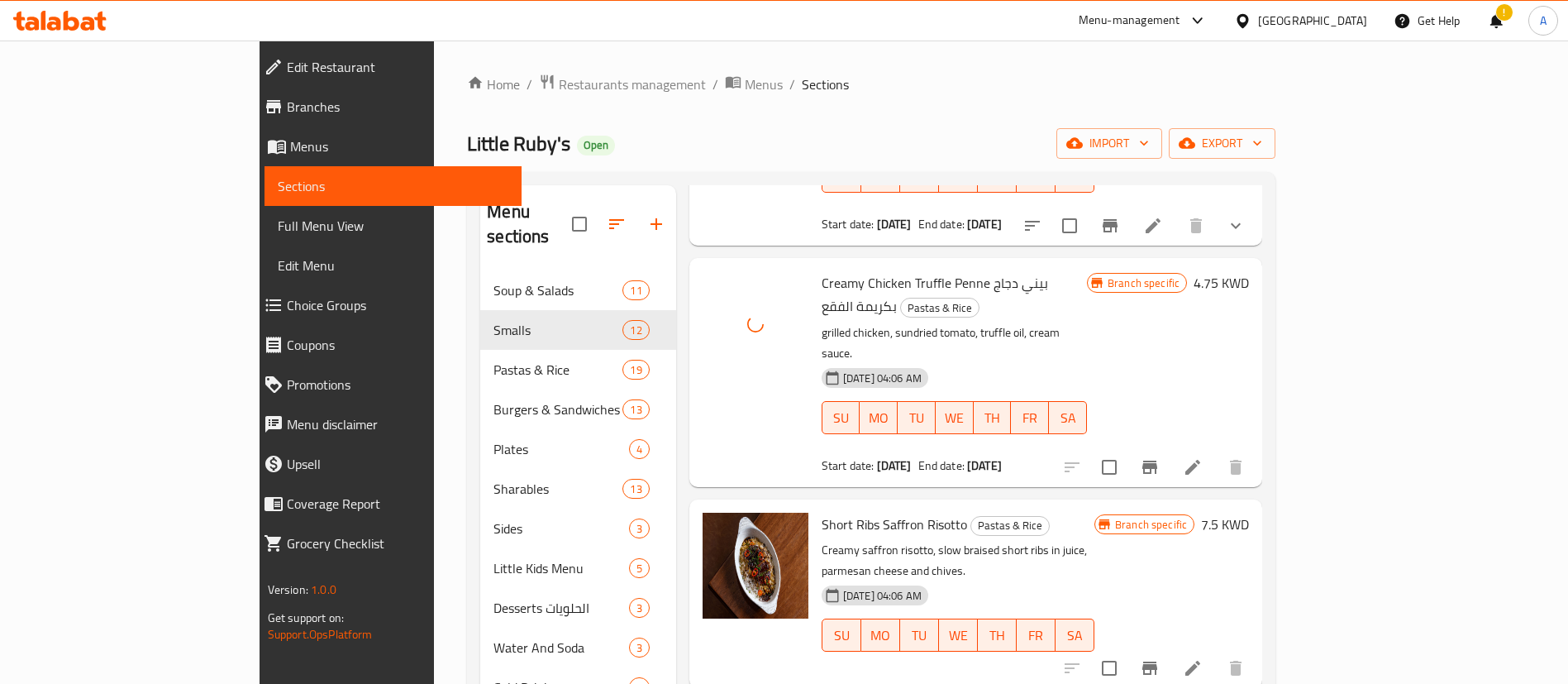
drag, startPoint x: 1544, startPoint y: 308, endPoint x: 1534, endPoint y: 320, distance: 15.6
click at [1309, 311] on div "Home / Restaurants management / Menus / Sections Little Ruby's Open import expo…" at bounding box center [871, 478] width 874 height 875
click at [1200, 460] on icon at bounding box center [1193, 467] width 15 height 15
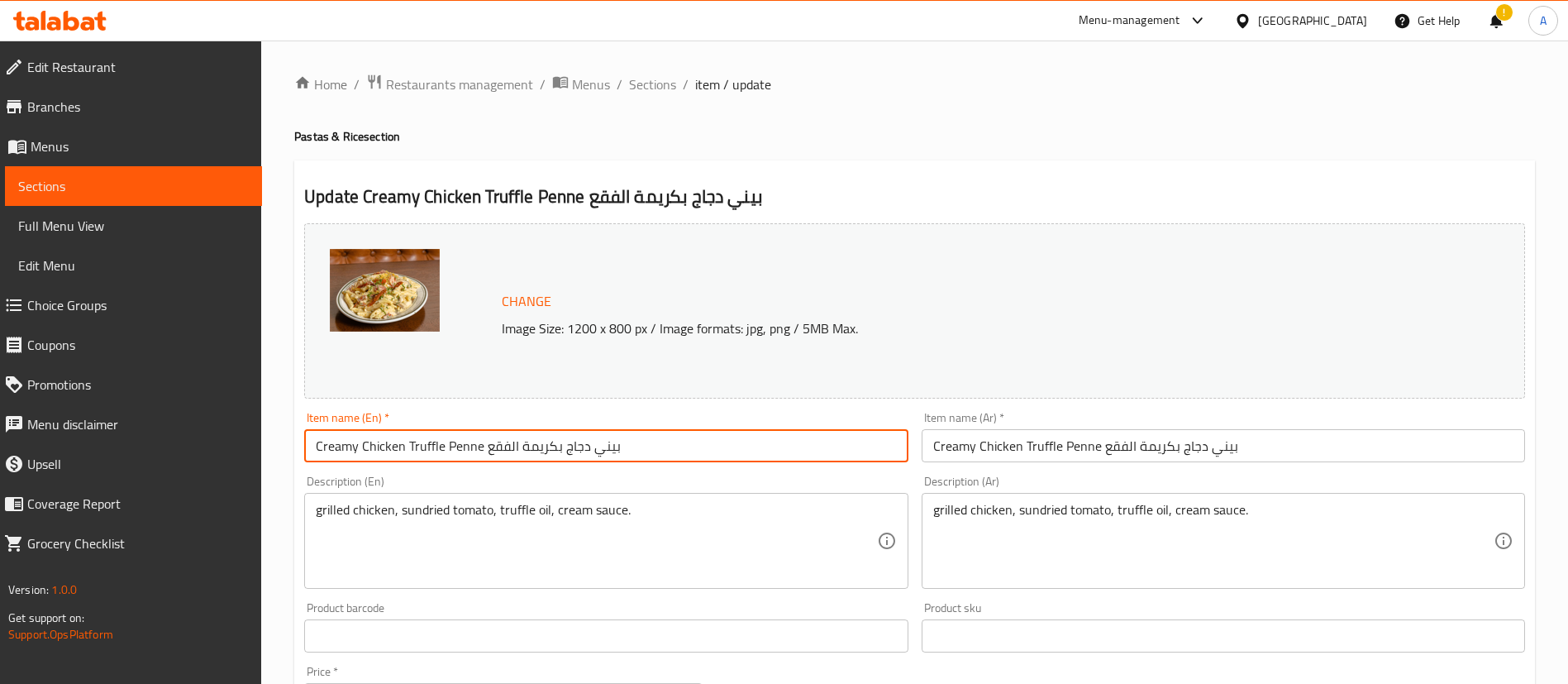
drag, startPoint x: 696, startPoint y: 430, endPoint x: 479, endPoint y: 424, distance: 217.1
click at [479, 424] on div "Item name (En)   * Creamy Chicken Truffle Penne بيني دجاج بكريمة الفقع Item nam…" at bounding box center [605, 437] width 603 height 51
type input "Creamy Chicken Truffle Penne"
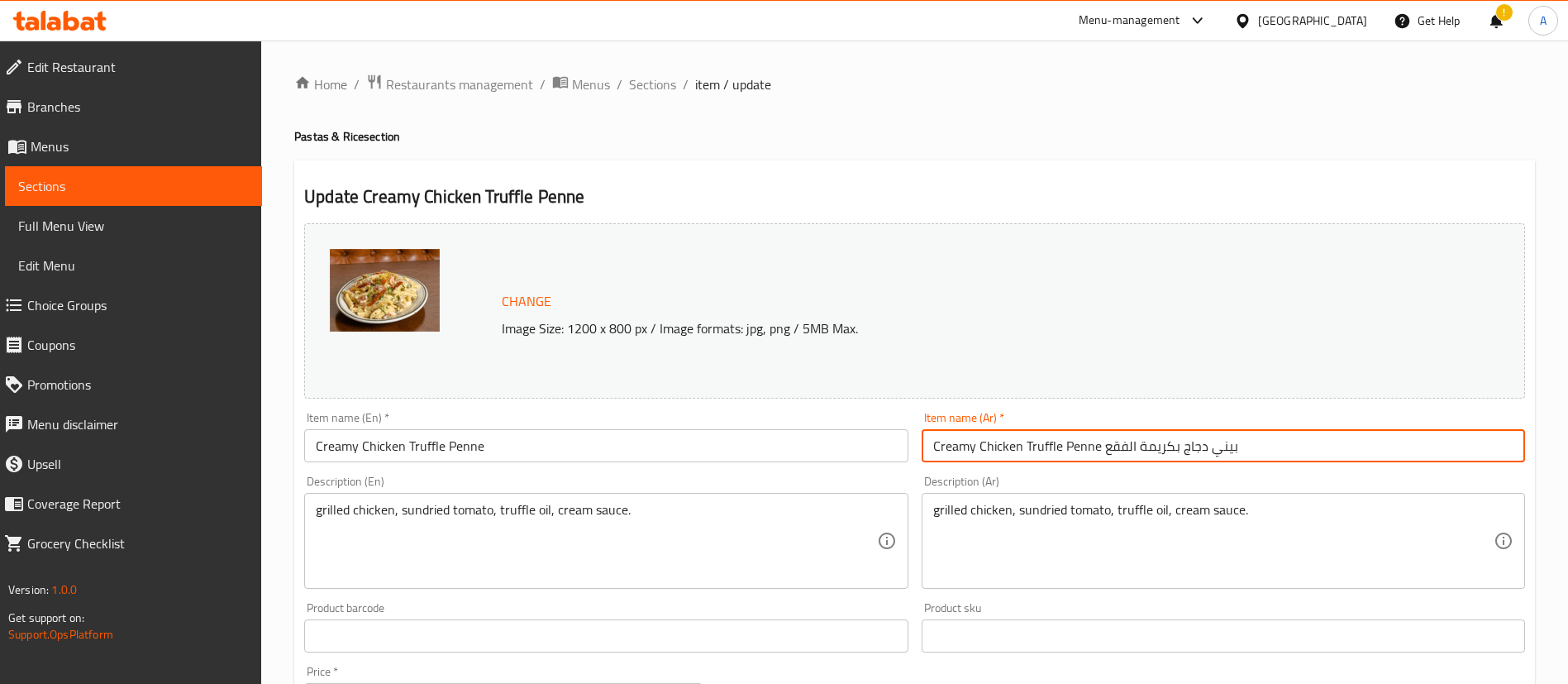
click at [1225, 450] on input "Creamy Chicken Truffle Penne بيني دجاج بكريمة الفقع" at bounding box center [1222, 445] width 603 height 33
drag, startPoint x: 1254, startPoint y: 448, endPoint x: 1100, endPoint y: 448, distance: 154.0
click at [1100, 448] on input "Creamy Chicken Truffle Penne بيني دجاج بكريمة الفقع" at bounding box center [1222, 445] width 603 height 33
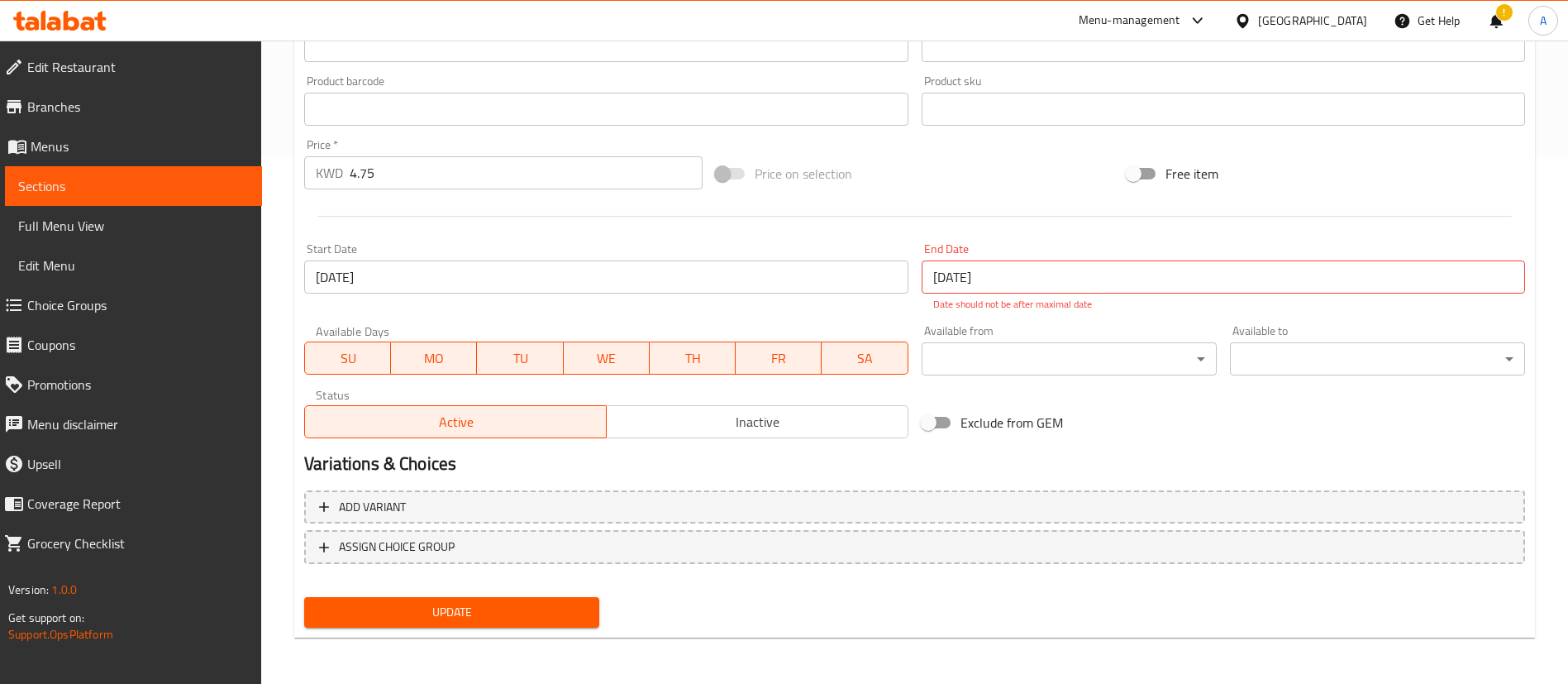
type input "Creamy Chicken Truffle Penne"
click at [560, 608] on div "Update" at bounding box center [452, 612] width 308 height 44
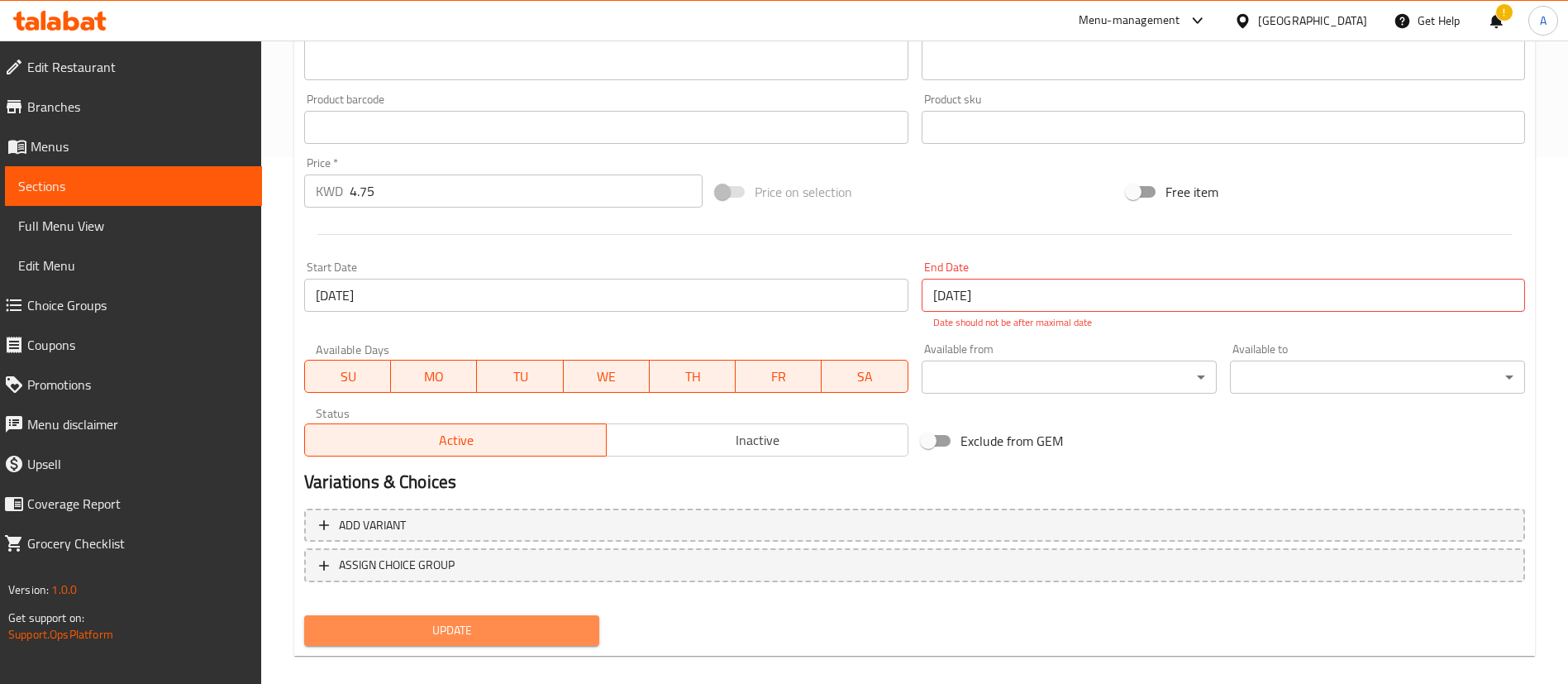
drag, startPoint x: 551, startPoint y: 619, endPoint x: 553, endPoint y: 628, distance: 9.2
click at [551, 620] on button "Update" at bounding box center [451, 630] width 295 height 31
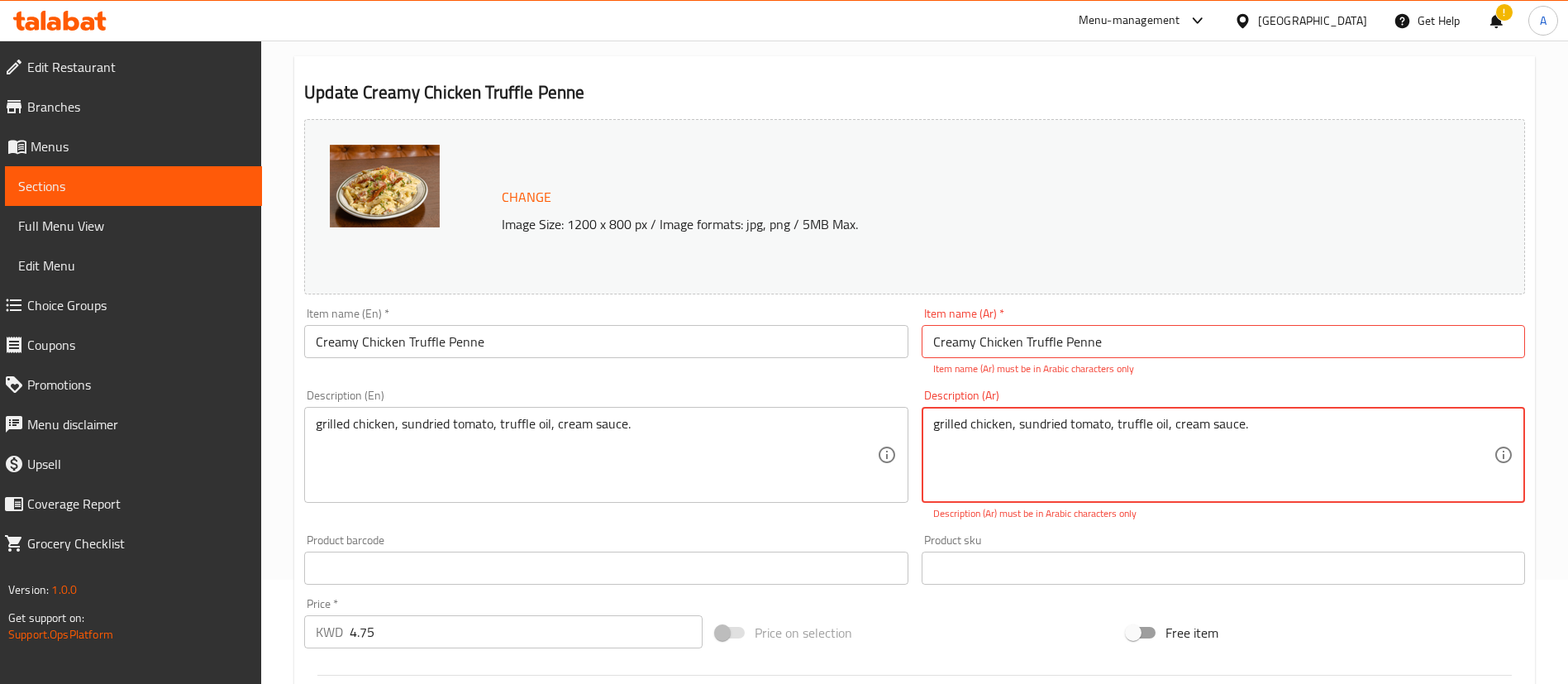
drag, startPoint x: 1300, startPoint y: 451, endPoint x: 757, endPoint y: 474, distance: 543.5
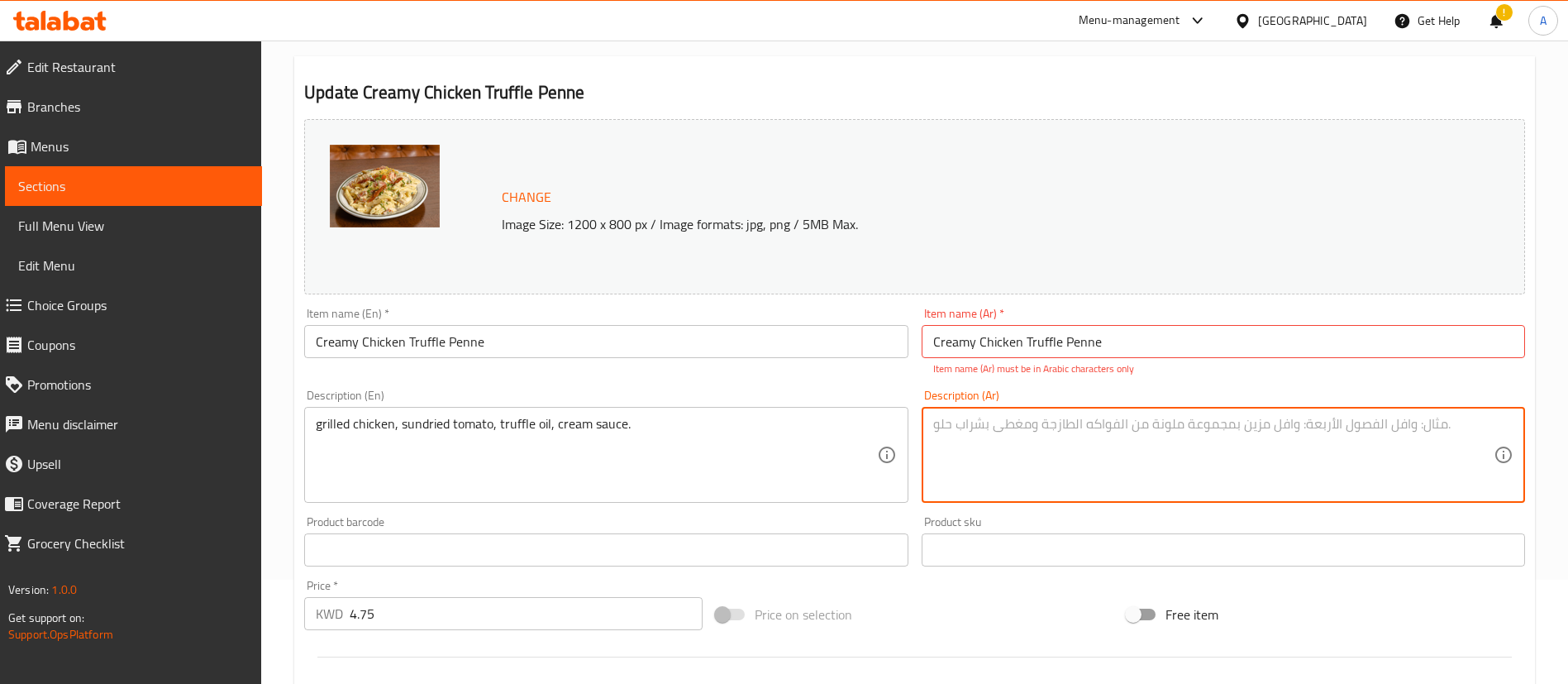
paste textarea "دجاج مشوي، طماطم مجففة، زيت الكمأة، صلصة الكريمة."
click at [1027, 426] on textarea "دجاج مشوي، طماطم مجففة، زيت الكمأة، صلصة الكريمة." at bounding box center [1213, 454] width 560 height 79
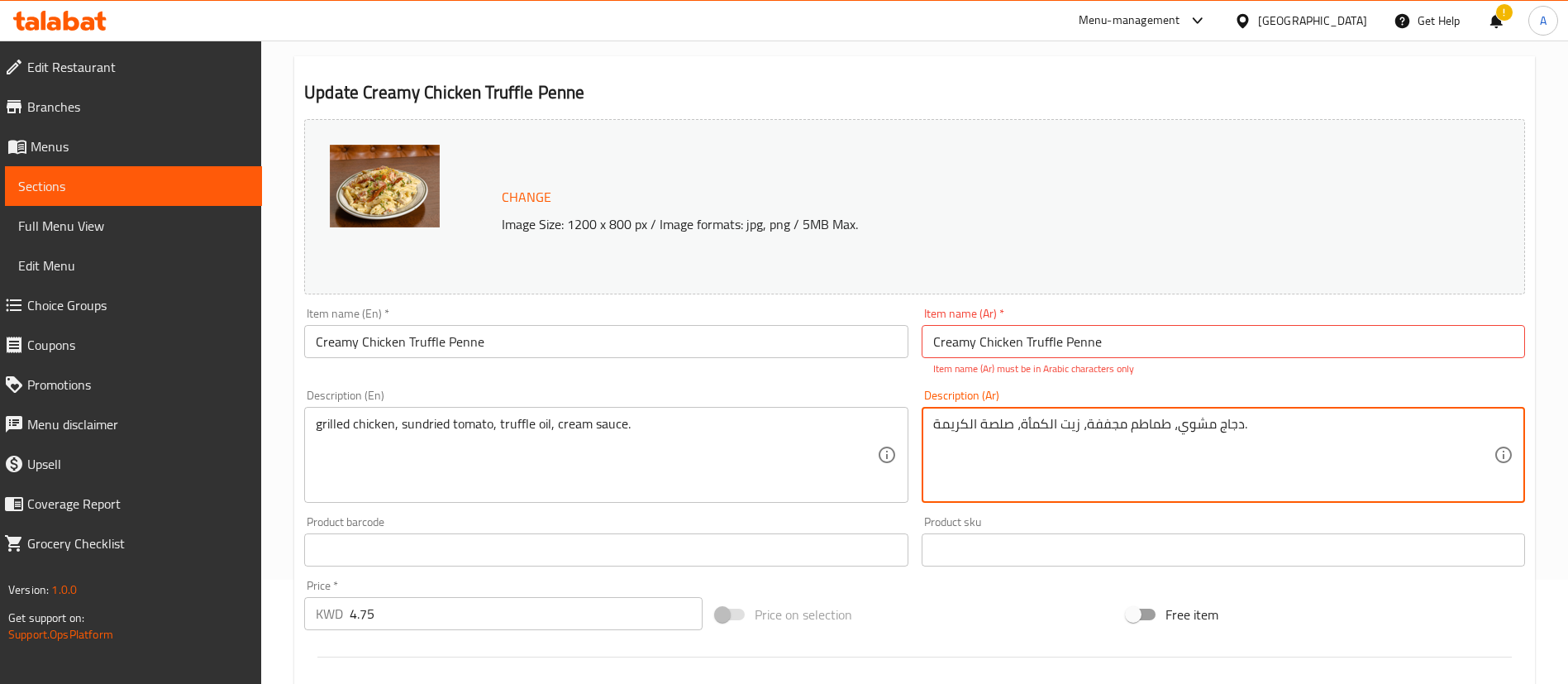
paste textarea "يني دجاج بكريمة الفقع"
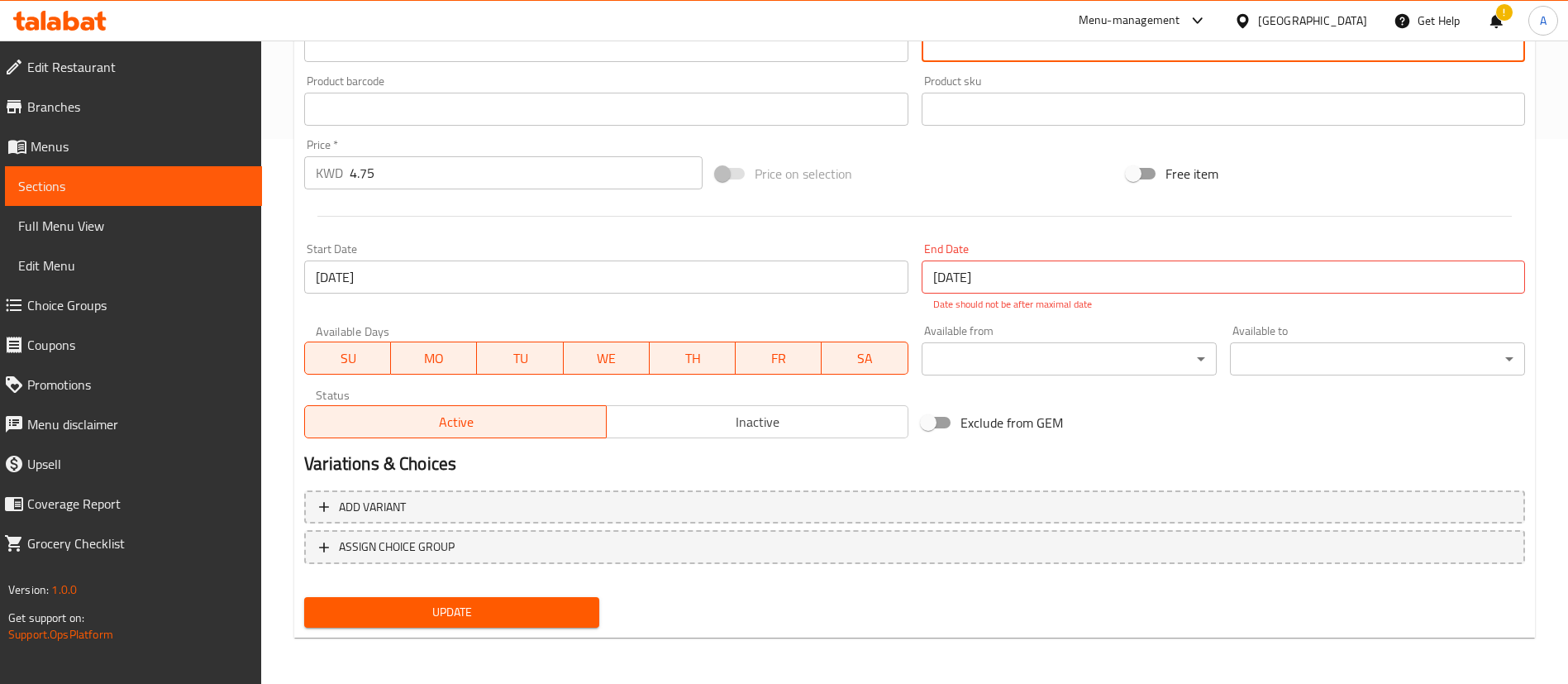
click at [578, 601] on span "Update" at bounding box center [452, 611] width 268 height 21
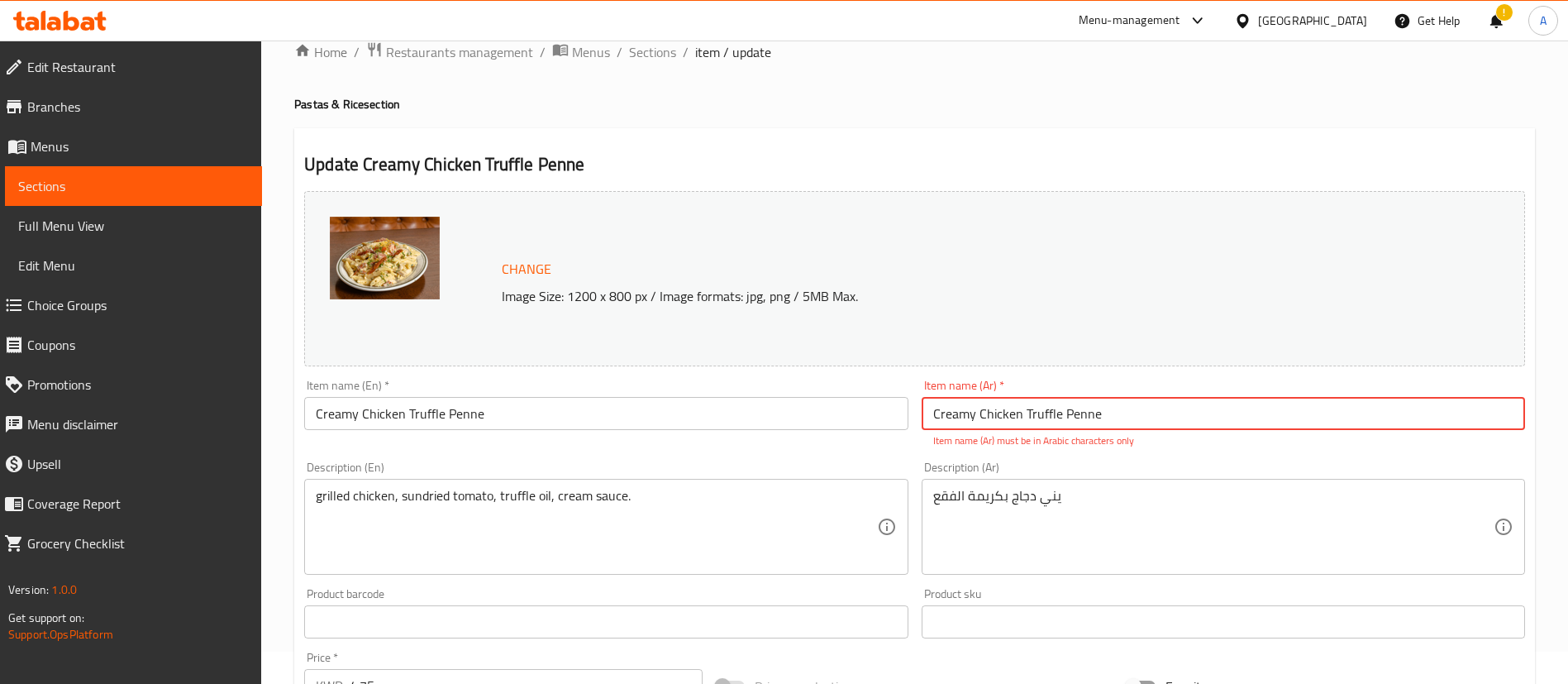
scroll to position [0, 0]
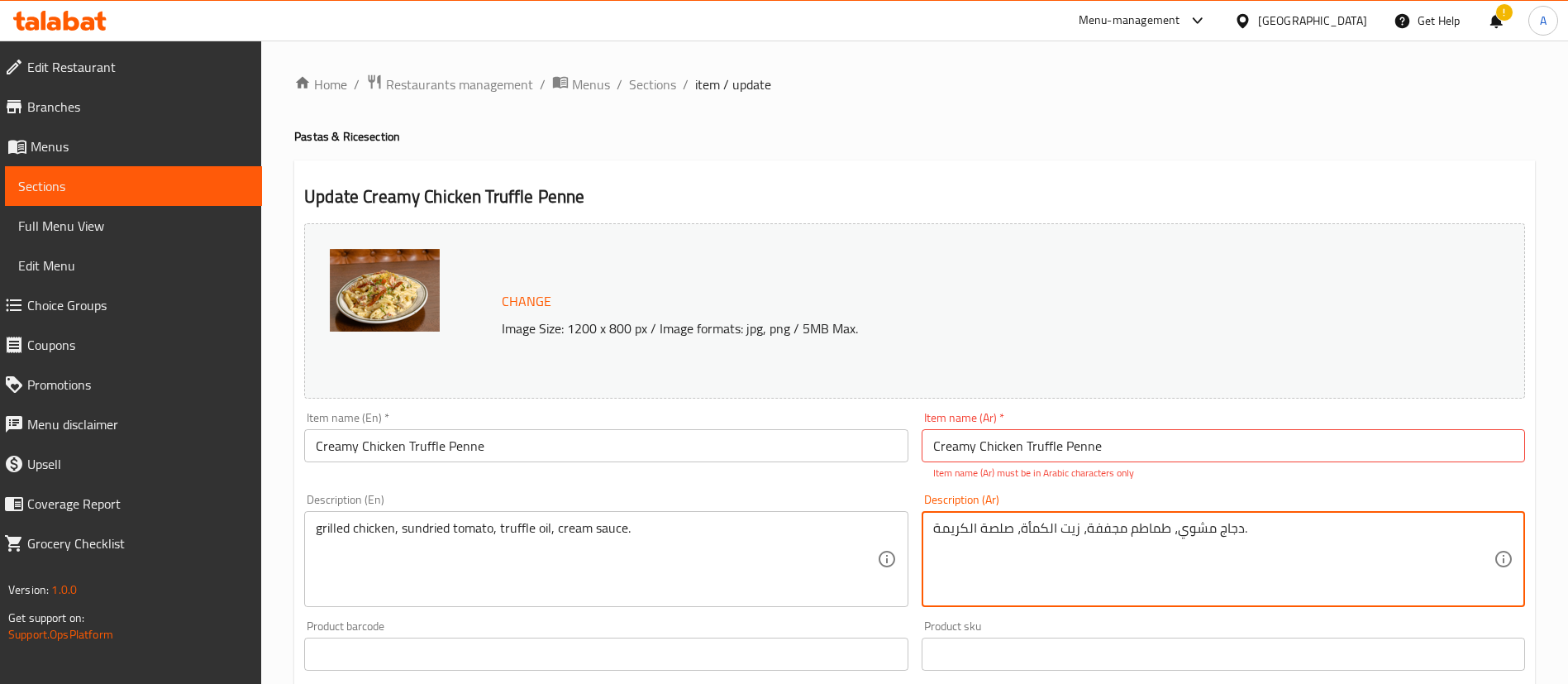
type textarea "دجاج مشوي، طماطم مجففة، زيت الكمأة، صلصة الكريمة."
click at [1111, 444] on input "Creamy Chicken Truffle Penne" at bounding box center [1222, 445] width 603 height 33
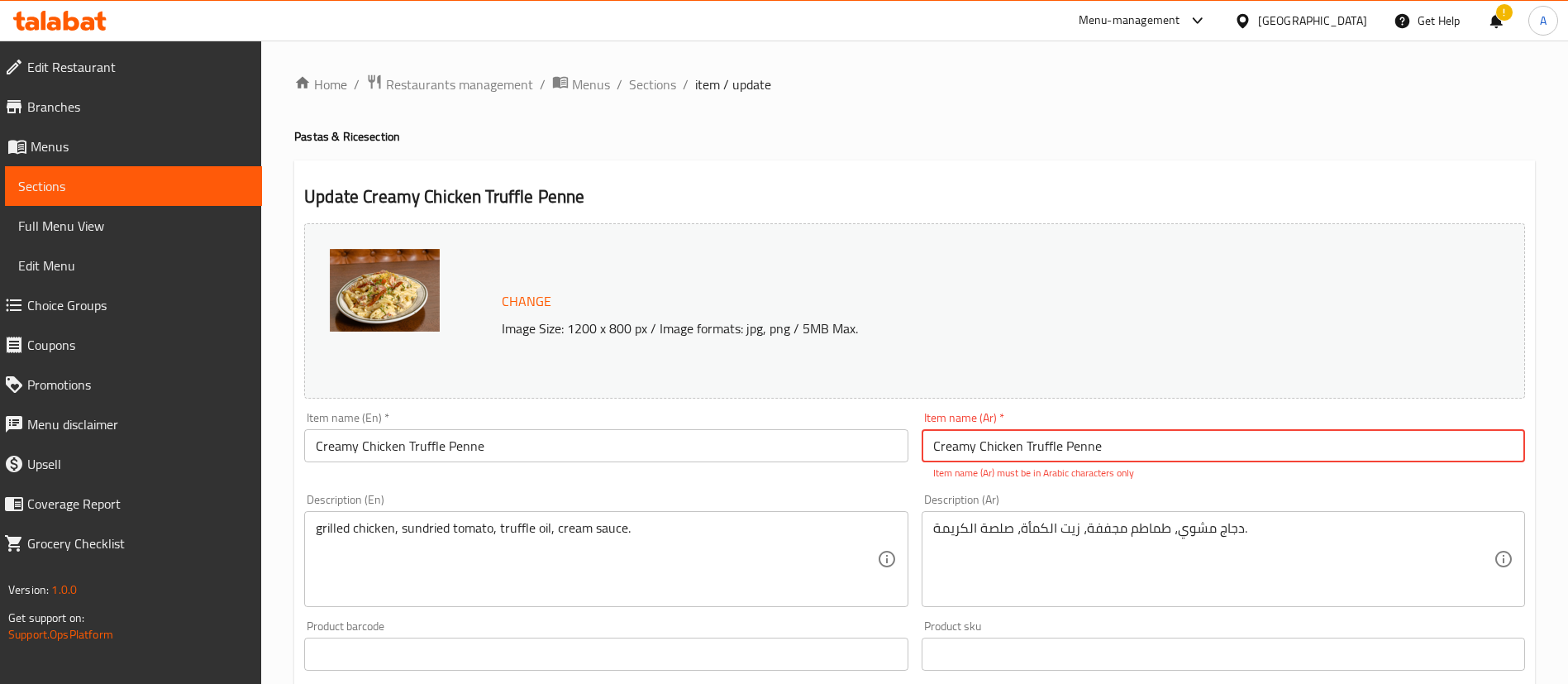
click at [1111, 444] on input "Creamy Chicken Truffle Penne" at bounding box center [1222, 445] width 603 height 33
paste input "يني دجاج بكريمة الفقع"
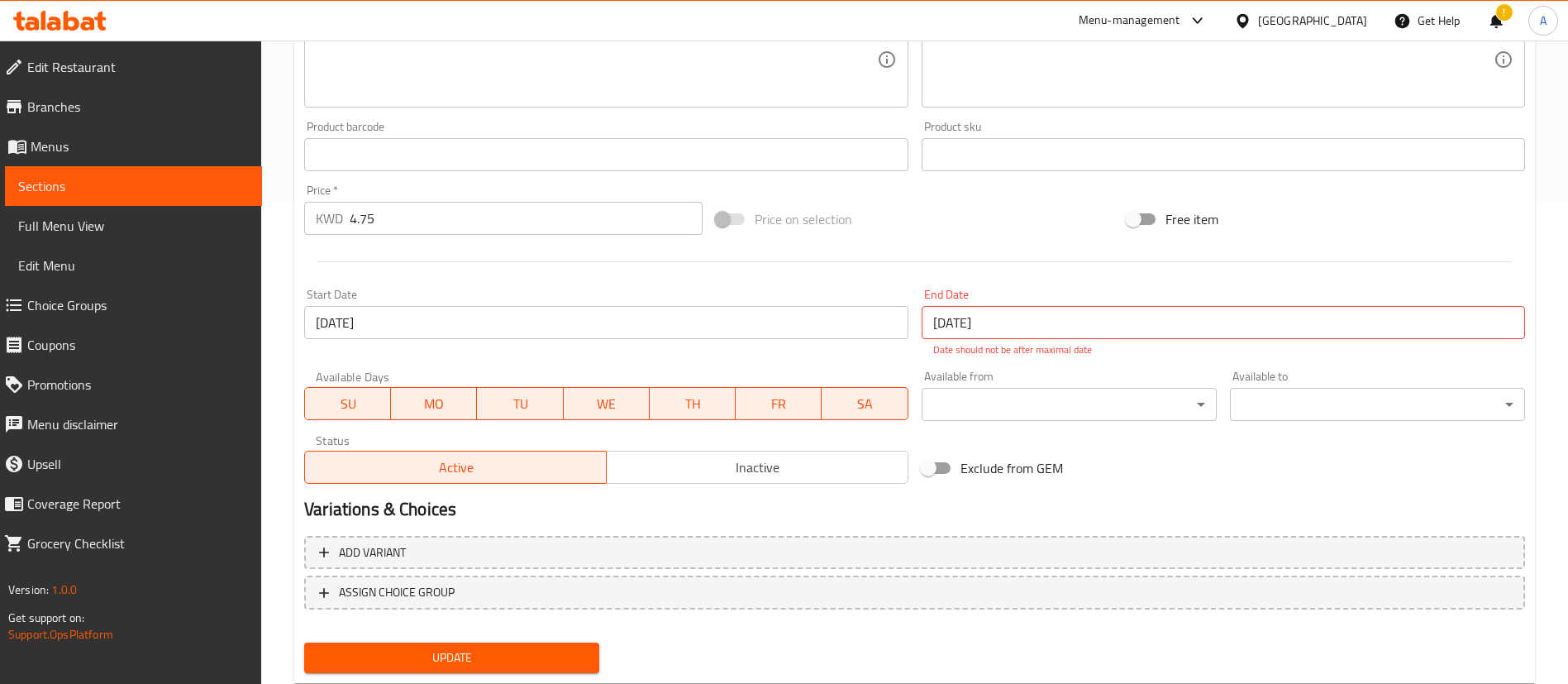
scroll to position [527, 0]
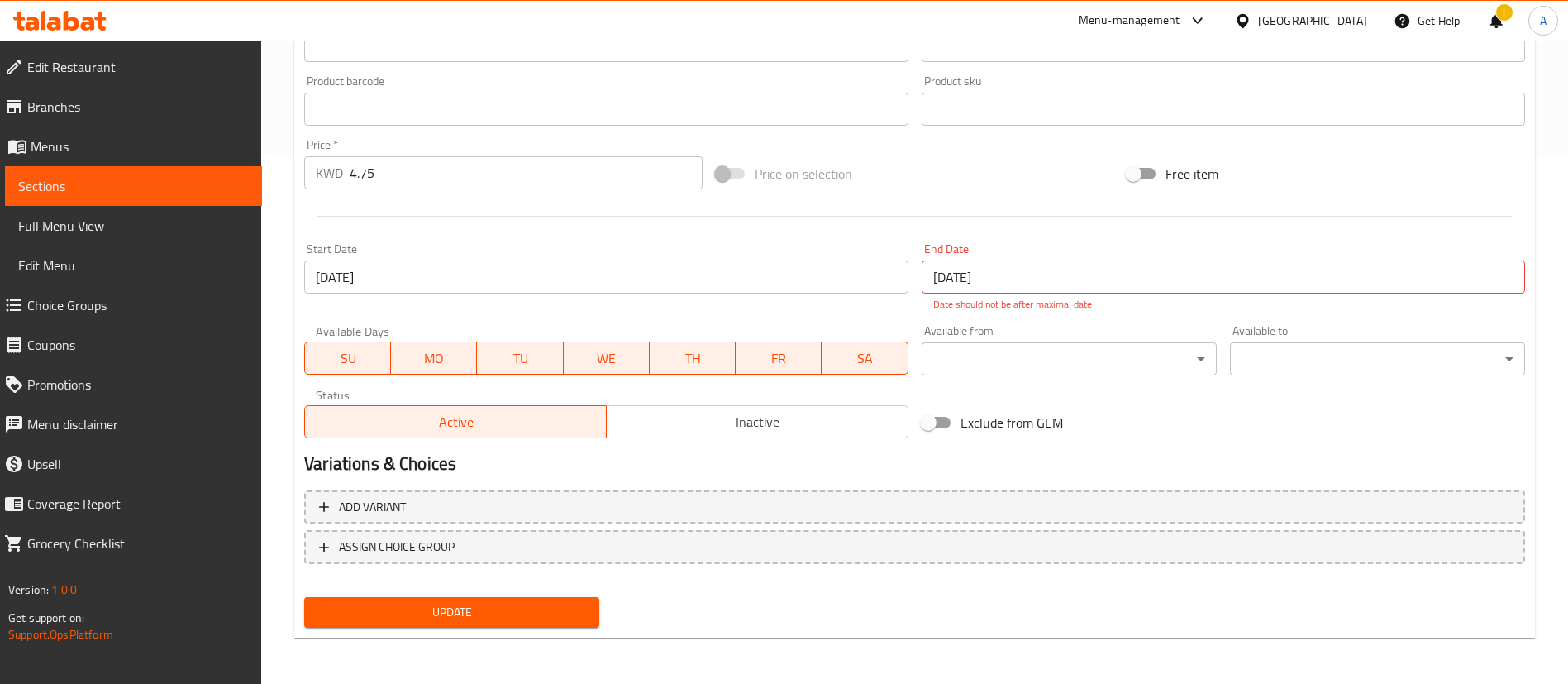
type input "يني دجاج بكريمة الفقع"
click at [545, 602] on div "Update" at bounding box center [452, 612] width 308 height 44
click at [545, 611] on span "Update" at bounding box center [452, 611] width 268 height 21
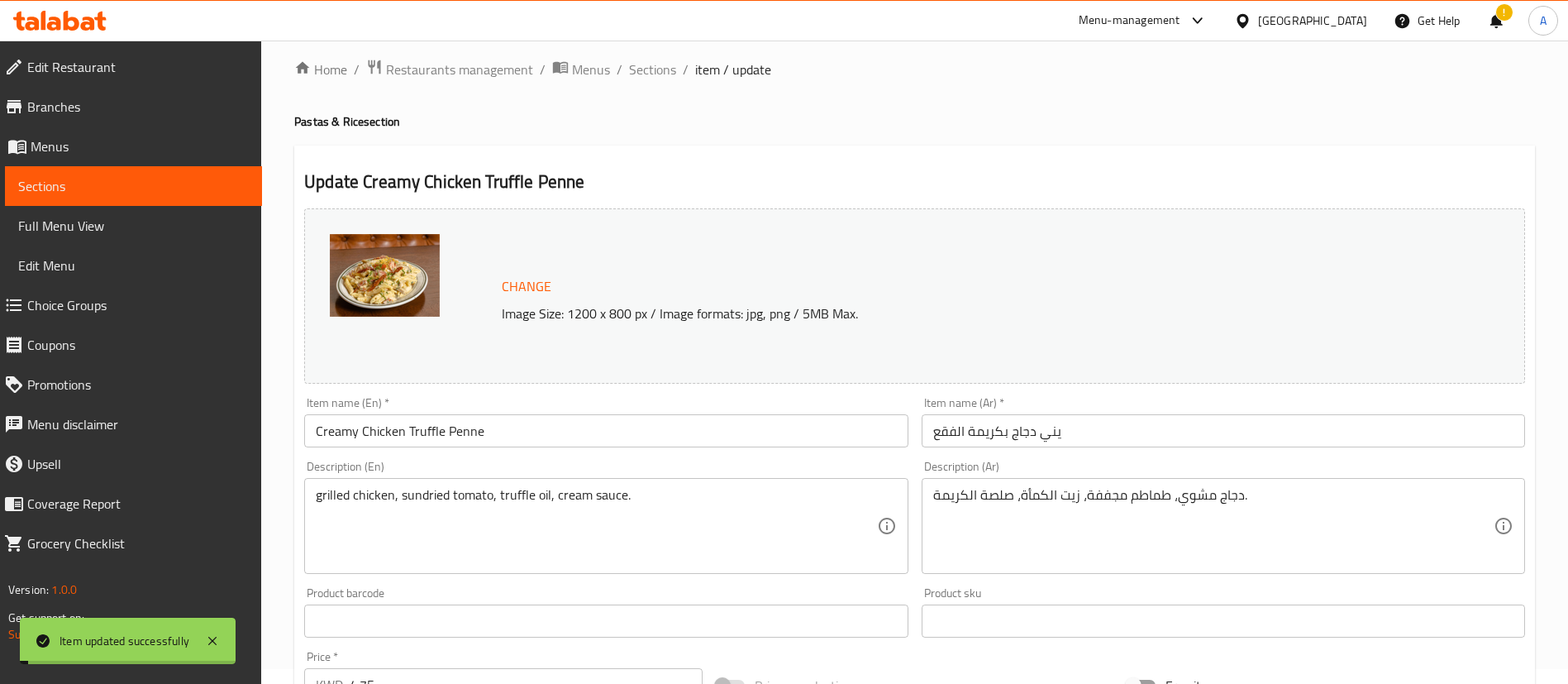
scroll to position [0, 0]
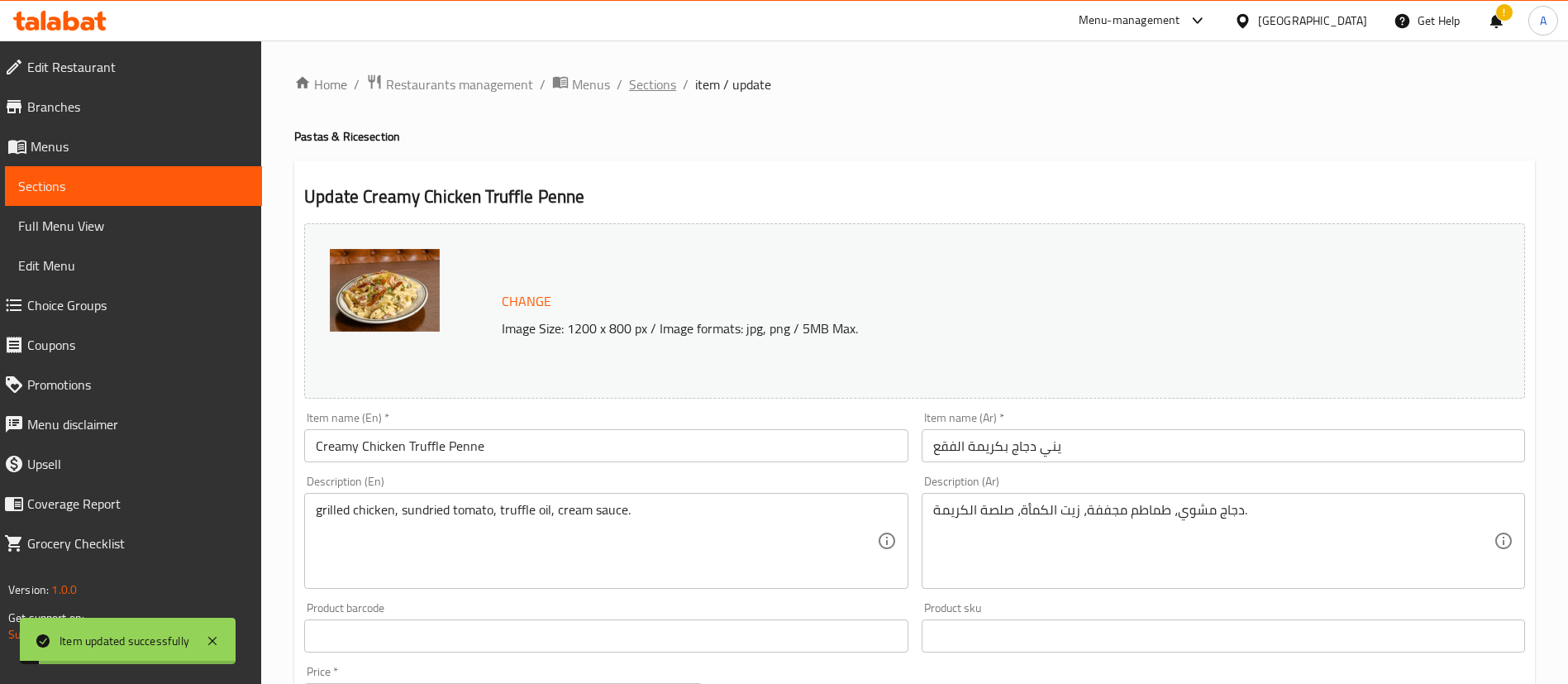
click at [648, 85] on span "Sections" at bounding box center [653, 84] width 47 height 20
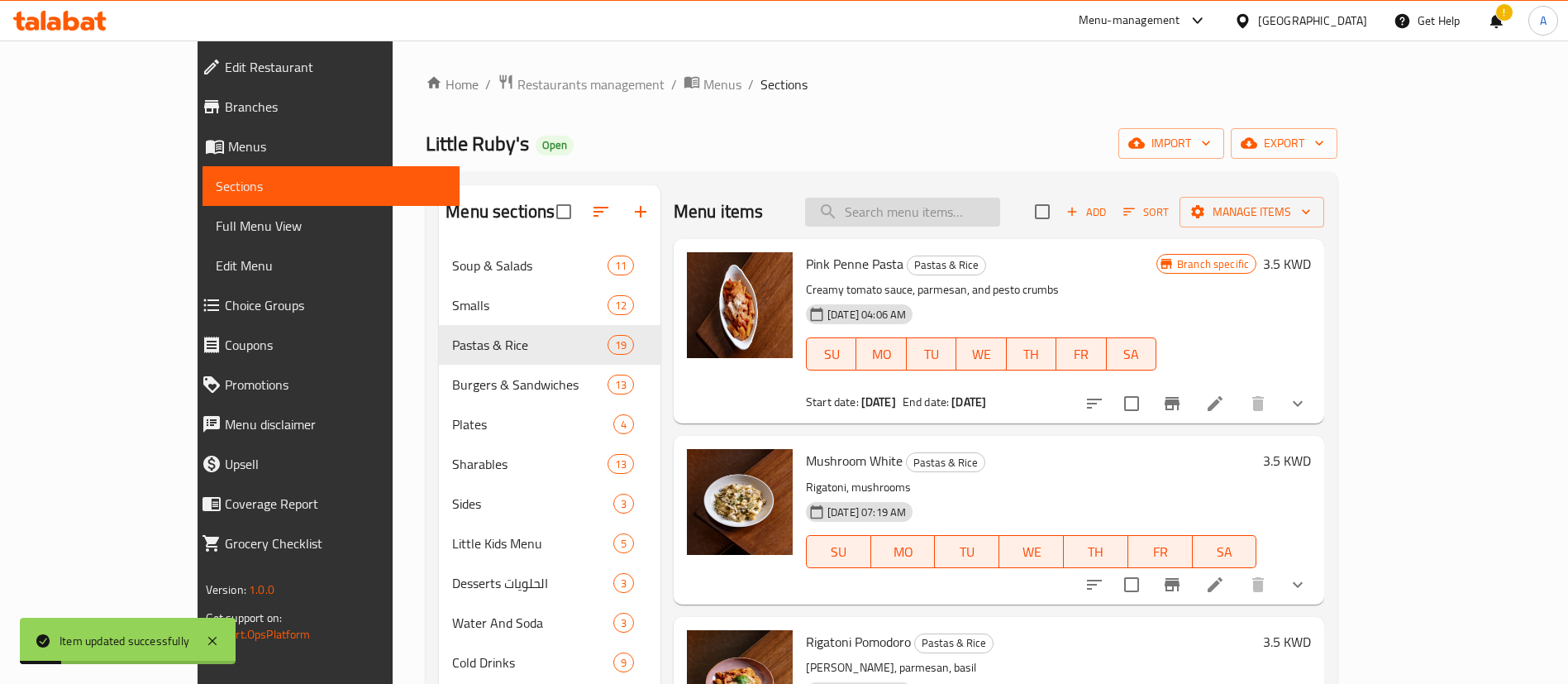
click at [1000, 203] on input "search" at bounding box center [902, 212] width 195 height 29
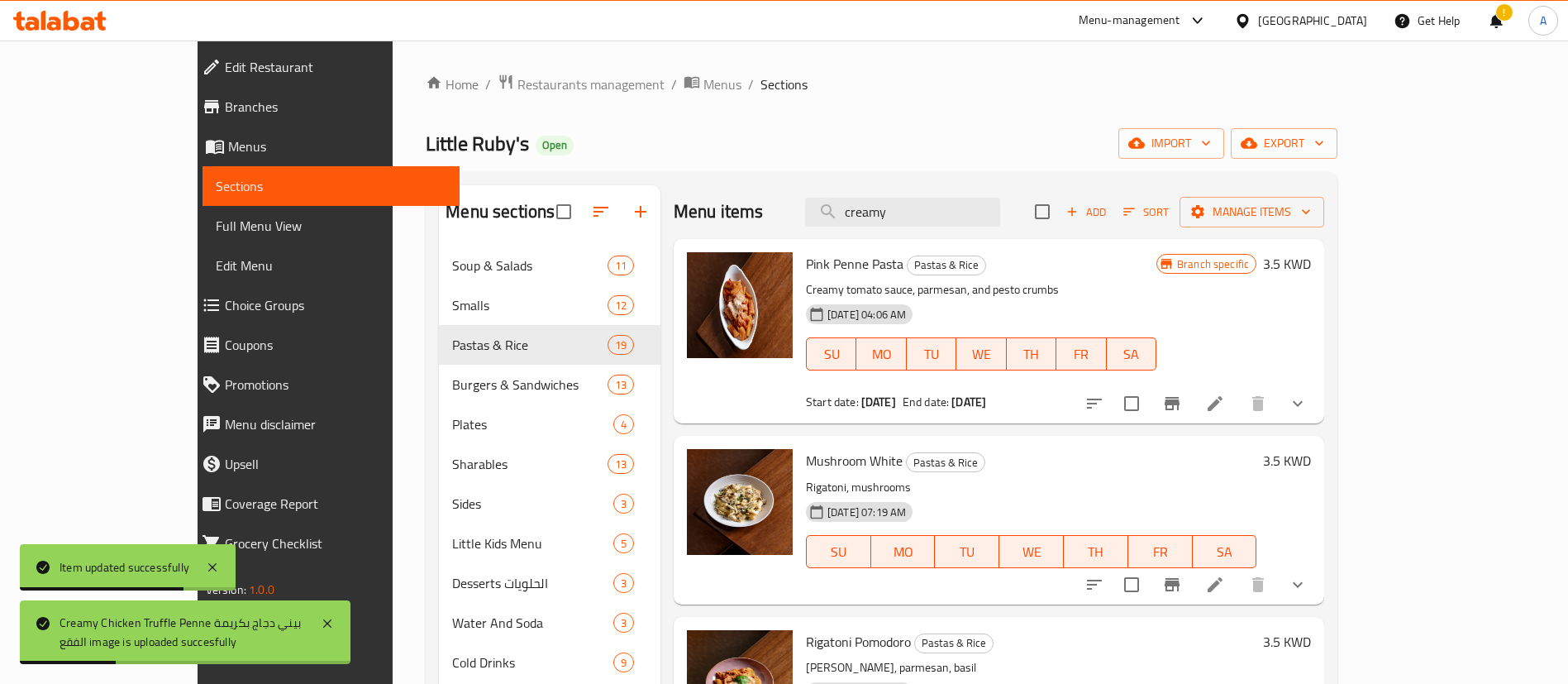
click at [877, 230] on div "Menu items creamy Add Sort Manage items" at bounding box center [998, 211] width 650 height 54
click at [937, 215] on input "creamy" at bounding box center [902, 212] width 195 height 29
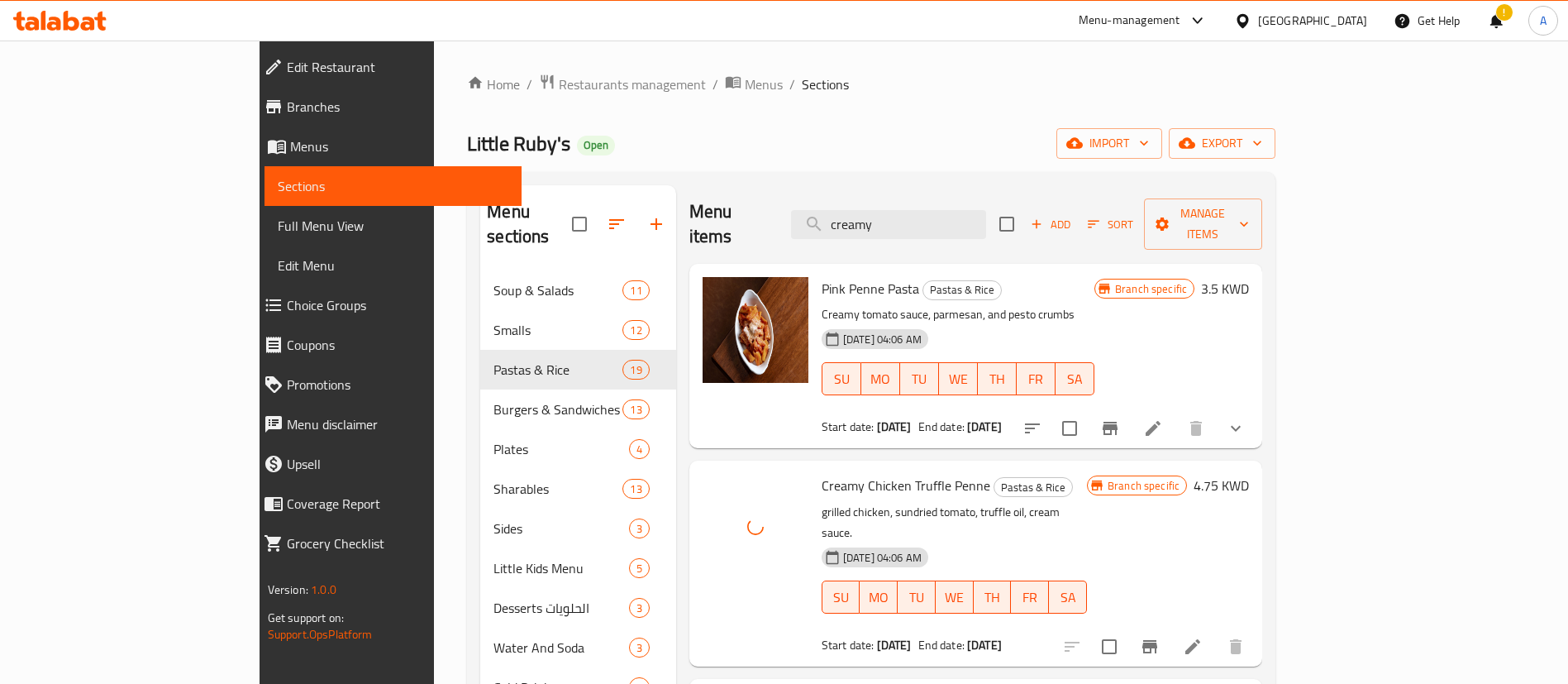
drag, startPoint x: 948, startPoint y: 206, endPoint x: 728, endPoint y: 200, distance: 220.1
click at [769, 211] on div "Menu items creamy Add Sort Manage items" at bounding box center [976, 224] width 573 height 79
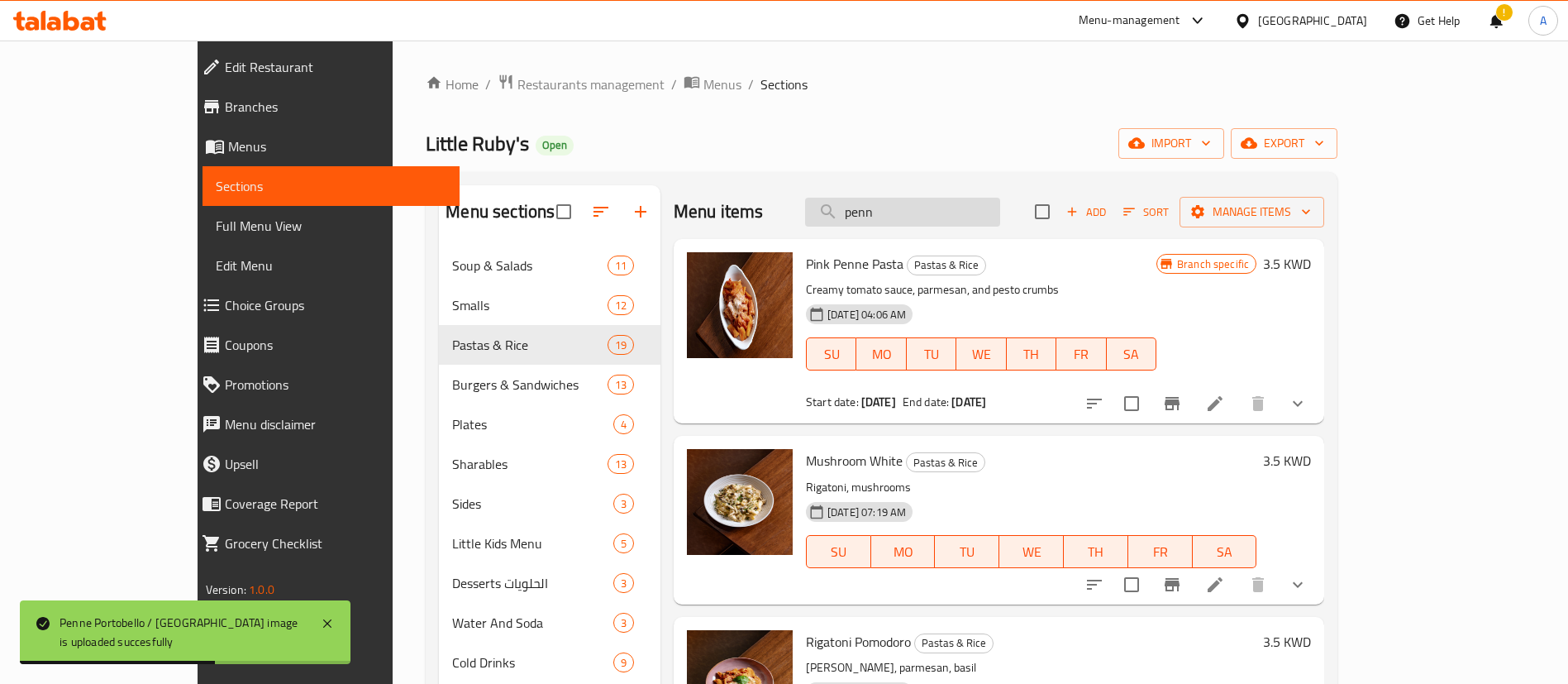
click at [956, 214] on input "penn" at bounding box center [902, 212] width 195 height 29
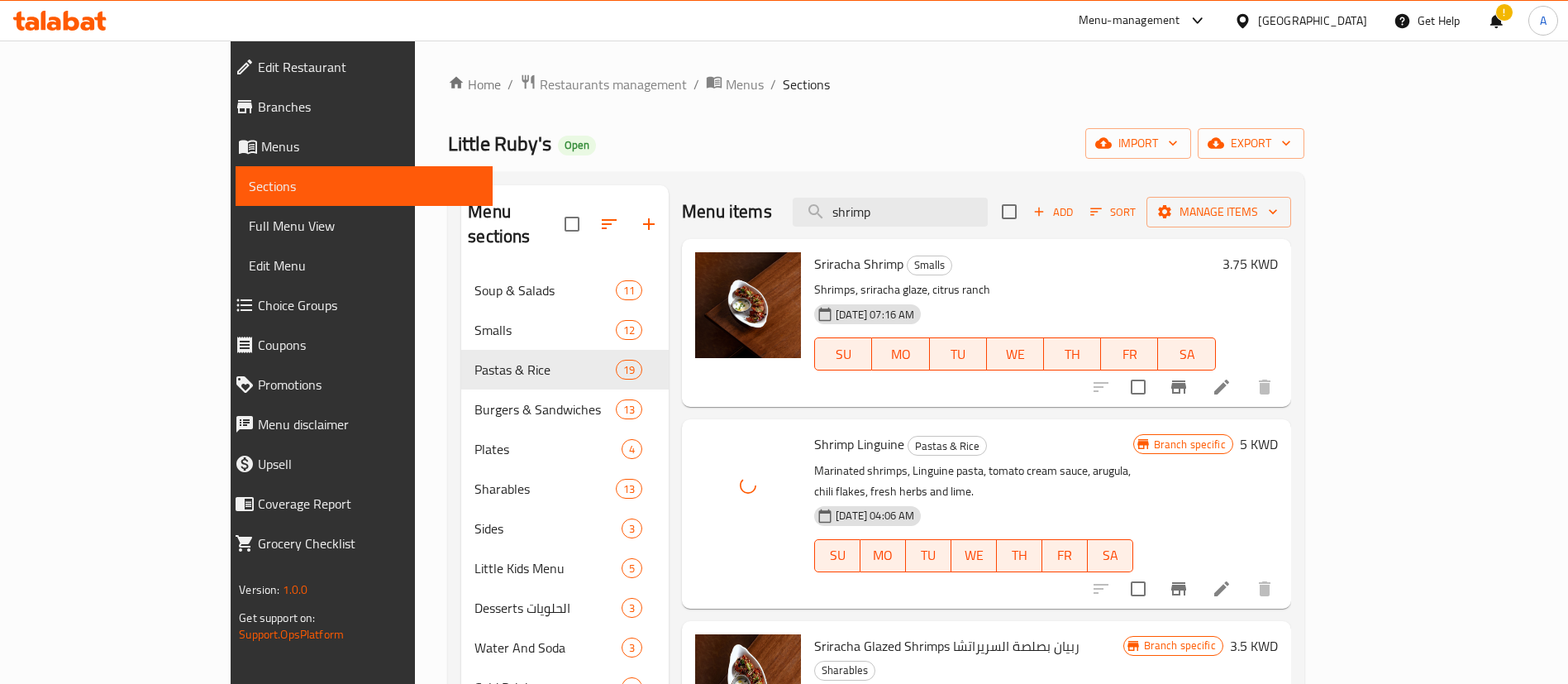
drag, startPoint x: 950, startPoint y: 214, endPoint x: 841, endPoint y: 216, distance: 109.0
click at [841, 216] on div "Menu items shrimp Add Sort Manage items" at bounding box center [987, 211] width 609 height 54
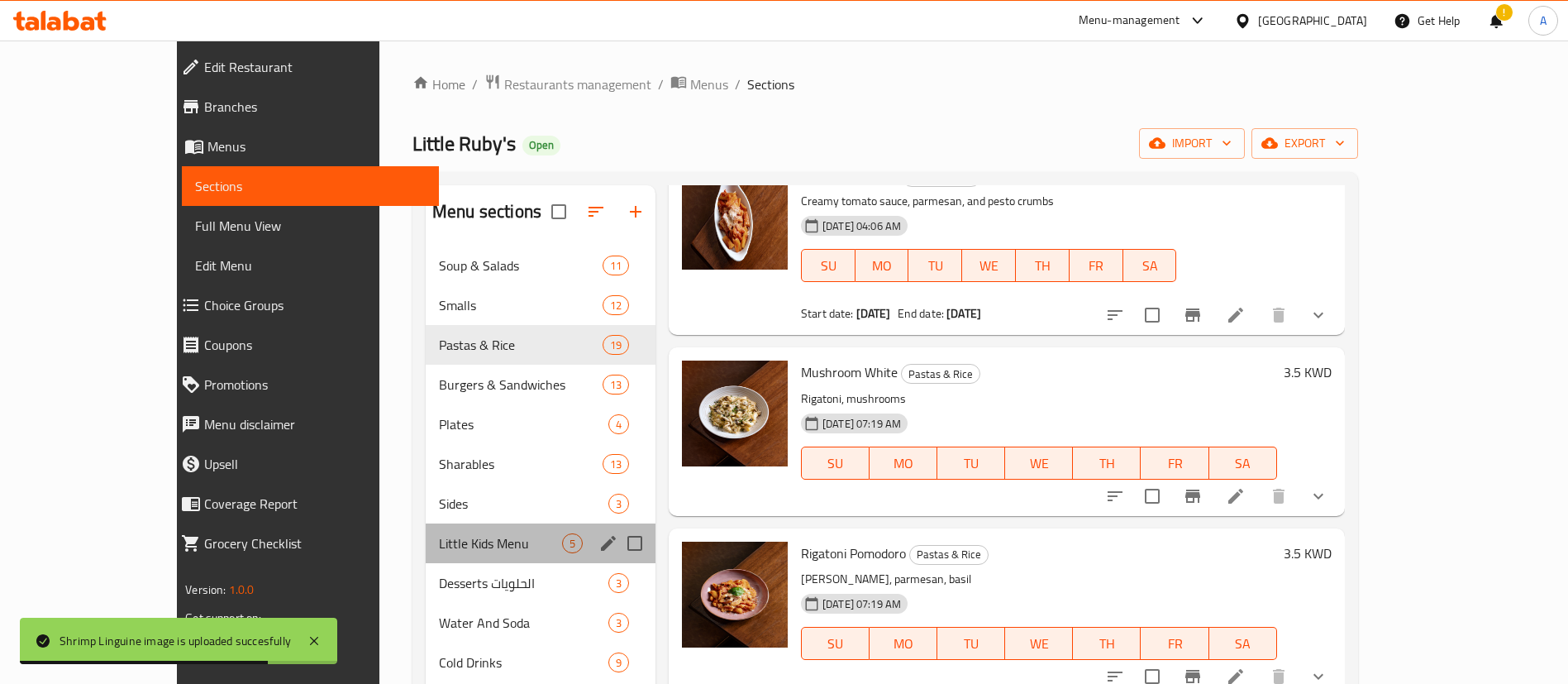
click at [444, 558] on div "Little Kids Menu 5" at bounding box center [540, 543] width 229 height 40
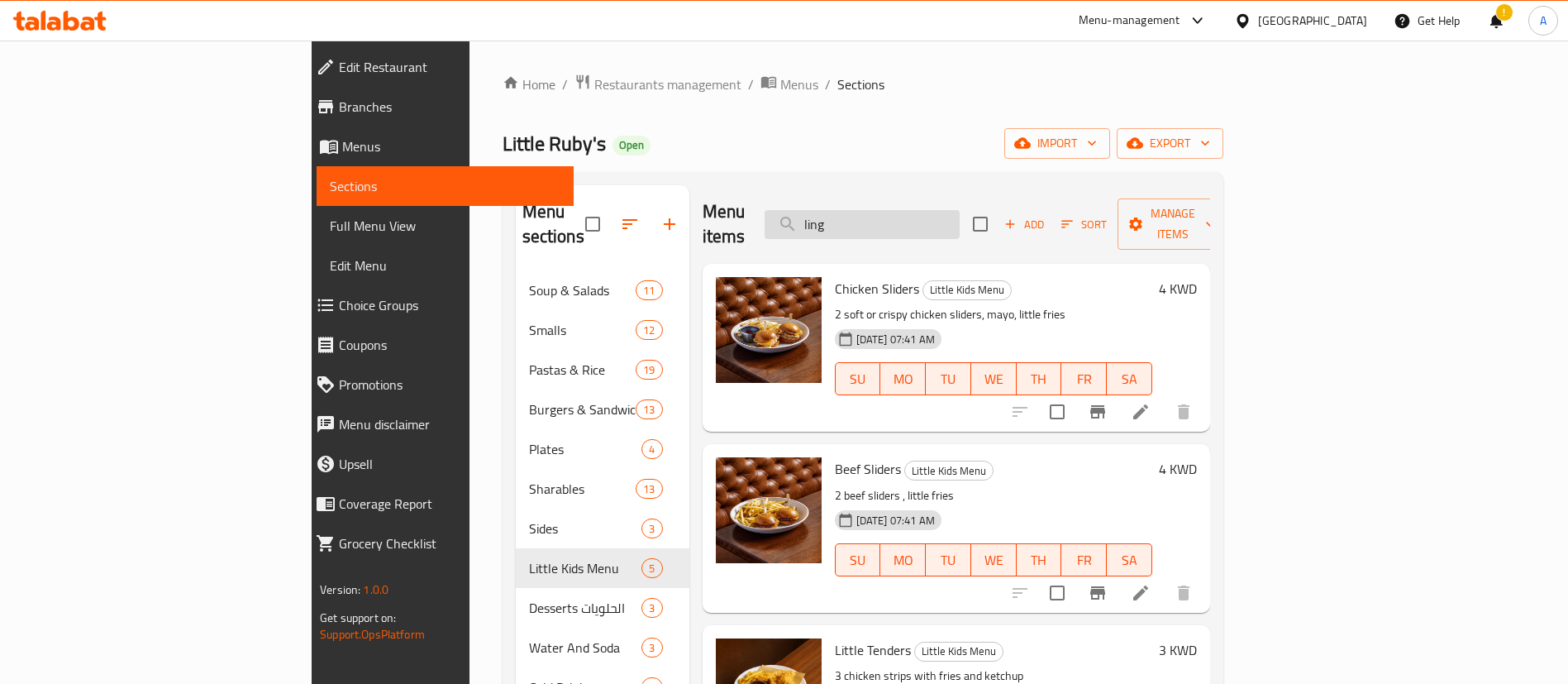
click at [953, 210] on input "ling" at bounding box center [862, 224] width 195 height 29
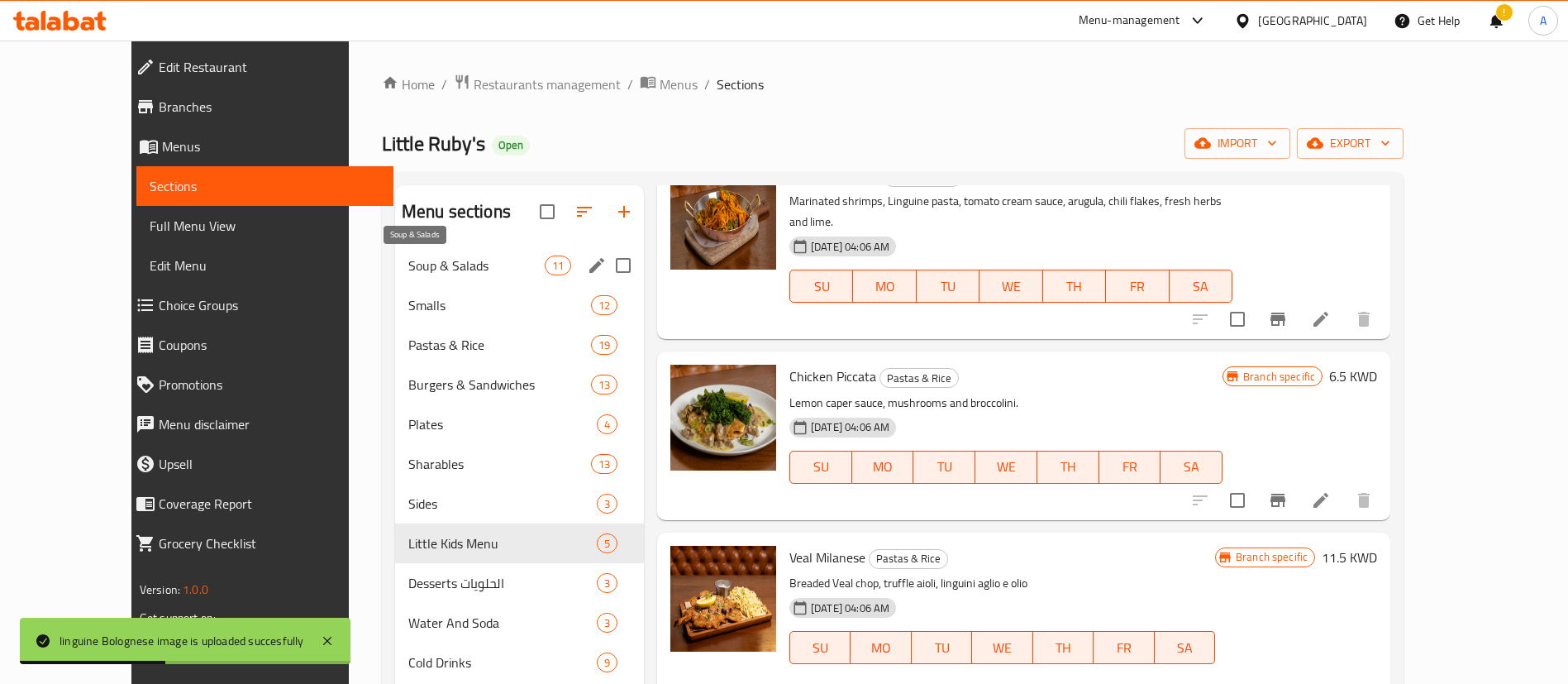
click at [508, 264] on span "Soup & Salads" at bounding box center [476, 266] width 136 height 20
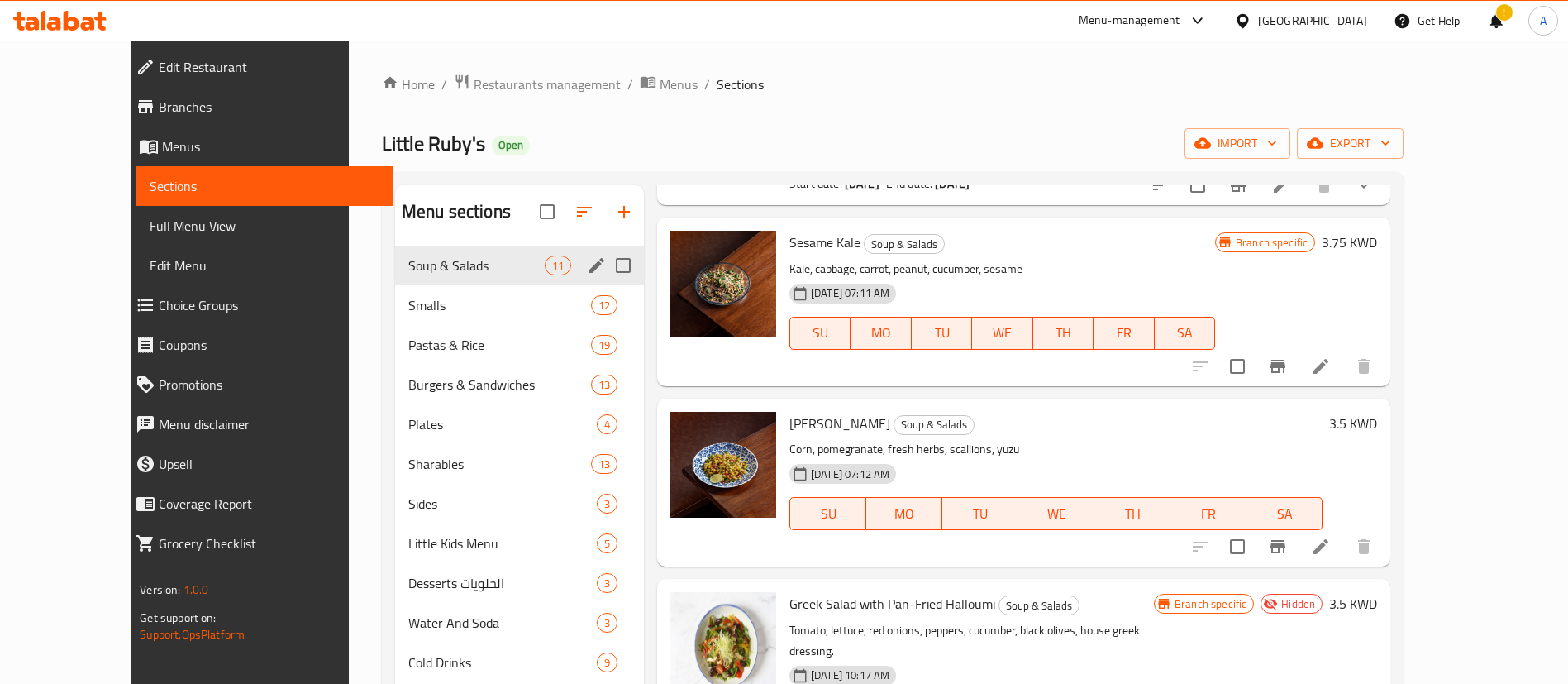
click at [506, 277] on div "Soup & Salads 11" at bounding box center [520, 266] width 248 height 40
click at [473, 309] on span "Smalls" at bounding box center [476, 305] width 136 height 20
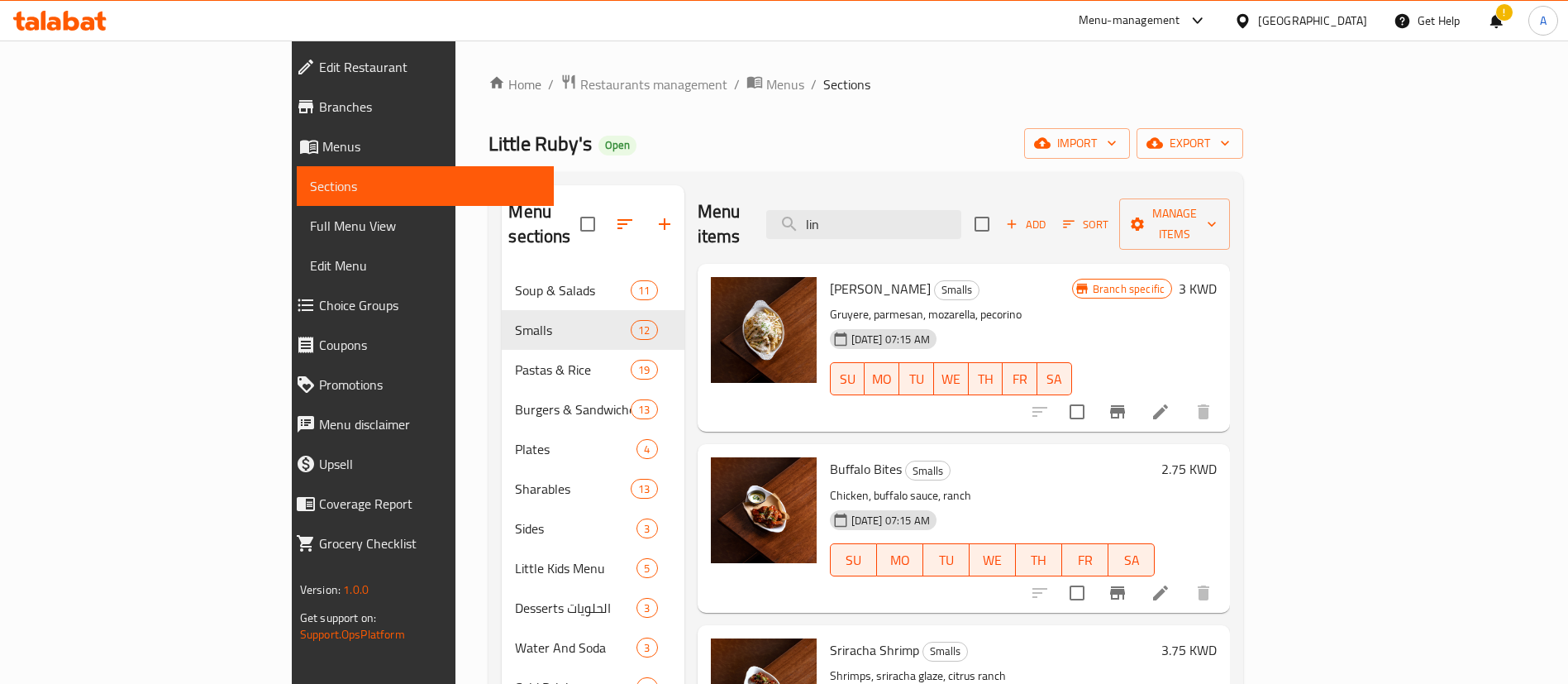
drag, startPoint x: 950, startPoint y: 220, endPoint x: 812, endPoint y: 223, distance: 138.0
click at [819, 223] on div "Menu items lin Add Sort Manage items" at bounding box center [964, 224] width 533 height 79
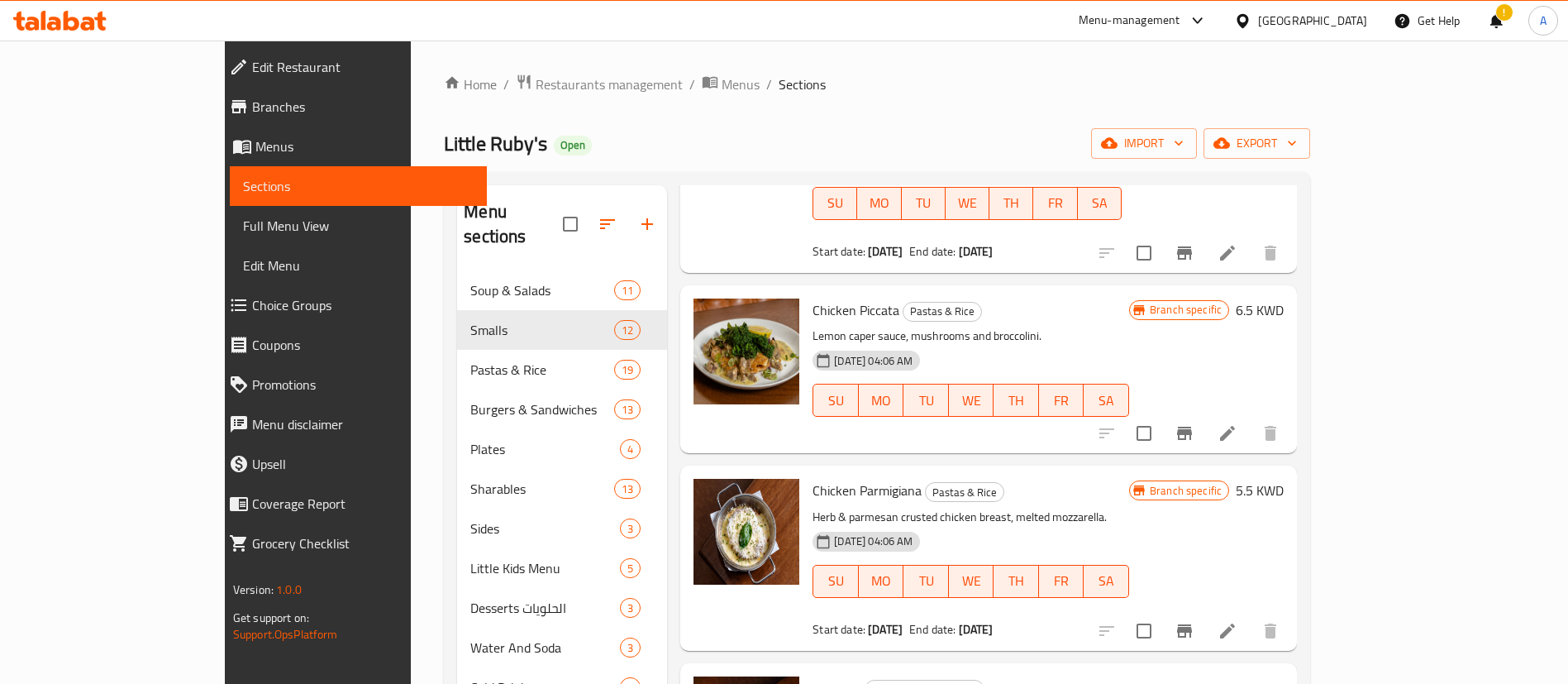
scroll to position [1984, 0]
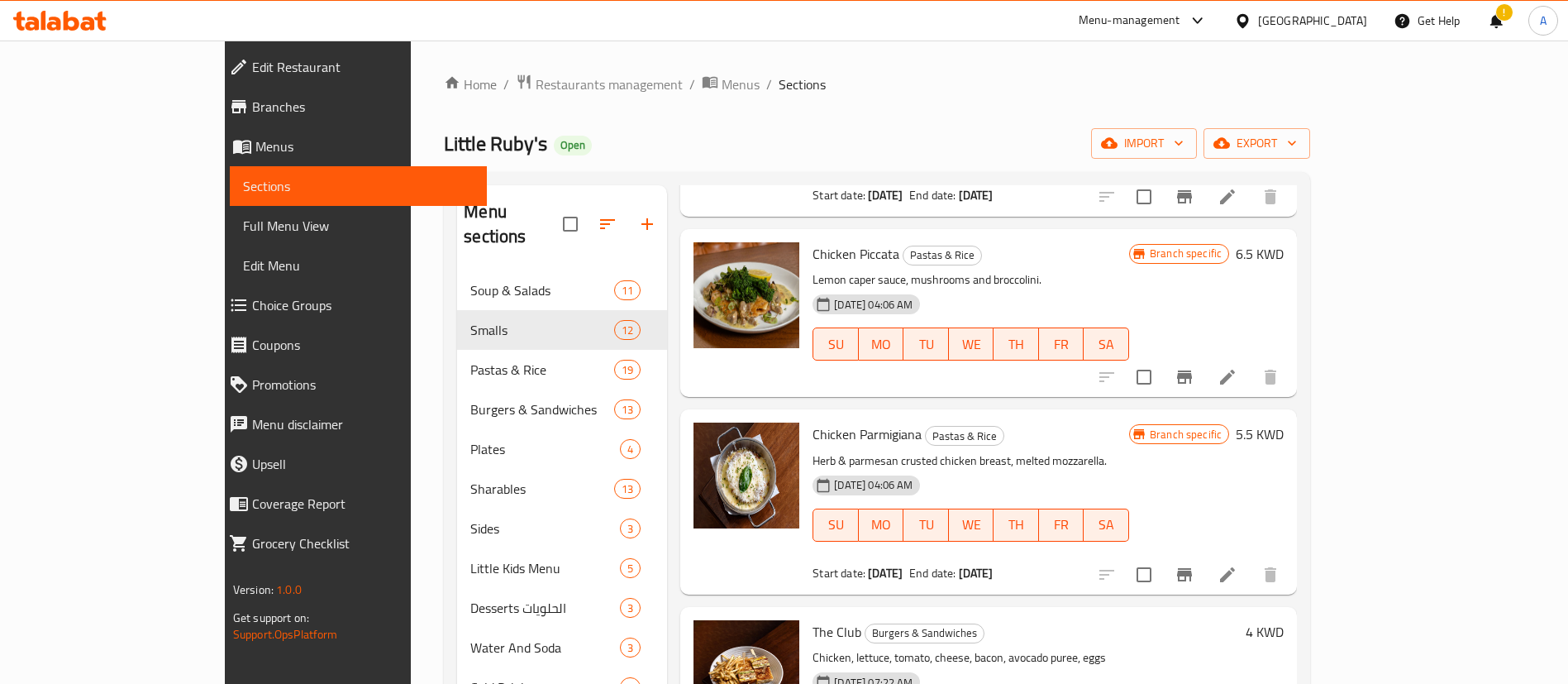
type input "chicken"
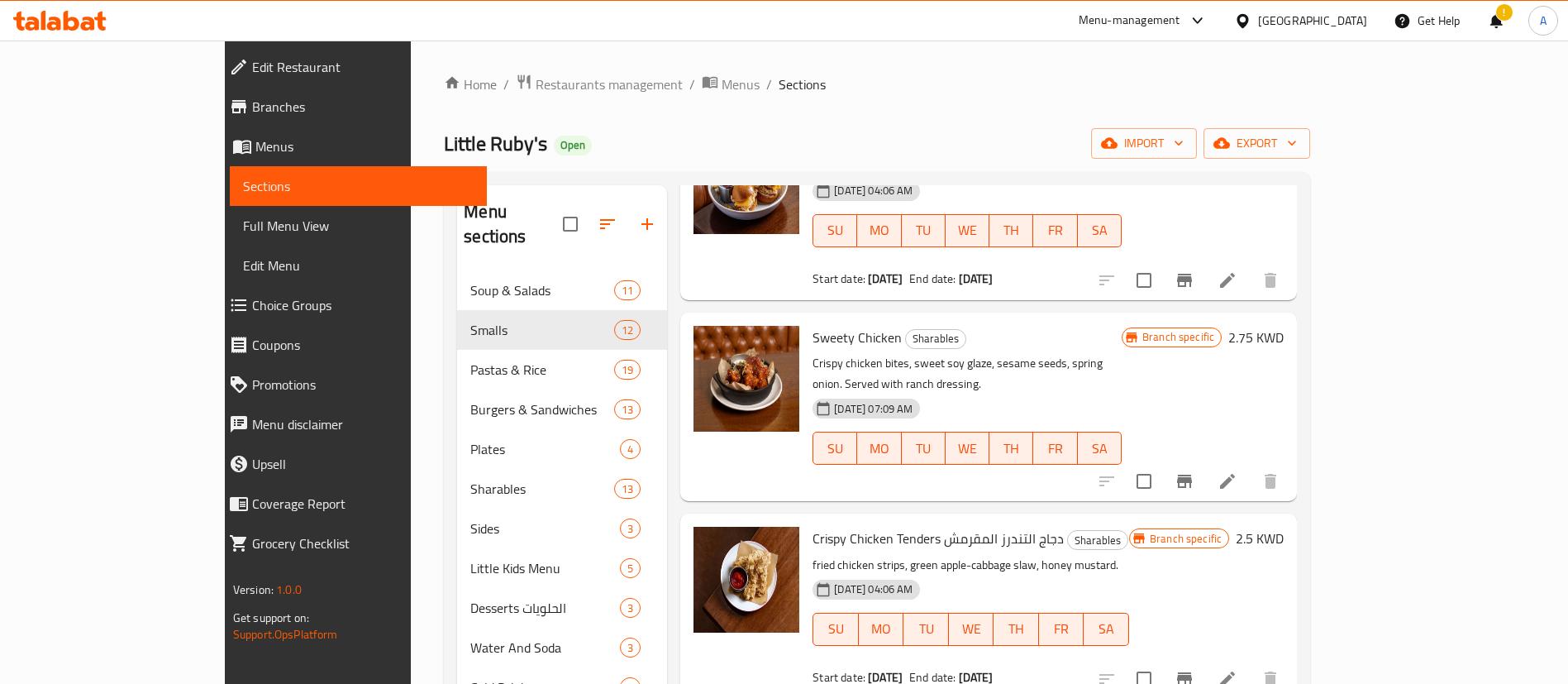
scroll to position [231, 0]
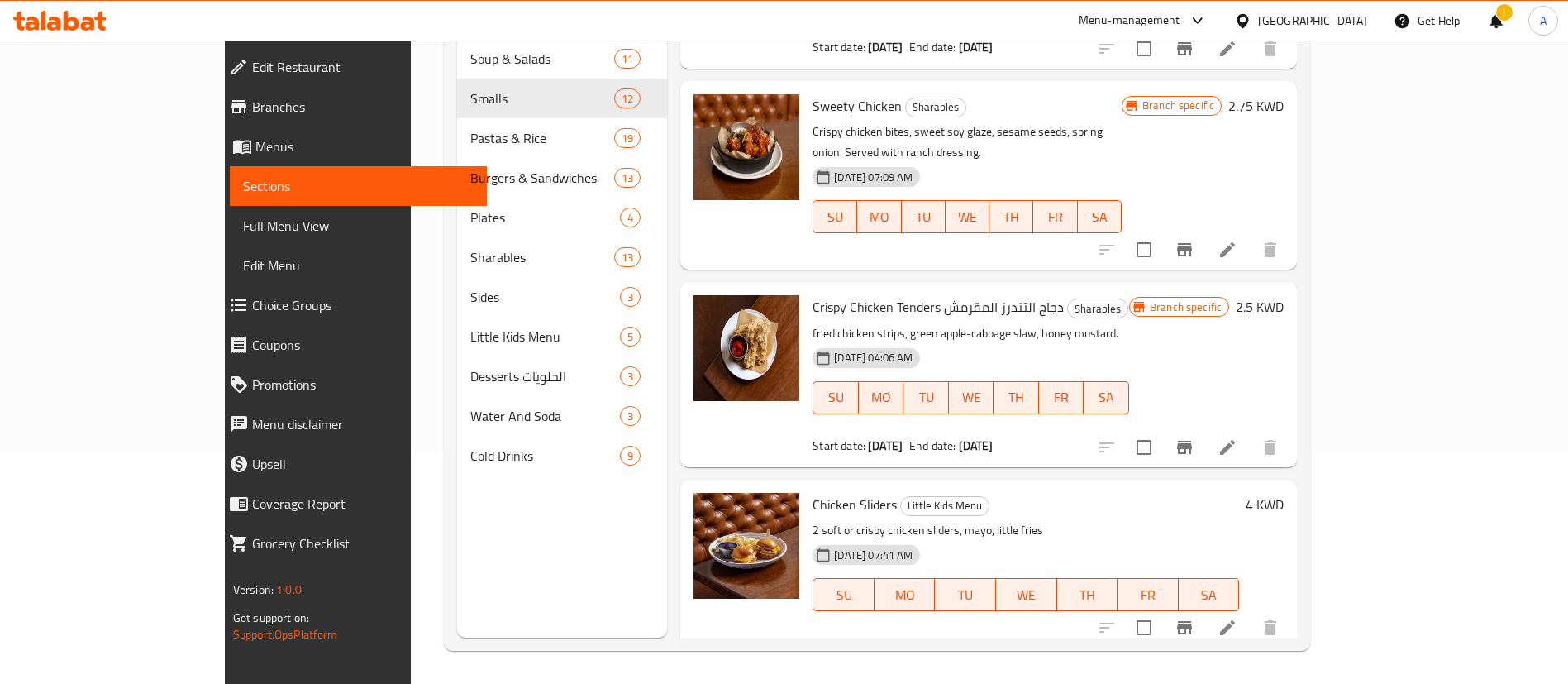
click at [833, 672] on span "Little Tenders" at bounding box center [851, 684] width 76 height 24
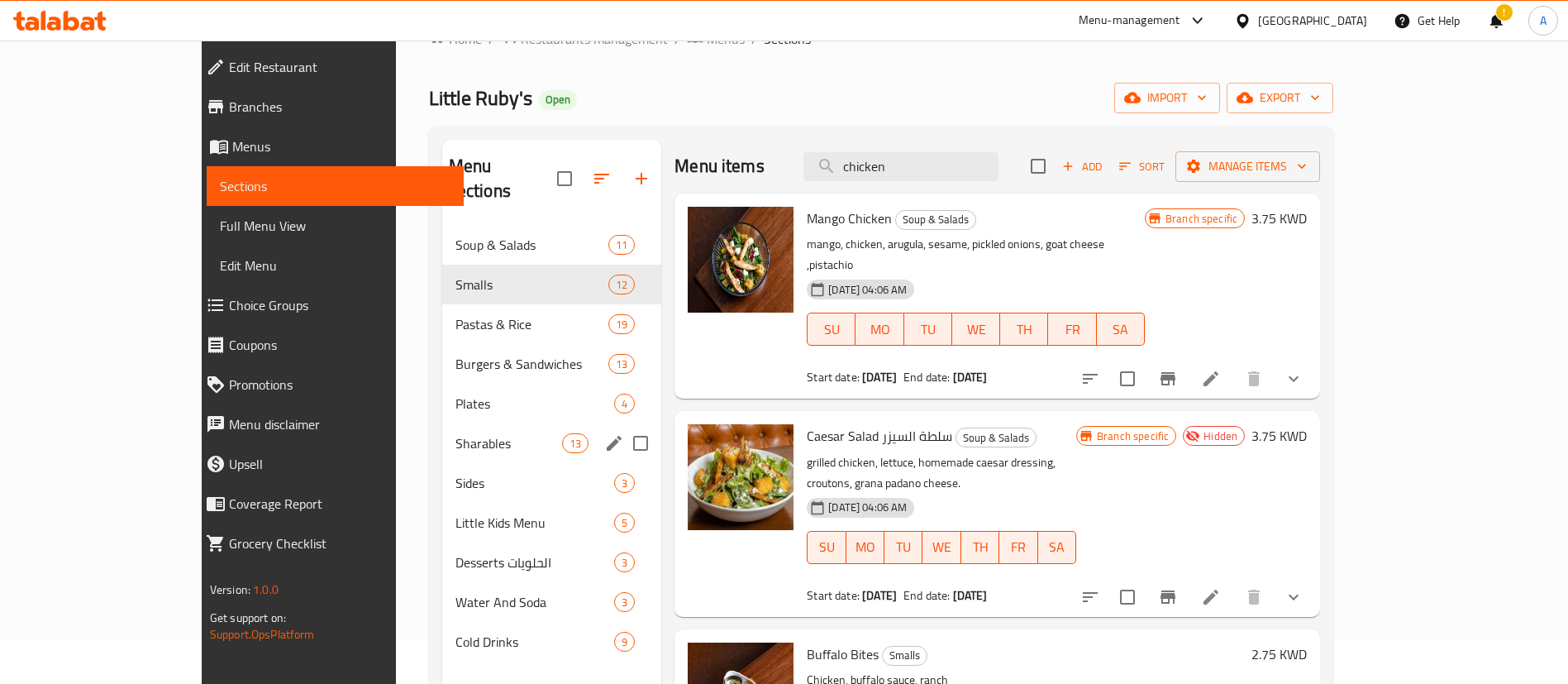
scroll to position [0, 0]
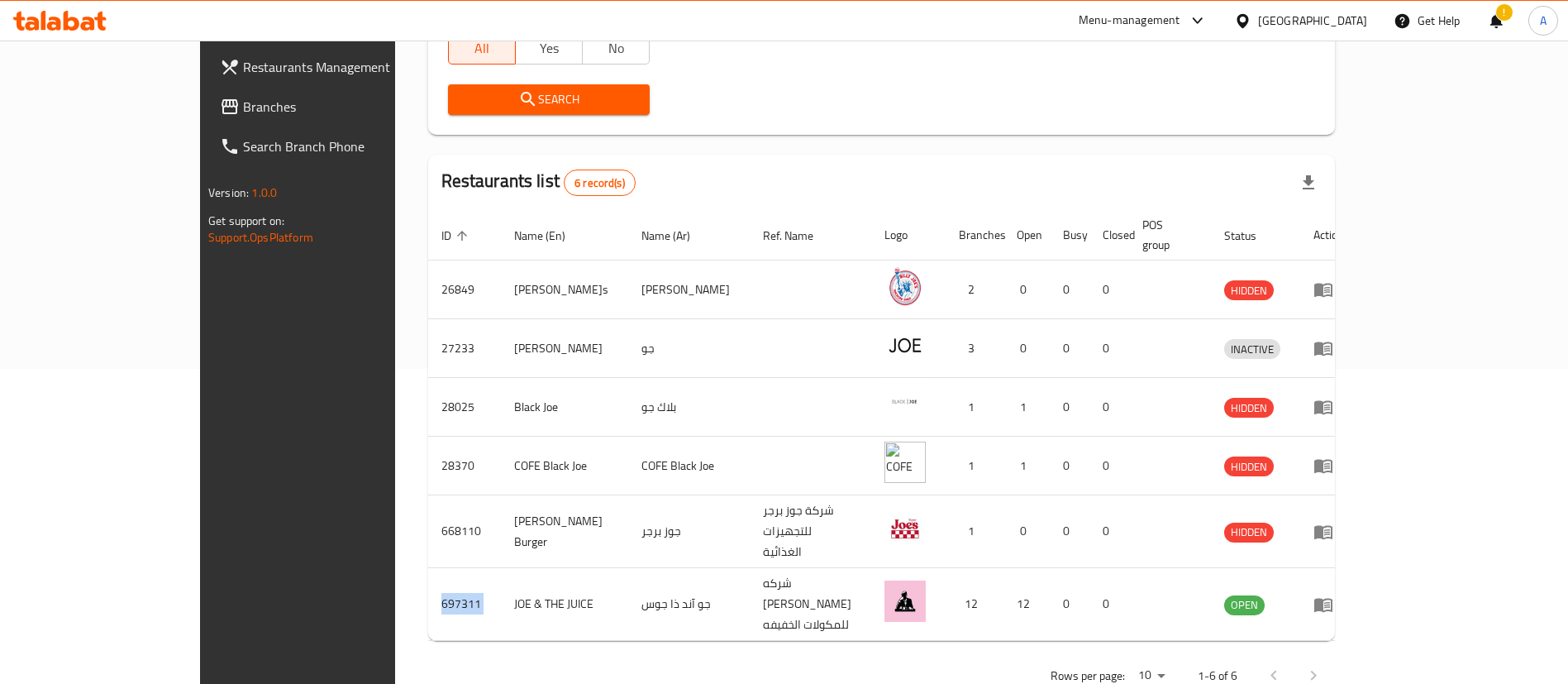
scroll to position [315, 0]
